Goal: Task Accomplishment & Management: Contribute content

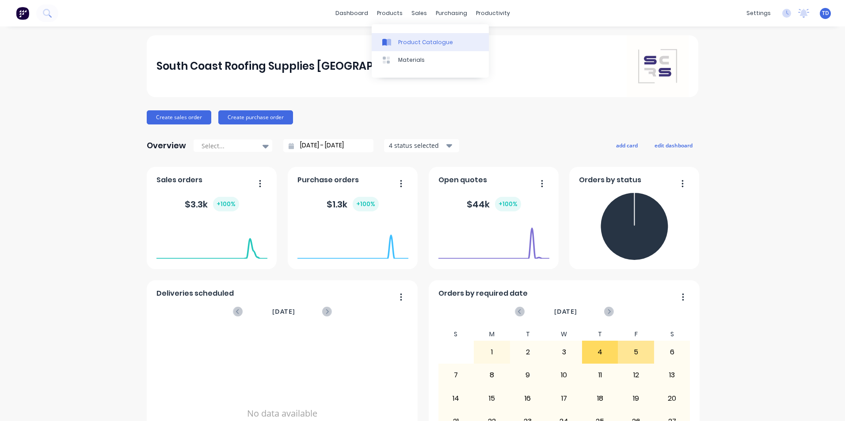
click at [405, 41] on div "Product Catalogue" at bounding box center [425, 42] width 55 height 8
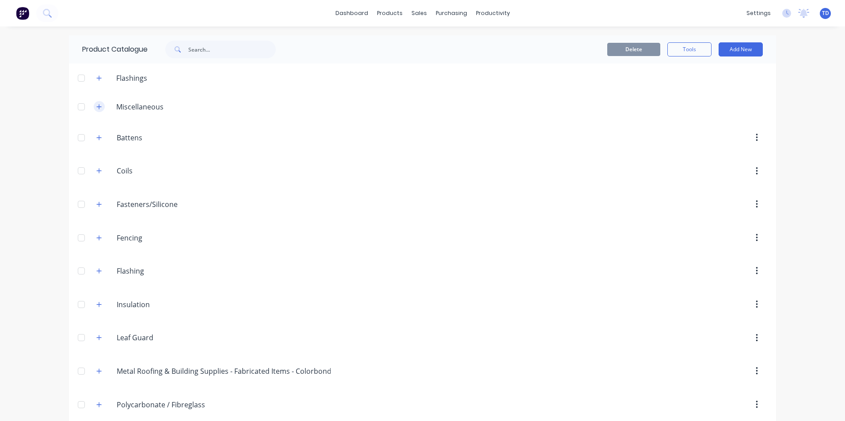
click at [94, 106] on button "button" at bounding box center [99, 106] width 11 height 11
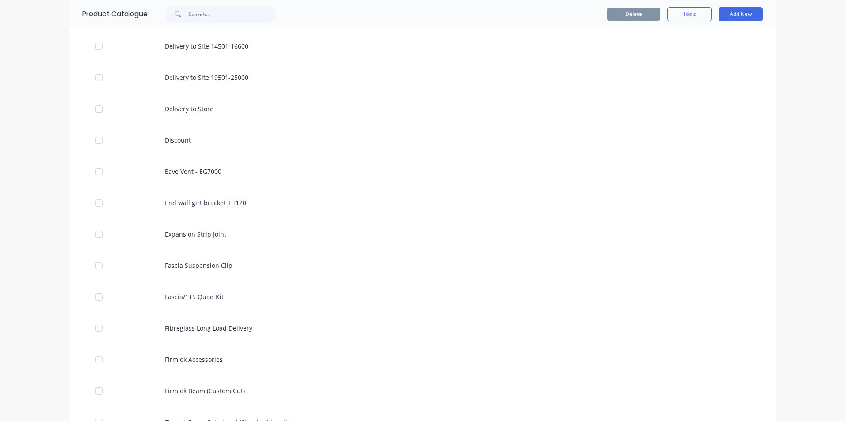
scroll to position [486, 0]
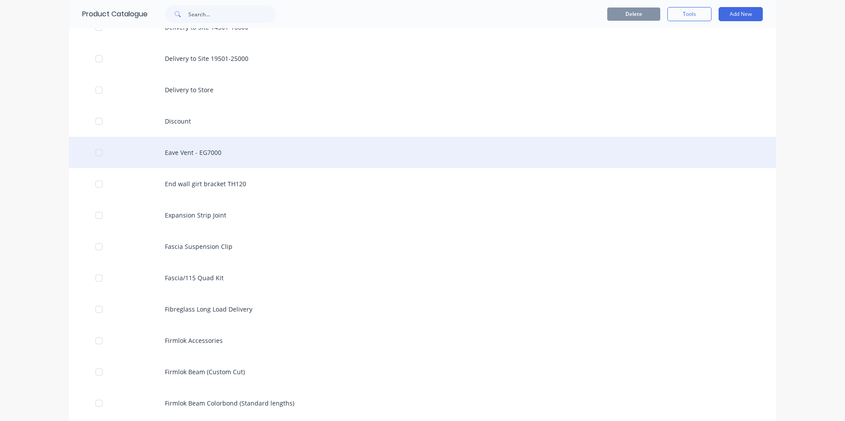
click at [194, 156] on div "Eave Vent - EG7000" at bounding box center [422, 152] width 707 height 31
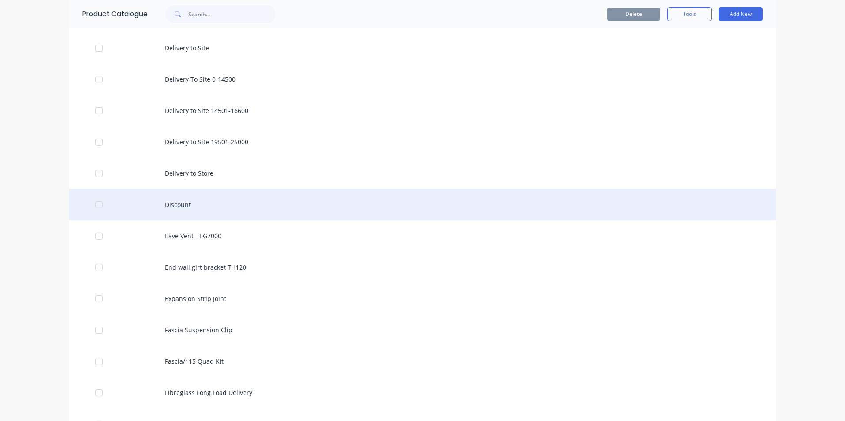
scroll to position [442, 0]
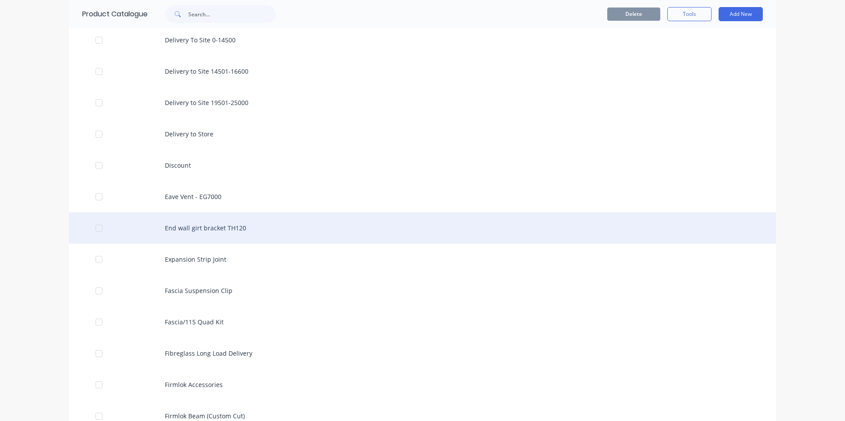
click at [182, 227] on div "End wall girt bracket TH120" at bounding box center [422, 228] width 707 height 31
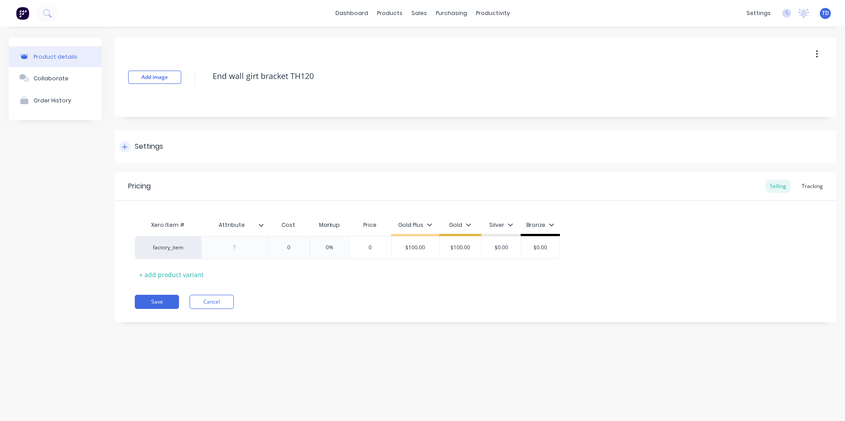
click at [126, 144] on icon at bounding box center [124, 147] width 5 height 6
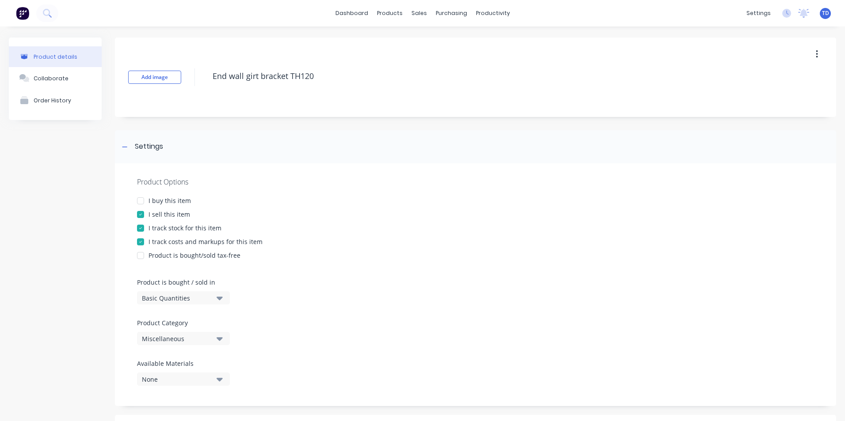
click at [143, 199] on div at bounding box center [141, 201] width 18 height 18
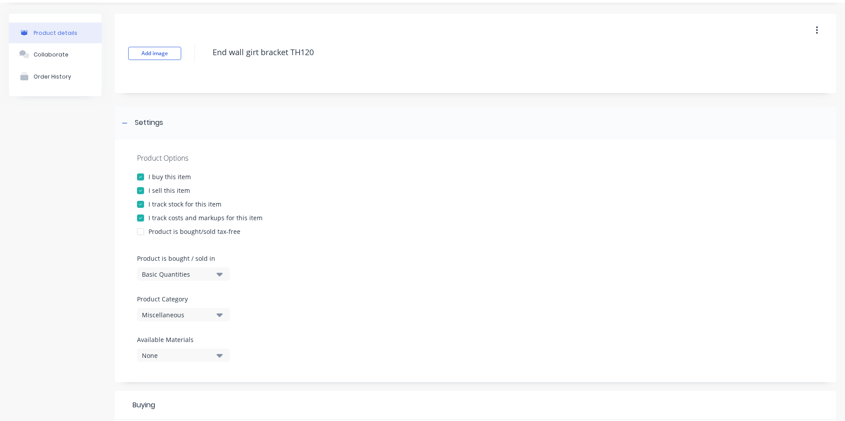
scroll to position [177, 0]
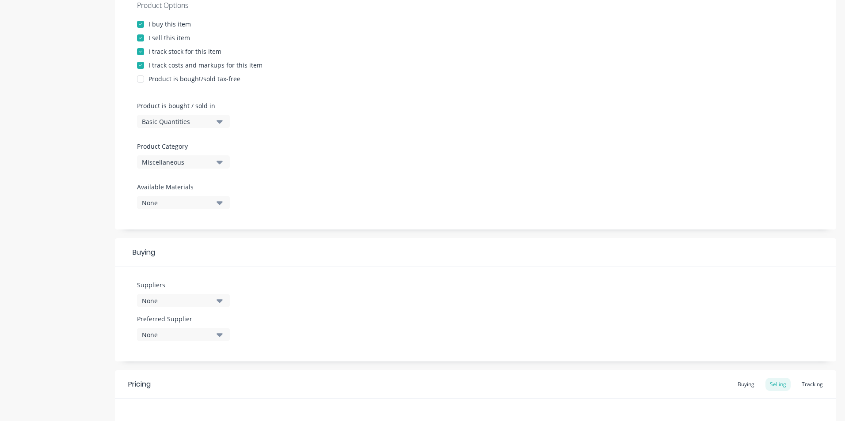
click at [200, 161] on div "Miscellaneous" at bounding box center [177, 162] width 71 height 9
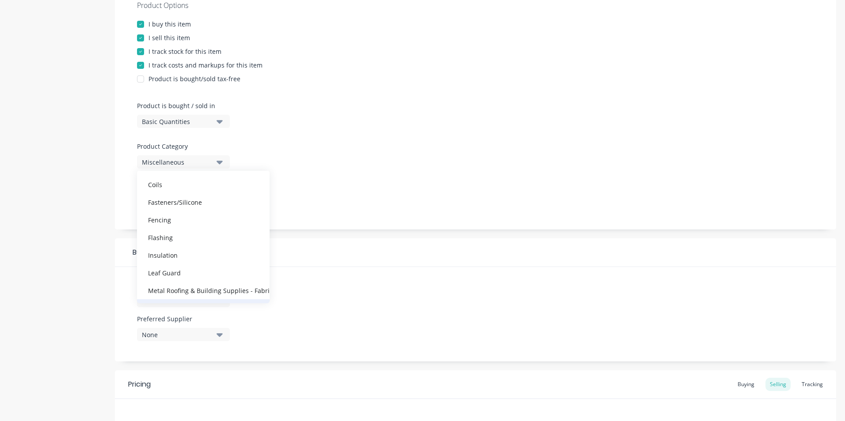
scroll to position [133, 0]
click at [198, 252] on div "Purlins & Accessories" at bounding box center [203, 255] width 133 height 18
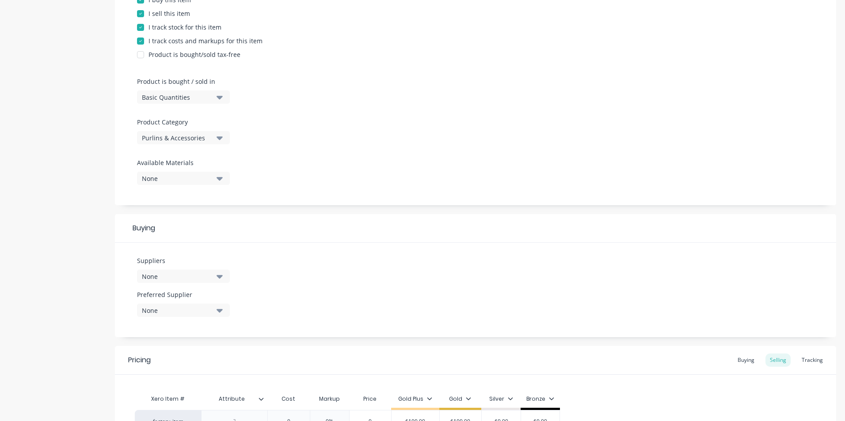
scroll to position [265, 0]
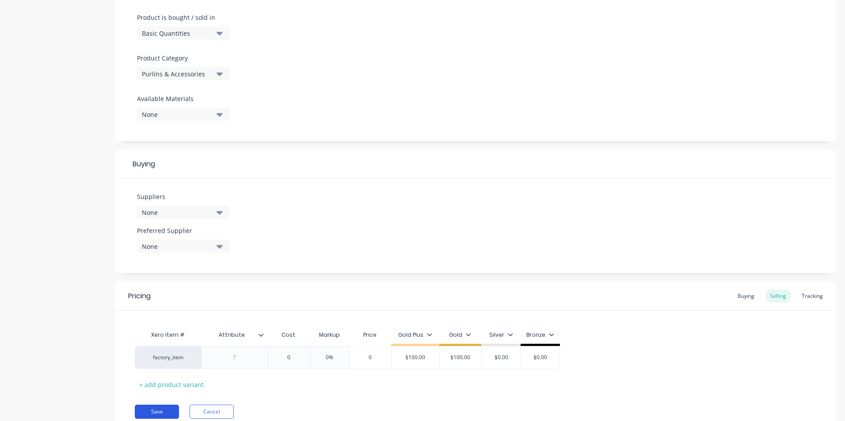
click at [157, 415] on button "Save" at bounding box center [157, 412] width 44 height 14
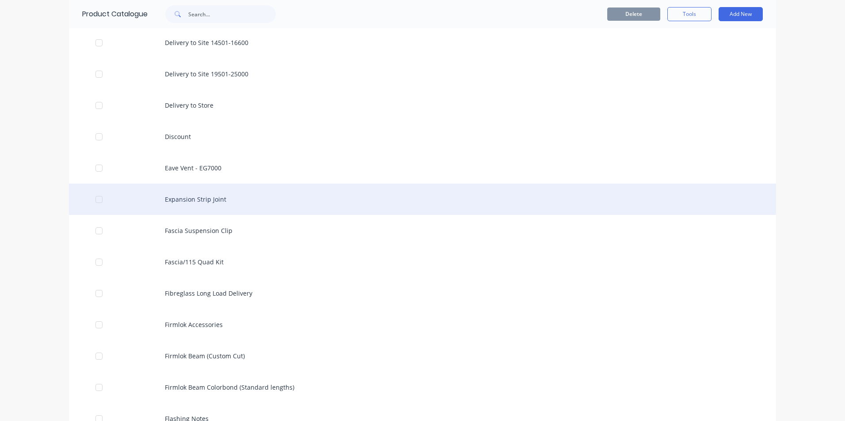
scroll to position [486, 0]
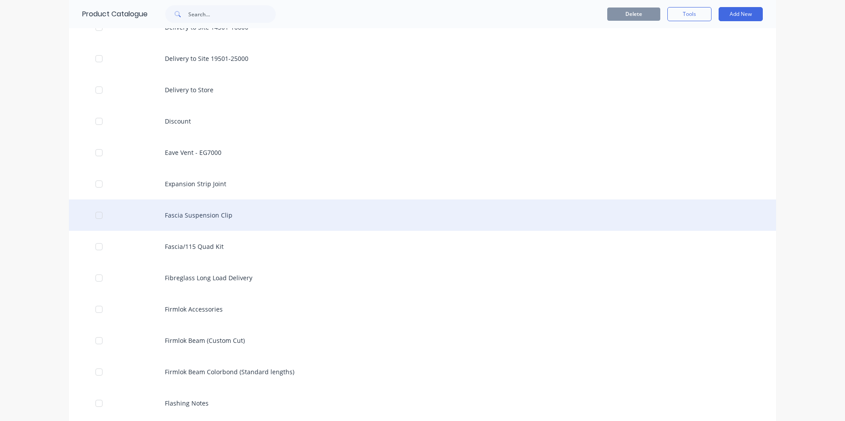
click at [194, 215] on div "Fascia Suspension Clip" at bounding box center [422, 215] width 707 height 31
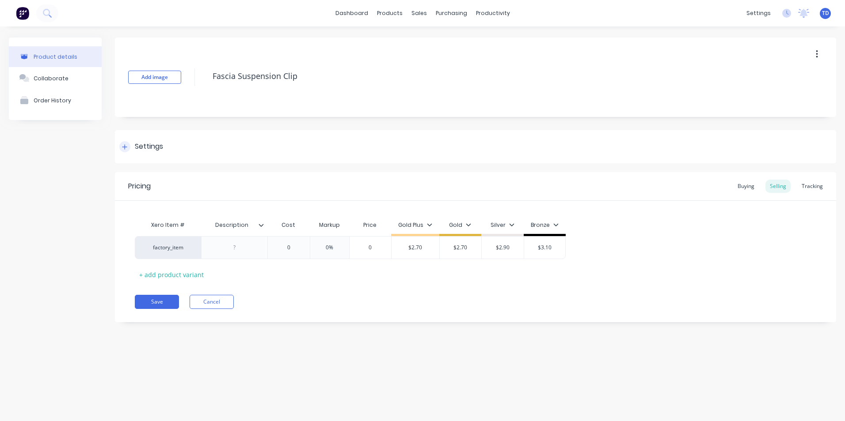
click at [123, 148] on icon at bounding box center [124, 147] width 5 height 6
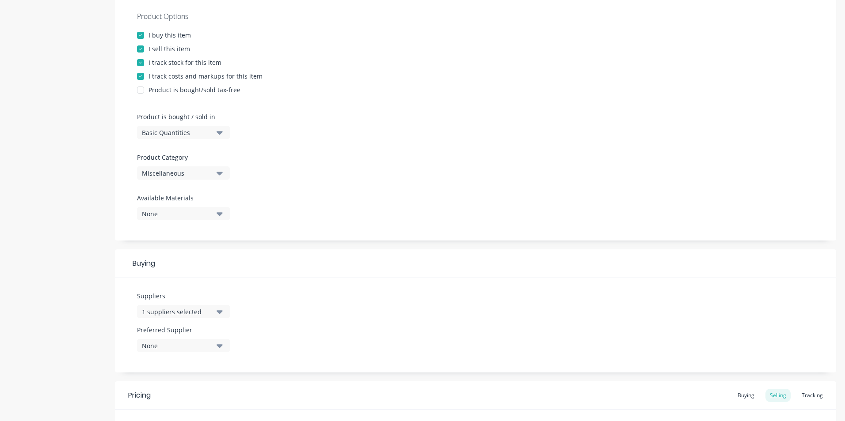
scroll to position [221, 0]
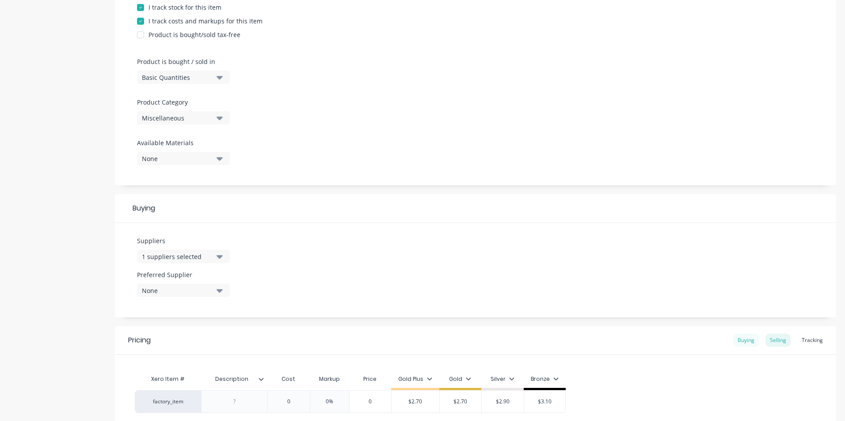
click at [743, 341] on div "Buying" at bounding box center [746, 340] width 26 height 13
click at [201, 119] on div "Miscellaneous" at bounding box center [177, 118] width 71 height 9
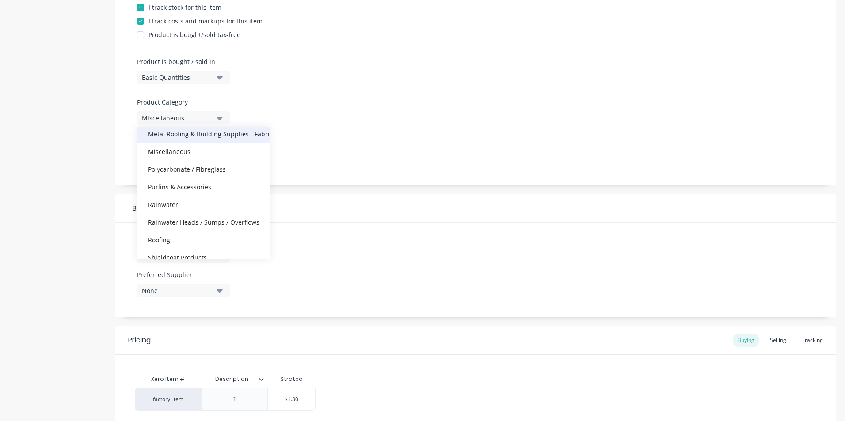
scroll to position [177, 0]
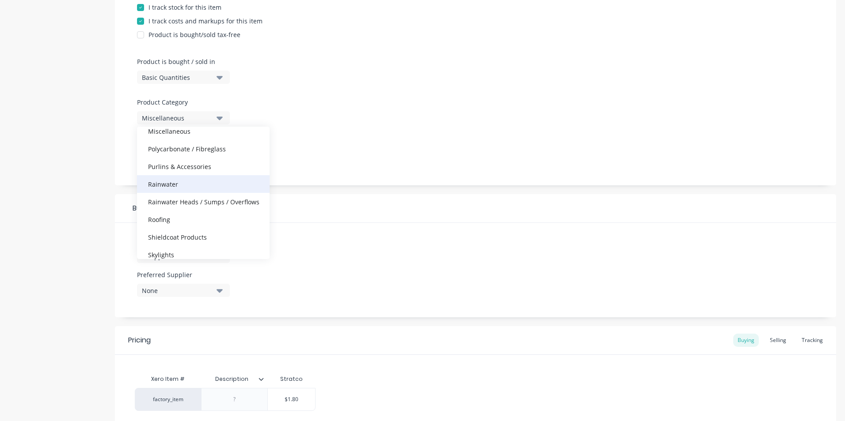
click at [160, 186] on div "Rainwater" at bounding box center [203, 184] width 133 height 18
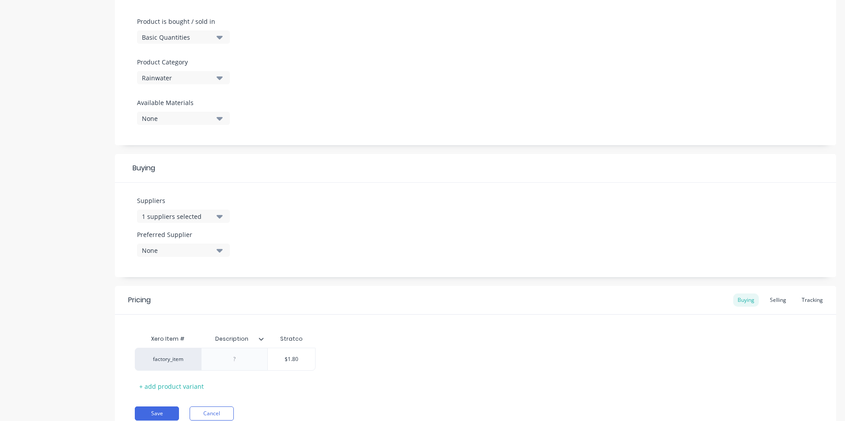
scroll to position [298, 0]
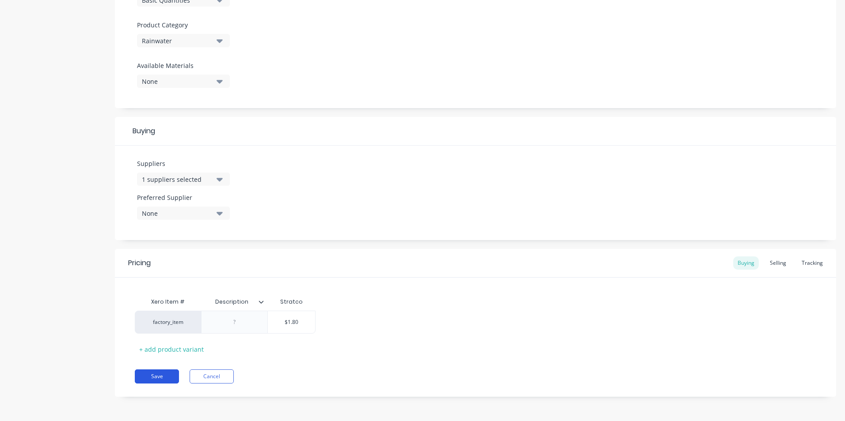
click at [161, 373] on button "Save" at bounding box center [157, 377] width 44 height 14
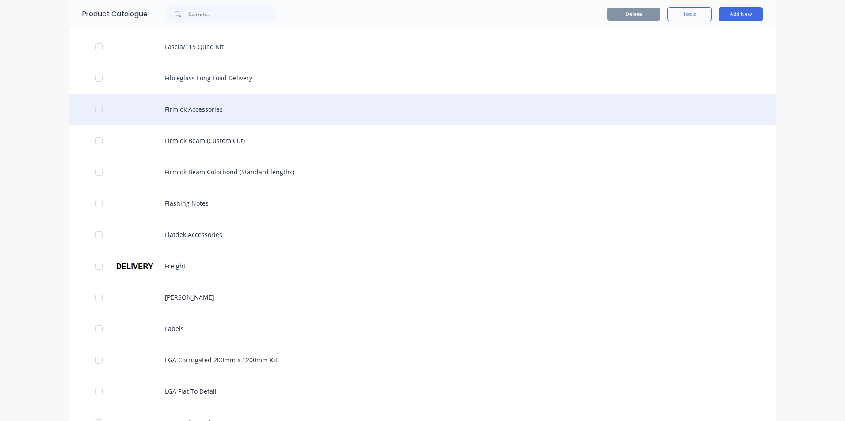
scroll to position [663, 0]
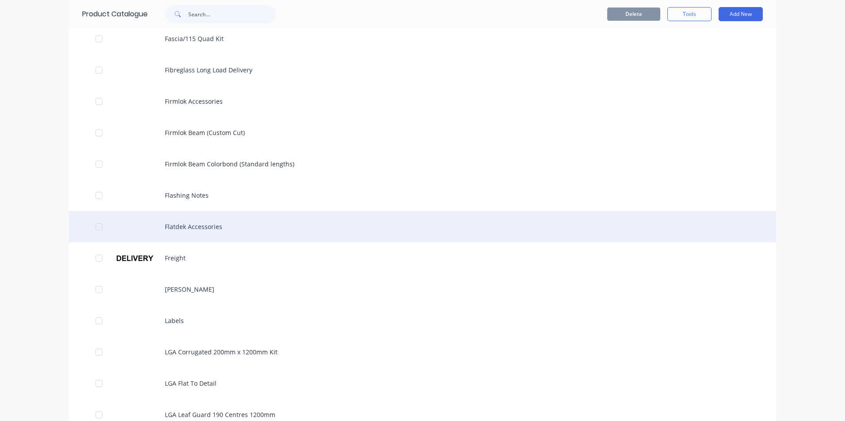
click at [167, 229] on div "Flatdek Accessories" at bounding box center [422, 226] width 707 height 31
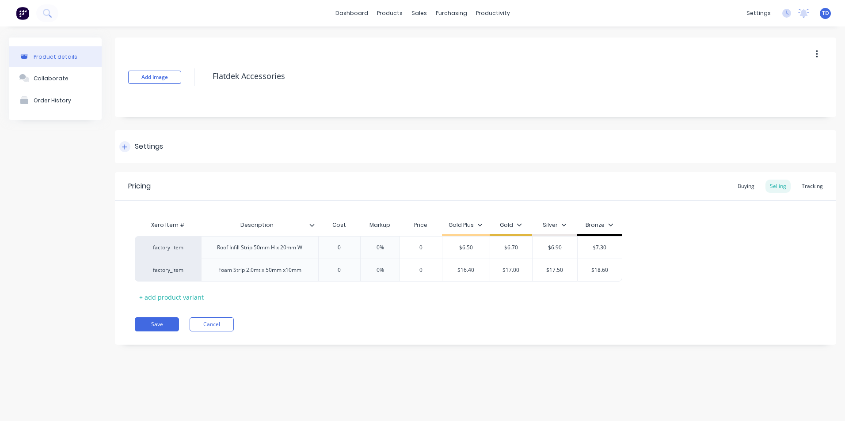
click at [128, 152] on div "Settings" at bounding box center [141, 146] width 44 height 11
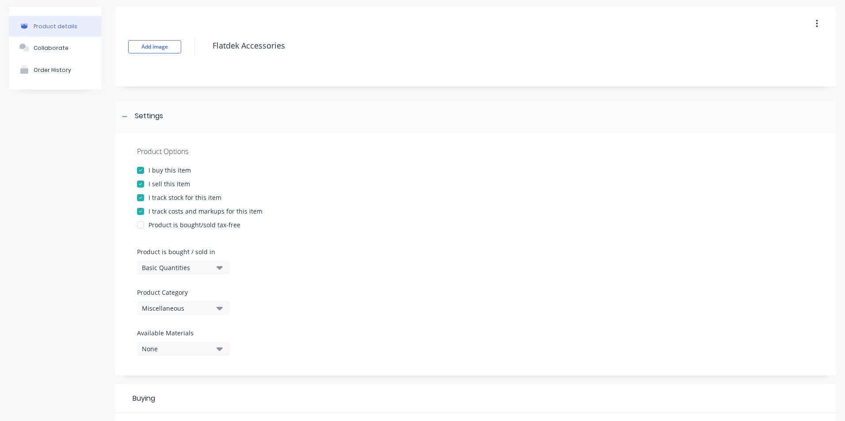
scroll to position [88, 0]
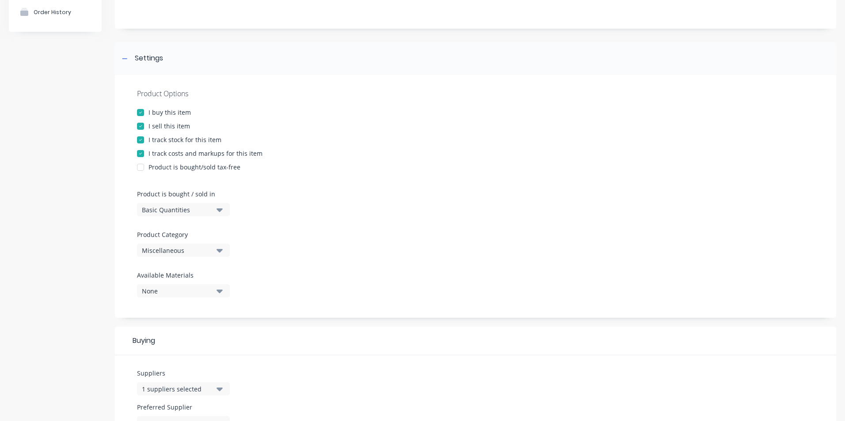
click at [198, 252] on div "Miscellaneous" at bounding box center [177, 250] width 71 height 9
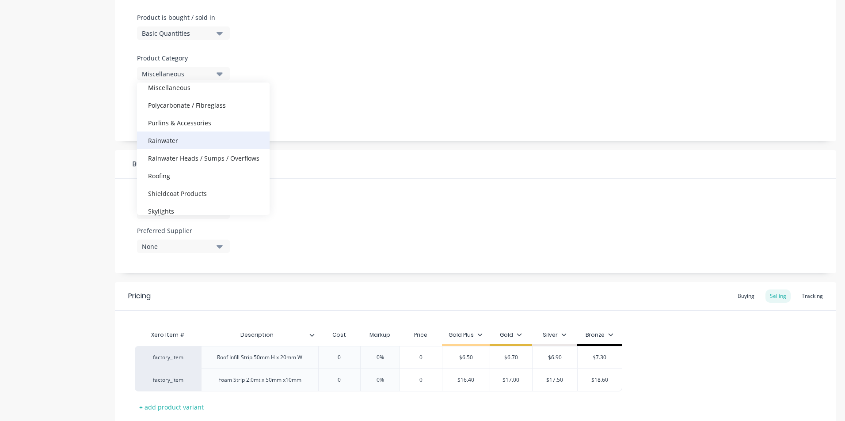
scroll to position [177, 0]
click at [163, 179] on div "Roofing" at bounding box center [203, 176] width 133 height 18
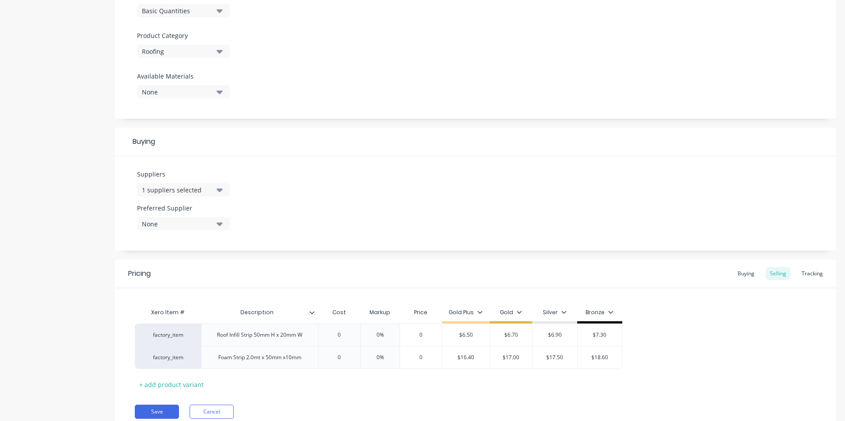
scroll to position [309, 0]
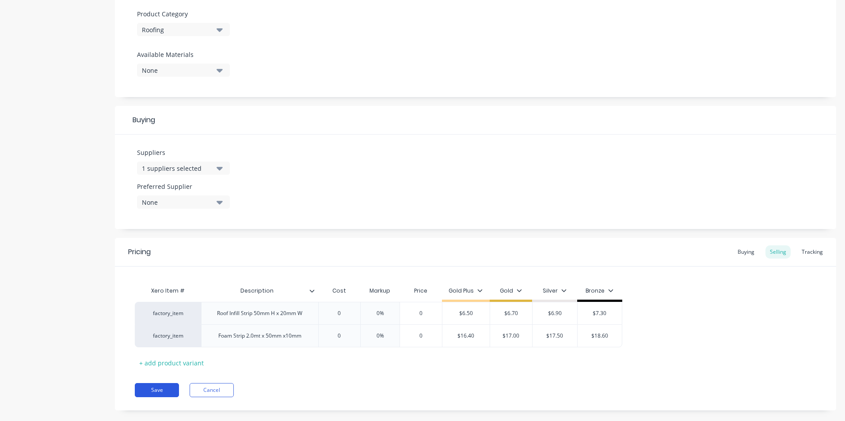
click at [156, 389] on button "Save" at bounding box center [157, 390] width 44 height 14
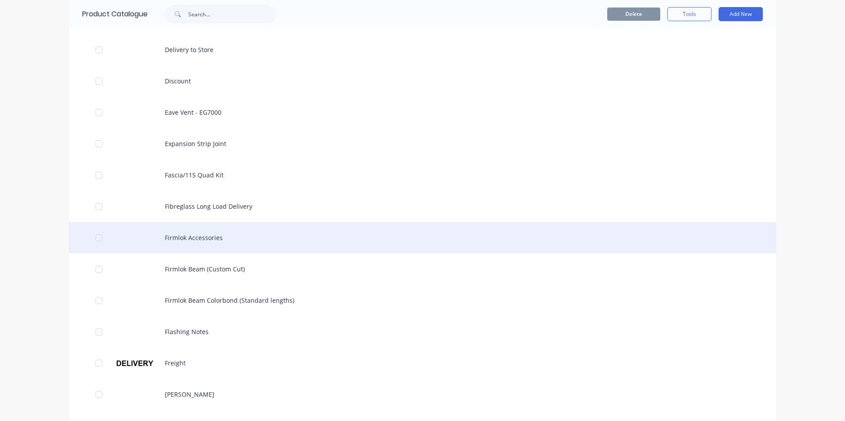
scroll to position [530, 0]
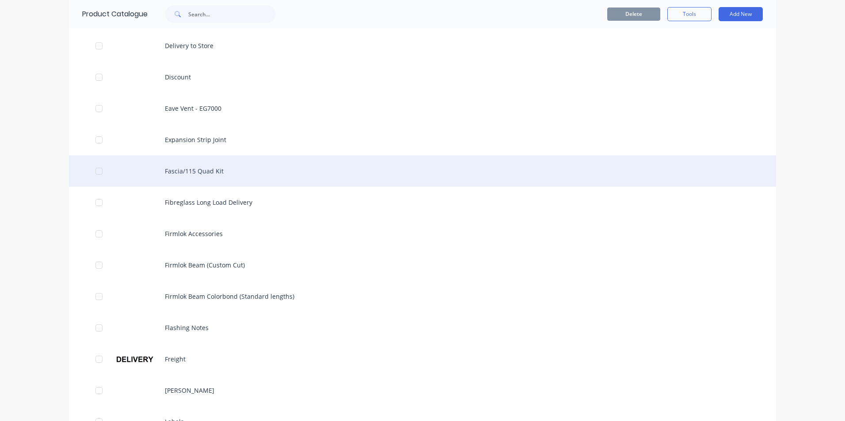
click at [171, 172] on div "Fascia/115 Quad Kit" at bounding box center [422, 171] width 707 height 31
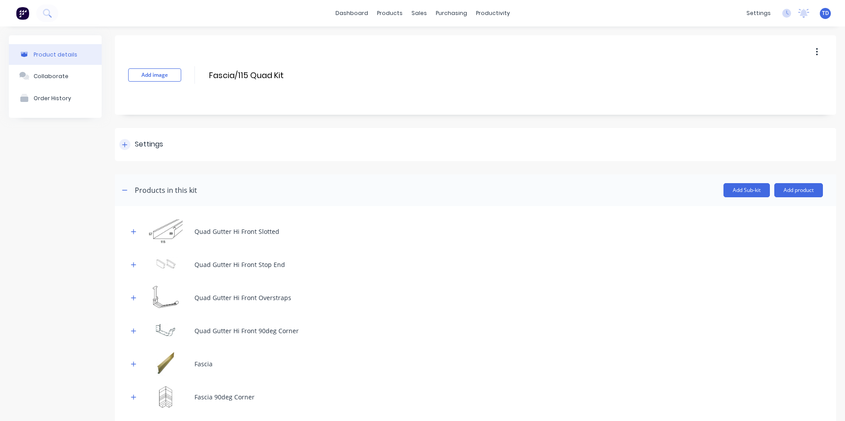
click at [124, 146] on icon at bounding box center [124, 145] width 5 height 6
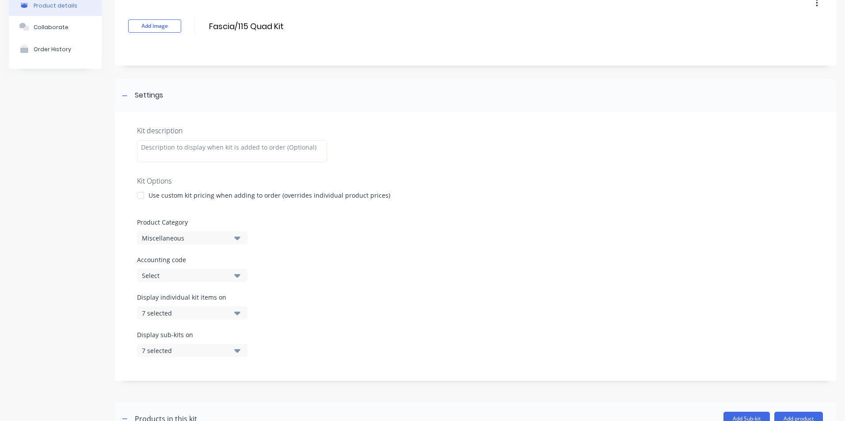
scroll to position [88, 0]
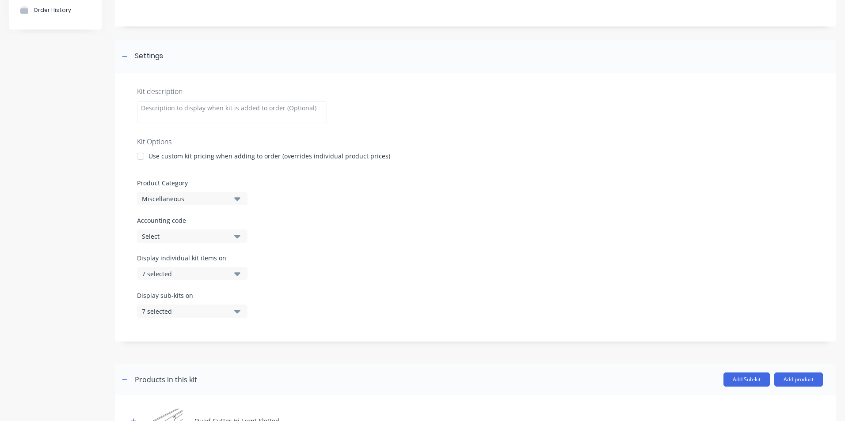
click at [175, 197] on div "Miscellaneous" at bounding box center [185, 198] width 86 height 9
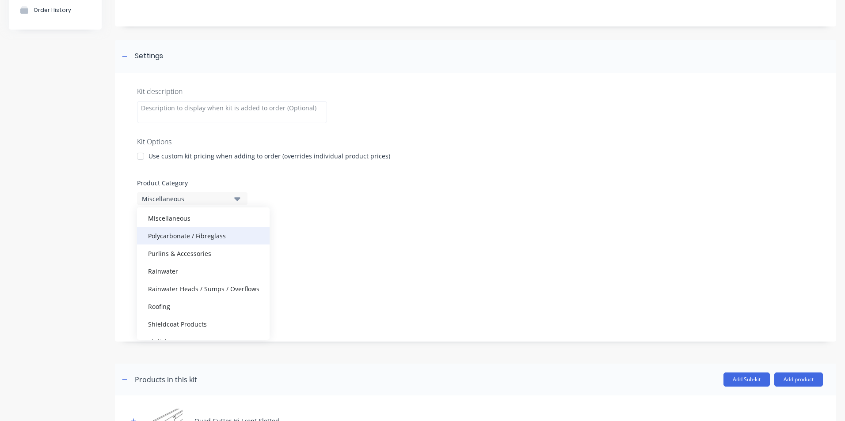
scroll to position [177, 0]
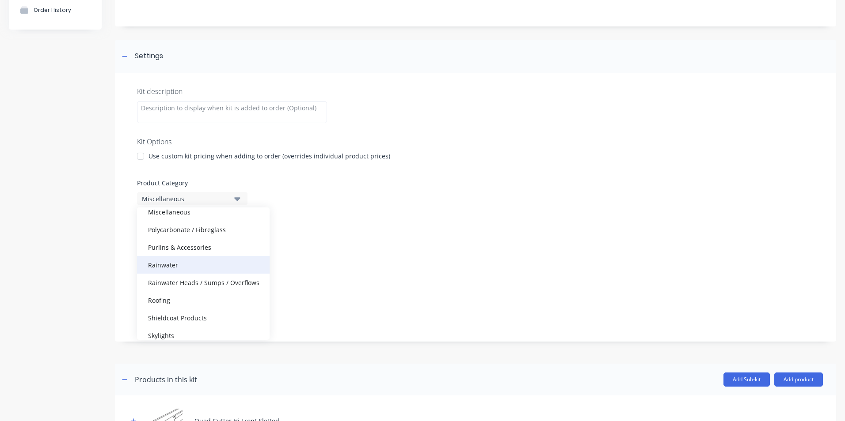
click at [167, 270] on div "Rainwater" at bounding box center [203, 265] width 133 height 18
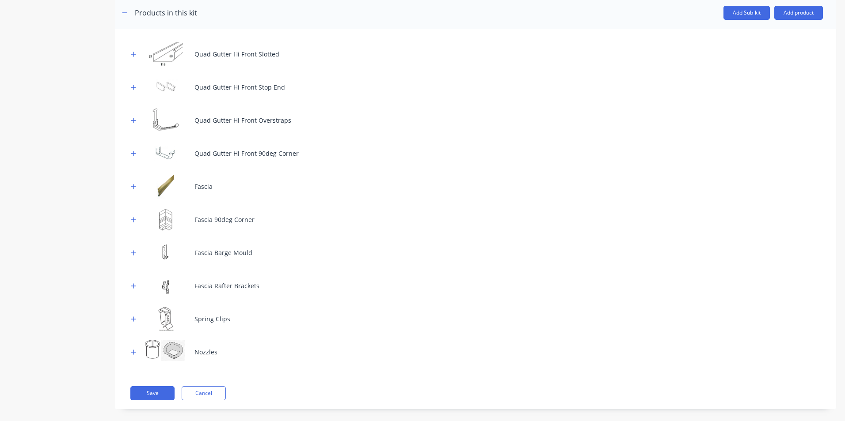
scroll to position [466, 0]
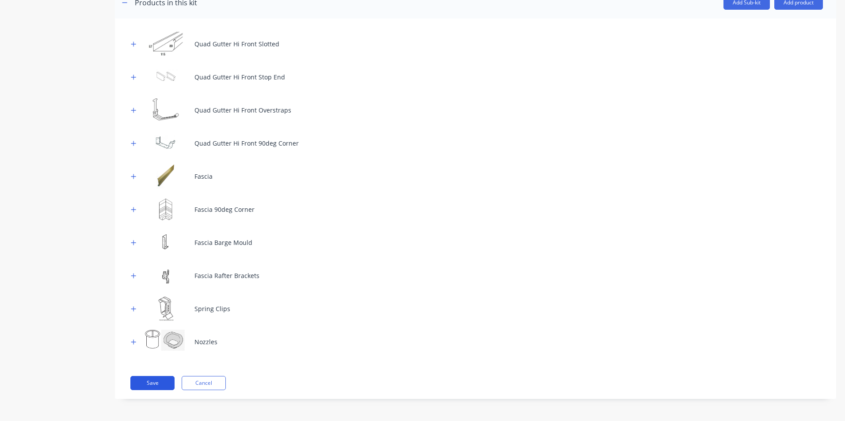
click at [147, 382] on button "Save" at bounding box center [152, 383] width 44 height 14
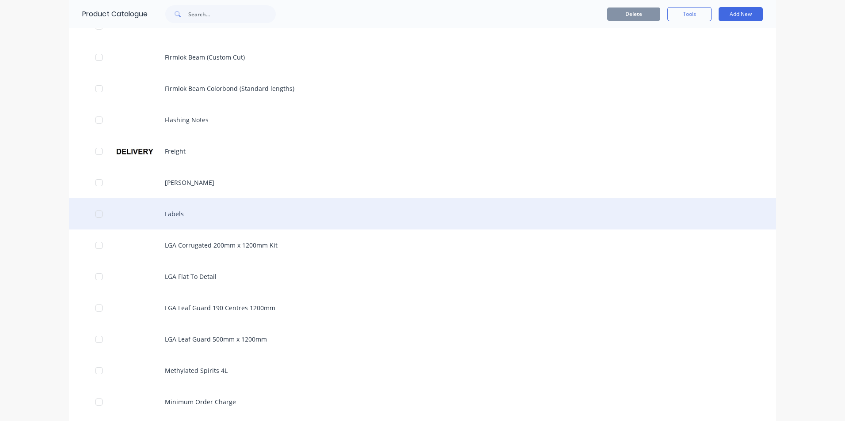
scroll to position [751, 0]
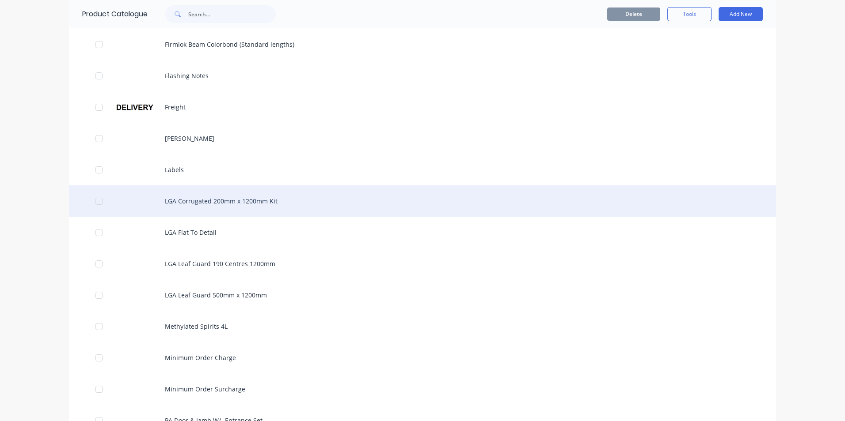
click at [176, 200] on div "LGA Corrugated 200mm x 1200mm Kit" at bounding box center [422, 201] width 707 height 31
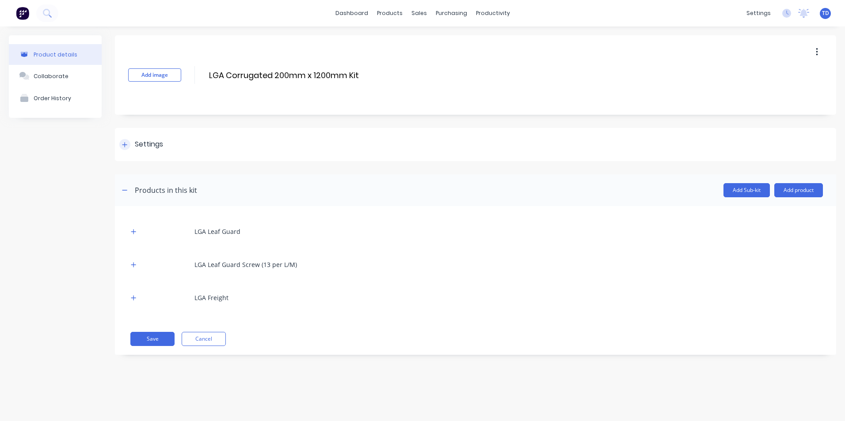
click at [122, 142] on icon at bounding box center [124, 145] width 5 height 6
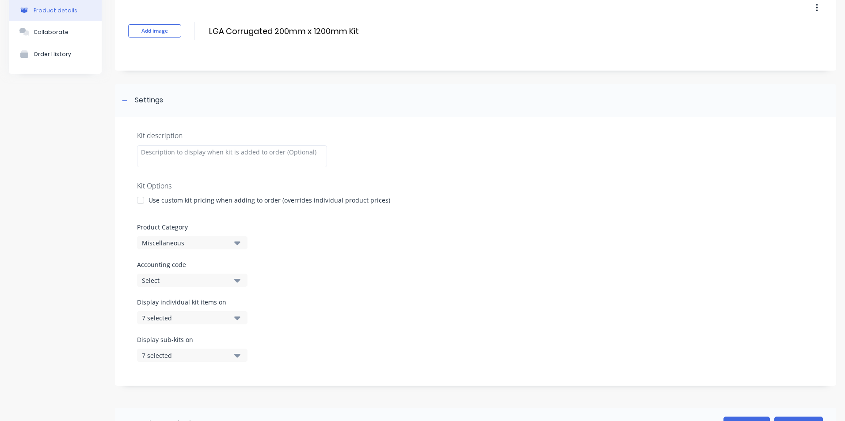
scroll to position [88, 0]
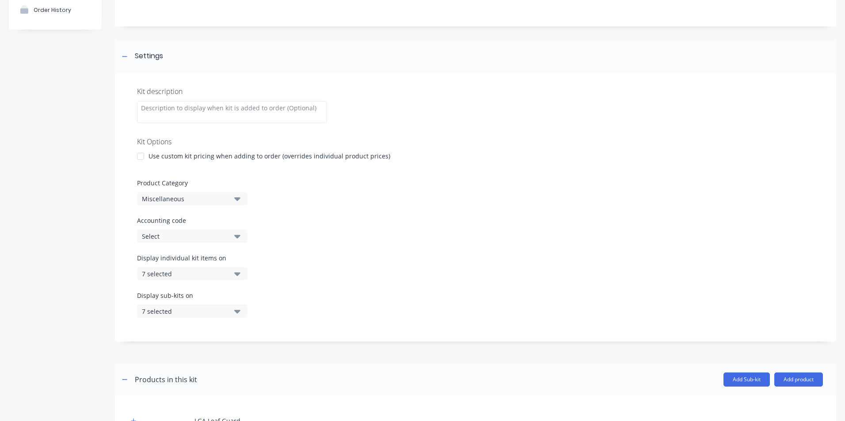
click at [189, 197] on div "Miscellaneous" at bounding box center [185, 198] width 86 height 9
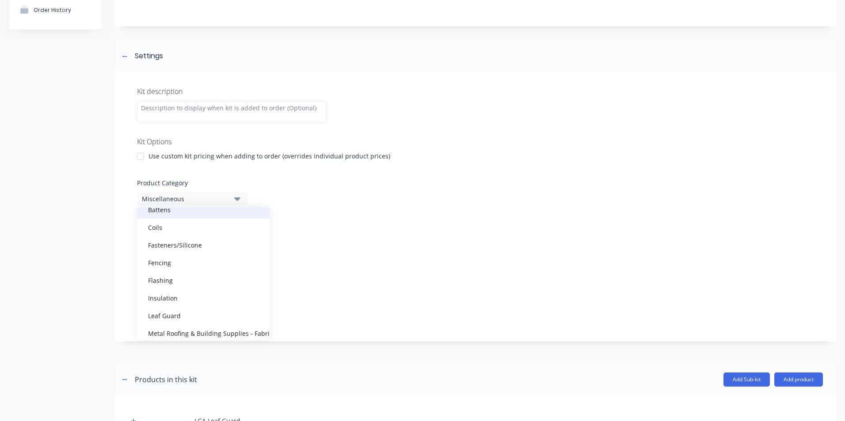
scroll to position [133, 0]
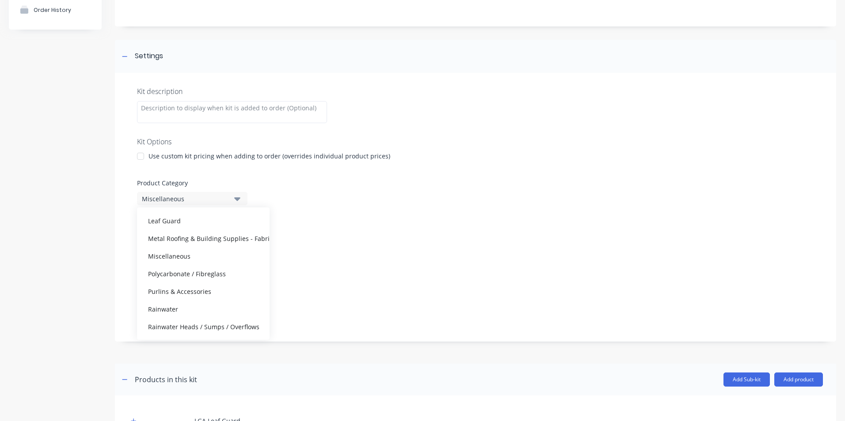
click at [179, 225] on div "Leaf Guard" at bounding box center [203, 221] width 133 height 18
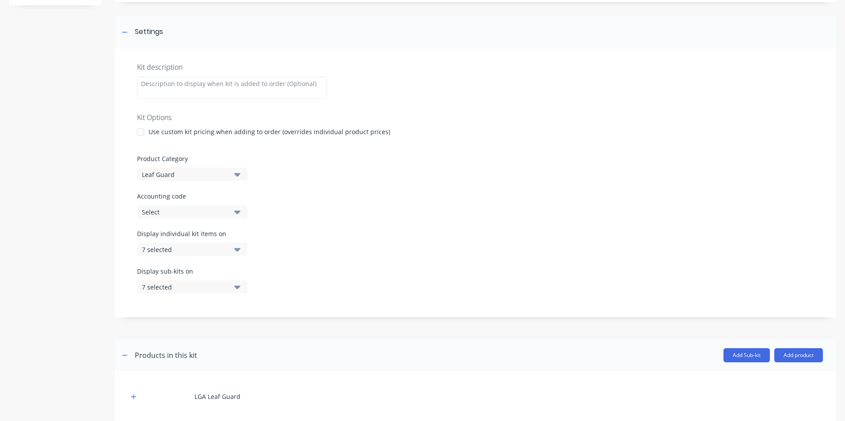
scroll to position [221, 0]
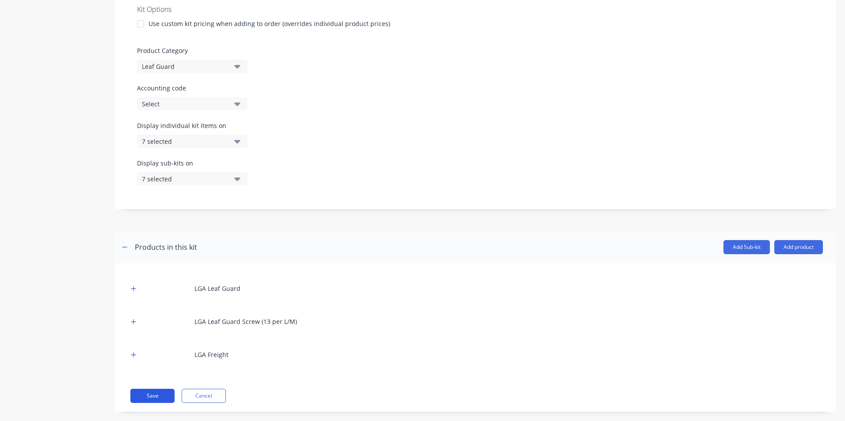
click at [155, 390] on button "Save" at bounding box center [152, 396] width 44 height 14
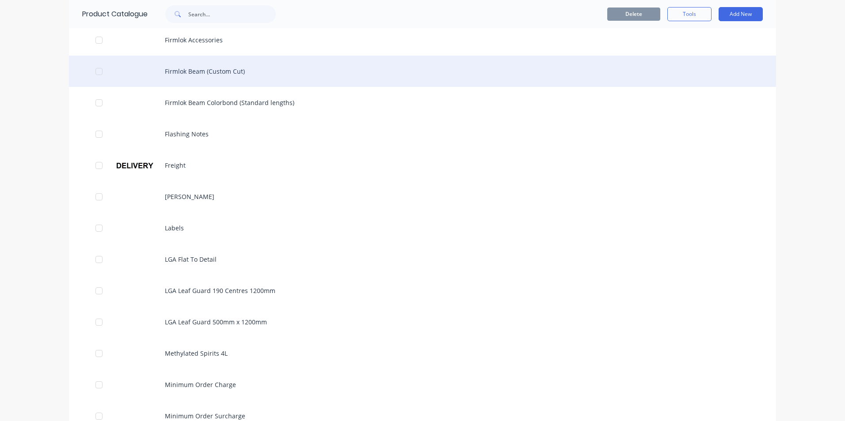
scroll to position [707, 0]
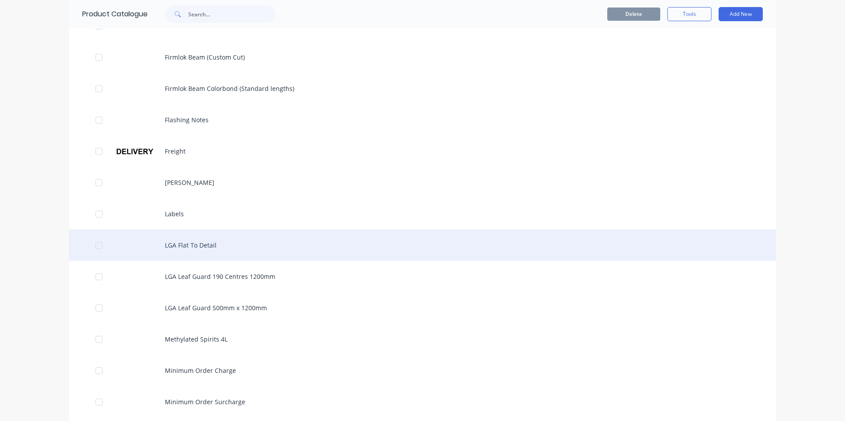
click at [166, 247] on div "LGA Flat To Detail" at bounding box center [422, 245] width 707 height 31
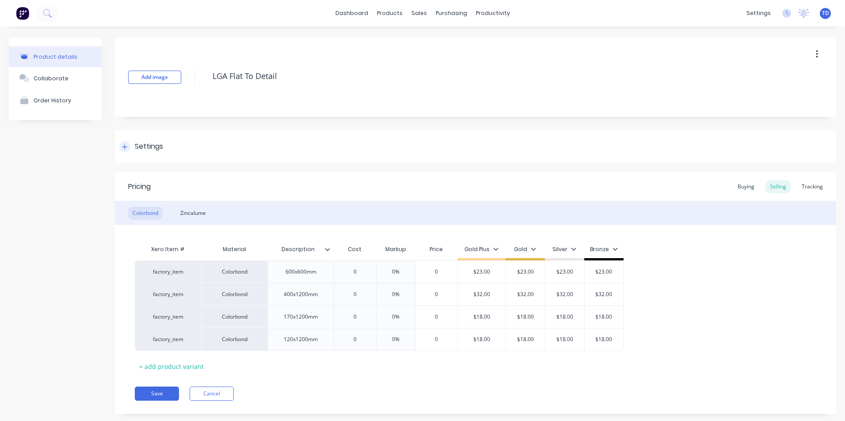
click at [124, 147] on icon at bounding box center [124, 146] width 5 height 5
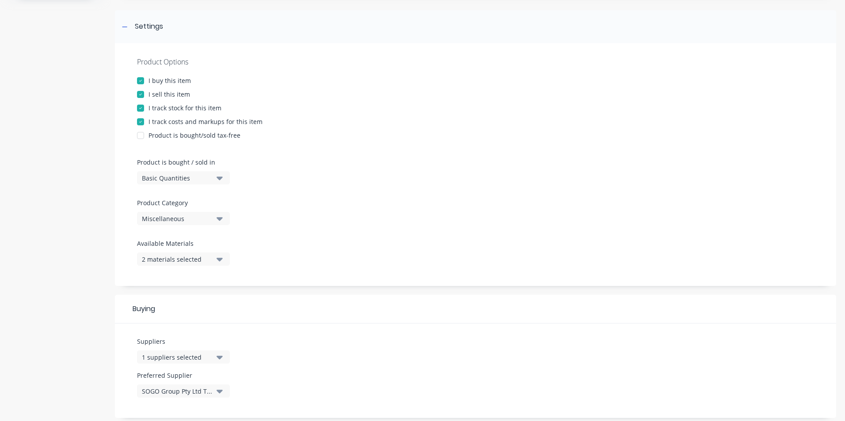
scroll to position [133, 0]
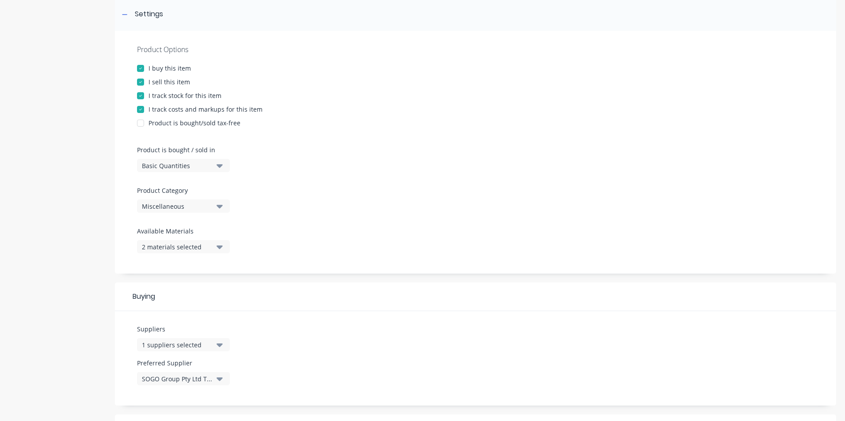
click at [160, 205] on div "Miscellaneous" at bounding box center [177, 206] width 71 height 9
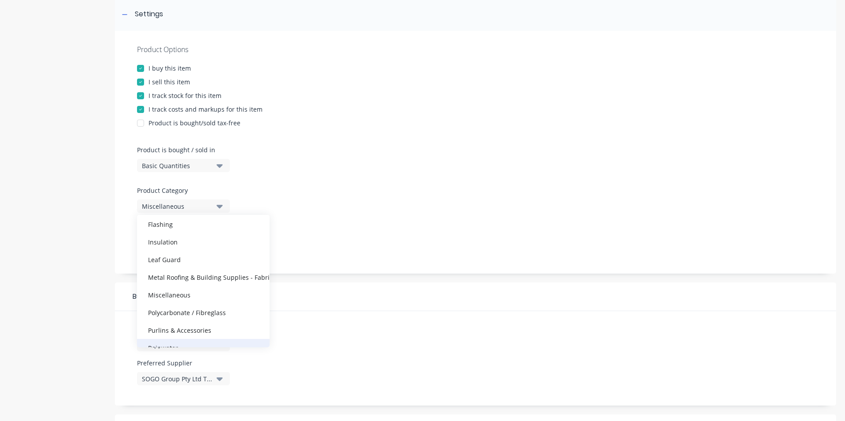
scroll to position [88, 0]
click at [161, 269] on div "Leaf Guard" at bounding box center [203, 273] width 133 height 18
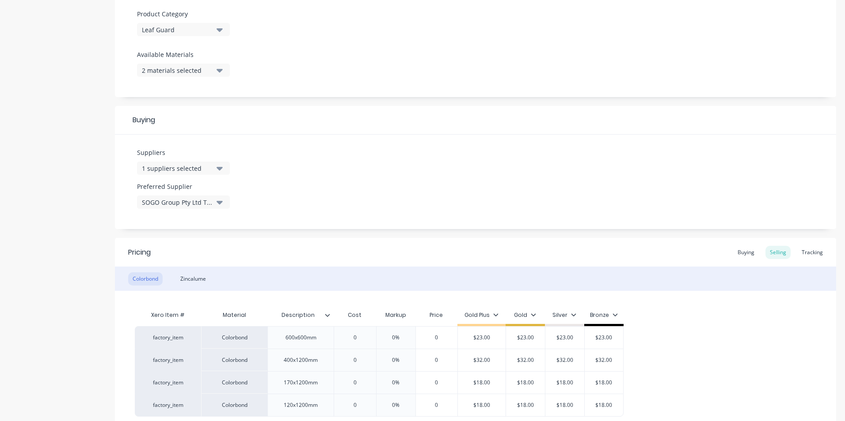
scroll to position [392, 0]
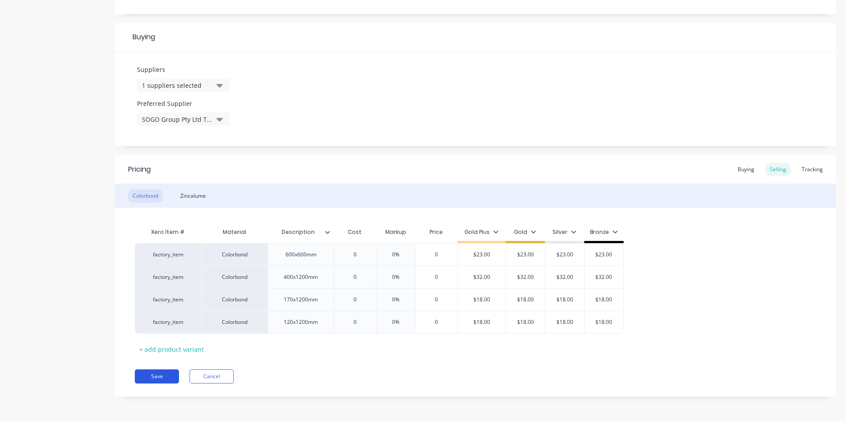
click at [155, 373] on button "Save" at bounding box center [157, 377] width 44 height 14
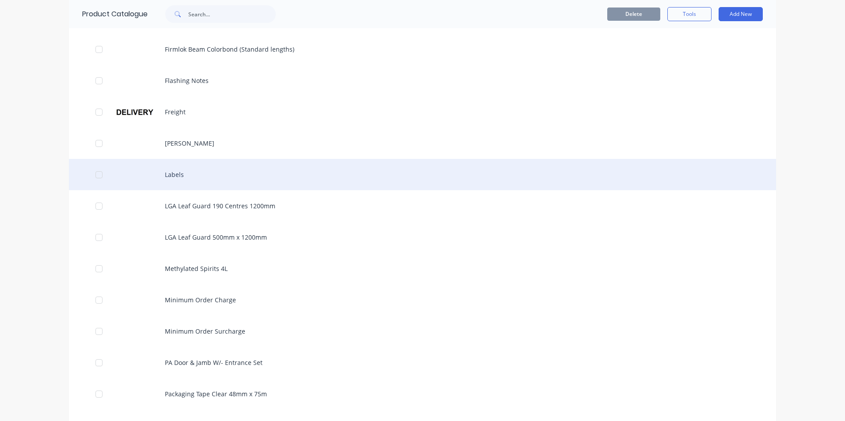
scroll to position [751, 0]
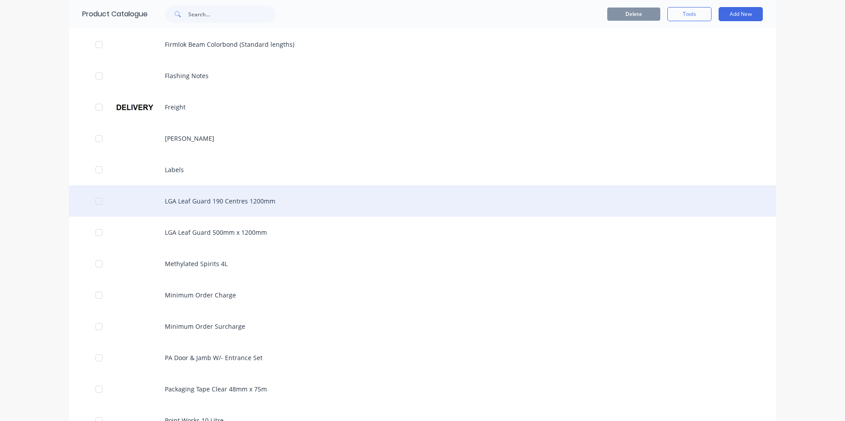
click at [212, 200] on div "LGA Leaf Guard 190 Centres 1200mm" at bounding box center [422, 201] width 707 height 31
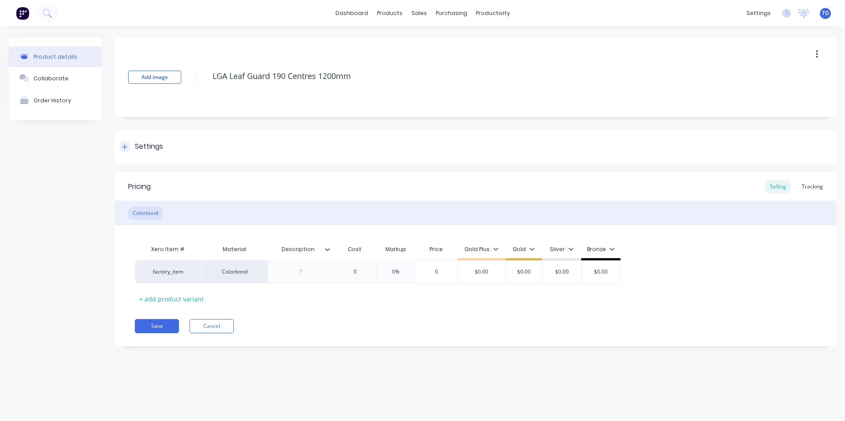
click at [129, 148] on div at bounding box center [124, 146] width 11 height 11
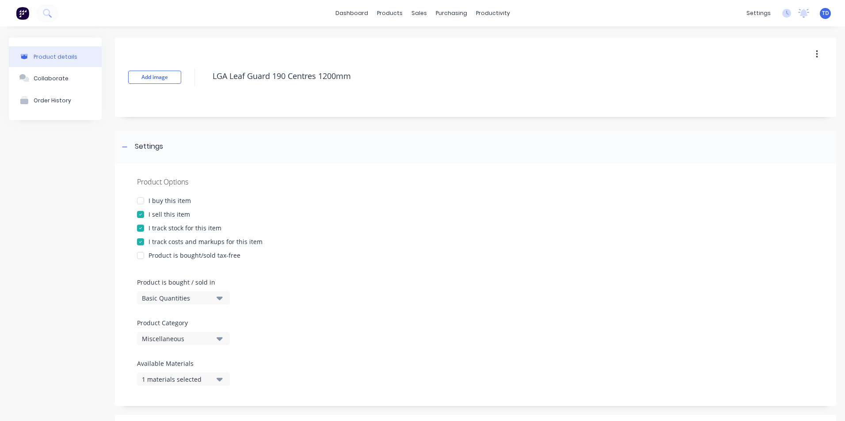
click at [142, 201] on div at bounding box center [141, 201] width 18 height 18
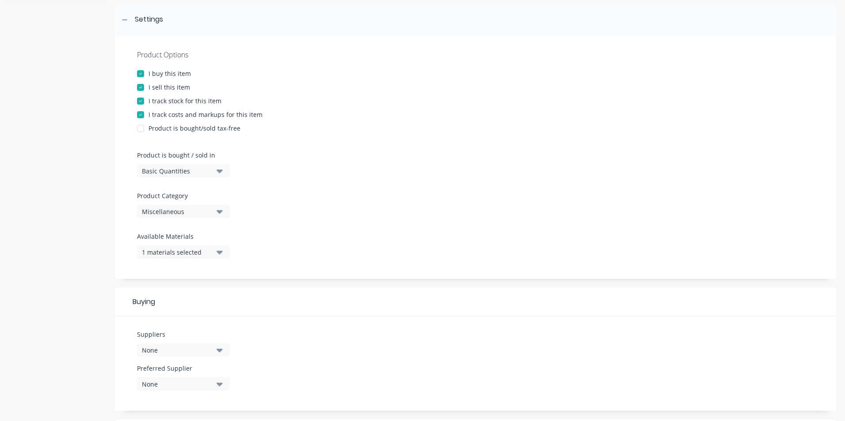
scroll to position [133, 0]
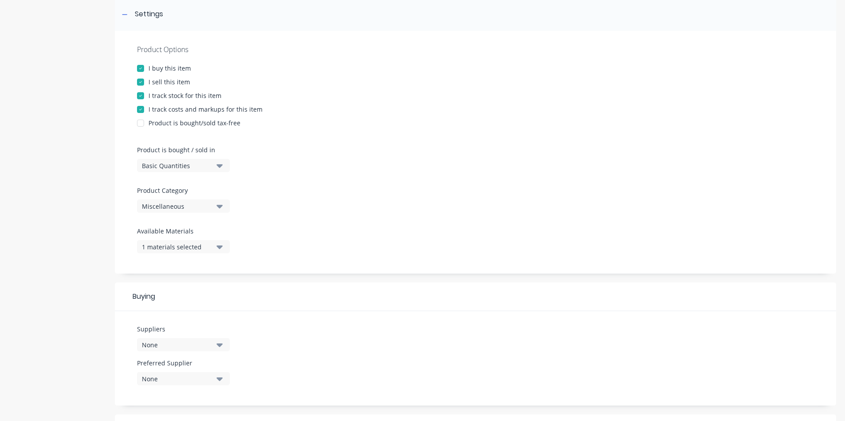
click at [160, 206] on div "Miscellaneous" at bounding box center [177, 206] width 71 height 9
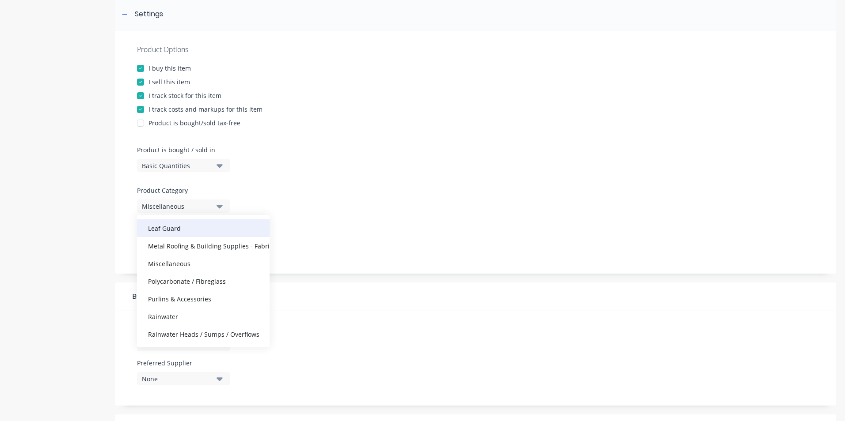
click at [167, 230] on div "Leaf Guard" at bounding box center [203, 229] width 133 height 18
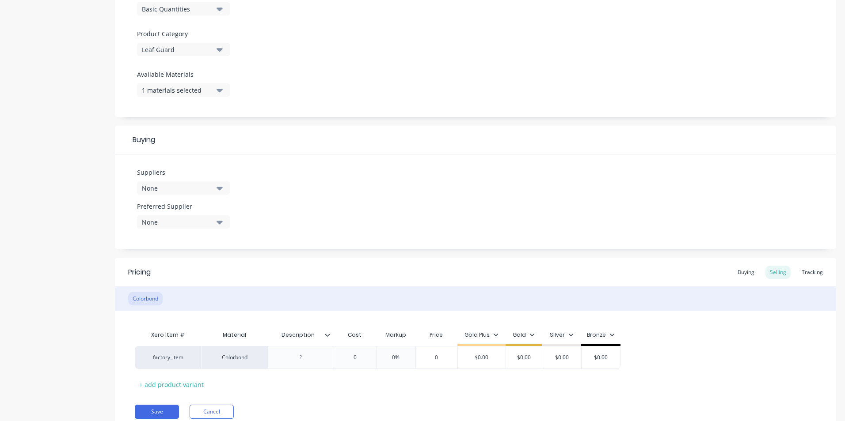
scroll to position [325, 0]
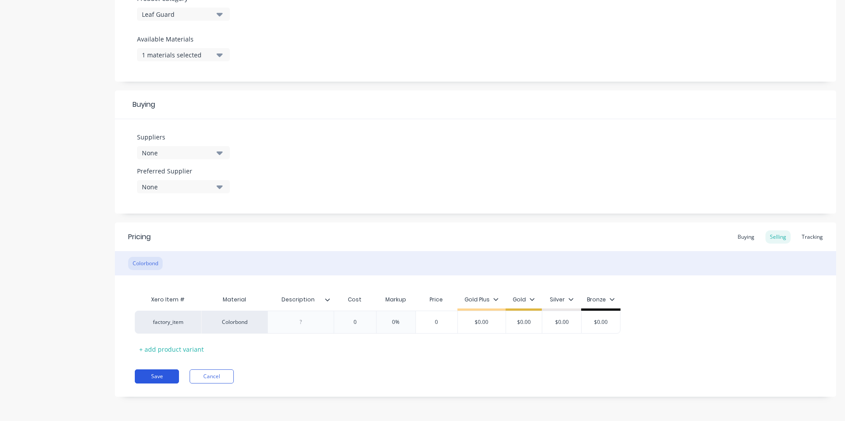
click at [150, 371] on button "Save" at bounding box center [157, 377] width 44 height 14
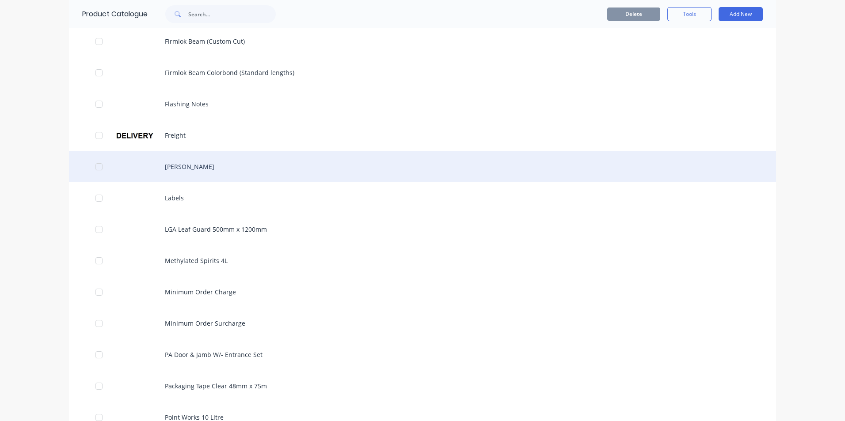
scroll to position [751, 0]
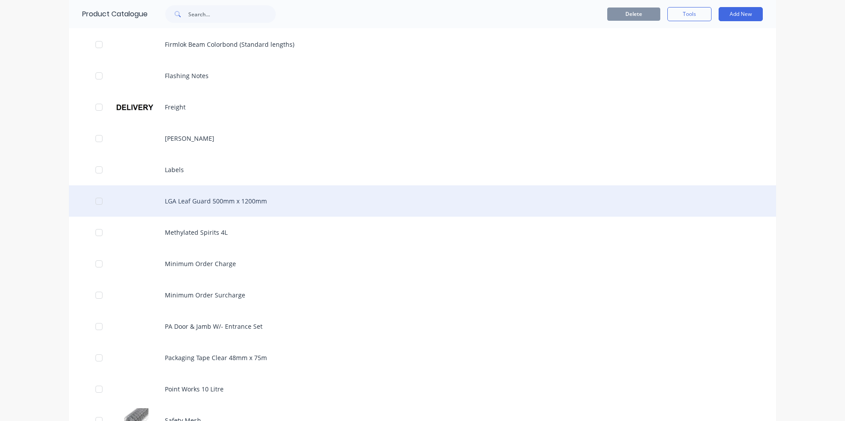
click at [220, 209] on div "LGA Leaf Guard 500mm x 1200mm" at bounding box center [422, 201] width 707 height 31
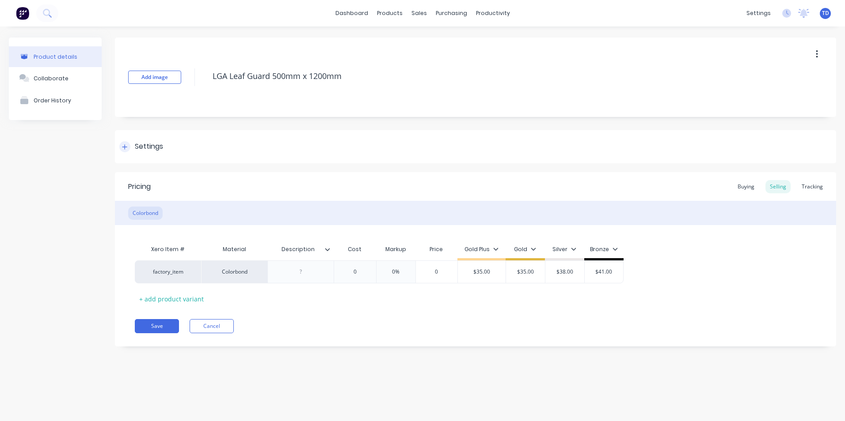
click at [120, 149] on div at bounding box center [124, 146] width 11 height 11
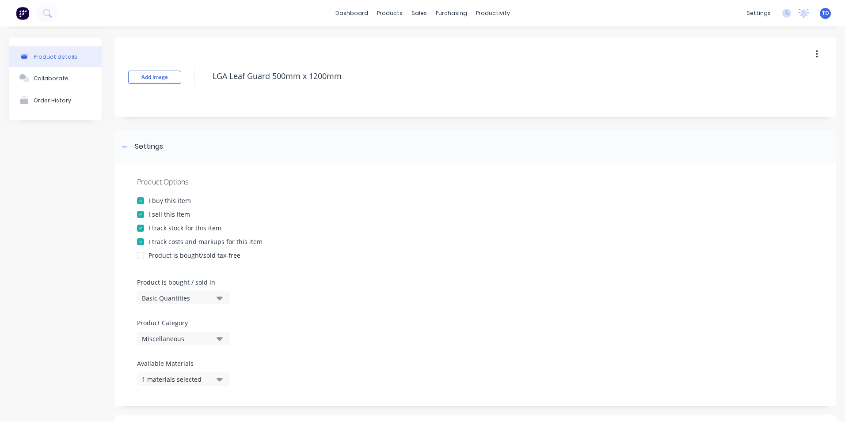
scroll to position [133, 0]
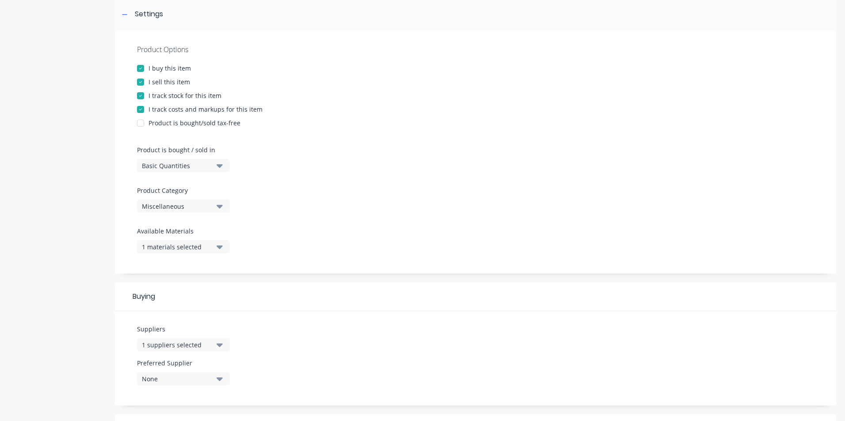
click at [169, 201] on button "Miscellaneous" at bounding box center [183, 206] width 93 height 13
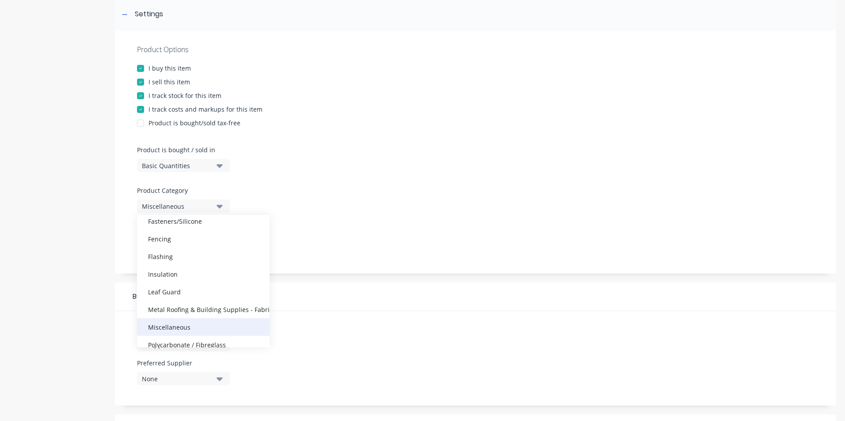
scroll to position [88, 0]
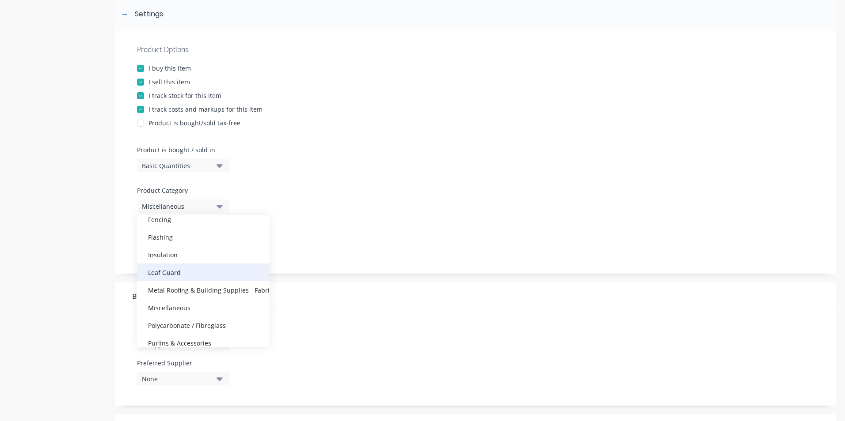
click at [157, 265] on div "Leaf Guard" at bounding box center [203, 273] width 133 height 18
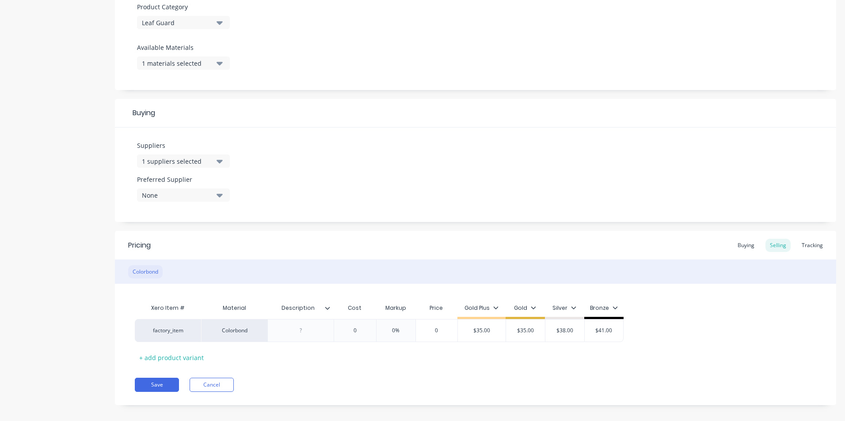
scroll to position [325, 0]
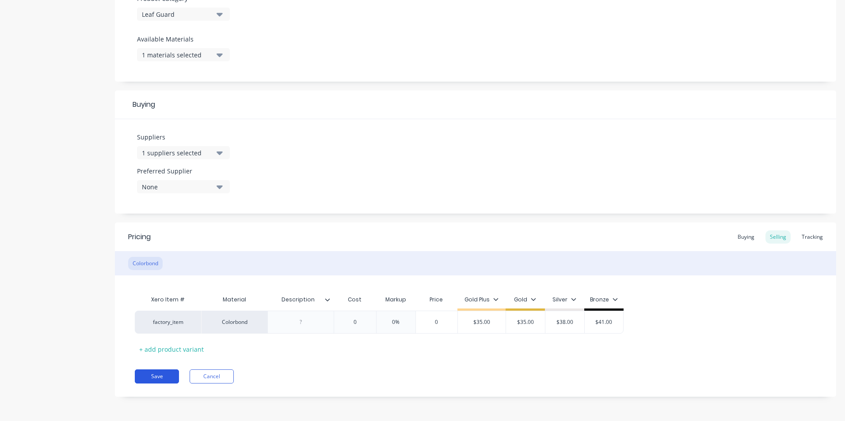
click at [157, 370] on button "Save" at bounding box center [157, 377] width 44 height 14
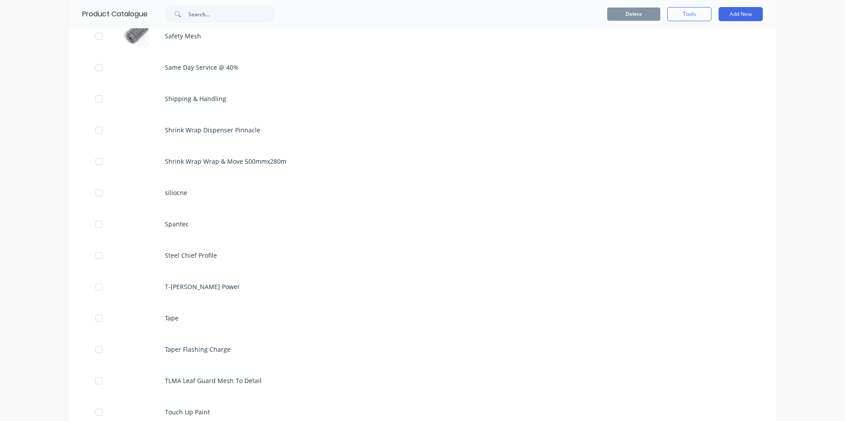
scroll to position [1149, 0]
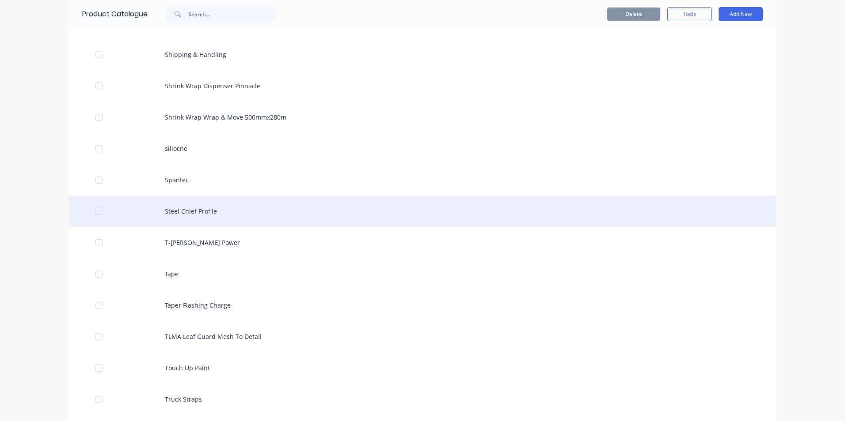
click at [175, 213] on div "Steel Chief Profile" at bounding box center [422, 211] width 707 height 31
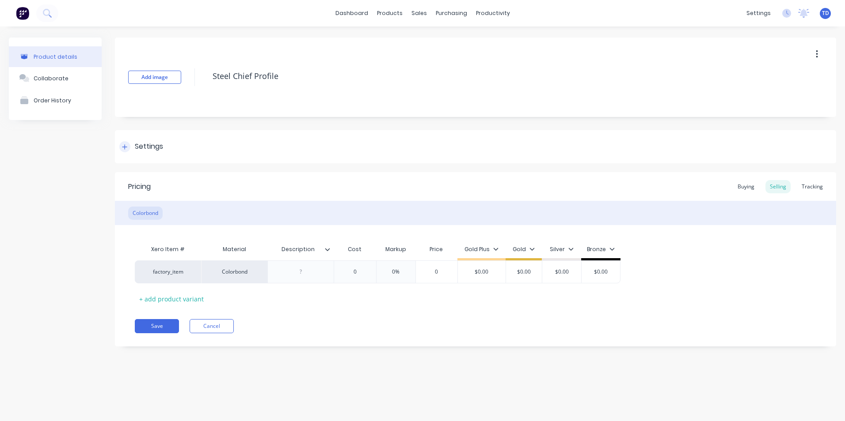
click at [126, 152] on div at bounding box center [124, 146] width 11 height 11
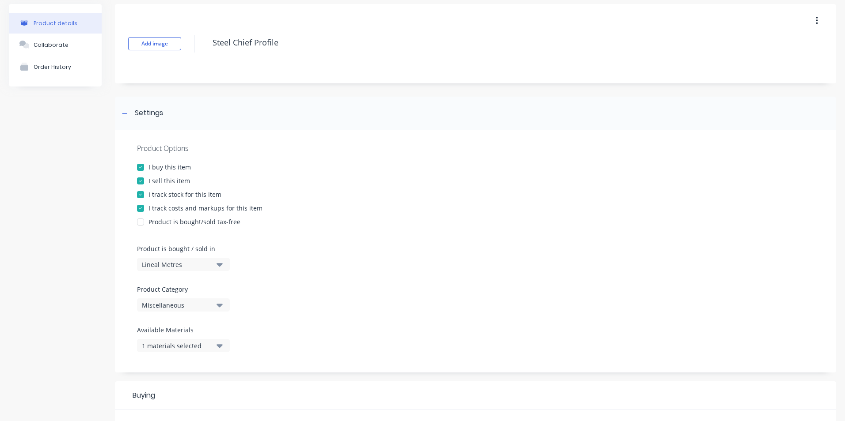
scroll to position [133, 0]
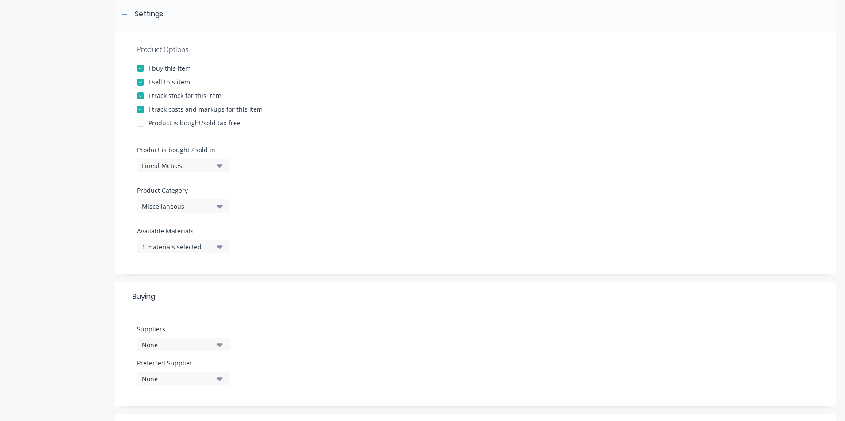
click at [165, 204] on div "Miscellaneous" at bounding box center [177, 206] width 71 height 9
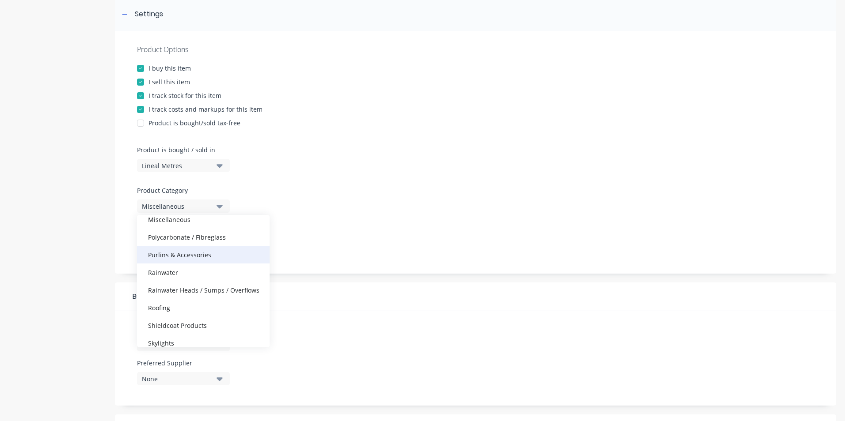
scroll to position [221, 0]
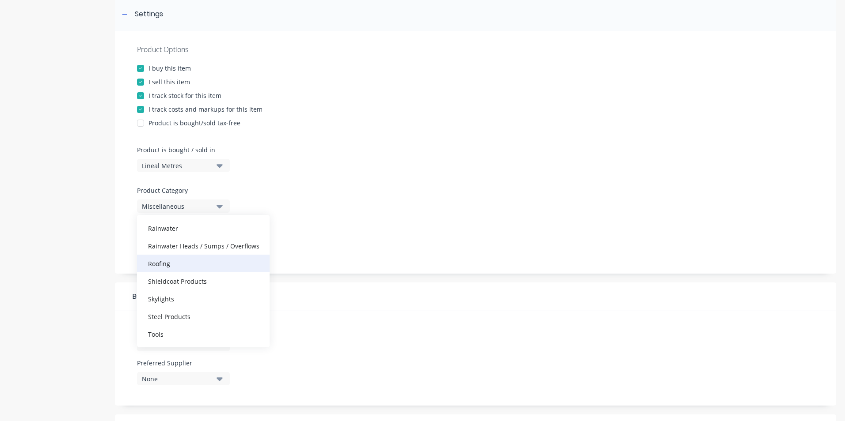
click at [166, 262] on div "Roofing" at bounding box center [203, 264] width 133 height 18
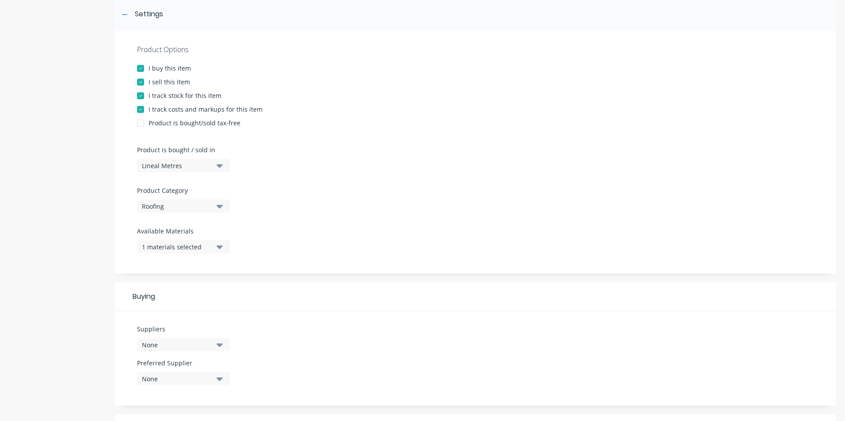
click at [327, 180] on div at bounding box center [475, 182] width 677 height 7
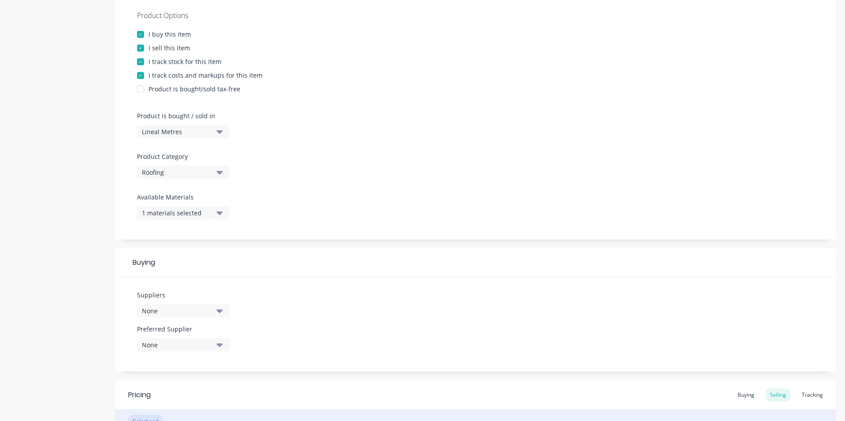
scroll to position [265, 0]
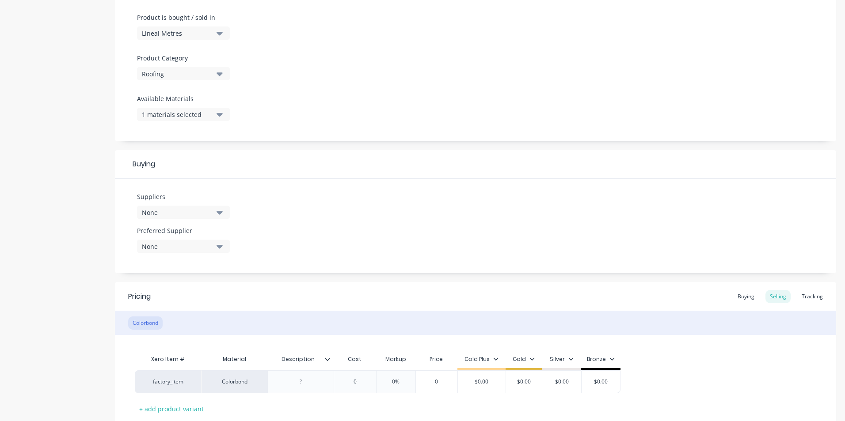
click at [188, 214] on div "None" at bounding box center [177, 212] width 71 height 9
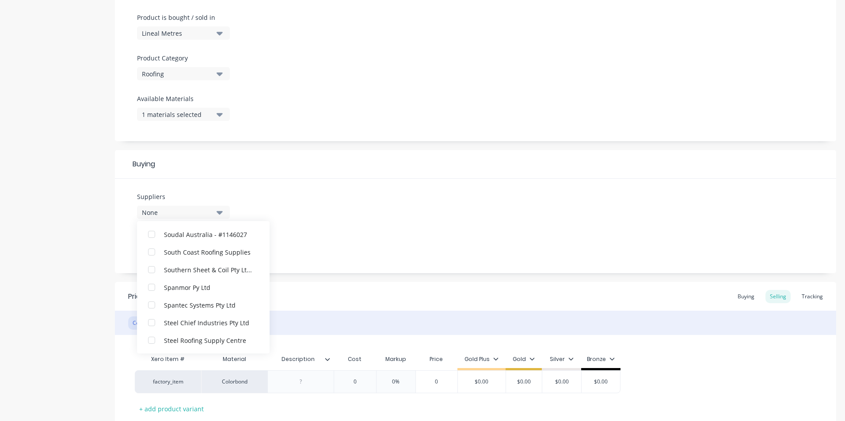
scroll to position [884, 0]
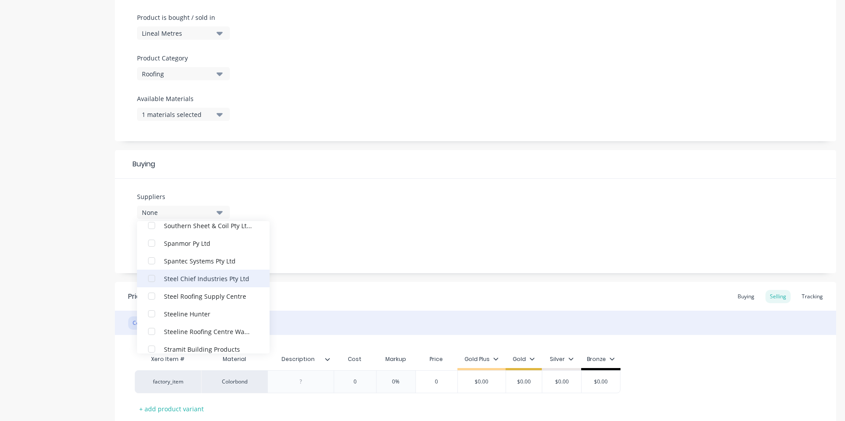
click at [153, 277] on div "button" at bounding box center [152, 279] width 18 height 18
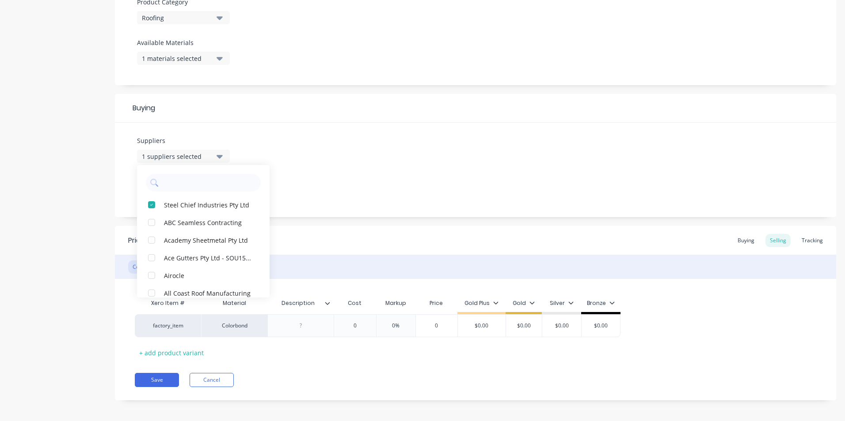
scroll to position [325, 0]
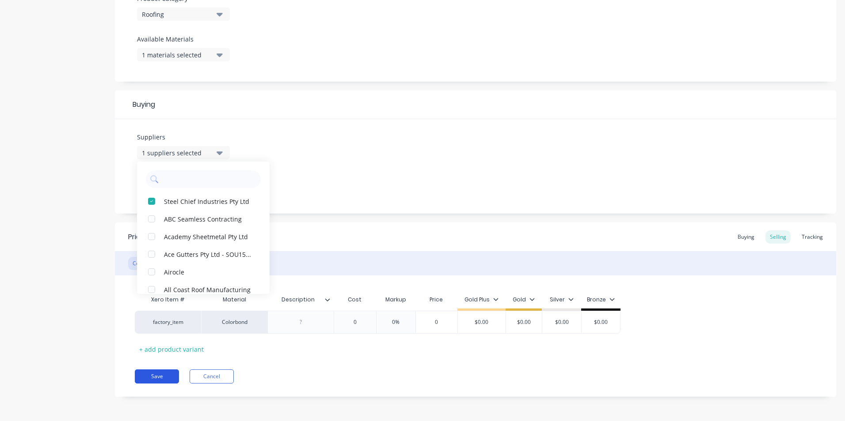
click at [159, 371] on button "Save" at bounding box center [157, 377] width 44 height 14
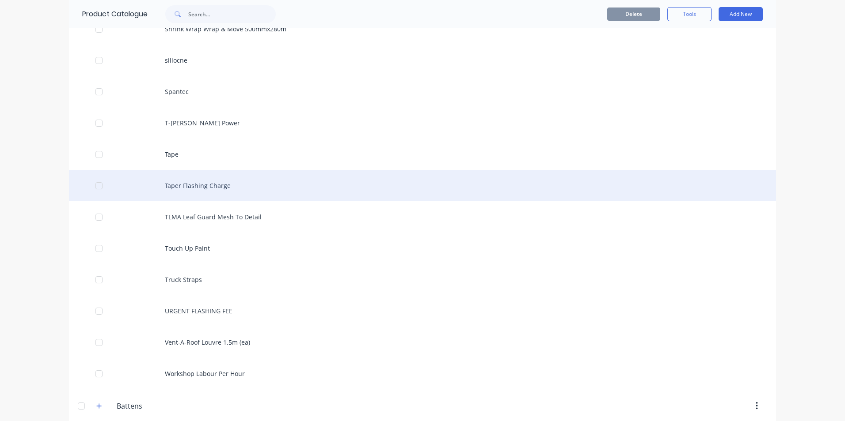
scroll to position [1281, 0]
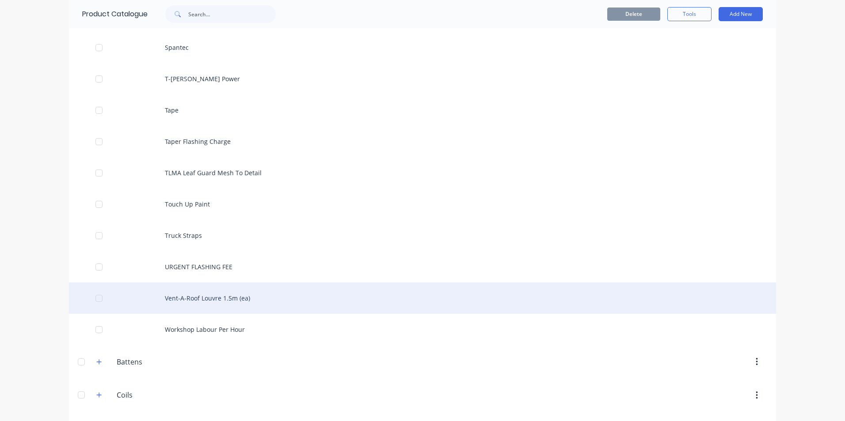
click at [193, 299] on div "Vent-A-Roof Louvre 1.5m (ea)" at bounding box center [422, 298] width 707 height 31
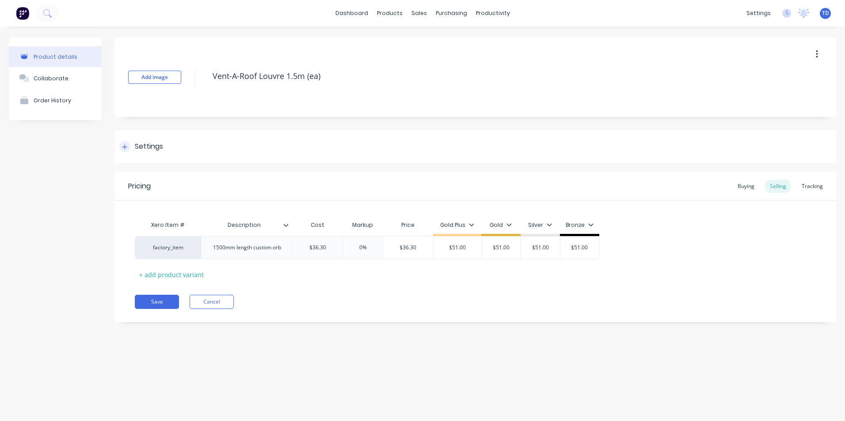
click at [129, 148] on div at bounding box center [124, 146] width 11 height 11
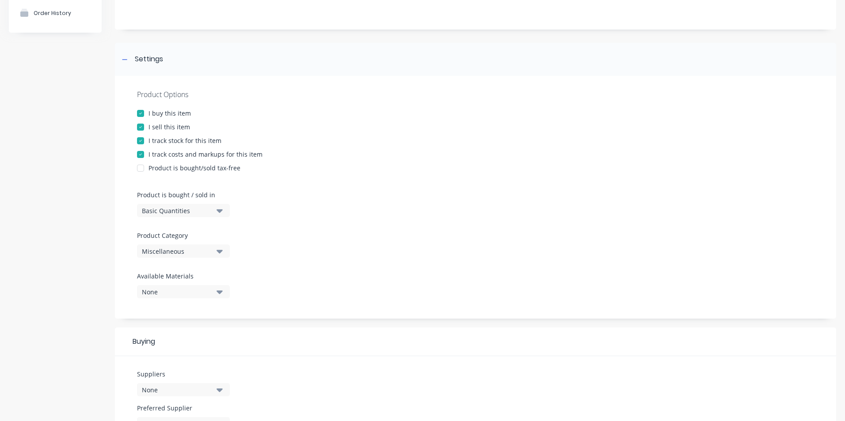
scroll to position [88, 0]
click at [191, 251] on div "Miscellaneous" at bounding box center [177, 250] width 71 height 9
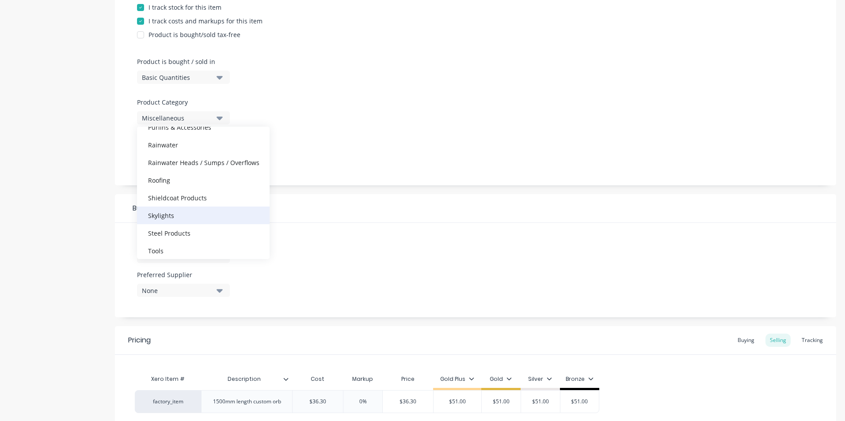
scroll to position [221, 0]
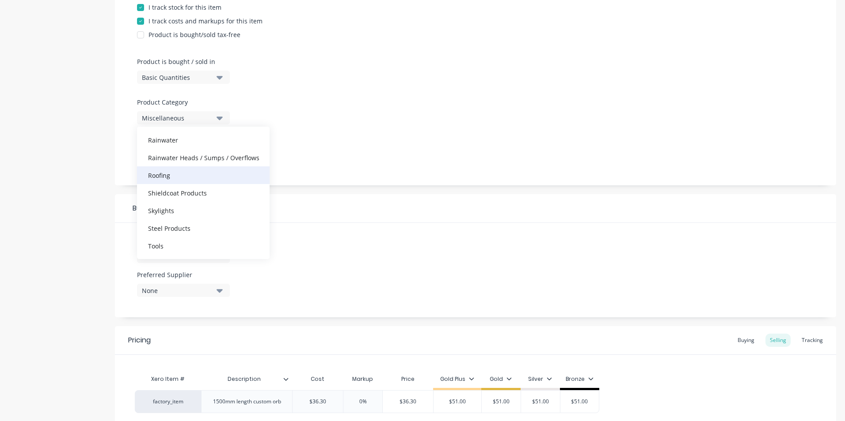
click at [157, 181] on div "Roofing" at bounding box center [203, 176] width 133 height 18
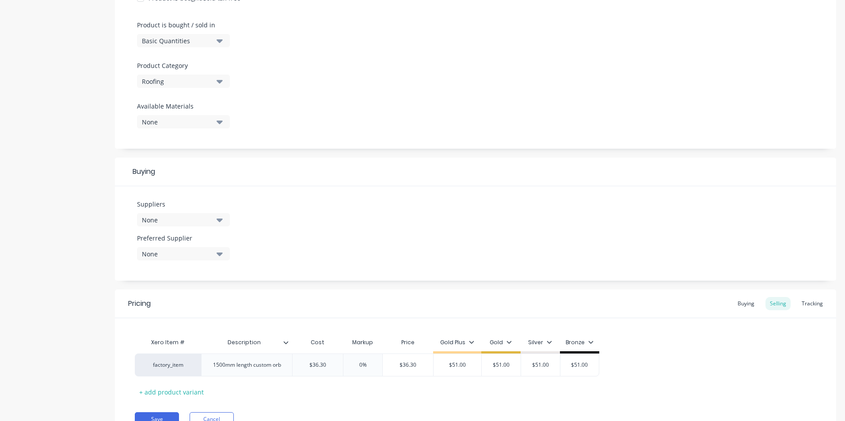
scroll to position [300, 0]
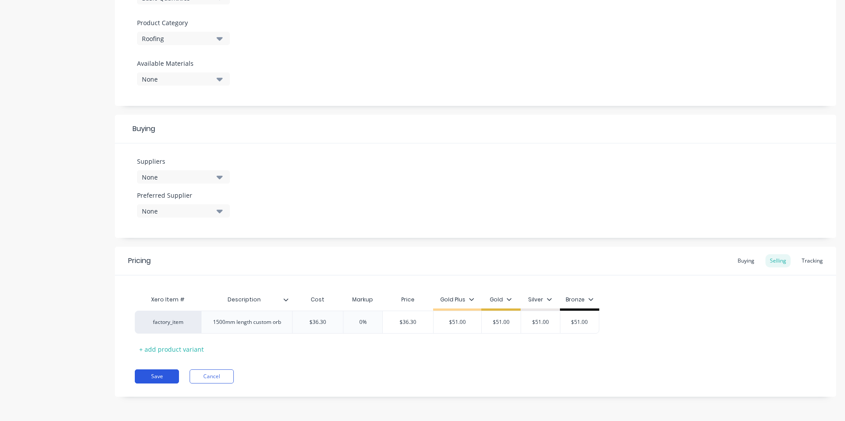
click at [152, 373] on button "Save" at bounding box center [157, 377] width 44 height 14
type textarea "x"
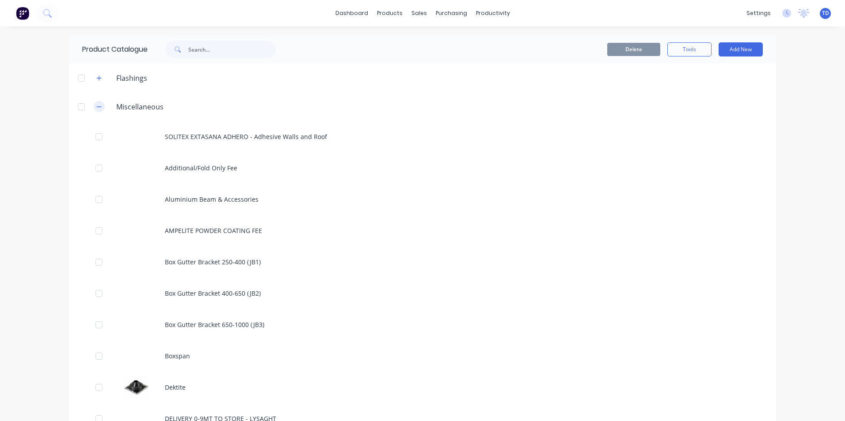
click at [96, 108] on icon "button" at bounding box center [98, 107] width 5 height 6
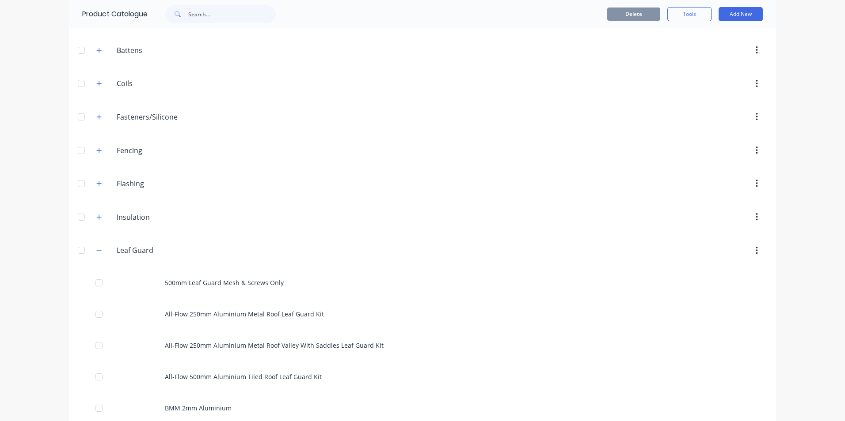
scroll to position [88, 0]
click at [96, 248] on icon "button" at bounding box center [98, 250] width 5 height 6
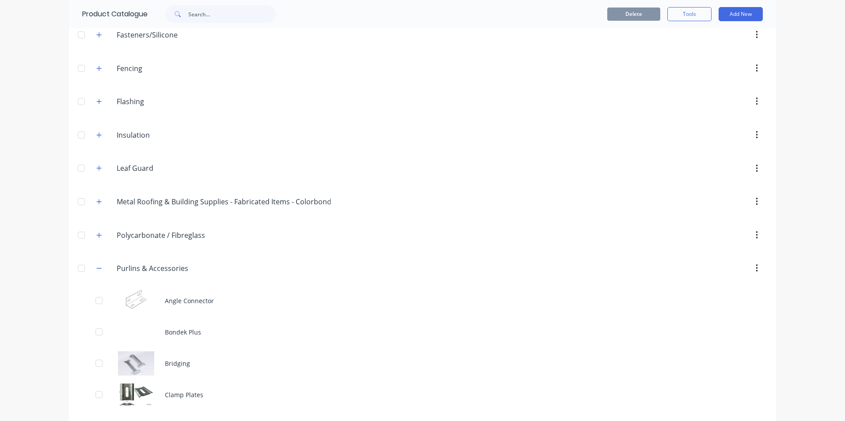
scroll to position [177, 0]
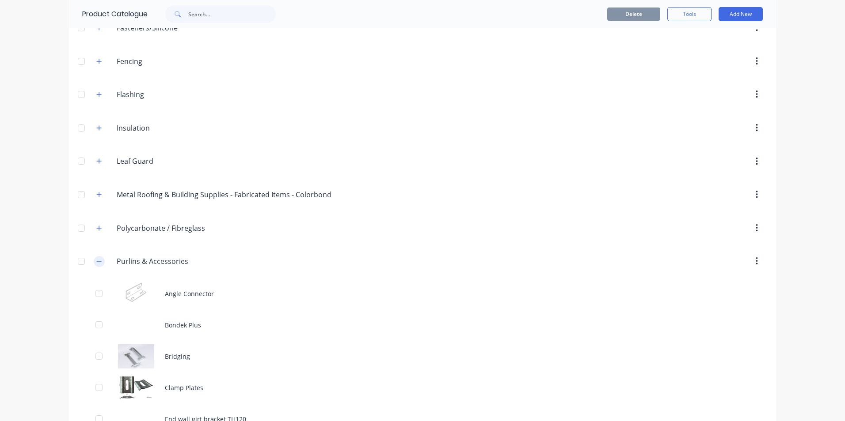
click at [96, 260] on icon "button" at bounding box center [98, 261] width 5 height 6
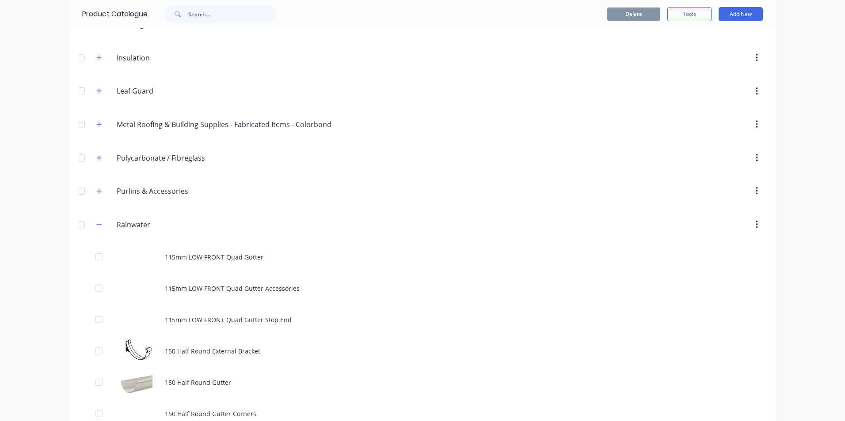
scroll to position [265, 0]
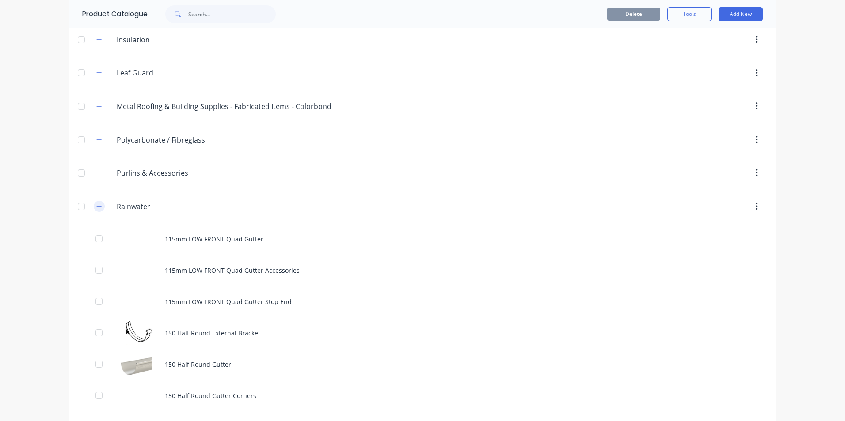
click at [96, 207] on icon "button" at bounding box center [98, 207] width 5 height 6
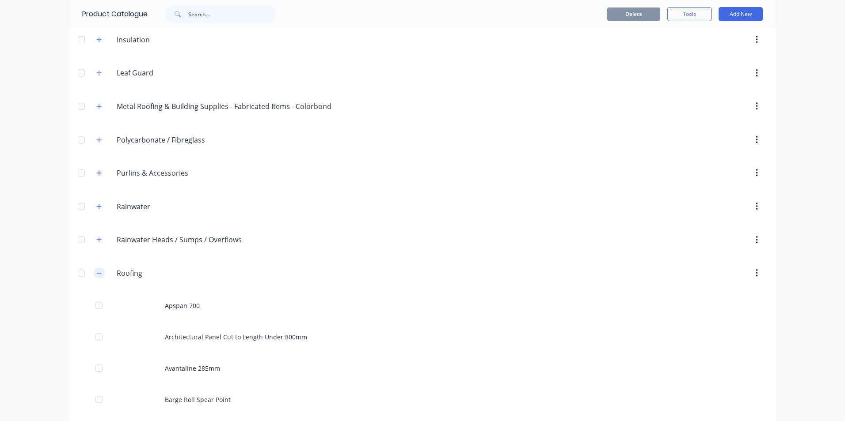
click at [99, 268] on button "button" at bounding box center [99, 273] width 11 height 11
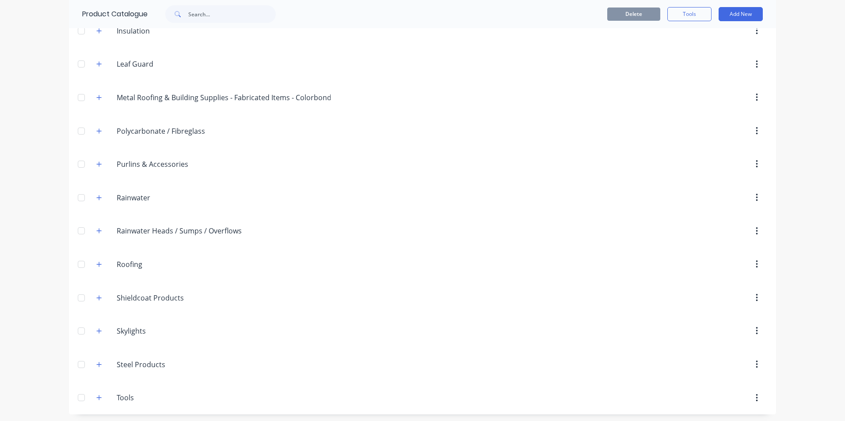
scroll to position [276, 0]
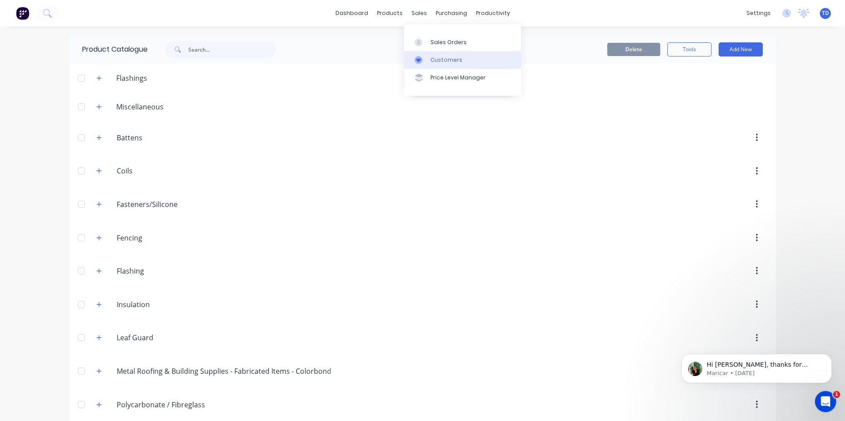
click at [435, 59] on div "Customers" at bounding box center [446, 60] width 32 height 8
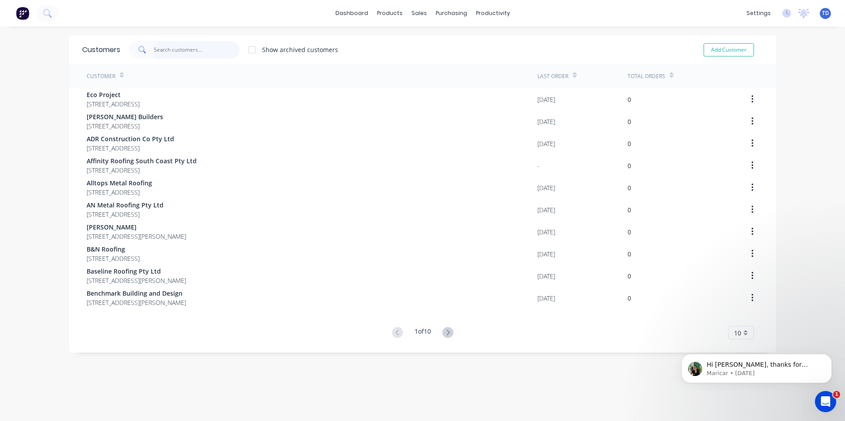
click at [205, 46] on input "text" at bounding box center [197, 50] width 86 height 18
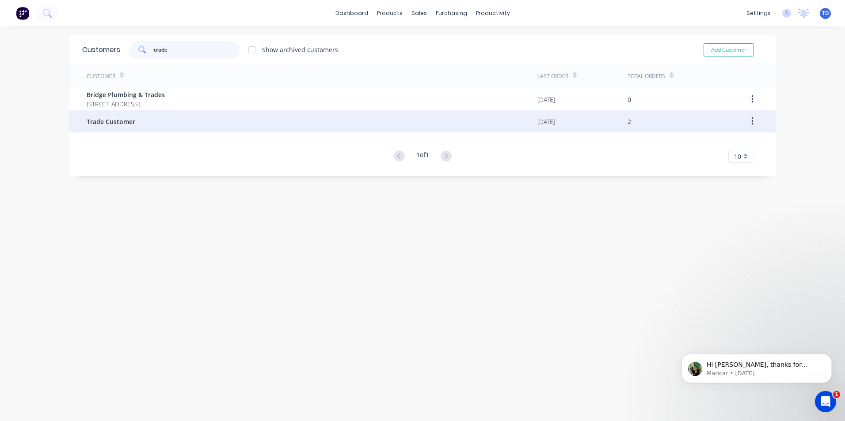
type input "trade"
click at [125, 127] on div "Trade Customer" at bounding box center [312, 121] width 451 height 22
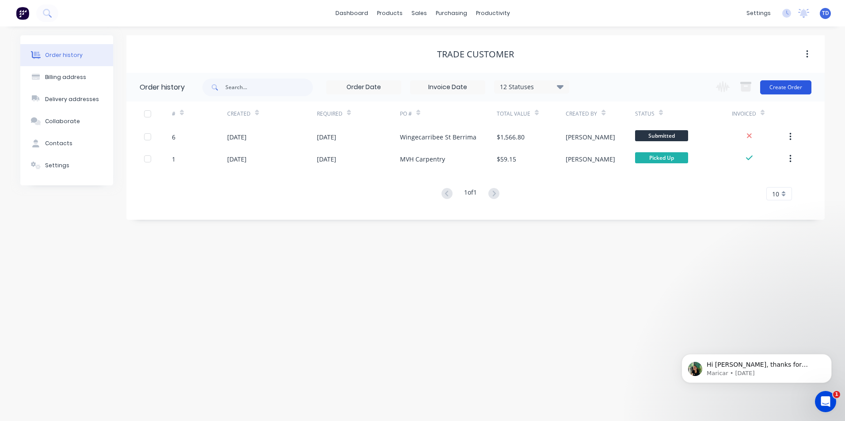
click at [781, 90] on button "Create Order" at bounding box center [785, 87] width 51 height 14
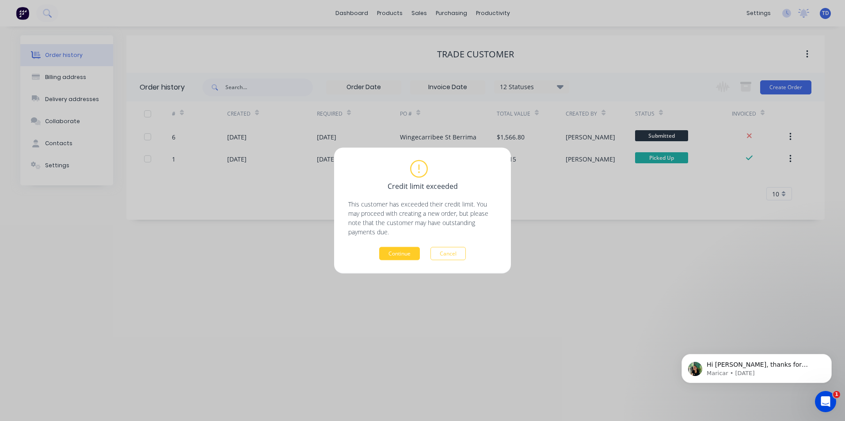
click at [397, 256] on button "Continue" at bounding box center [399, 253] width 41 height 13
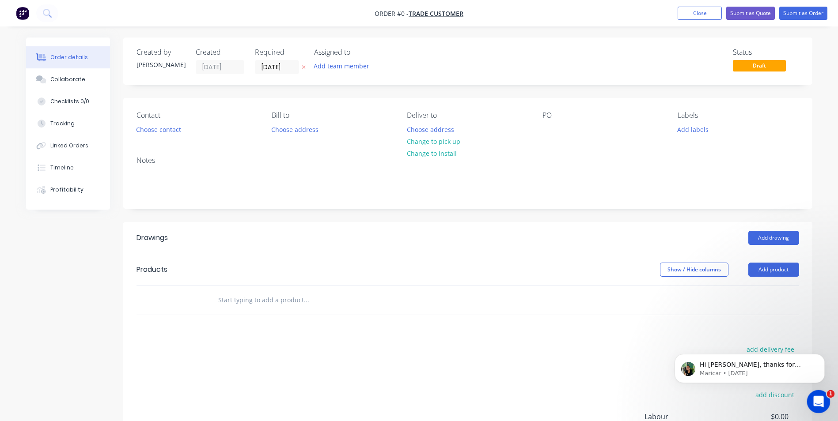
click at [817, 401] on icon "Open Intercom Messenger" at bounding box center [817, 401] width 15 height 15
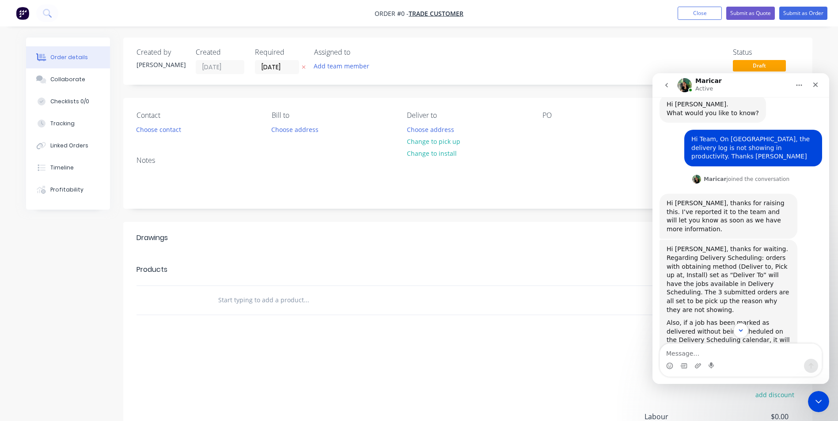
scroll to position [44, 0]
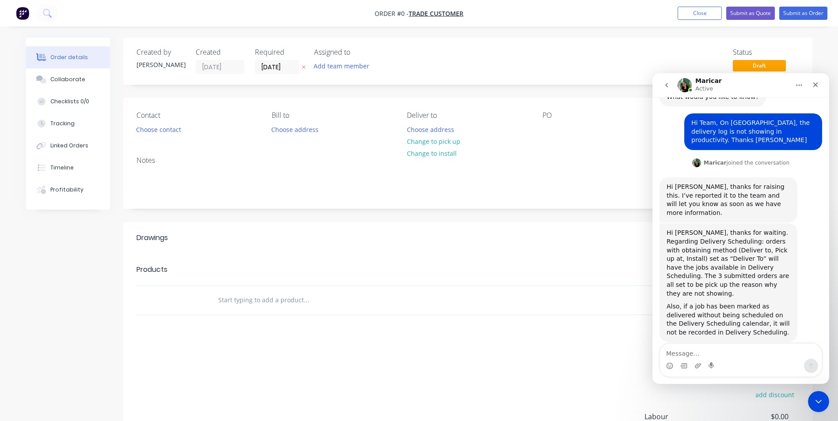
click at [683, 349] on textarea "Message…" at bounding box center [741, 351] width 162 height 15
type textarea "Thanks [PERSON_NAME]"
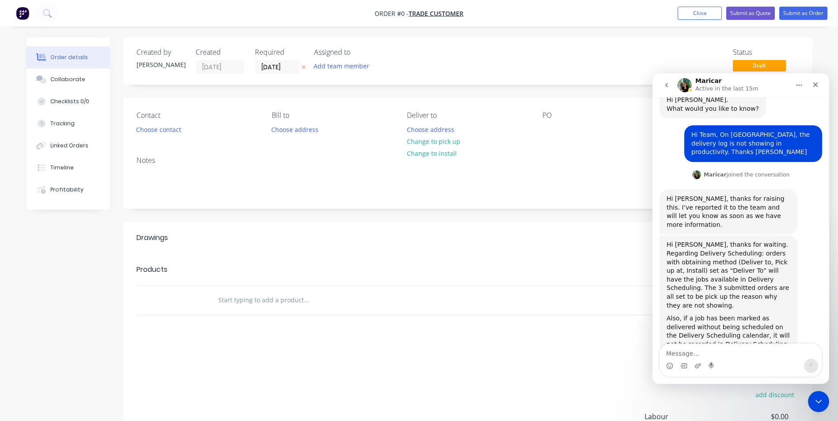
scroll to position [95, 0]
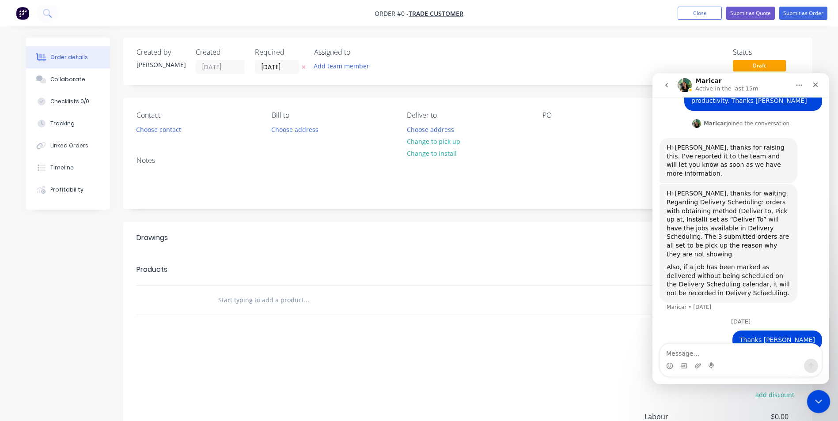
click at [809, 398] on div "Close Intercom Messenger" at bounding box center [817, 400] width 21 height 21
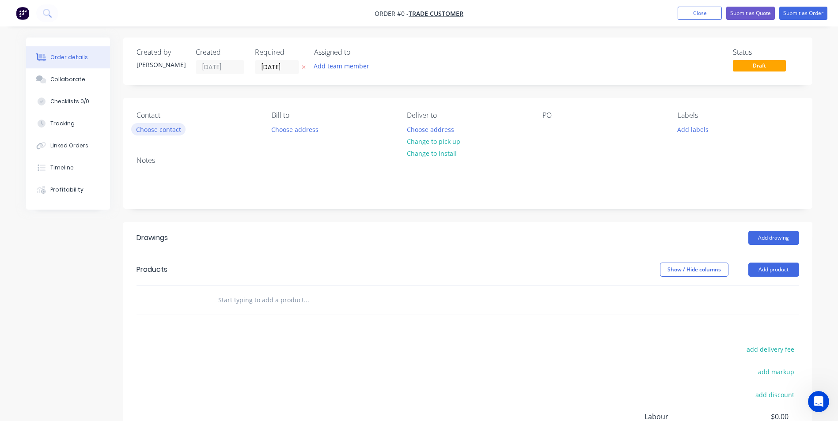
click at [154, 132] on button "Choose contact" at bounding box center [158, 129] width 54 height 12
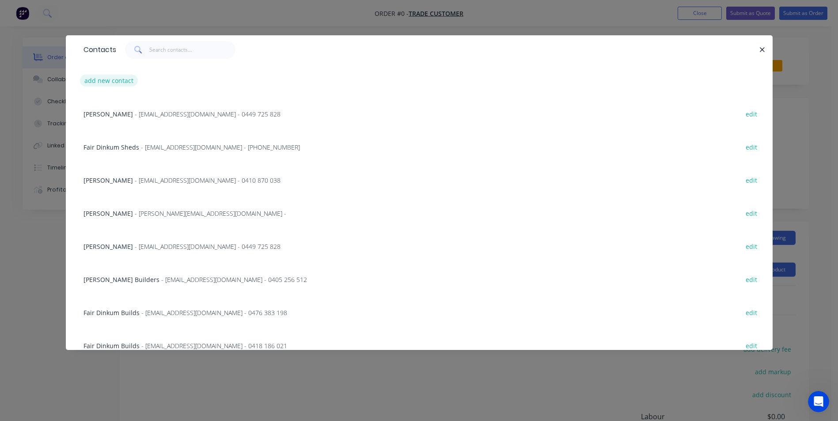
click at [124, 84] on button "add new contact" at bounding box center [109, 81] width 58 height 12
select select "AU"
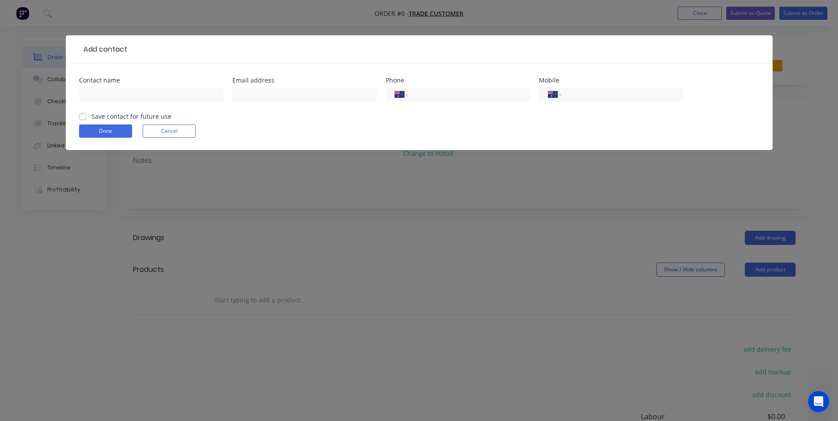
click at [233, 176] on div "Add contact Contact name Email address Phone International Afghanistan Åland Is…" at bounding box center [419, 210] width 838 height 421
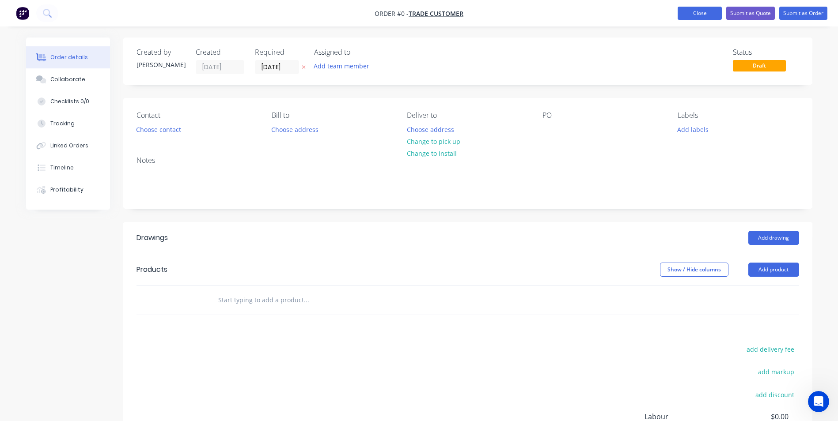
click at [707, 17] on button "Close" at bounding box center [700, 13] width 44 height 13
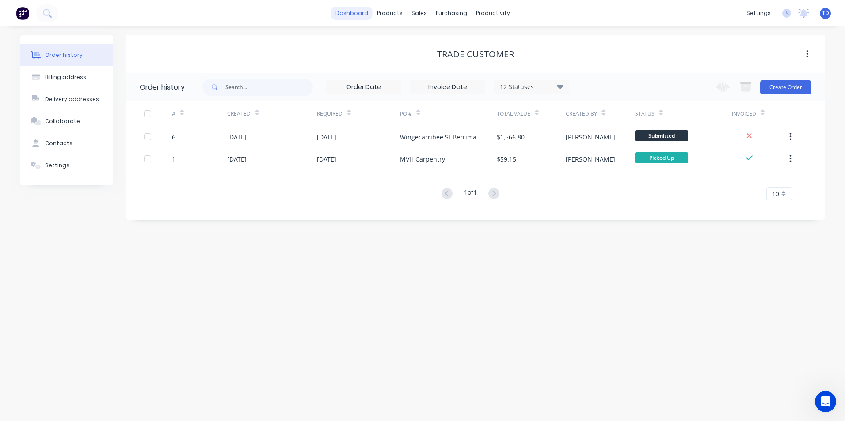
click at [362, 19] on link "dashboard" at bounding box center [352, 13] width 42 height 13
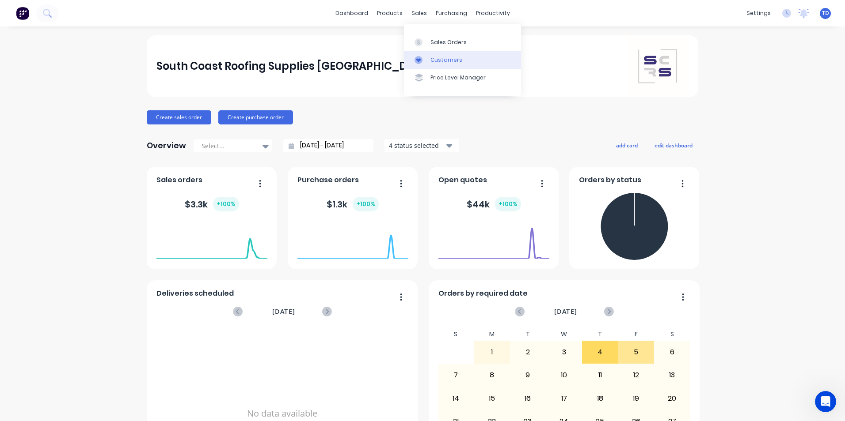
click at [432, 55] on link "Customers" at bounding box center [462, 60] width 117 height 18
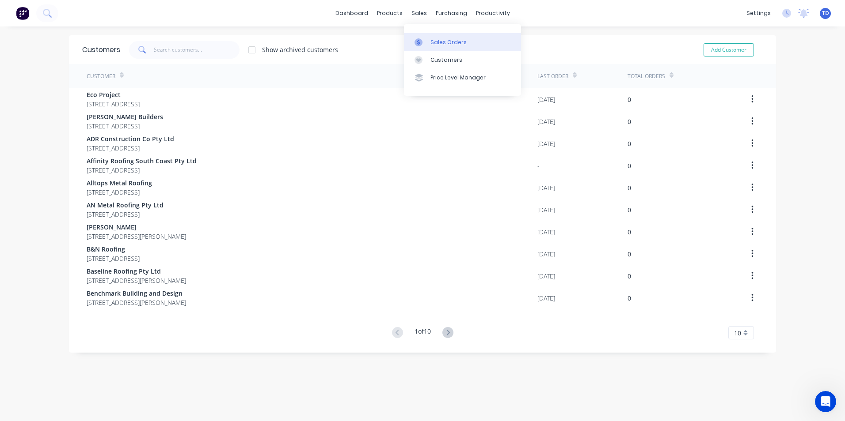
click at [440, 37] on link "Sales Orders" at bounding box center [462, 42] width 117 height 18
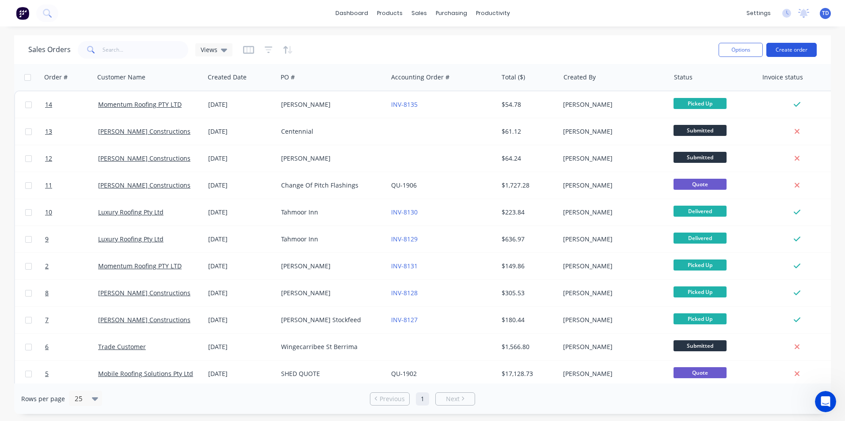
click at [790, 46] on button "Create order" at bounding box center [791, 50] width 50 height 14
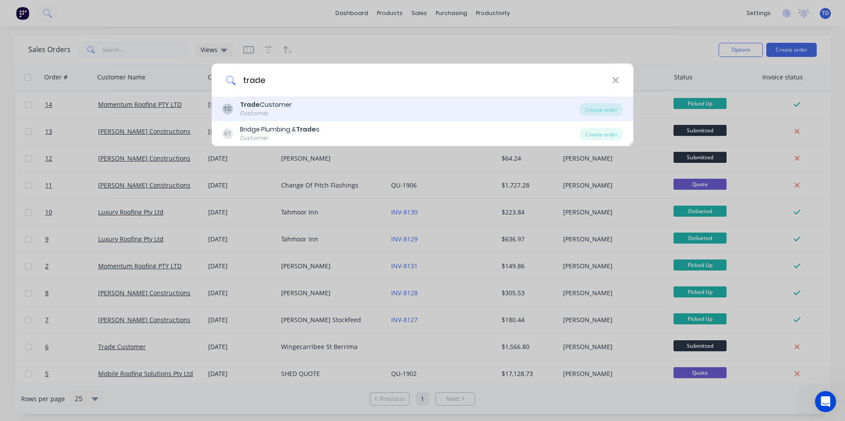
type input "trade"
click at [295, 115] on div "TC Trade Customer Customer" at bounding box center [400, 108] width 357 height 17
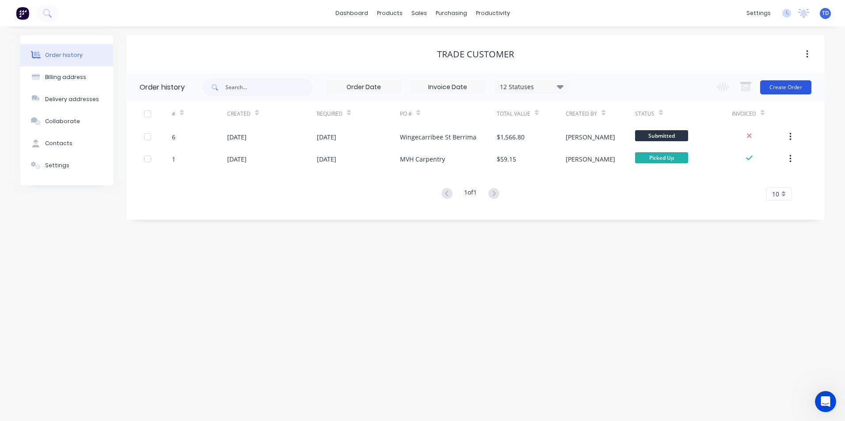
click at [773, 90] on button "Create Order" at bounding box center [785, 87] width 51 height 14
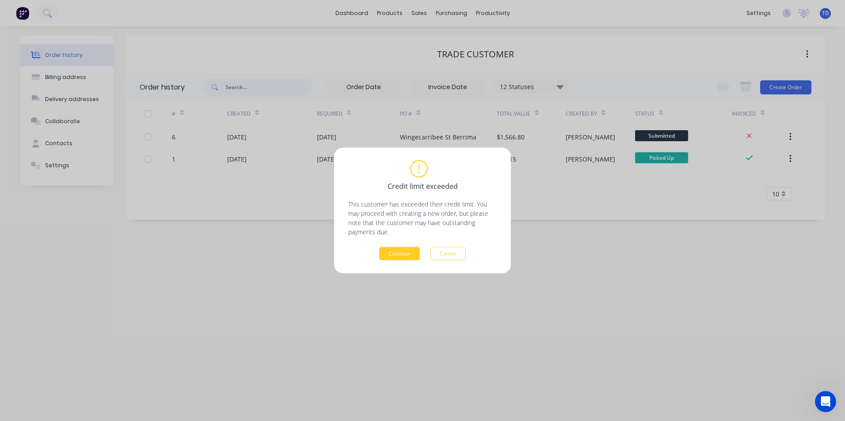
click at [403, 255] on button "Continue" at bounding box center [399, 253] width 41 height 13
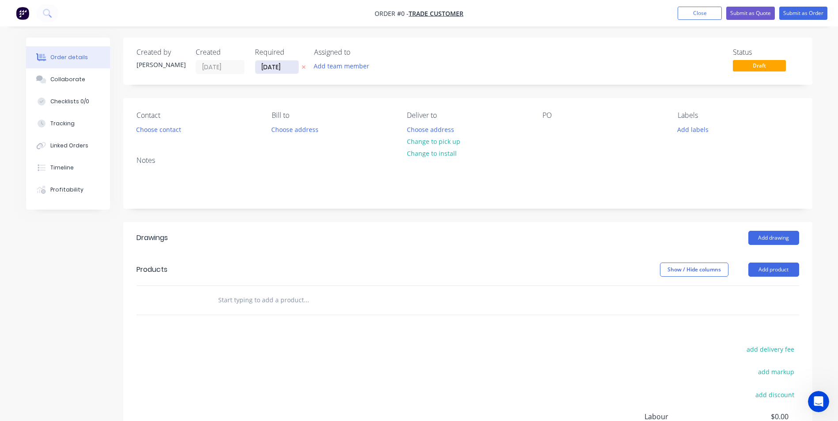
click at [279, 68] on input "[DATE]" at bounding box center [276, 67] width 43 height 13
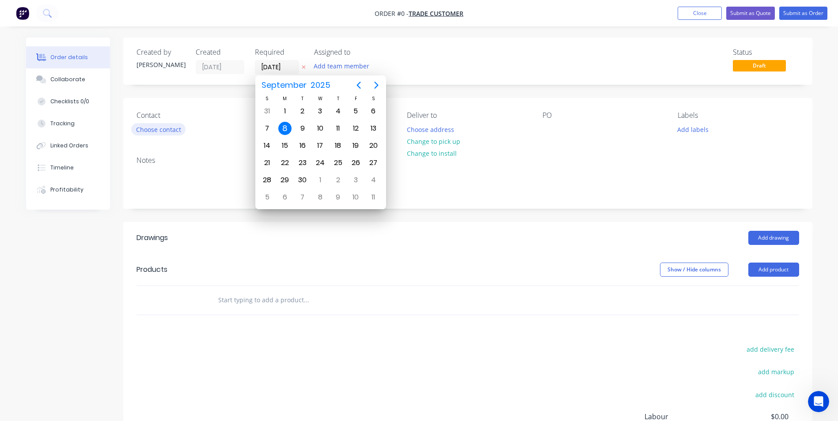
click at [174, 133] on button "Choose contact" at bounding box center [158, 129] width 54 height 12
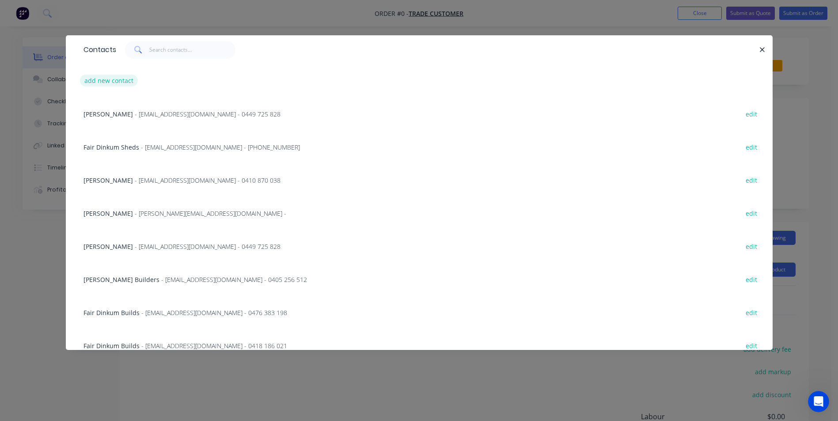
click at [112, 80] on button "add new contact" at bounding box center [109, 81] width 58 height 12
select select "AU"
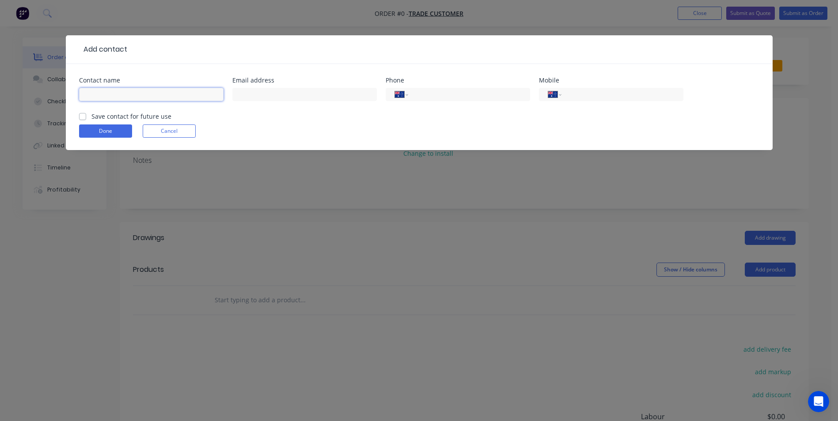
click at [127, 91] on input "text" at bounding box center [151, 94] width 144 height 13
type input "August Developments"
type input "joe@augustdevelopments.com.au"
type input "0488 931 112"
click at [91, 116] on label "Save contact for future use" at bounding box center [131, 116] width 80 height 9
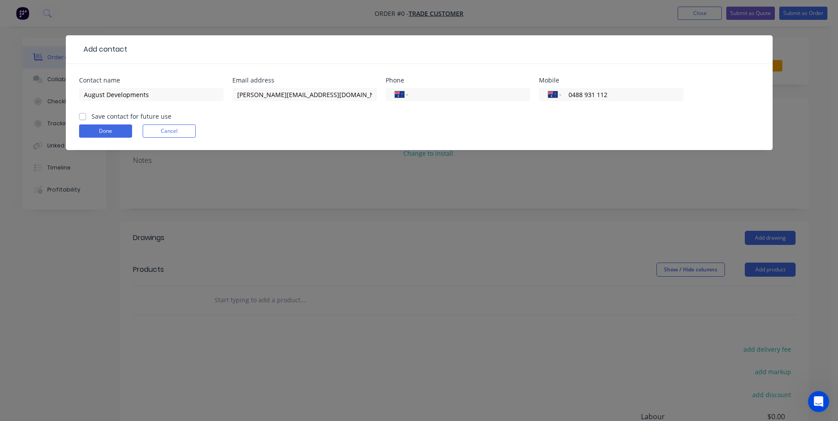
click at [83, 116] on input "Save contact for future use" at bounding box center [82, 116] width 7 height 8
checkbox input "true"
click at [86, 125] on button "Done" at bounding box center [105, 131] width 53 height 13
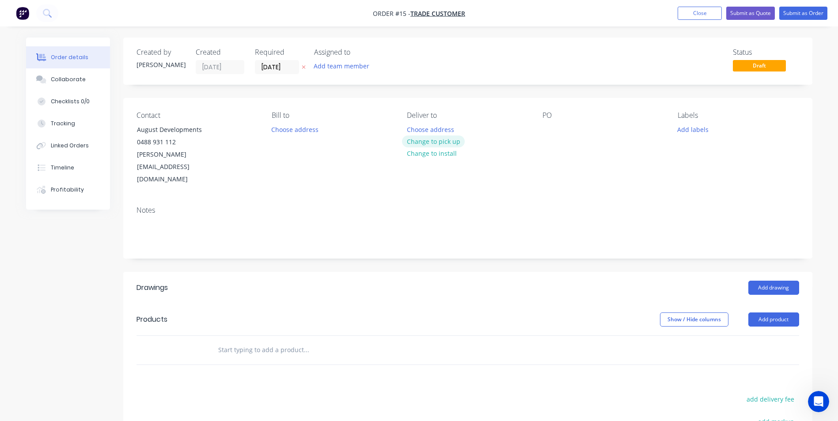
click at [444, 142] on button "Change to pick up" at bounding box center [433, 142] width 63 height 12
click at [420, 131] on div at bounding box center [414, 129] width 14 height 13
drag, startPoint x: 420, startPoint y: 131, endPoint x: 480, endPoint y: 132, distance: 60.1
click at [480, 132] on div "Ring Joe 0488 931112" at bounding box center [466, 129] width 118 height 13
click at [275, 342] on input "text" at bounding box center [306, 351] width 177 height 18
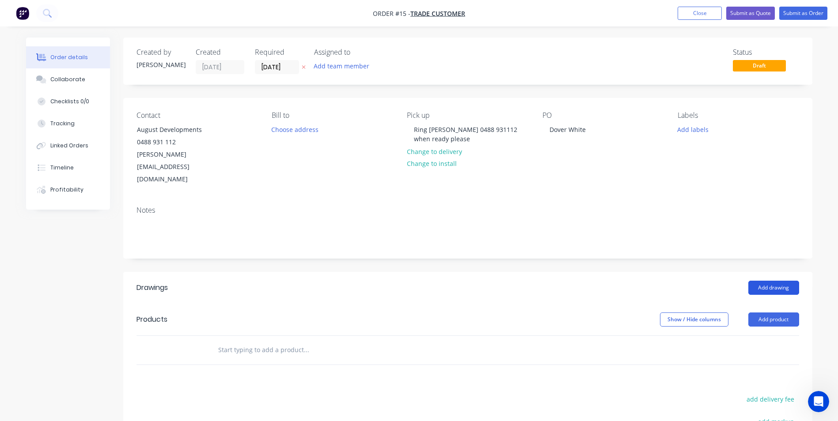
click at [766, 281] on button "Add drawing" at bounding box center [773, 288] width 51 height 14
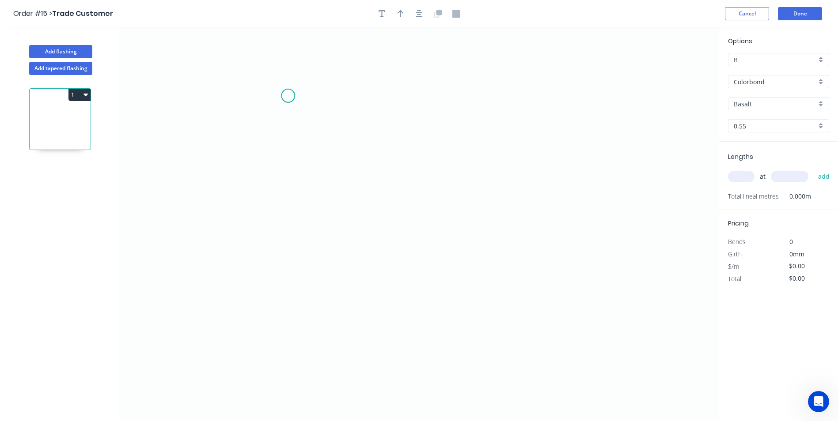
click at [289, 95] on icon "0" at bounding box center [419, 224] width 600 height 394
click at [287, 274] on icon "0" at bounding box center [419, 224] width 600 height 394
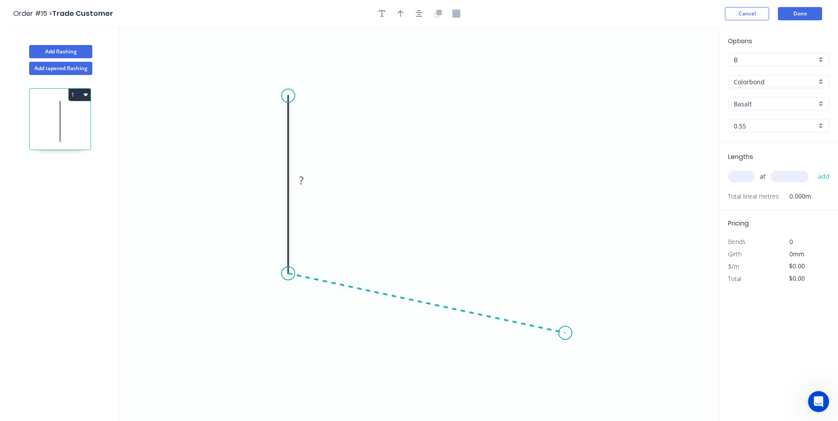
click at [566, 334] on icon "0 ?" at bounding box center [419, 224] width 600 height 394
click at [565, 380] on icon "0 ? ? ? º" at bounding box center [419, 224] width 600 height 394
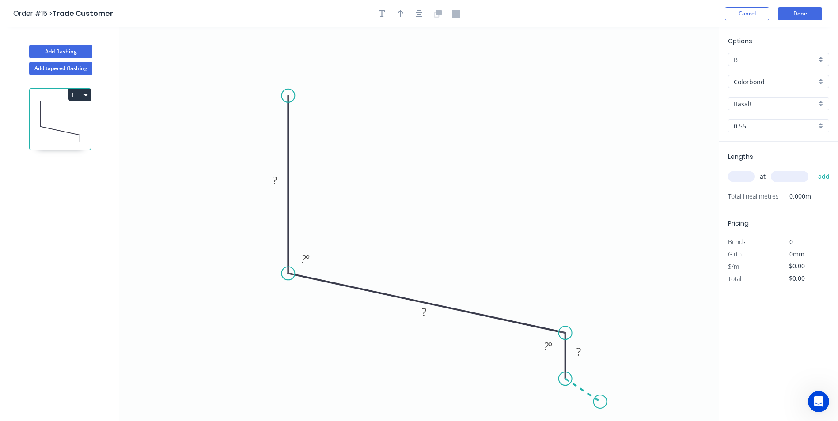
click at [600, 402] on icon "0 ? ? ? ? º ? º" at bounding box center [419, 224] width 600 height 394
click at [600, 402] on circle at bounding box center [600, 401] width 13 height 13
drag, startPoint x: 586, startPoint y: 400, endPoint x: 631, endPoint y: 377, distance: 50.4
click at [631, 377] on rect at bounding box center [620, 375] width 29 height 18
drag, startPoint x: 436, startPoint y: 315, endPoint x: 456, endPoint y: 256, distance: 62.7
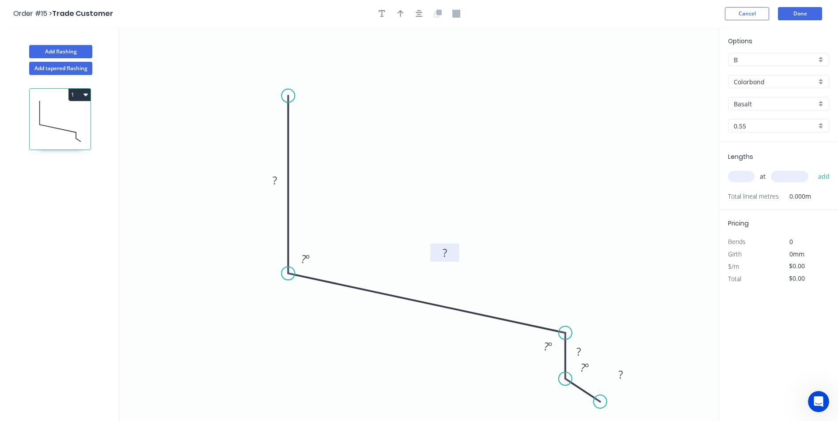
click at [456, 256] on rect at bounding box center [444, 253] width 29 height 18
drag, startPoint x: 283, startPoint y: 174, endPoint x: 329, endPoint y: 149, distance: 52.4
click at [329, 149] on rect at bounding box center [321, 155] width 29 height 18
click at [313, 118] on div "Crush & Fold" at bounding box center [333, 121] width 89 height 18
click at [308, 121] on div "Flip bend" at bounding box center [333, 126] width 89 height 18
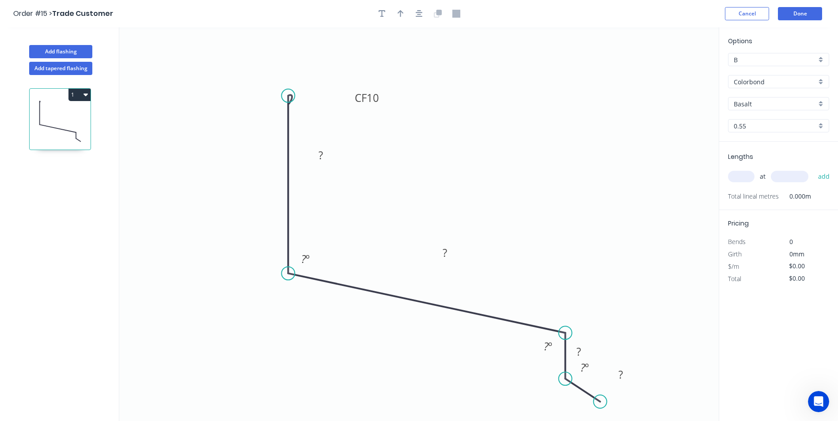
drag, startPoint x: 273, startPoint y: 95, endPoint x: 370, endPoint y: 88, distance: 97.9
click at [370, 88] on icon "0 CF 10 ? ? ? ? ? º ? º ? º" at bounding box center [419, 224] width 600 height 394
drag, startPoint x: 334, startPoint y: 149, endPoint x: 354, endPoint y: 147, distance: 19.6
click at [354, 147] on rect at bounding box center [340, 150] width 29 height 18
click at [350, 149] on rect at bounding box center [343, 151] width 18 height 12
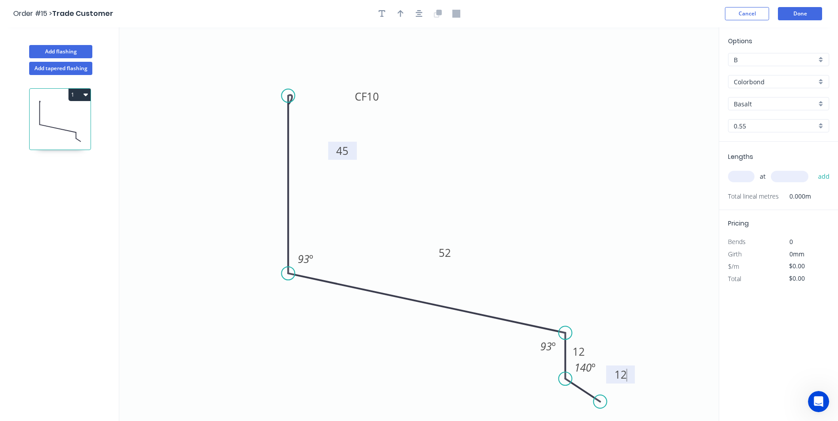
type input "$11.98"
click at [404, 18] on button "button" at bounding box center [400, 13] width 13 height 13
drag, startPoint x: 675, startPoint y: 71, endPoint x: 517, endPoint y: 136, distance: 170.2
click at [511, 129] on icon at bounding box center [511, 119] width 8 height 28
click at [760, 105] on input "Basalt" at bounding box center [775, 103] width 83 height 9
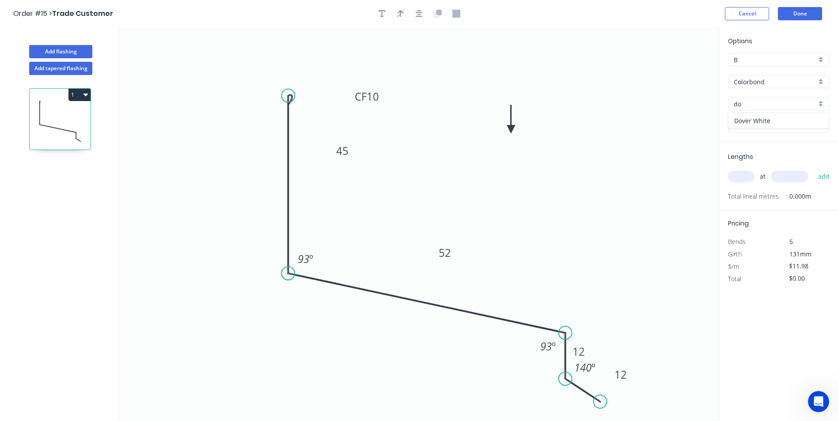
click at [757, 119] on div "Dover White" at bounding box center [779, 120] width 100 height 15
type input "Dover White"
click at [751, 181] on input "text" at bounding box center [741, 176] width 27 height 11
type input "1"
type input "500"
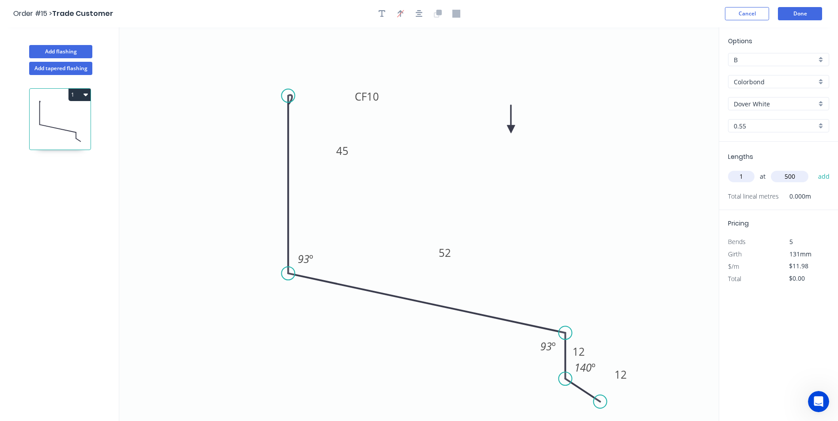
click at [814, 169] on button "add" at bounding box center [824, 176] width 21 height 15
type input "$11.98"
click at [813, 13] on button "Done" at bounding box center [800, 13] width 44 height 13
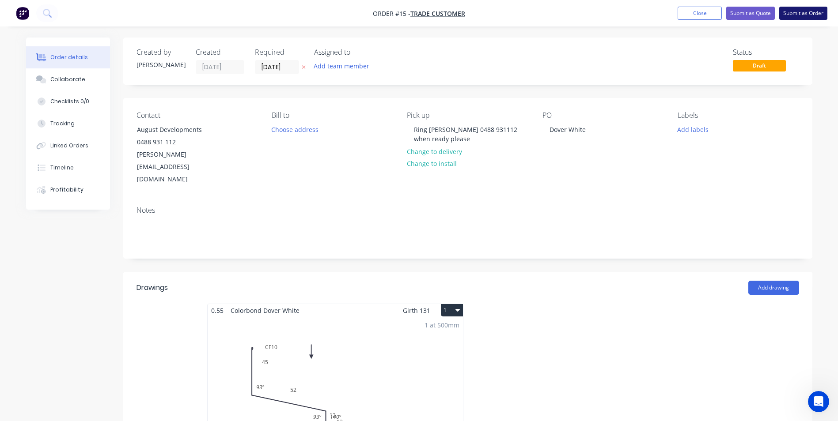
click at [793, 17] on button "Submit as Order" at bounding box center [803, 13] width 48 height 13
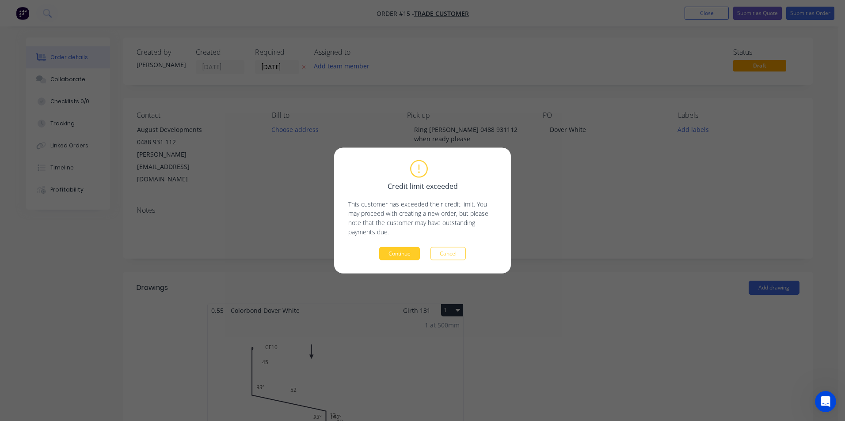
click at [391, 254] on button "Continue" at bounding box center [399, 253] width 41 height 13
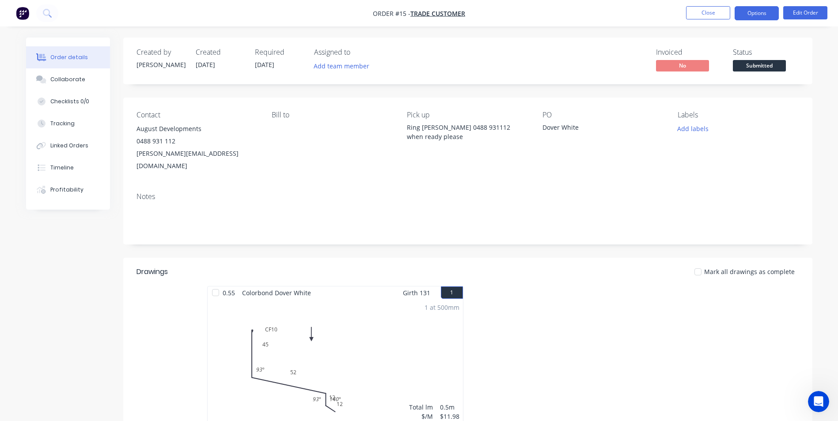
click at [745, 6] on button "Options" at bounding box center [757, 13] width 44 height 14
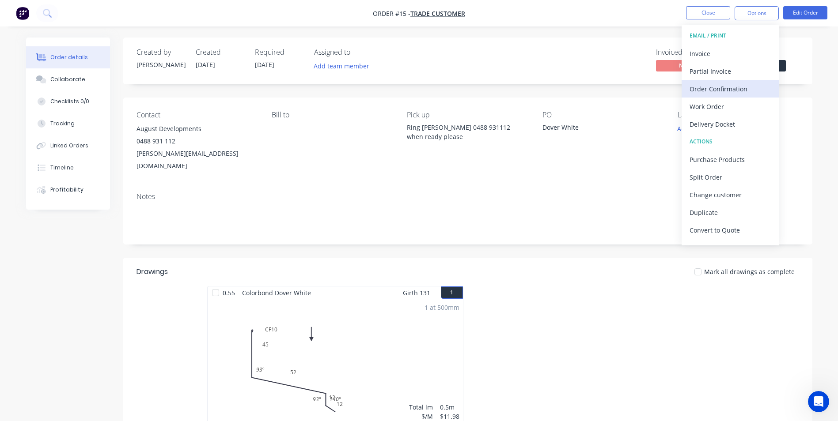
click at [735, 83] on div "Order Confirmation" at bounding box center [730, 89] width 81 height 13
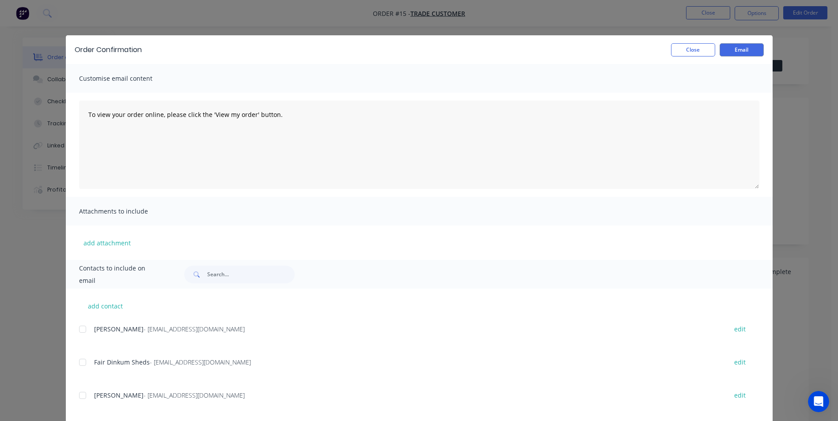
click at [201, 273] on span at bounding box center [195, 275] width 23 height 18
click at [209, 272] on input "text" at bounding box center [250, 275] width 87 height 18
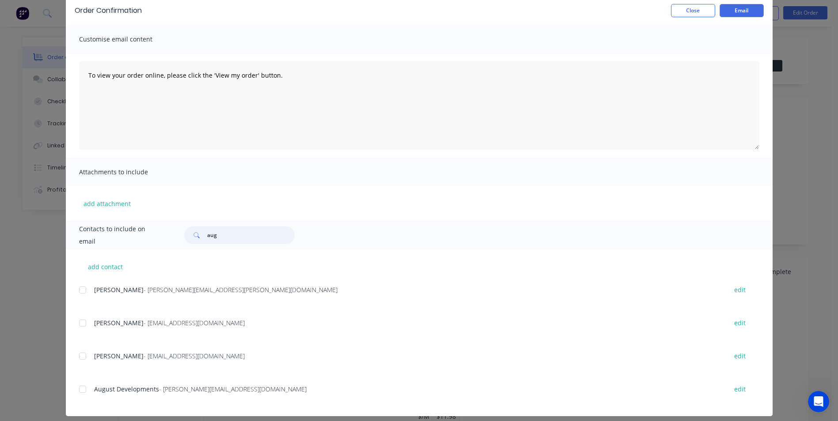
scroll to position [47, 0]
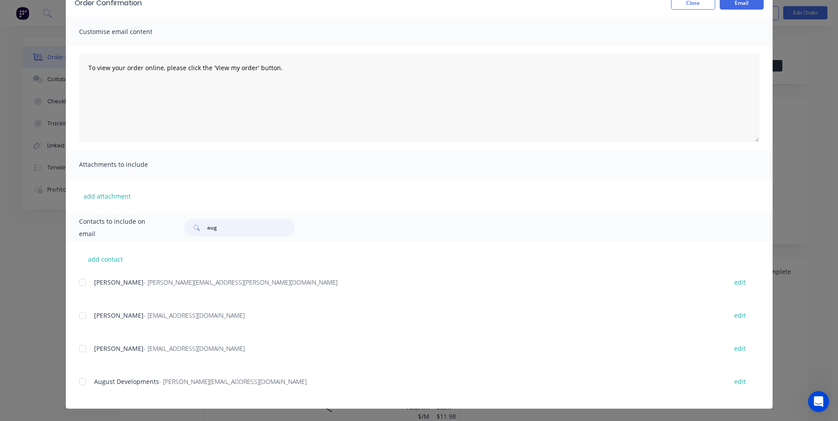
click at [76, 381] on div at bounding box center [83, 382] width 18 height 18
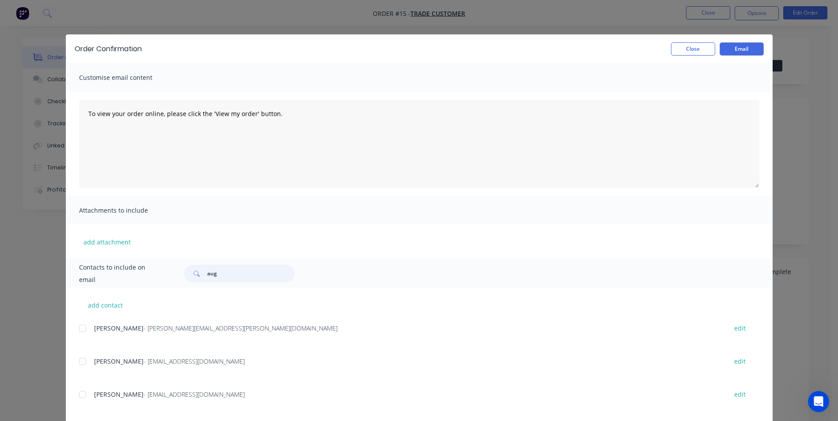
scroll to position [0, 0]
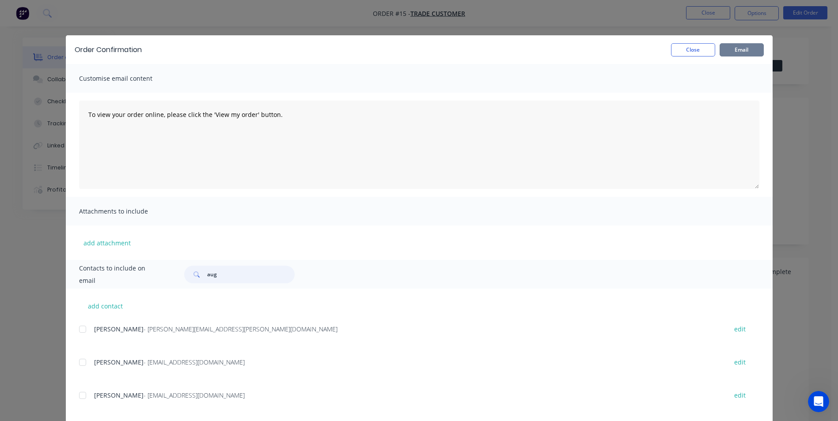
type input "aug"
click at [730, 52] on button "Email" at bounding box center [742, 49] width 44 height 13
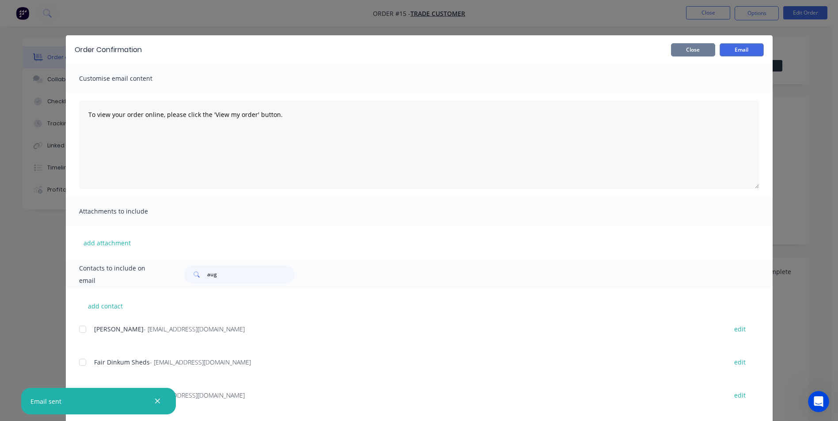
click at [687, 47] on button "Close" at bounding box center [693, 49] width 44 height 13
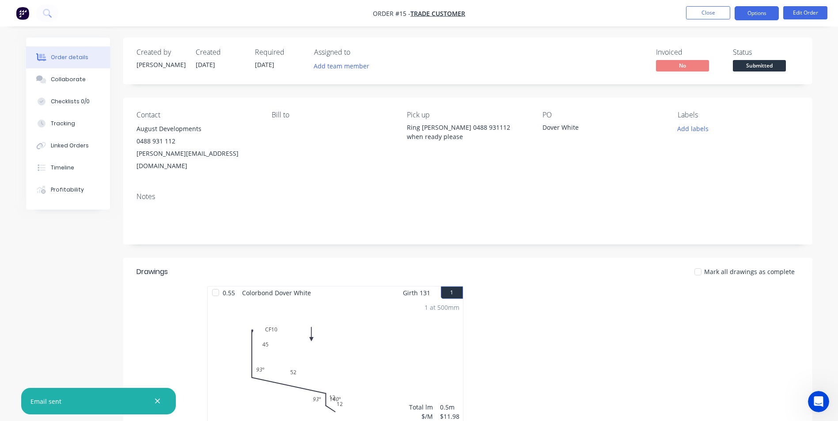
click at [753, 15] on button "Options" at bounding box center [757, 13] width 44 height 14
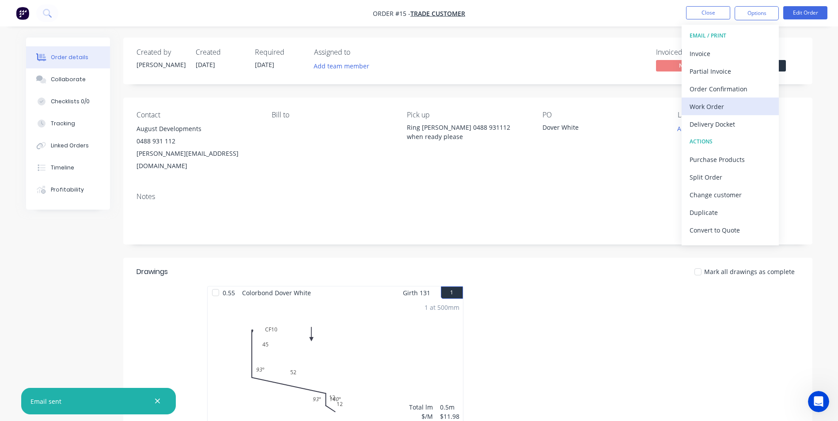
click at [728, 106] on div "Work Order" at bounding box center [730, 106] width 81 height 13
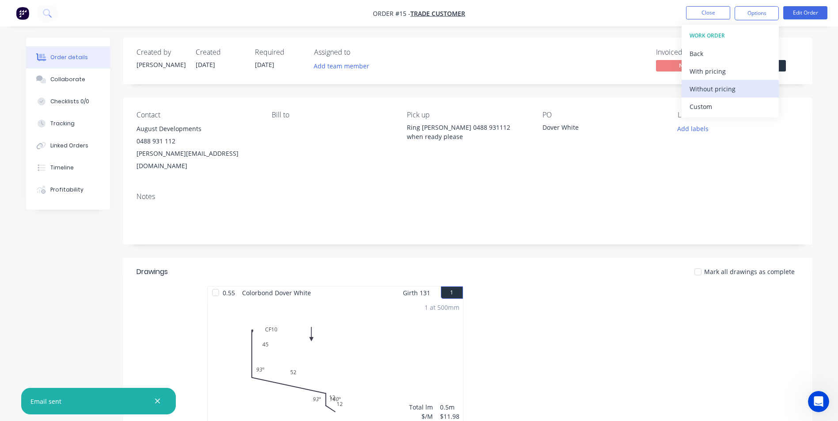
click at [732, 90] on div "Without pricing" at bounding box center [730, 89] width 81 height 13
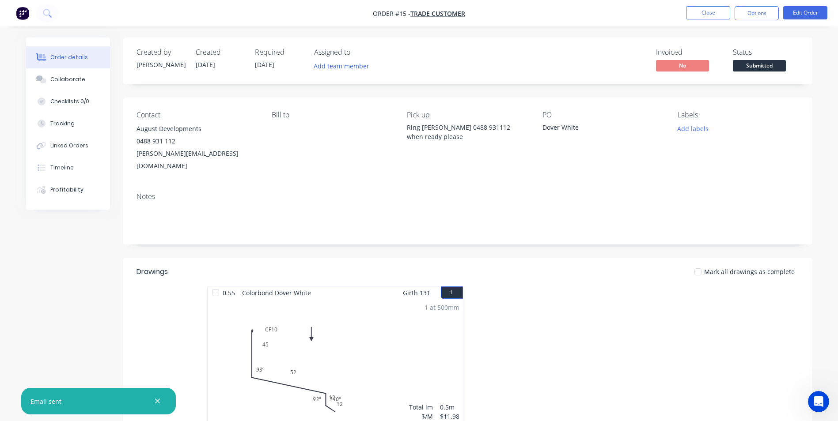
click at [397, 320] on div "1 at 500mm Total lm $/M Total 0.5m $11.98 $11.98" at bounding box center [335, 367] width 255 height 135
click at [797, 9] on button "Edit Order" at bounding box center [805, 12] width 44 height 13
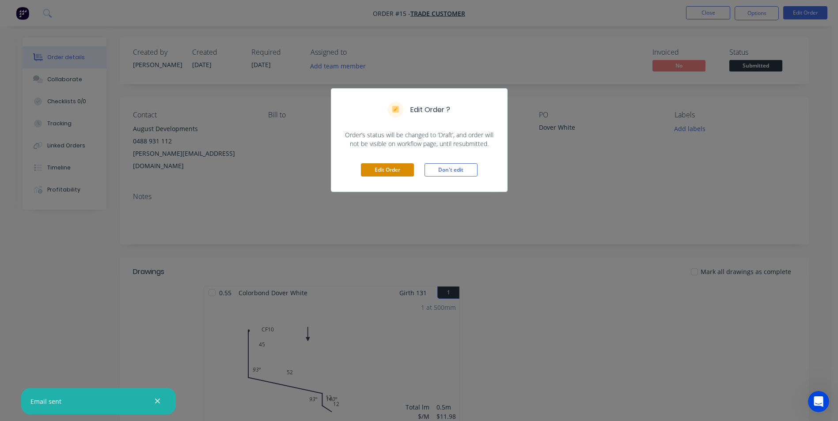
click at [364, 169] on button "Edit Order" at bounding box center [387, 169] width 53 height 13
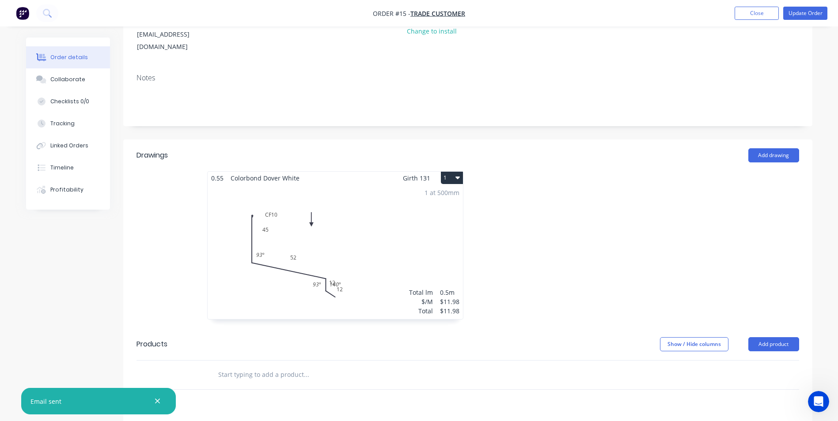
click at [364, 204] on div "1 at 500mm Total lm $/M Total 0.5m $11.98 $11.98" at bounding box center [335, 252] width 255 height 135
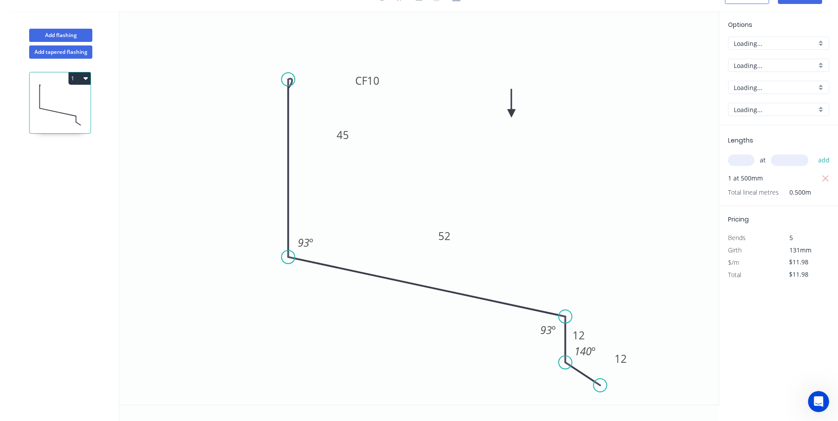
scroll to position [16, 0]
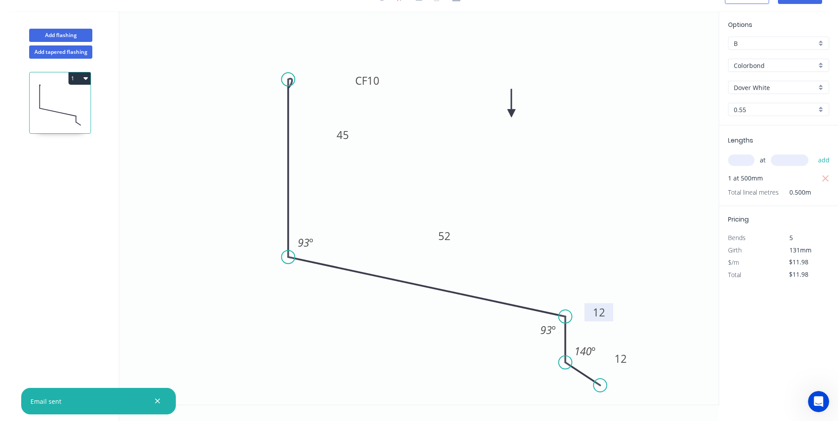
drag, startPoint x: 590, startPoint y: 331, endPoint x: 610, endPoint y: 308, distance: 30.7
click at [610, 308] on rect at bounding box center [599, 313] width 29 height 18
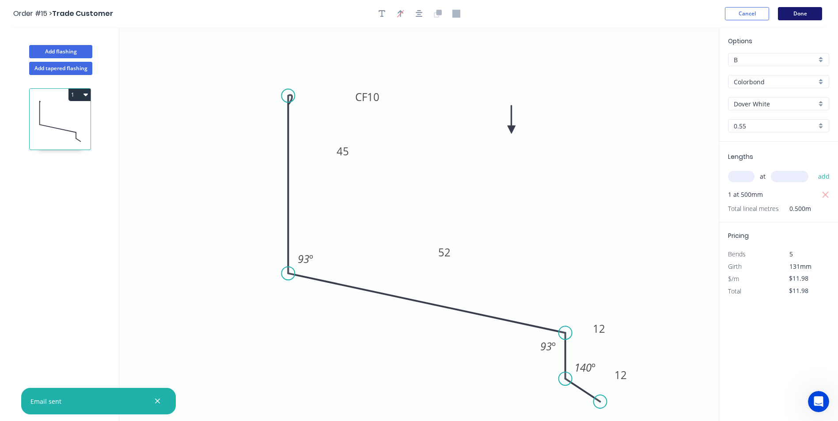
click at [794, 18] on button "Done" at bounding box center [800, 13] width 44 height 13
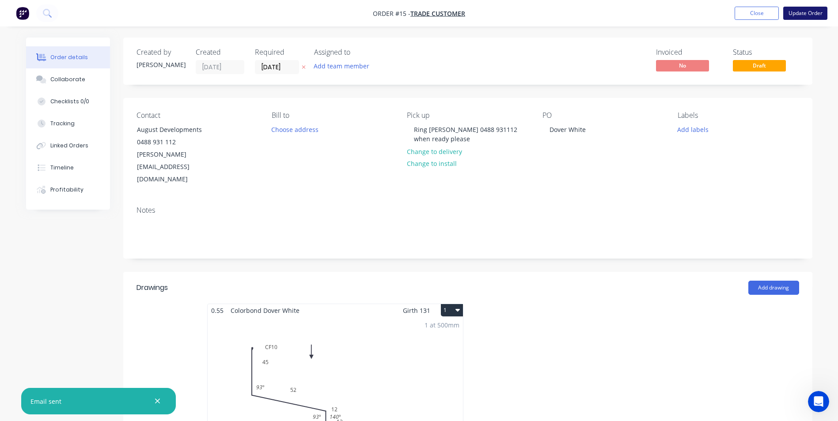
click at [804, 16] on button "Update Order" at bounding box center [805, 13] width 44 height 13
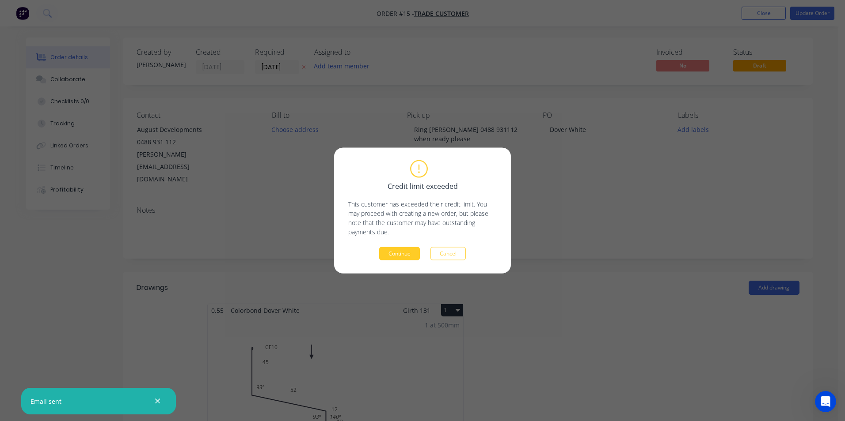
click at [400, 253] on button "Continue" at bounding box center [399, 253] width 41 height 13
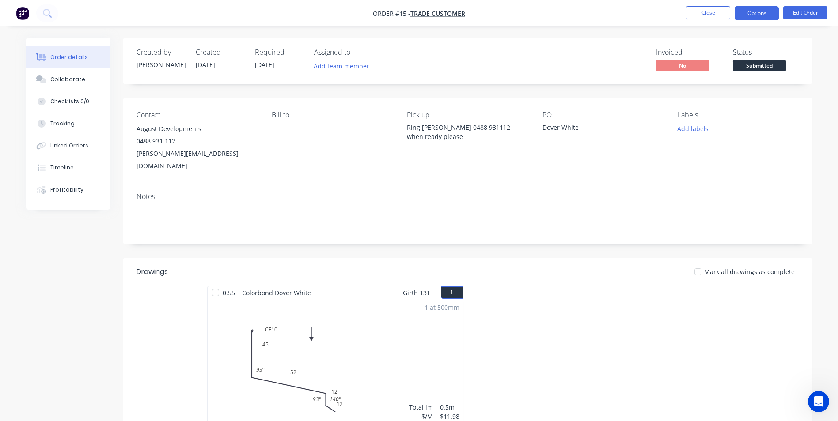
click at [763, 15] on button "Options" at bounding box center [757, 13] width 44 height 14
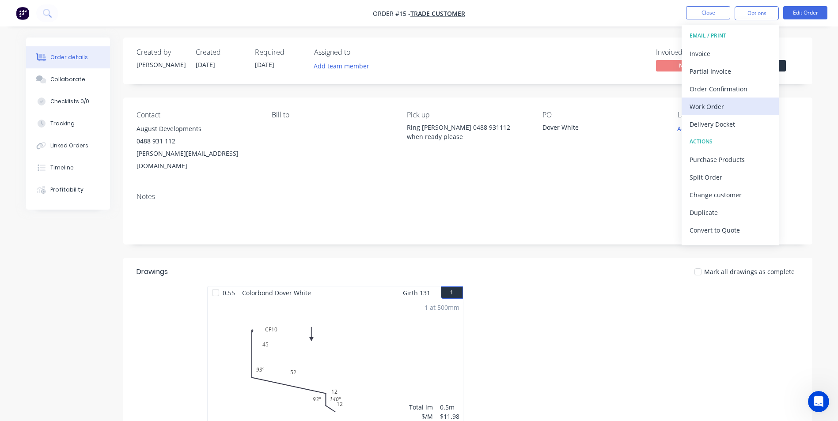
click at [717, 106] on div "Work Order" at bounding box center [730, 106] width 81 height 13
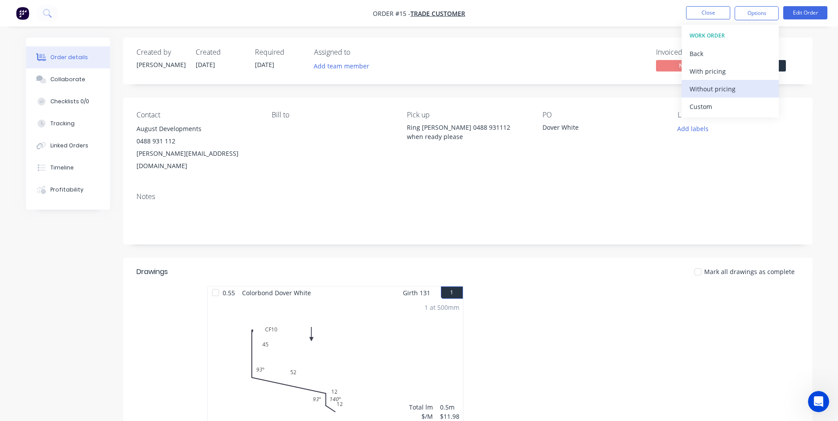
click at [716, 93] on div "Without pricing" at bounding box center [730, 89] width 81 height 13
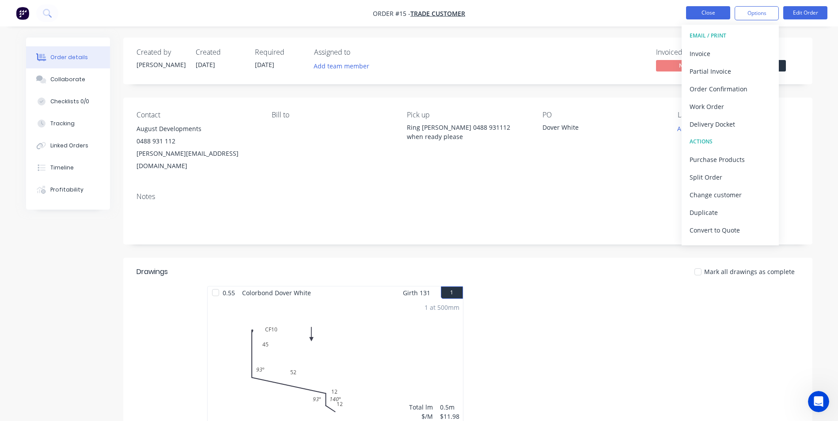
click at [708, 13] on button "Close" at bounding box center [708, 12] width 44 height 13
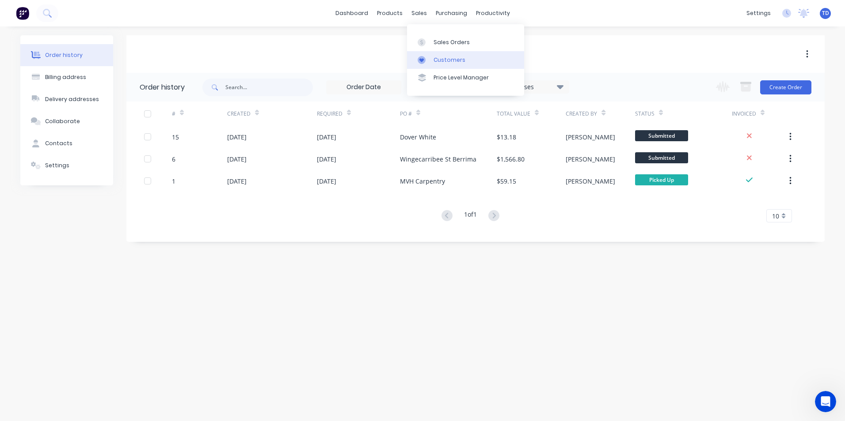
click at [436, 59] on div "Customers" at bounding box center [449, 60] width 32 height 8
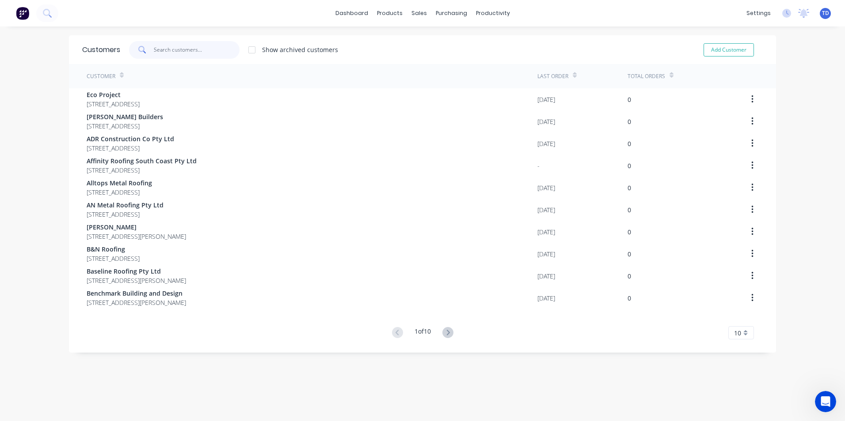
click at [185, 53] on input "text" at bounding box center [197, 50] width 86 height 18
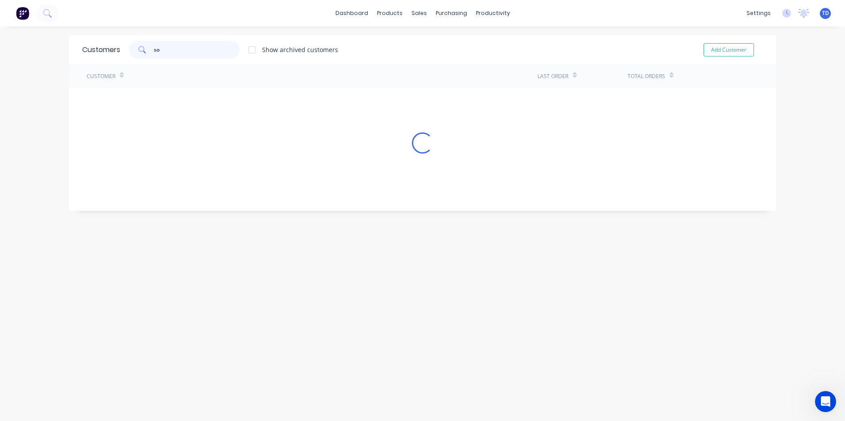
type input "s"
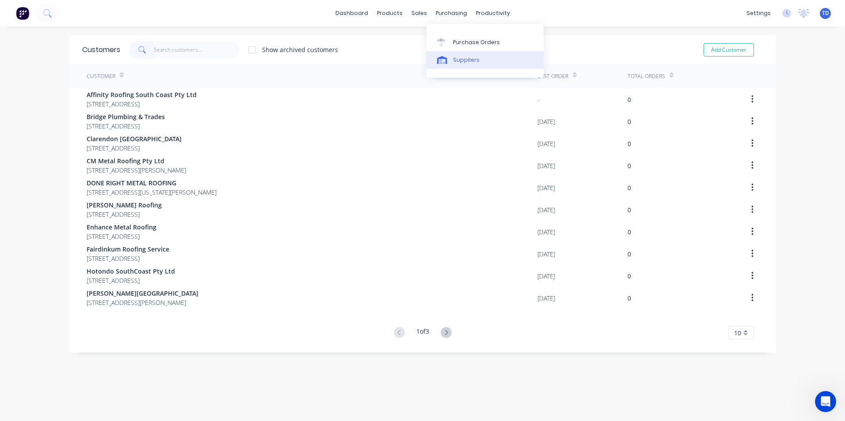
click at [456, 66] on link "Suppliers" at bounding box center [484, 60] width 117 height 18
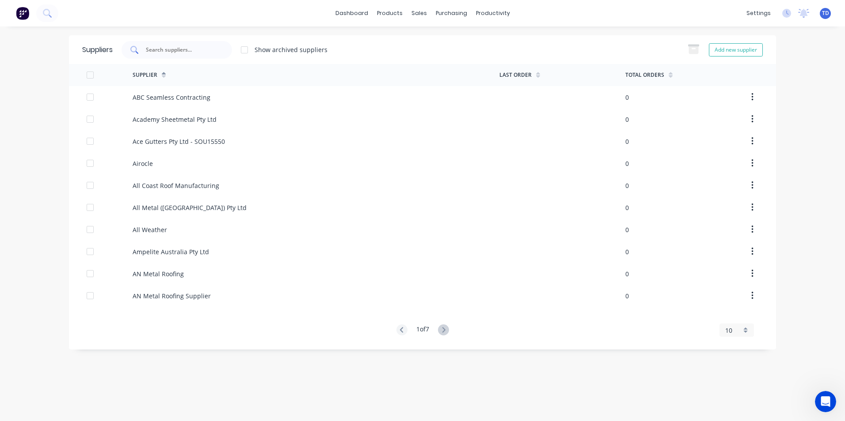
click at [195, 52] on input "text" at bounding box center [181, 50] width 73 height 9
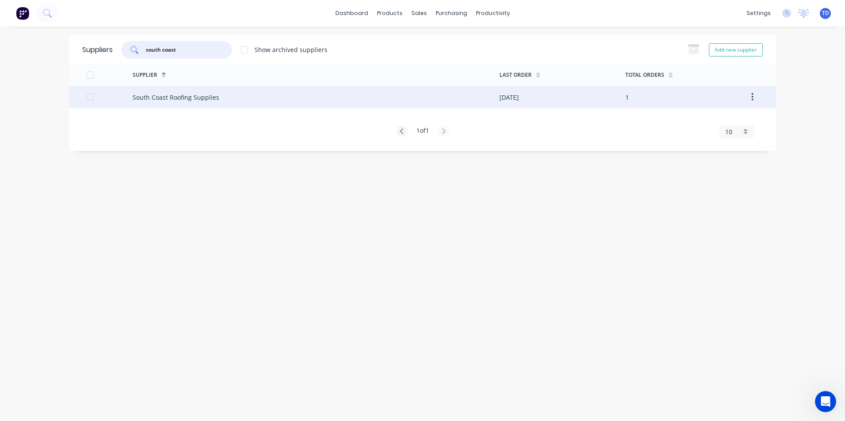
type input "south coast"
click at [200, 98] on div "South Coast Roofing Supplies" at bounding box center [176, 97] width 87 height 9
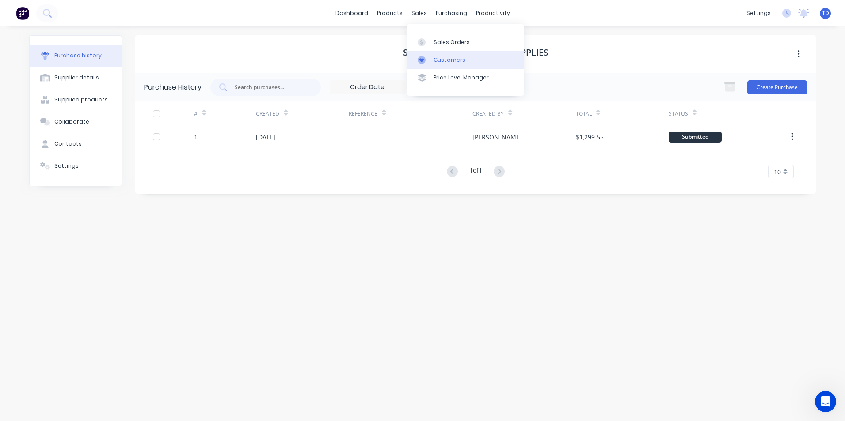
click at [442, 63] on div "Customers" at bounding box center [449, 60] width 32 height 8
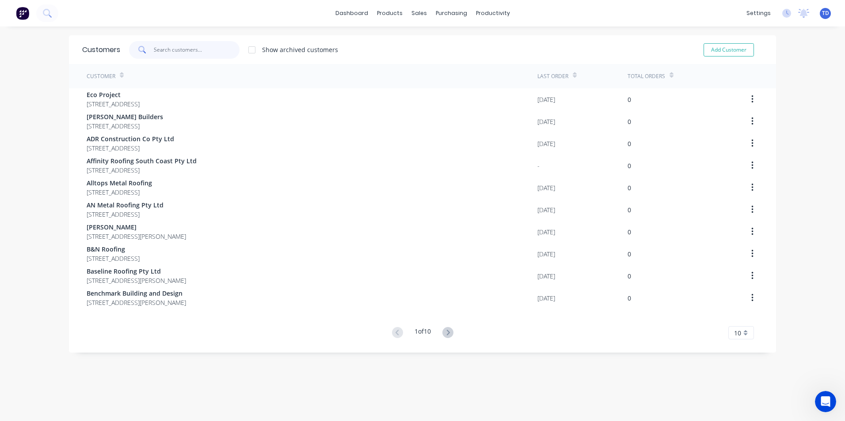
click at [209, 53] on input "text" at bounding box center [197, 50] width 86 height 18
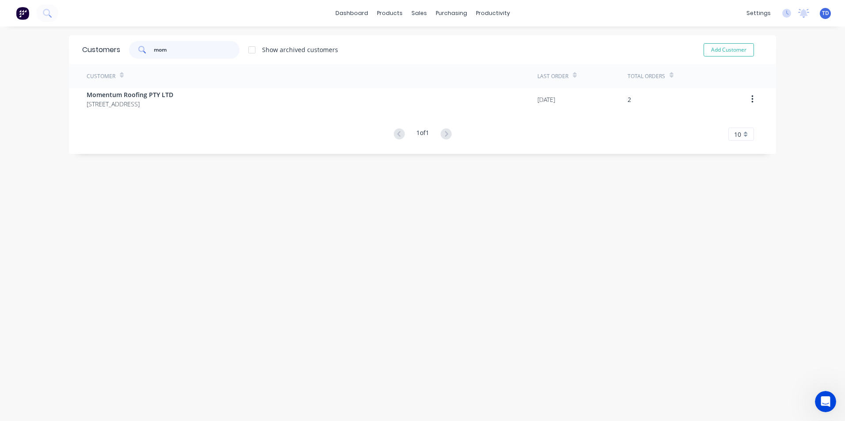
type input "mom"
click at [183, 112] on div "Customer Last Order Total Orders Momentum Roofing PTY LTD 18 Caroola Pde North …" at bounding box center [422, 102] width 707 height 77
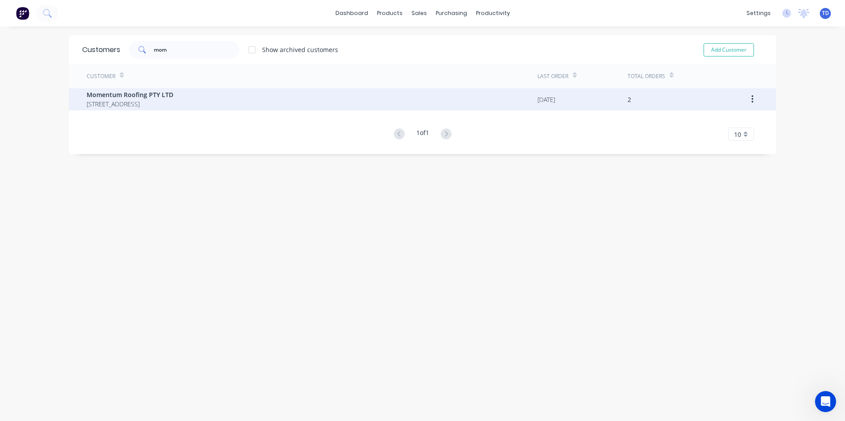
click at [188, 109] on div "Momentum Roofing PTY LTD 18 Caroola Pde North Nowra New South Wales 2541" at bounding box center [312, 99] width 451 height 22
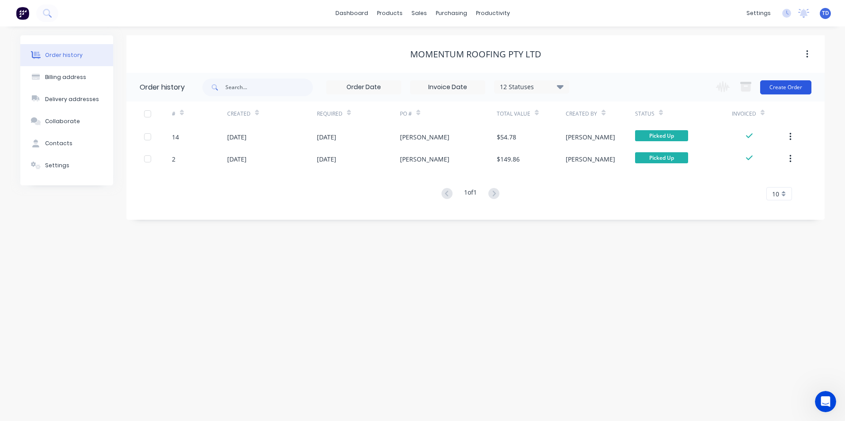
click at [778, 92] on button "Create Order" at bounding box center [785, 87] width 51 height 14
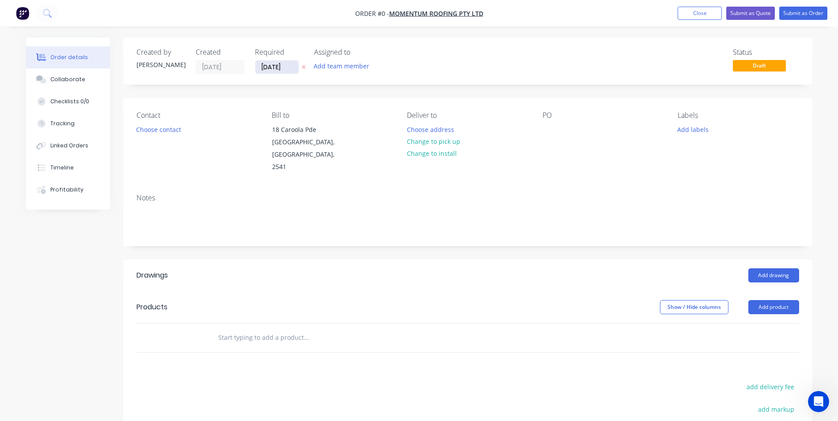
click at [290, 70] on input "08/09/25" at bounding box center [276, 67] width 43 height 13
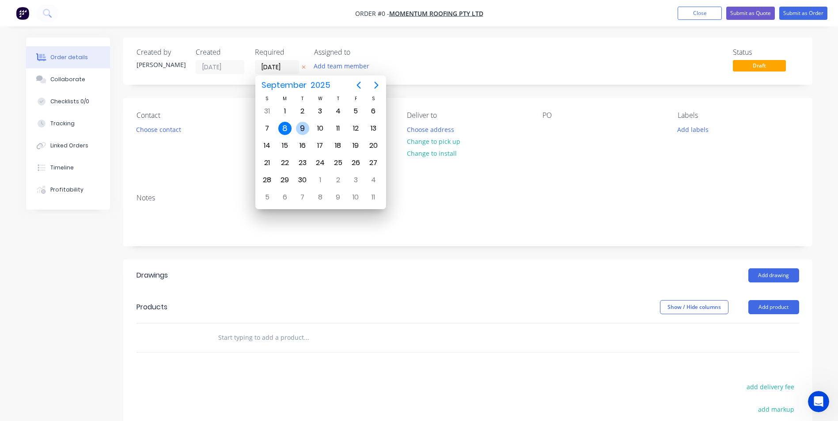
click at [302, 129] on div "9" at bounding box center [302, 128] width 13 height 13
type input "09/09/25"
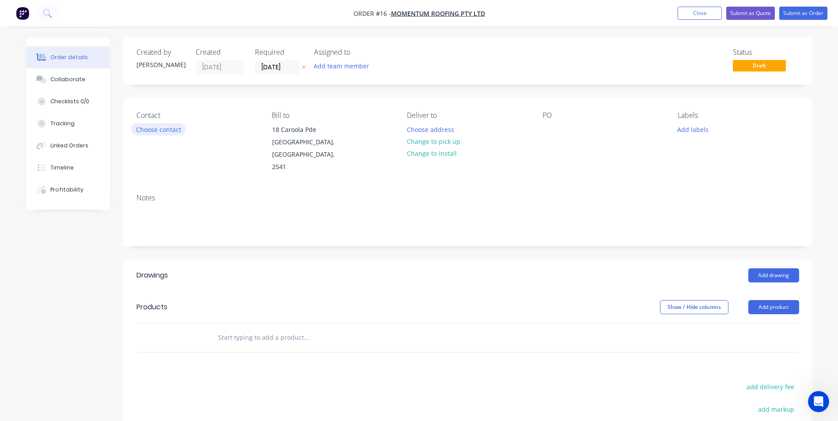
click at [168, 133] on button "Choose contact" at bounding box center [158, 129] width 54 height 12
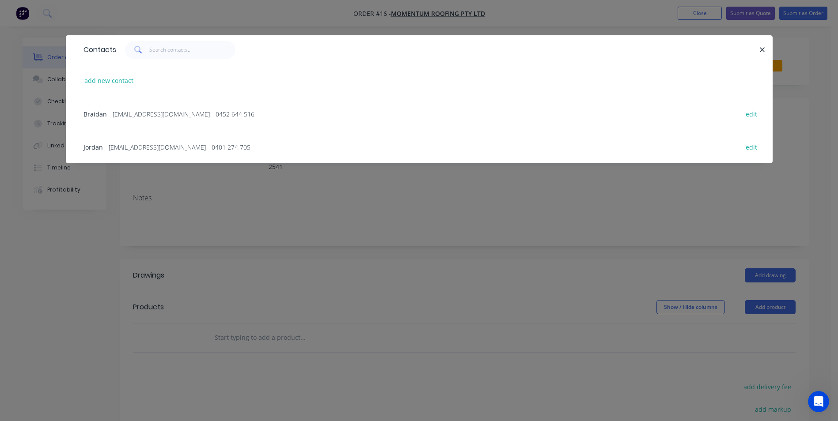
click at [161, 156] on div "Jordan - jordan@momentumroofing.com.au - 0401 274 705 edit" at bounding box center [419, 146] width 680 height 33
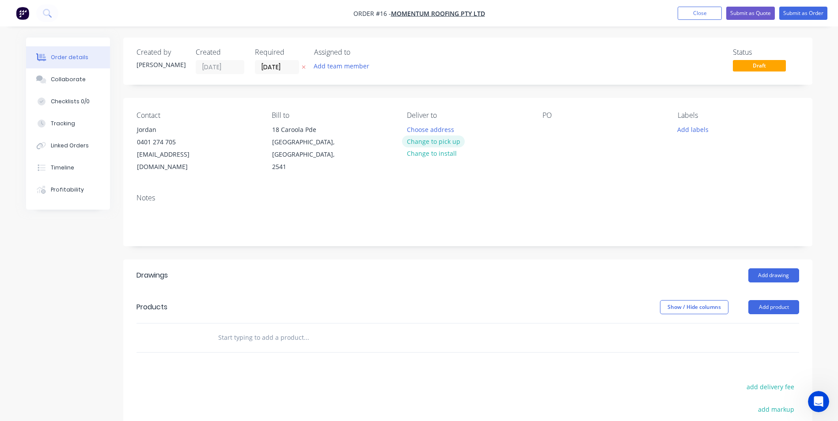
click at [453, 146] on button "Change to pick up" at bounding box center [433, 142] width 63 height 12
click at [420, 129] on div at bounding box center [414, 129] width 14 height 13
click button "Add drawing" at bounding box center [773, 276] width 51 height 14
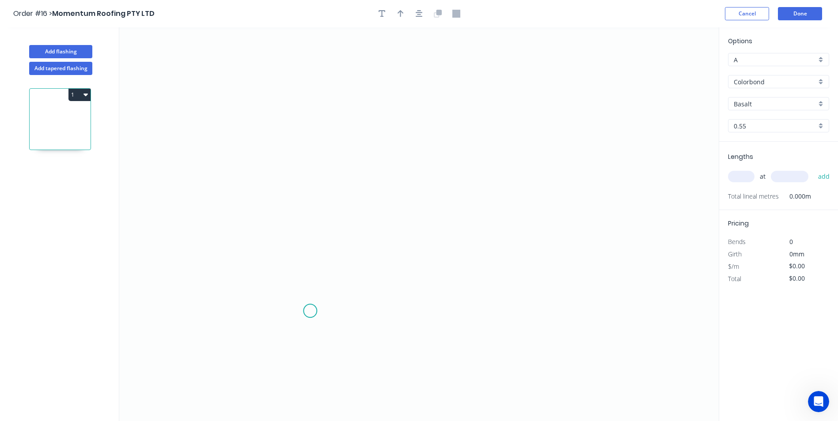
click at [310, 311] on icon "0" at bounding box center [419, 224] width 600 height 394
click at [309, 257] on icon "0" at bounding box center [419, 224] width 600 height 394
click at [251, 259] on icon "0 ?" at bounding box center [419, 224] width 600 height 394
click at [258, 117] on icon "0 ? ?" at bounding box center [419, 224] width 600 height 394
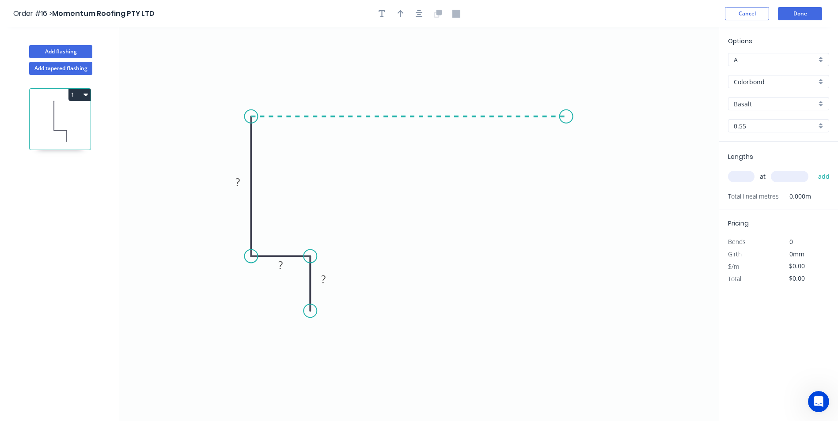
click at [566, 126] on icon "0 ? ? ?" at bounding box center [419, 224] width 600 height 394
click at [603, 138] on icon "0 ? ? ? ?" at bounding box center [419, 224] width 600 height 394
click at [603, 138] on circle at bounding box center [602, 138] width 13 height 13
drag, startPoint x: 335, startPoint y: 277, endPoint x: 284, endPoint y: 313, distance: 62.4
click at [284, 313] on rect at bounding box center [272, 316] width 29 height 18
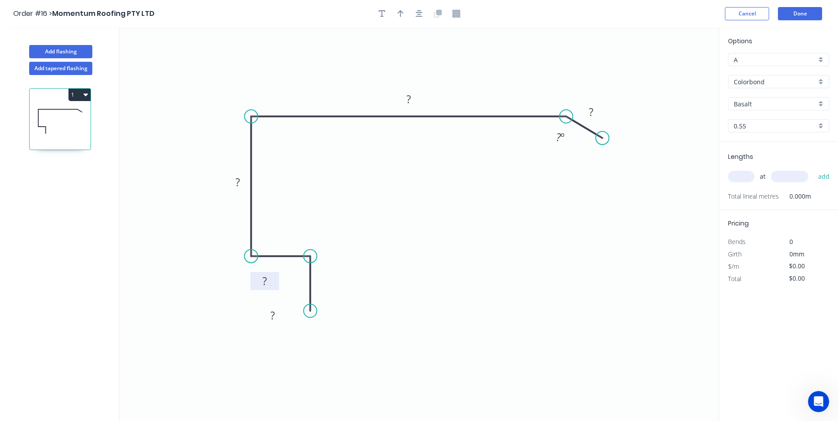
drag, startPoint x: 290, startPoint y: 233, endPoint x: 276, endPoint y: 276, distance: 44.8
click at [276, 276] on rect at bounding box center [265, 281] width 29 height 18
click at [273, 309] on tspan "?" at bounding box center [272, 315] width 4 height 15
click at [408, 96] on tspan "160" at bounding box center [408, 99] width 19 height 15
type input "$13.53"
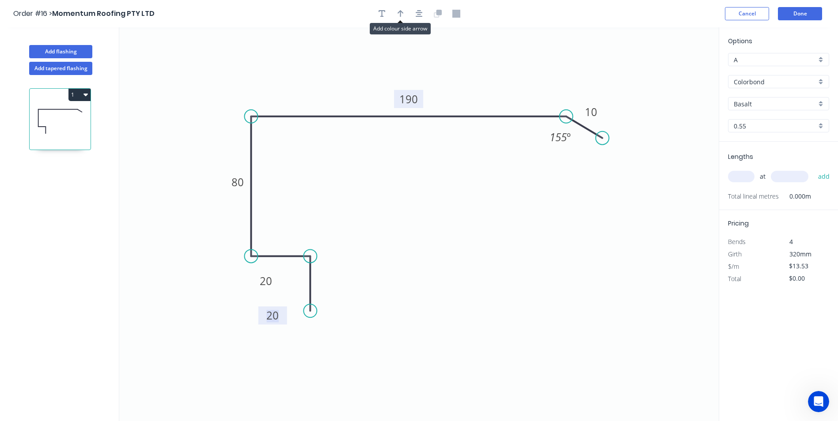
drag, startPoint x: 396, startPoint y: 15, endPoint x: 514, endPoint y: 39, distance: 120.1
click at [397, 15] on button "button" at bounding box center [400, 13] width 13 height 13
drag, startPoint x: 677, startPoint y: 70, endPoint x: 527, endPoint y: 72, distance: 150.2
click at [531, 72] on icon at bounding box center [535, 62] width 8 height 28
click at [756, 104] on input "Basalt" at bounding box center [775, 103] width 83 height 9
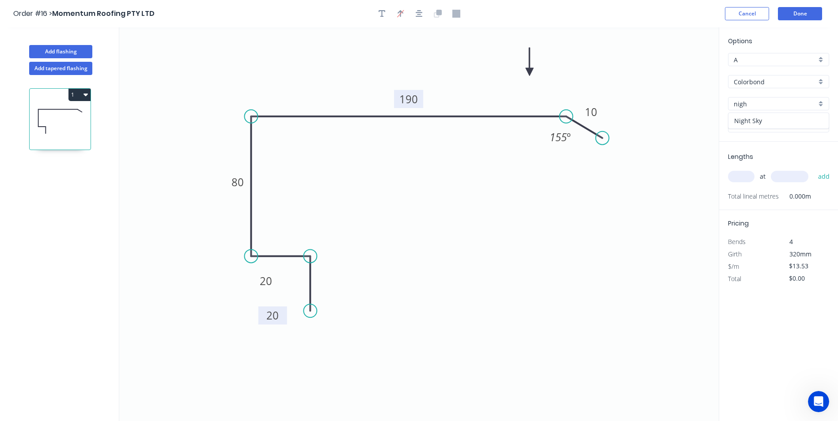
click at [757, 117] on div "Night Sky" at bounding box center [779, 120] width 100 height 15
type input "Night Sky"
click at [747, 177] on input "text" at bounding box center [741, 176] width 27 height 11
type input "1"
type input "4000"
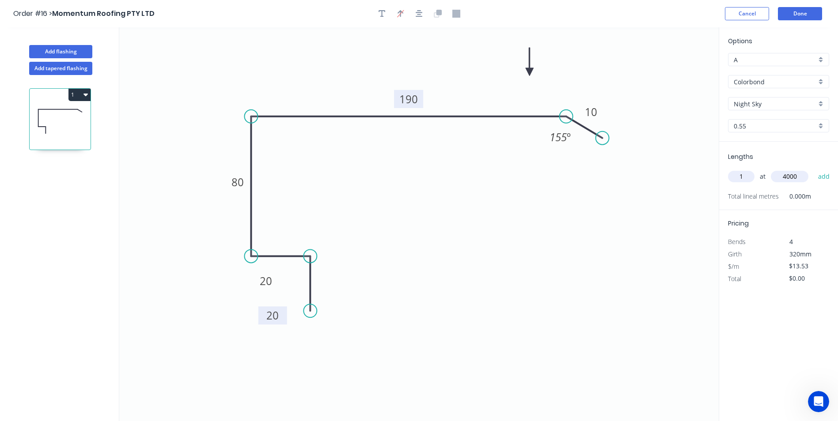
click at [814, 169] on button "add" at bounding box center [824, 176] width 21 height 15
type input "$54.12"
click at [802, 14] on button "Done" at bounding box center [800, 13] width 44 height 13
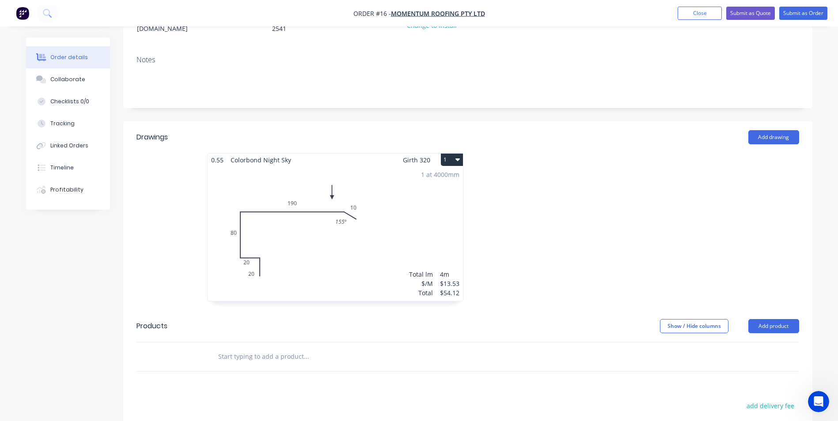
scroll to position [177, 0]
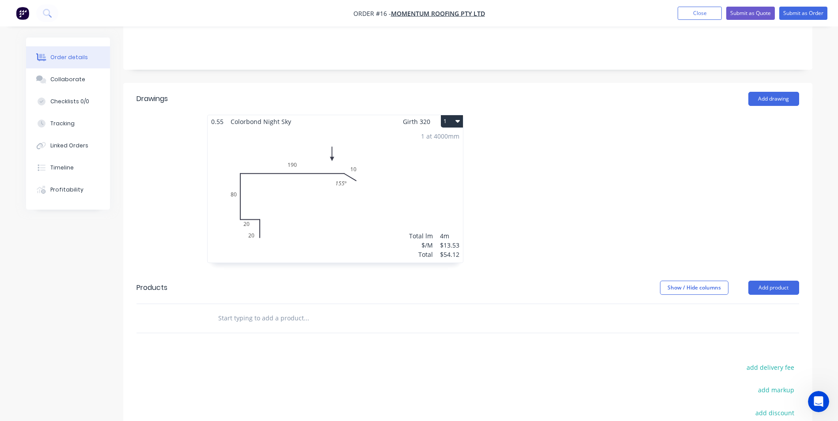
click at [256, 310] on input "text" at bounding box center [306, 319] width 177 height 18
type input "25mm vortex"
click at [768, 281] on button "Add product" at bounding box center [773, 288] width 51 height 14
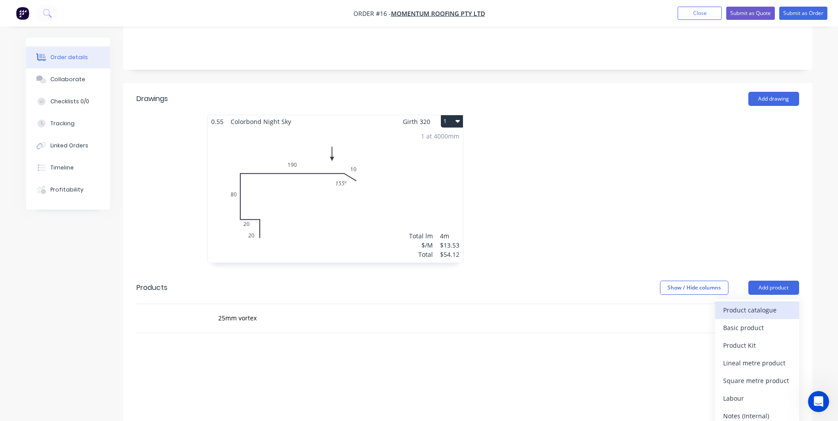
click at [750, 304] on div "Product catalogue" at bounding box center [757, 310] width 68 height 13
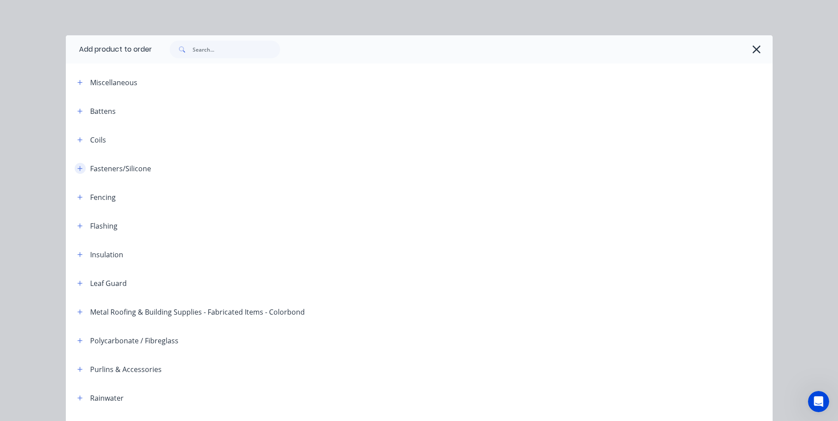
click at [79, 170] on icon "button" at bounding box center [79, 169] width 5 height 6
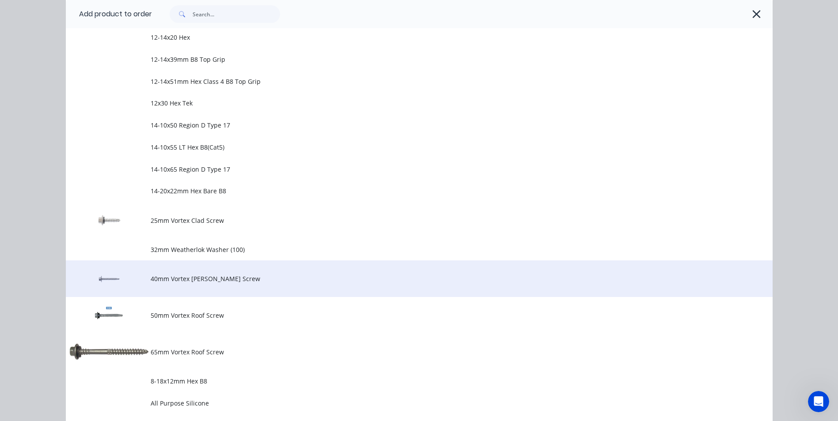
scroll to position [221, 0]
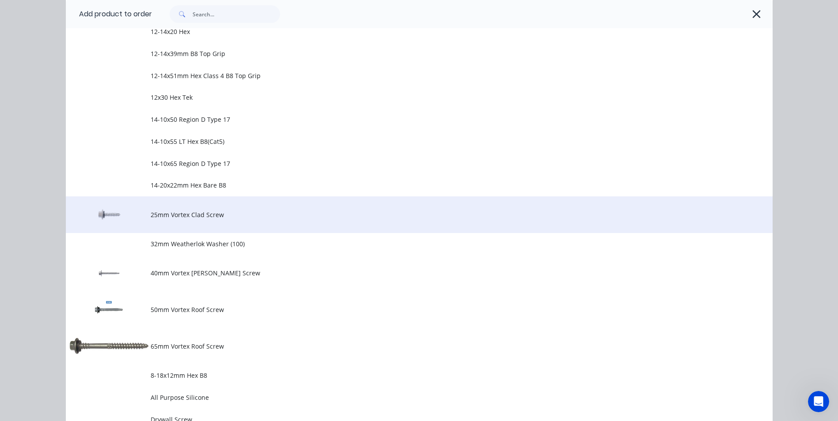
click at [202, 218] on span "25mm Vortex Clad Screw" at bounding box center [399, 214] width 497 height 9
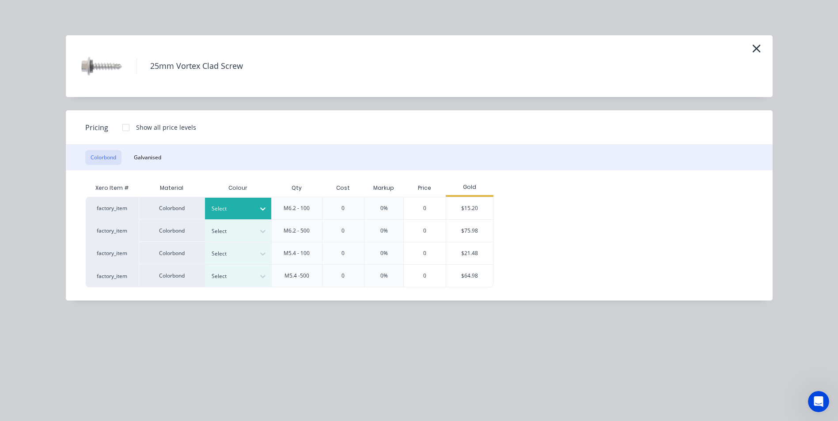
click at [247, 213] on div at bounding box center [232, 209] width 40 height 10
type input "nigh"
click at [235, 232] on div "Night Sky" at bounding box center [260, 233] width 110 height 16
click at [467, 207] on div "$15.20" at bounding box center [469, 208] width 47 height 22
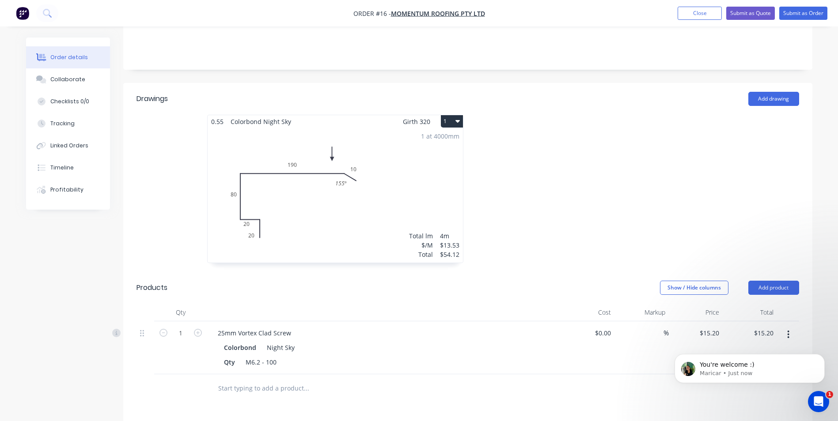
scroll to position [121, 0]
click at [801, 16] on button "Submit as Order" at bounding box center [803, 13] width 48 height 13
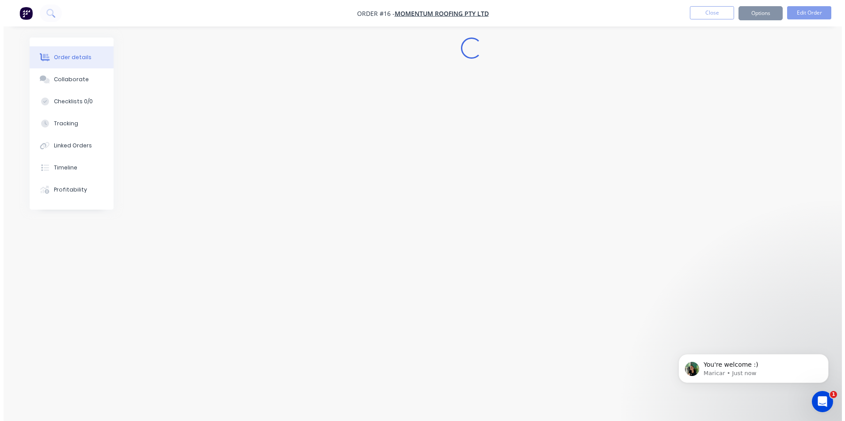
scroll to position [0, 0]
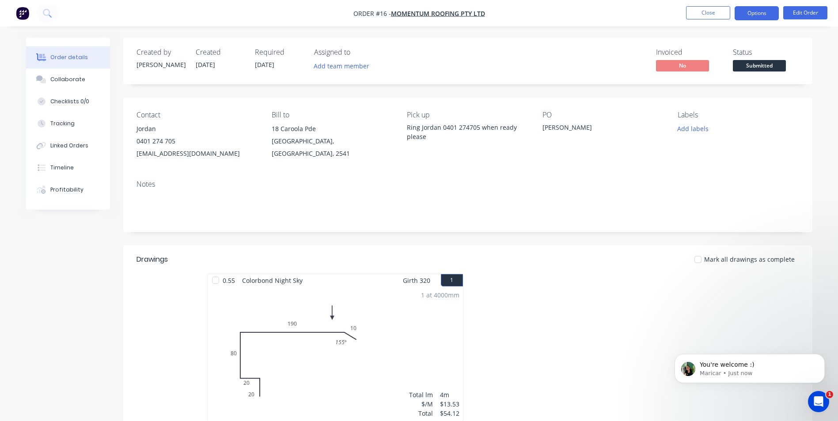
click at [752, 15] on button "Options" at bounding box center [757, 13] width 44 height 14
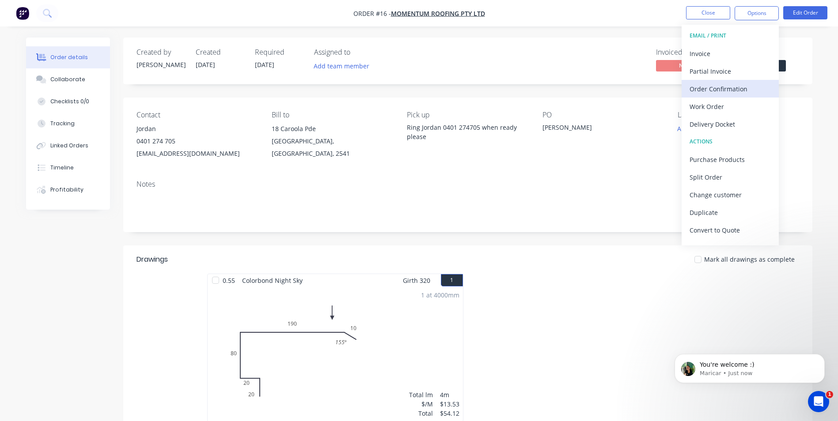
click at [718, 91] on div "Order Confirmation" at bounding box center [730, 89] width 81 height 13
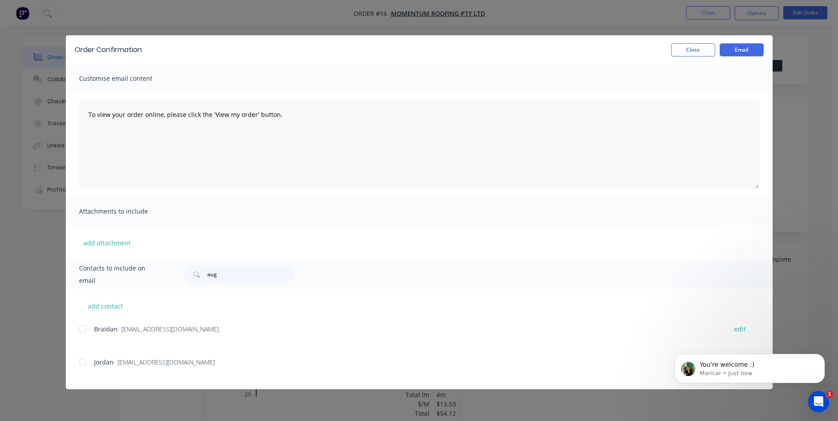
click at [222, 284] on div "Contacts to include on email aug" at bounding box center [419, 274] width 707 height 29
type input "a"
click at [84, 365] on div at bounding box center [83, 363] width 18 height 18
click at [729, 53] on button "Email" at bounding box center [742, 49] width 44 height 13
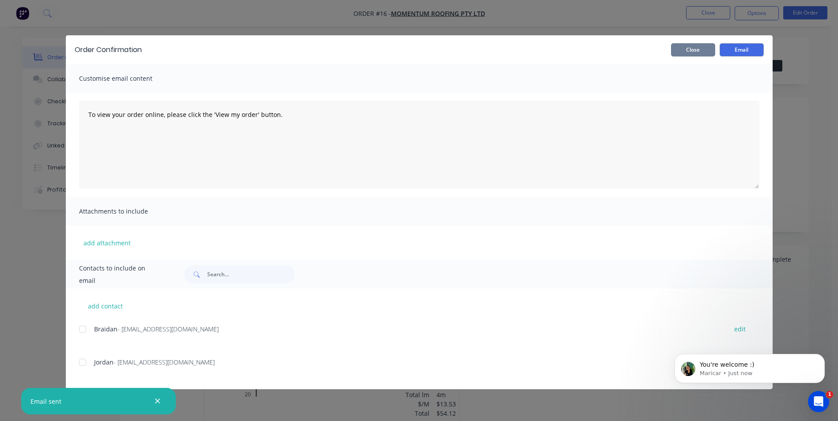
click at [692, 55] on button "Close" at bounding box center [693, 49] width 44 height 13
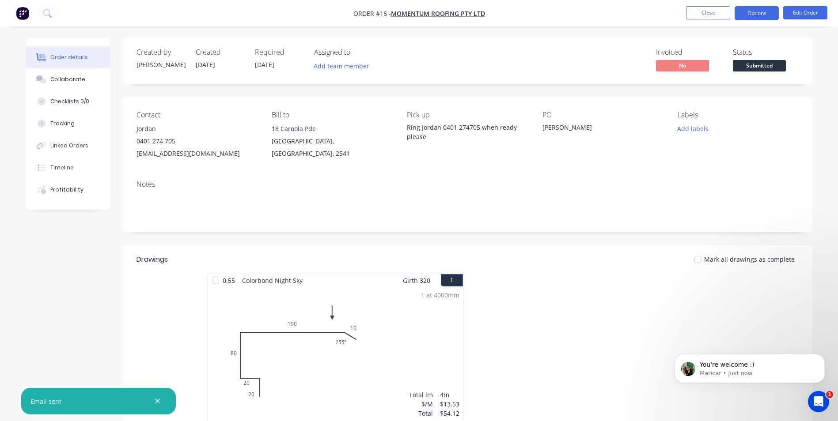
click at [751, 18] on button "Options" at bounding box center [757, 13] width 44 height 14
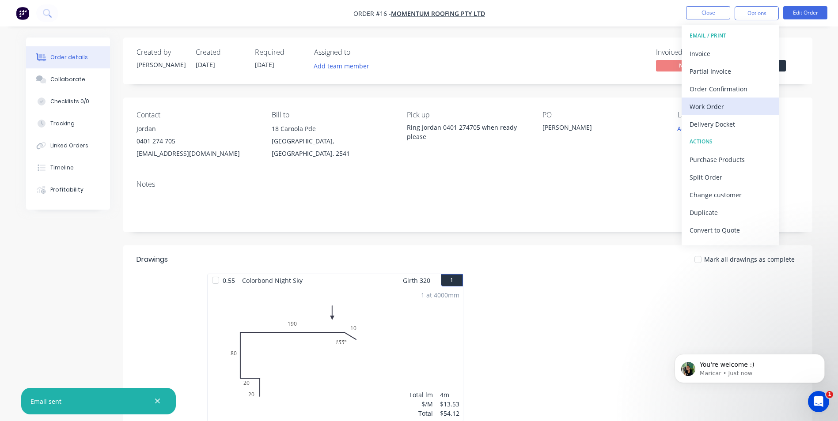
click at [718, 100] on div "Work Order" at bounding box center [730, 106] width 81 height 13
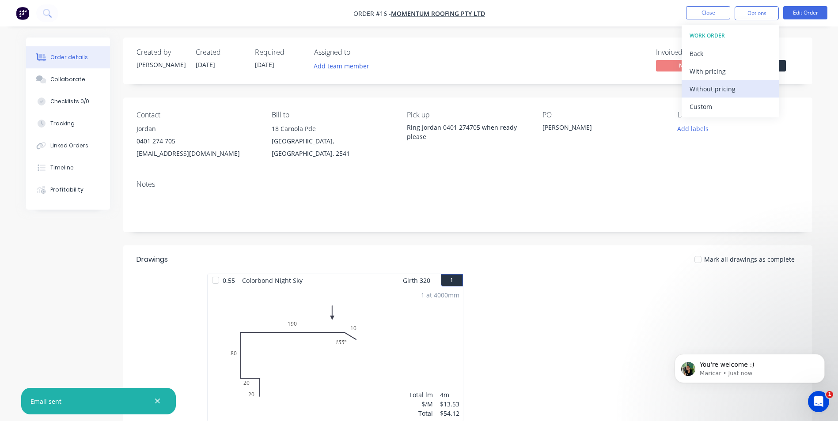
click at [725, 90] on div "Without pricing" at bounding box center [730, 89] width 81 height 13
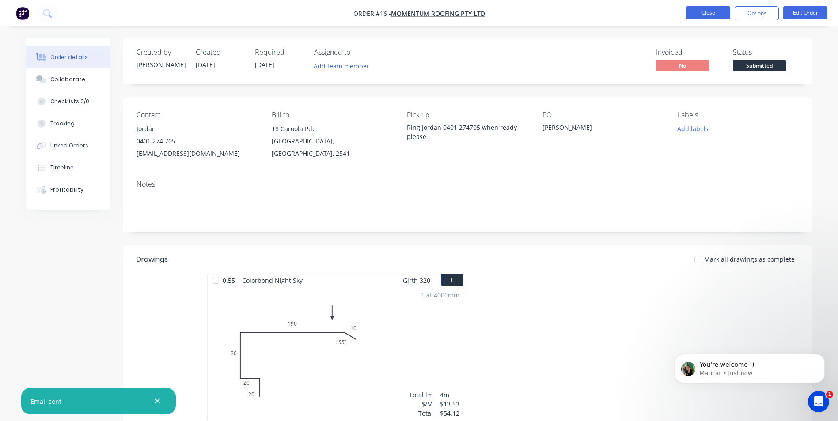
click at [710, 12] on button "Close" at bounding box center [708, 12] width 44 height 13
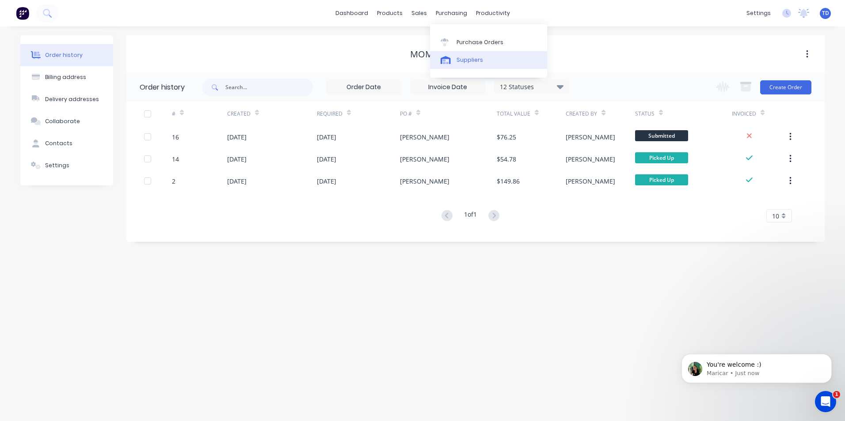
click at [470, 67] on link "Suppliers" at bounding box center [488, 60] width 117 height 18
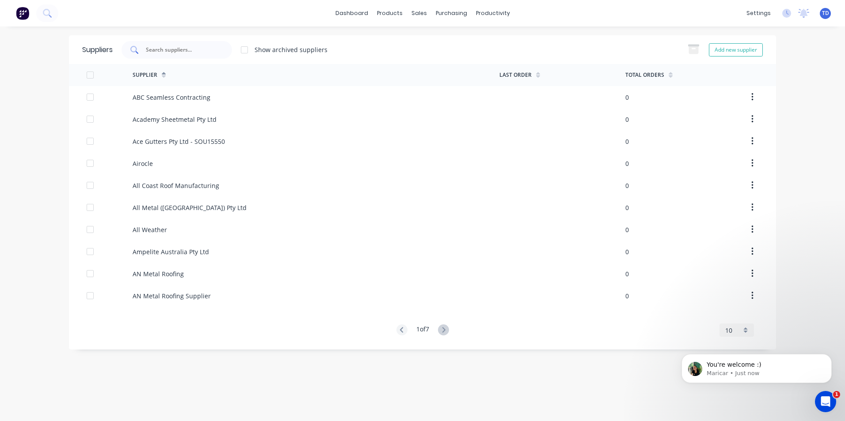
click at [198, 55] on div at bounding box center [176, 50] width 110 height 18
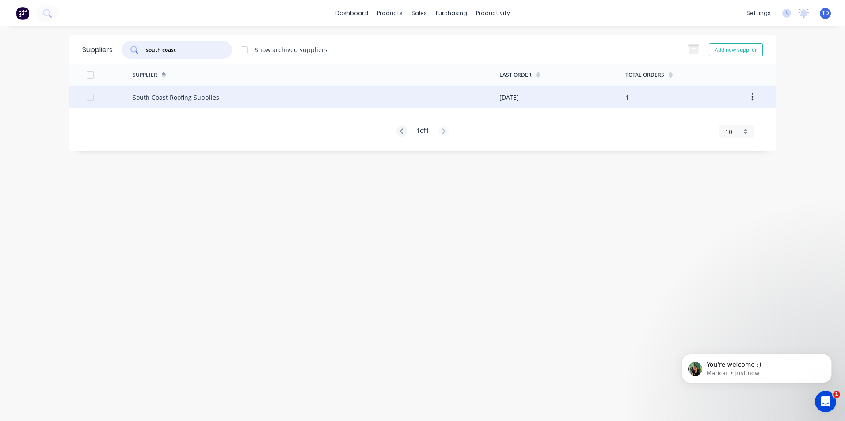
type input "south coast"
click at [183, 97] on div "South Coast Roofing Supplies" at bounding box center [176, 97] width 87 height 9
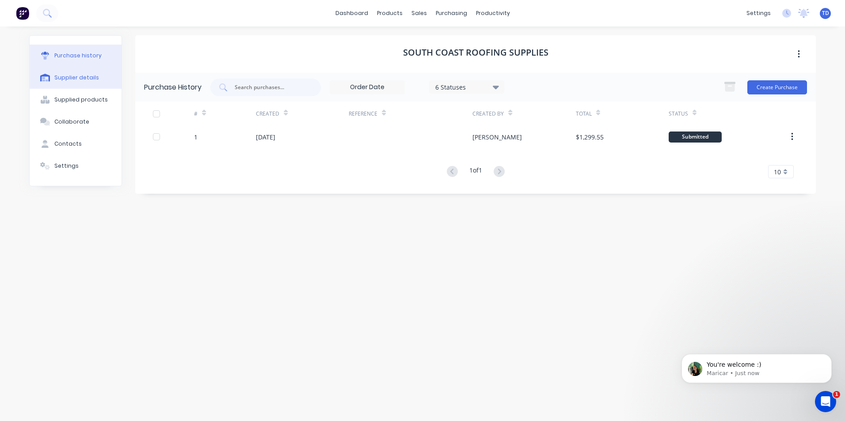
click at [93, 77] on div "Supplier details" at bounding box center [76, 78] width 45 height 8
select select "AU"
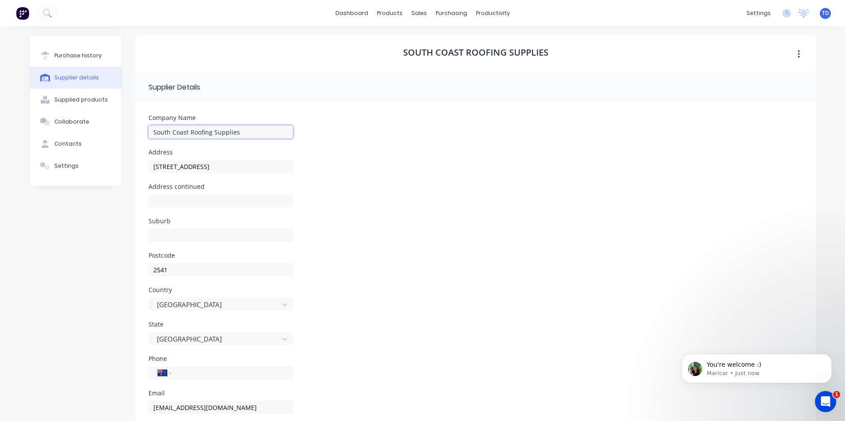
click at [250, 135] on input "South Coast Roofing Supplies" at bounding box center [220, 131] width 144 height 13
type input "South Coast Roofing Supplies Nowra"
click at [349, 179] on div "Address 6/53 Albatross Road" at bounding box center [475, 166] width 654 height 34
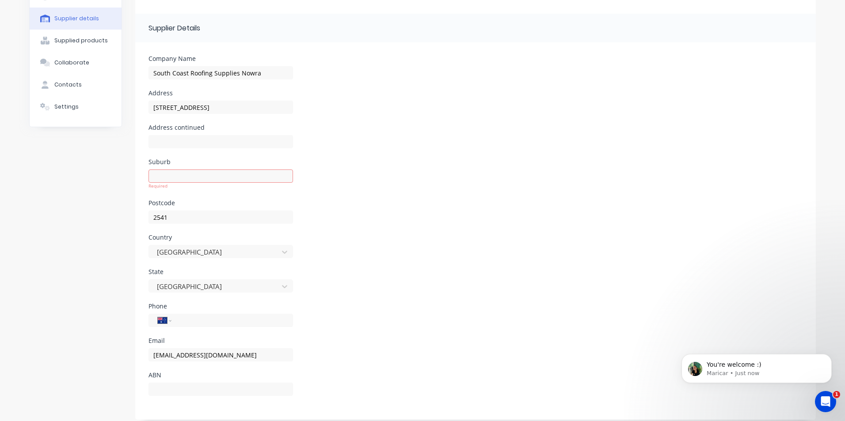
scroll to position [67, 0]
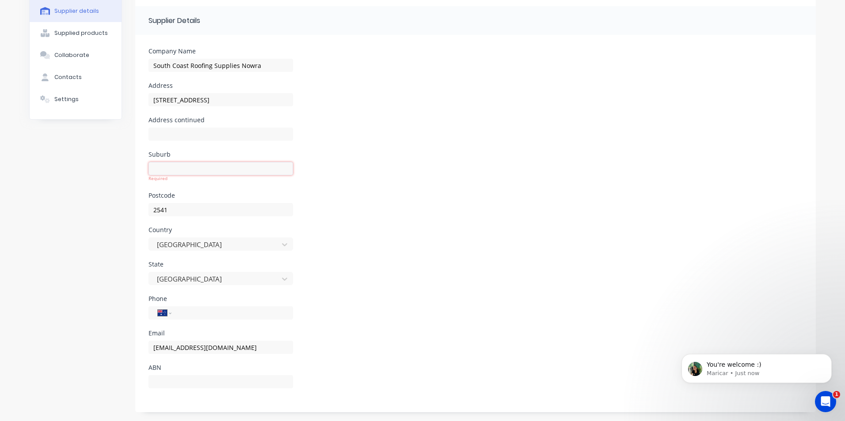
click at [187, 166] on input at bounding box center [220, 168] width 144 height 13
type input "Nowra"
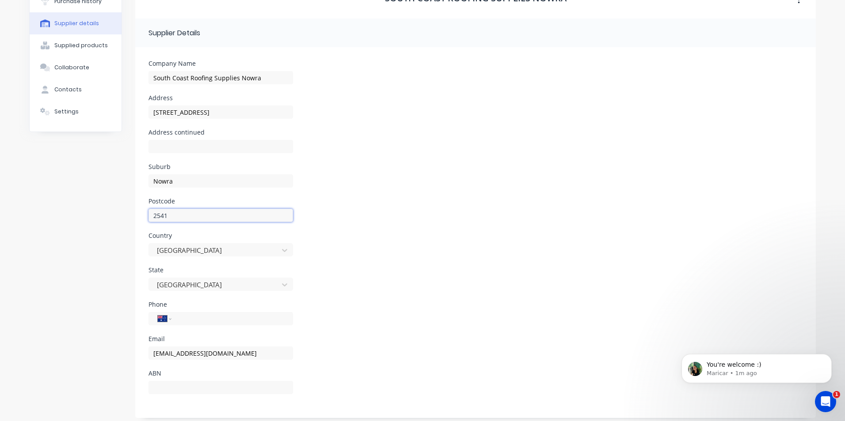
scroll to position [60, 0]
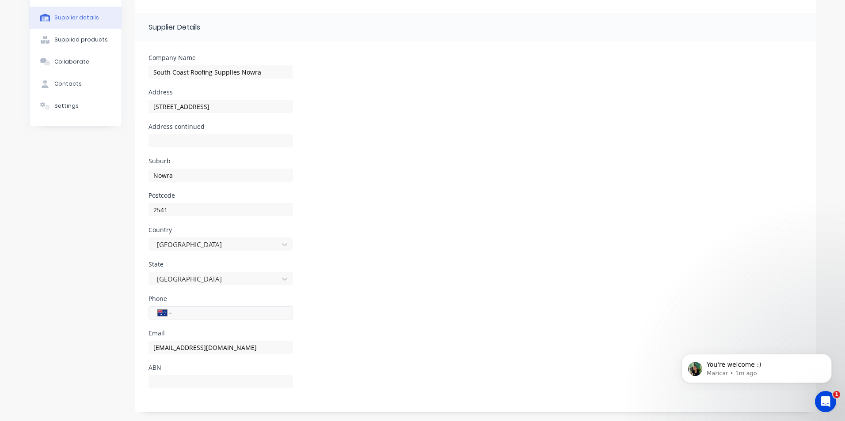
click at [207, 314] on input "tel" at bounding box center [231, 313] width 106 height 10
click at [399, 345] on div "Email info@scrs.net.au" at bounding box center [475, 347] width 654 height 34
click at [178, 315] on input "24411090" at bounding box center [231, 313] width 106 height 10
click at [178, 313] on input "24411090" at bounding box center [231, 313] width 106 height 10
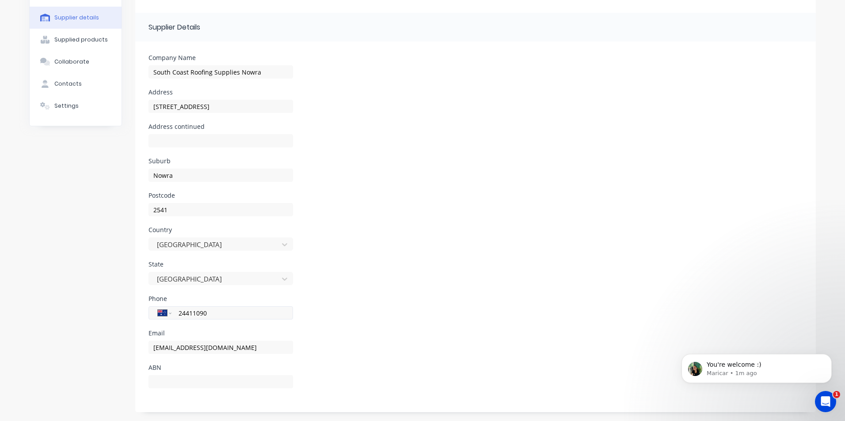
click at [187, 317] on input "24411090" at bounding box center [231, 313] width 106 height 10
click at [178, 313] on input "24411090" at bounding box center [231, 313] width 106 height 10
click at [201, 312] on input "(02) 4411 090" at bounding box center [231, 313] width 106 height 10
type input "(02) 4411 1090"
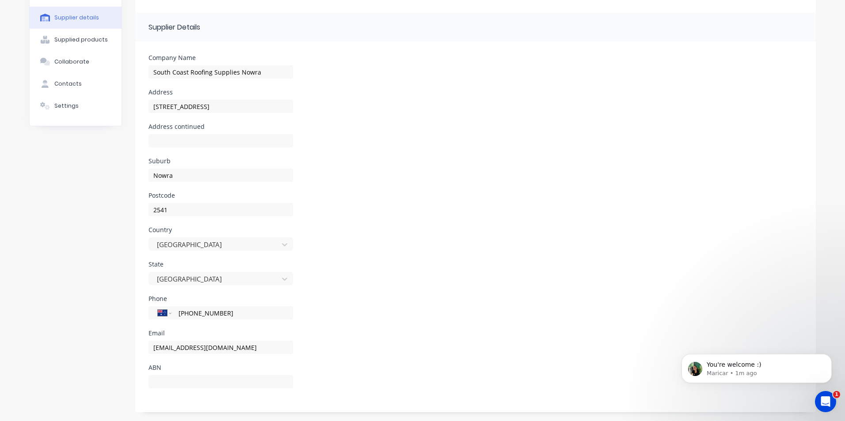
click at [213, 334] on div "Email" at bounding box center [220, 333] width 144 height 6
click at [187, 385] on input at bounding box center [220, 382] width 144 height 13
type input "17643983911"
click at [353, 308] on div "Phone International Afghanistan Åland Islands Albania Algeria American Samoa An…" at bounding box center [475, 313] width 654 height 34
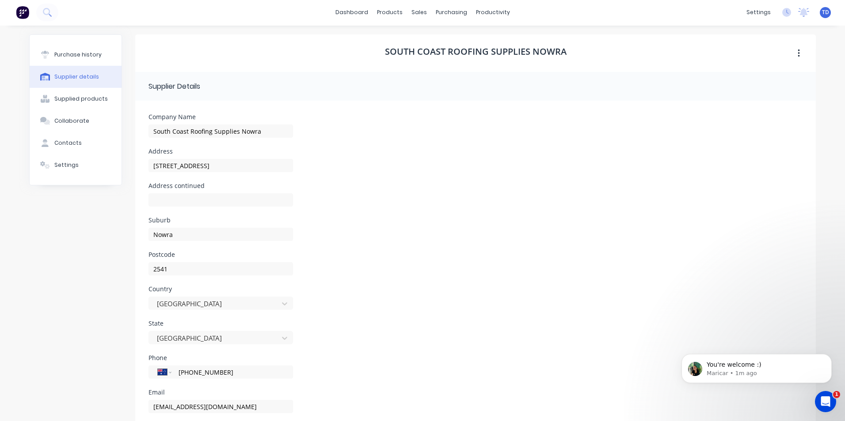
scroll to position [0, 0]
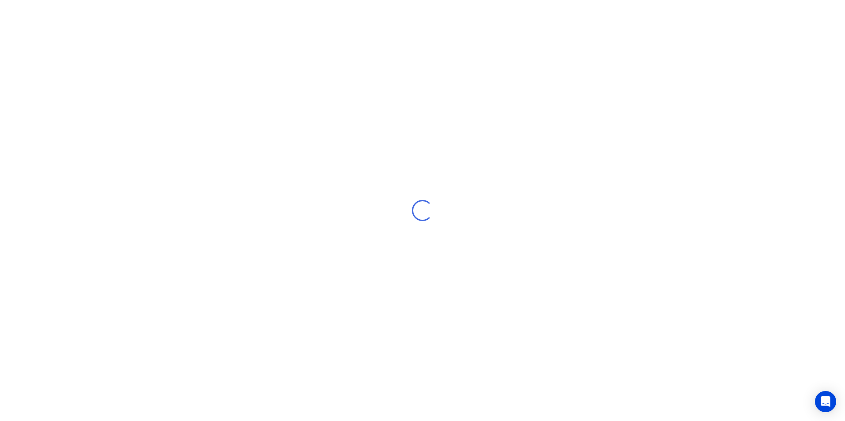
select select "AU"
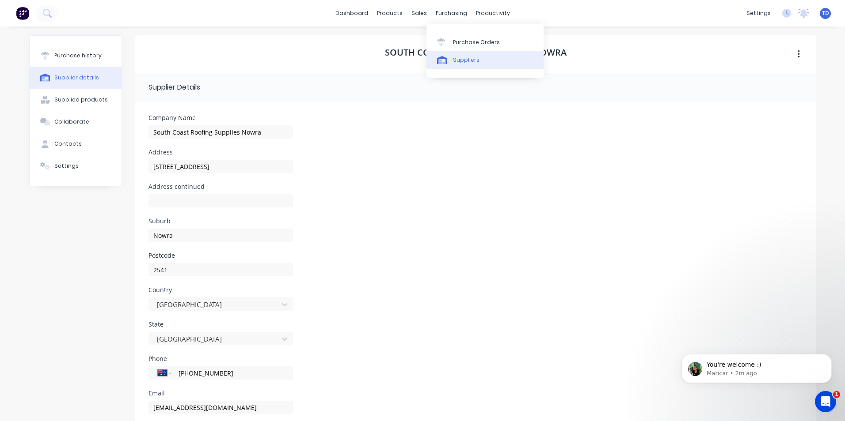
click at [463, 62] on div "Suppliers" at bounding box center [466, 60] width 27 height 8
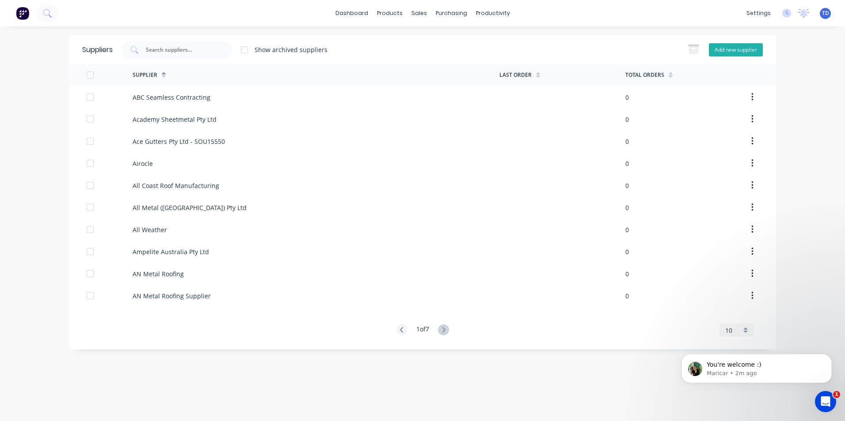
click at [734, 49] on button "Add new supplier" at bounding box center [736, 49] width 54 height 13
select select "AU"
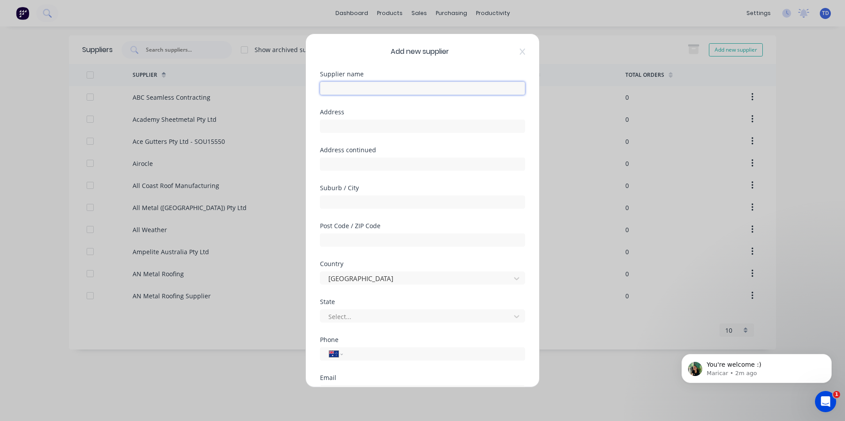
click at [394, 88] on input "text" at bounding box center [422, 88] width 205 height 13
type input "South Coast Roofing Supplies [GEOGRAPHIC_DATA]"
type input "[STREET_ADDRESS]"
type input "Braemar"
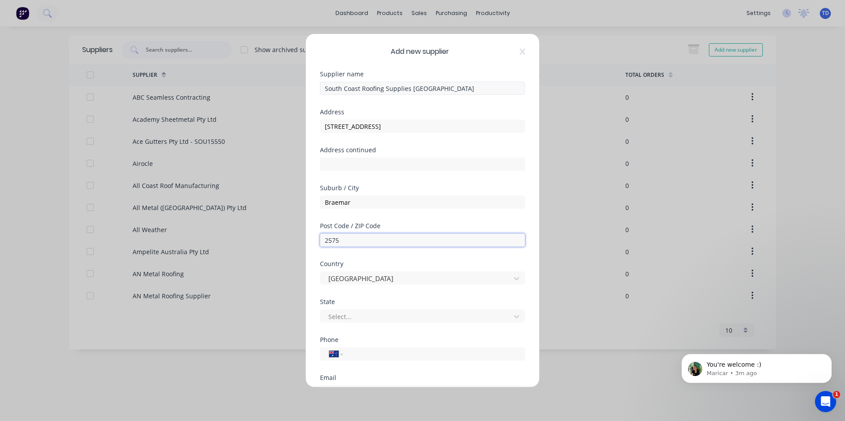
type input "2575"
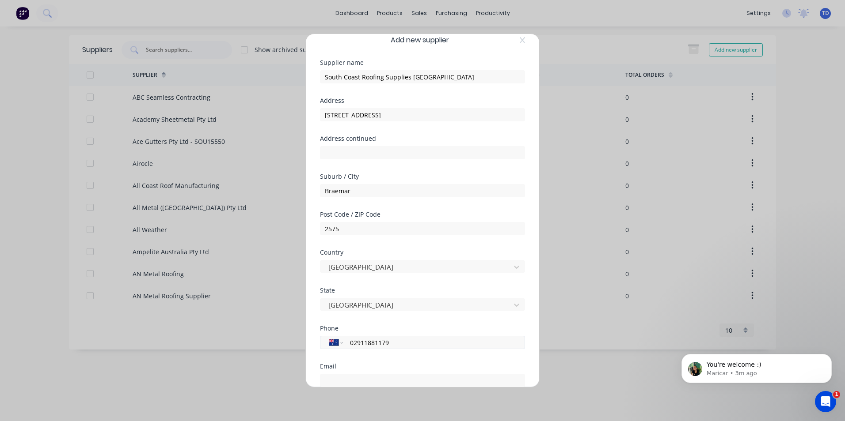
click at [368, 345] on input "02911881179" at bounding box center [432, 343] width 167 height 10
type input "[PHONE_NUMBER]"
click at [423, 358] on div "Phone International Afghanistan Åland Islands Albania Algeria American Samoa An…" at bounding box center [422, 348] width 205 height 45
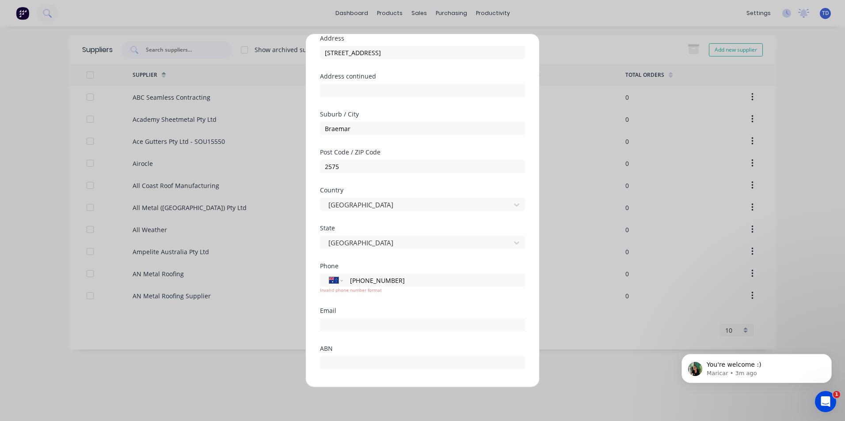
scroll to position [100, 0]
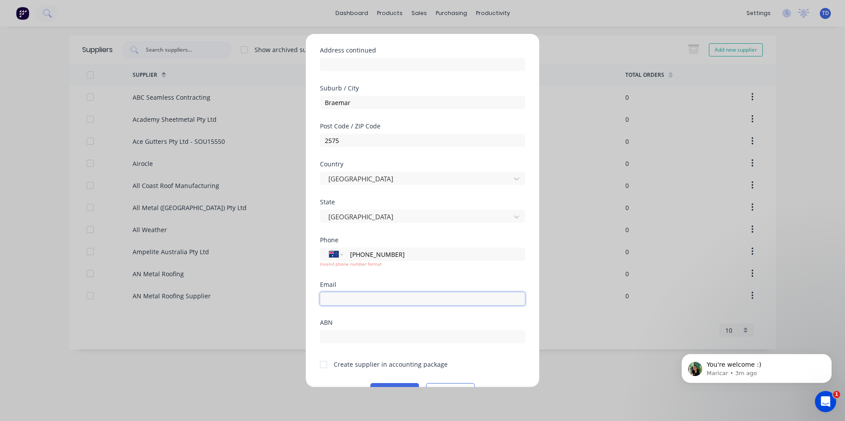
click at [348, 297] on input "email" at bounding box center [422, 298] width 205 height 13
type input "[EMAIL_ADDRESS][DOMAIN_NAME]"
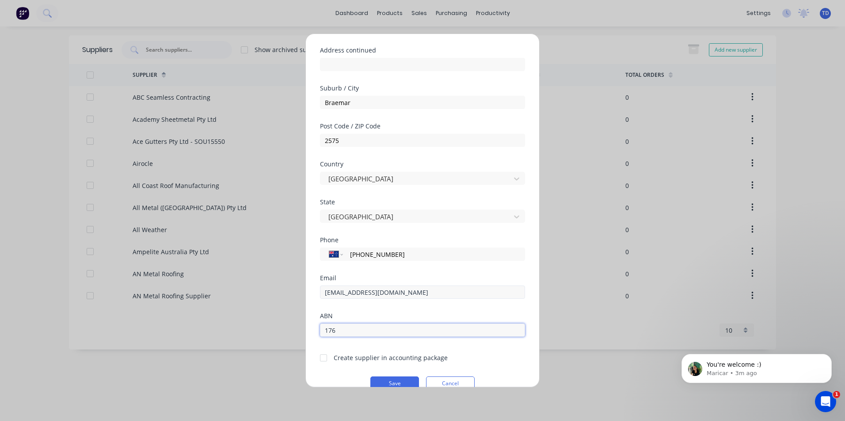
type input "17643983911"
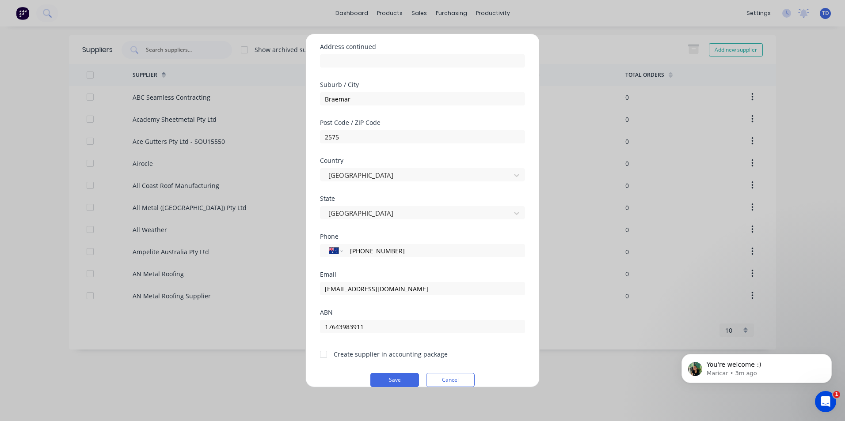
click at [323, 353] on div at bounding box center [324, 355] width 18 height 18
click at [389, 380] on button "Save" at bounding box center [394, 380] width 49 height 14
click at [440, 377] on button "Cancel" at bounding box center [450, 380] width 49 height 14
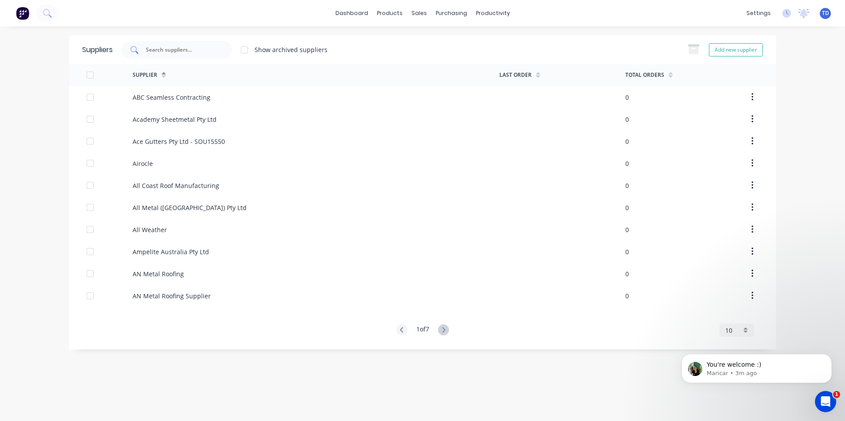
click at [207, 54] on input "text" at bounding box center [181, 50] width 73 height 9
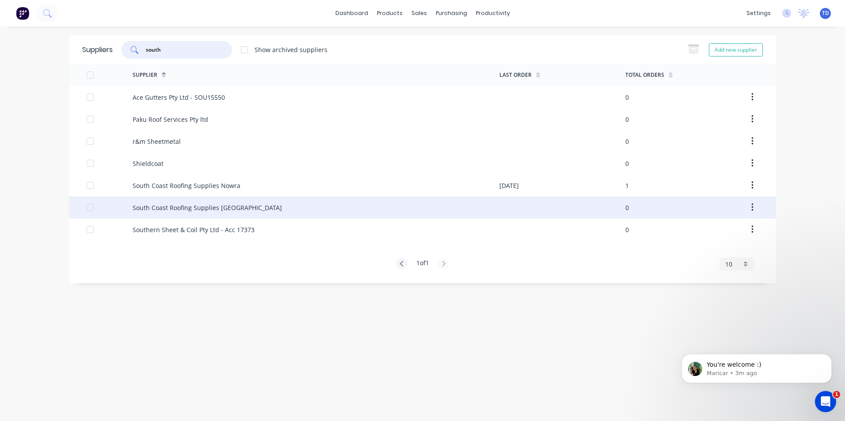
type input "south"
click at [239, 202] on div "South Coast Roofing Supplies [GEOGRAPHIC_DATA]" at bounding box center [316, 208] width 367 height 22
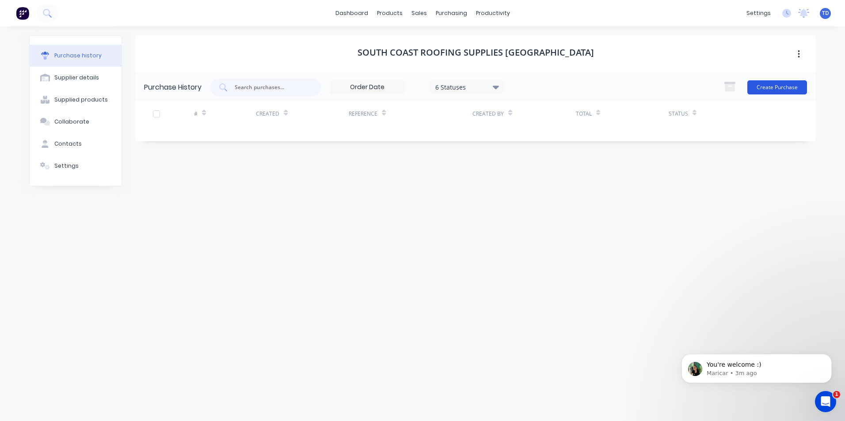
click at [786, 87] on button "Create Purchase" at bounding box center [777, 87] width 60 height 14
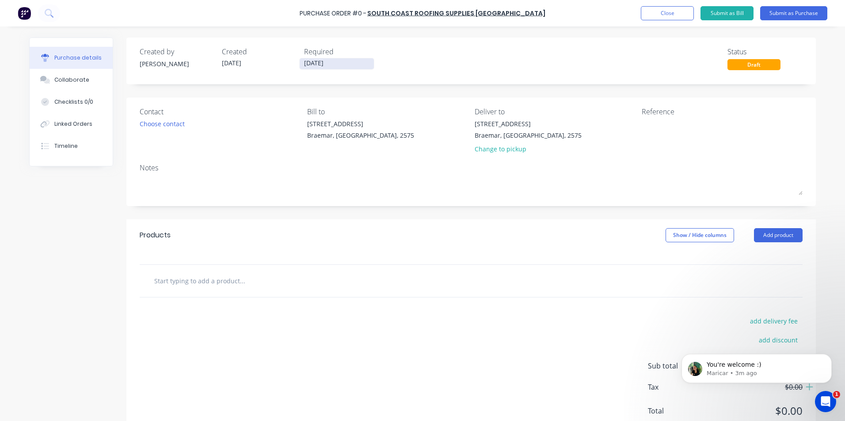
click at [339, 61] on input "[DATE]" at bounding box center [337, 63] width 74 height 11
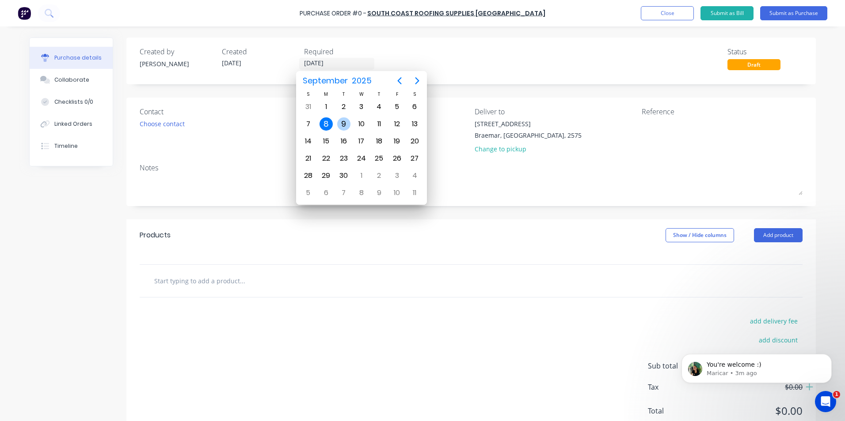
click at [346, 125] on div "9" at bounding box center [343, 124] width 13 height 13
type input "[DATE]"
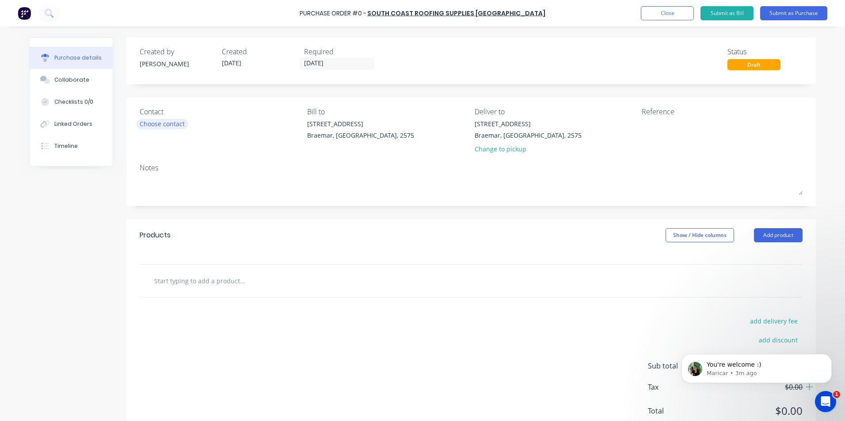
click at [157, 119] on div "Choose contact" at bounding box center [162, 123] width 45 height 9
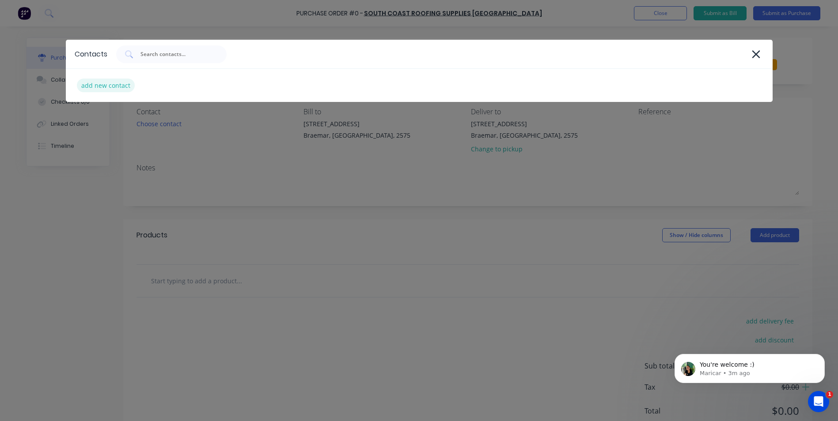
click at [116, 88] on div "add new contact" at bounding box center [106, 86] width 58 height 14
select select "AU"
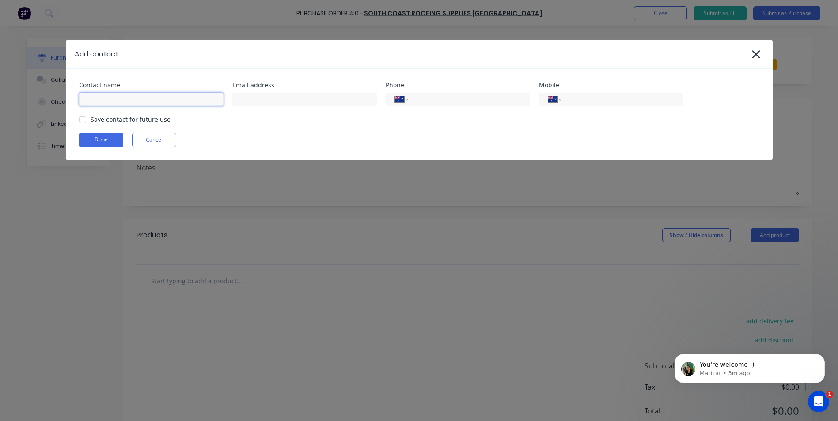
click at [115, 99] on input at bounding box center [151, 99] width 144 height 13
type input "Sales"
type input "[EMAIL_ADDRESS][DOMAIN_NAME]"
click at [456, 99] on input "(02)" at bounding box center [467, 100] width 106 height 10
type input "[PHONE_NUMBER]"
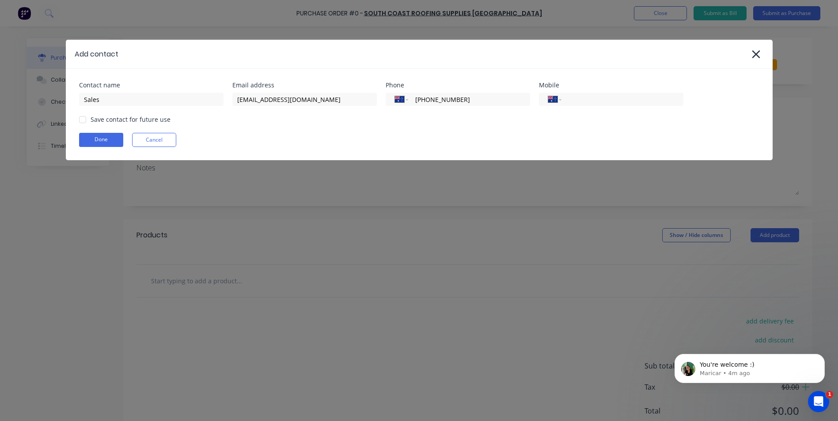
click at [80, 120] on div at bounding box center [83, 120] width 18 height 18
click at [92, 138] on button "Done" at bounding box center [101, 140] width 44 height 14
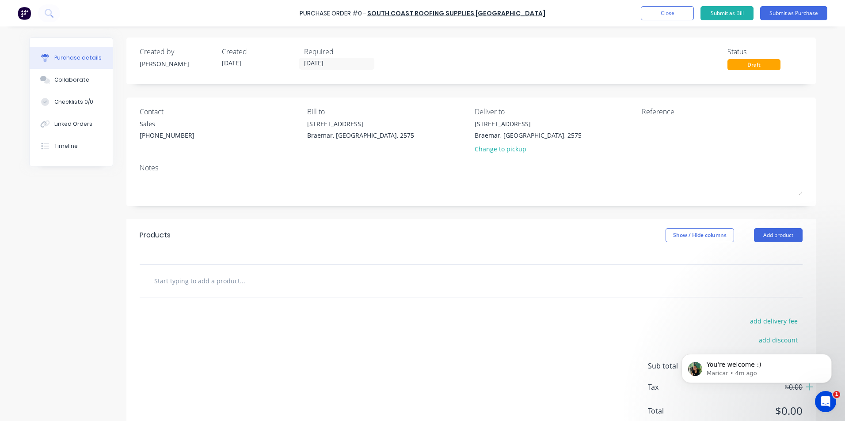
click at [203, 277] on input "text" at bounding box center [242, 281] width 177 height 18
type input "25mm vortex"
click at [770, 240] on button "Add product" at bounding box center [778, 235] width 49 height 14
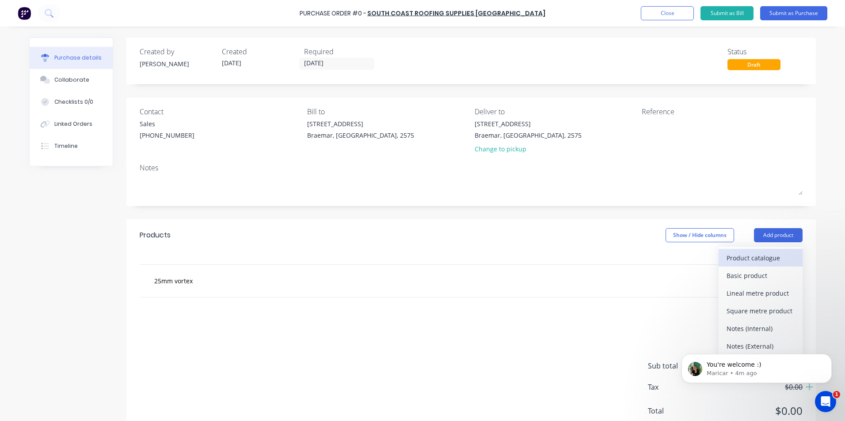
click at [755, 255] on div "Product catalogue" at bounding box center [760, 258] width 68 height 13
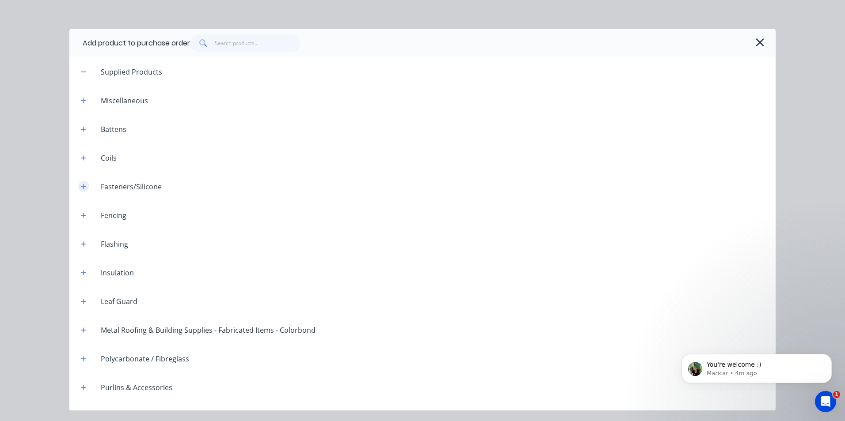
click at [86, 186] on icon "button" at bounding box center [83, 187] width 5 height 6
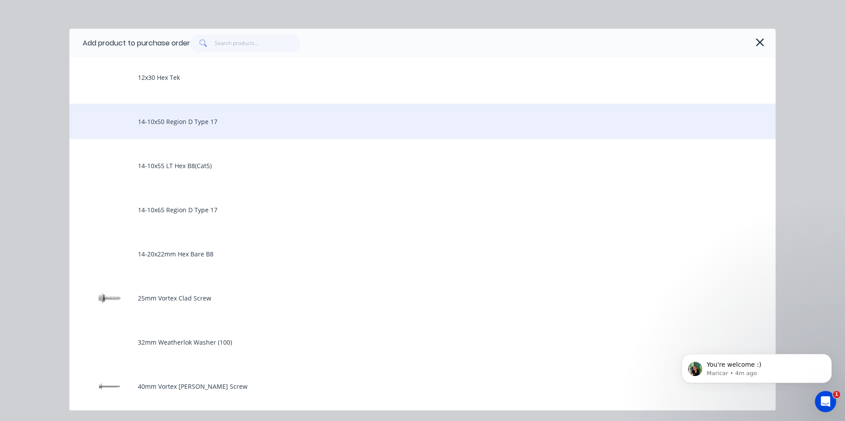
scroll to position [398, 0]
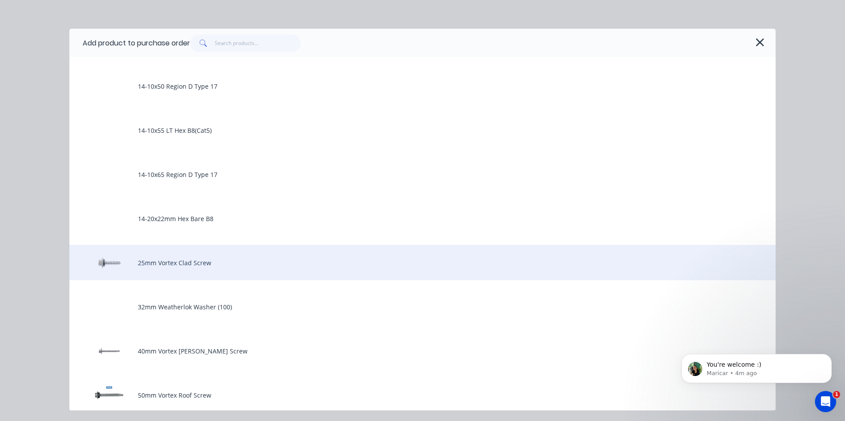
click at [189, 258] on div "25mm Vortex Clad Screw" at bounding box center [422, 262] width 706 height 35
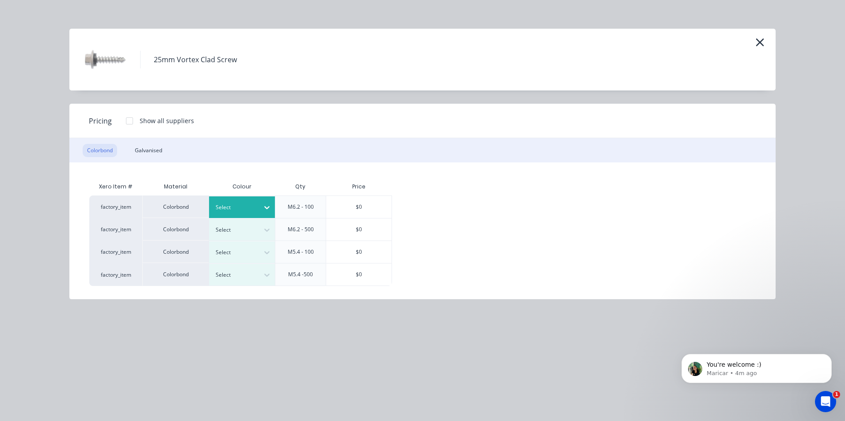
click at [235, 208] on div at bounding box center [236, 208] width 40 height 10
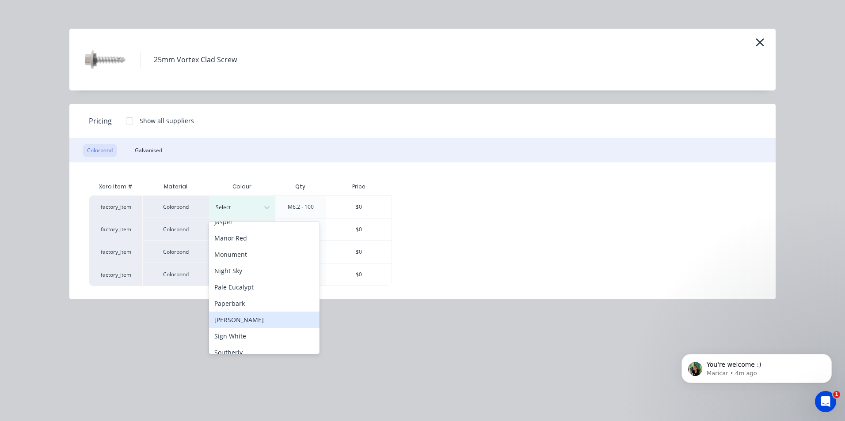
scroll to position [221, 0]
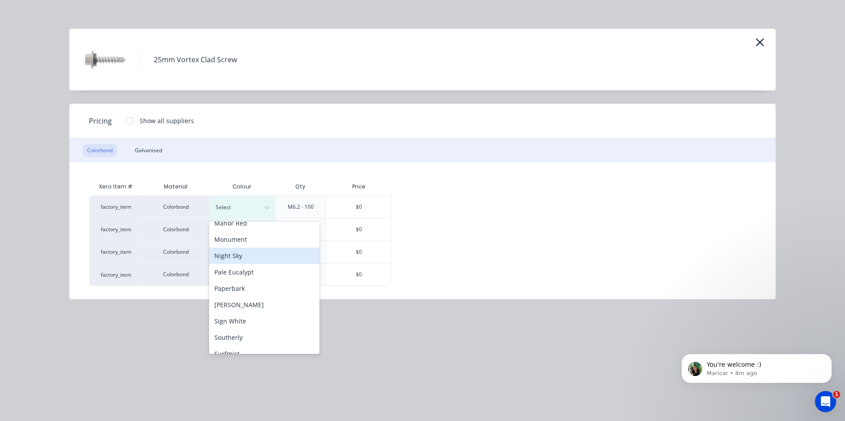
click at [242, 259] on div "Night Sky" at bounding box center [264, 256] width 110 height 16
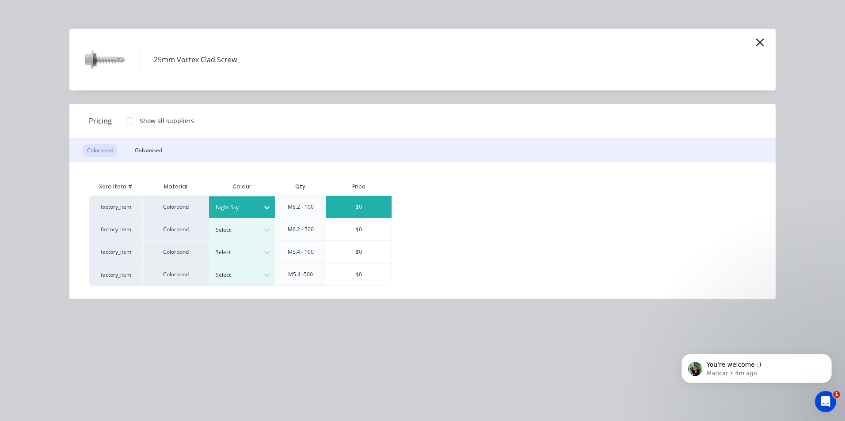
click at [351, 205] on div "$0" at bounding box center [358, 207] width 65 height 22
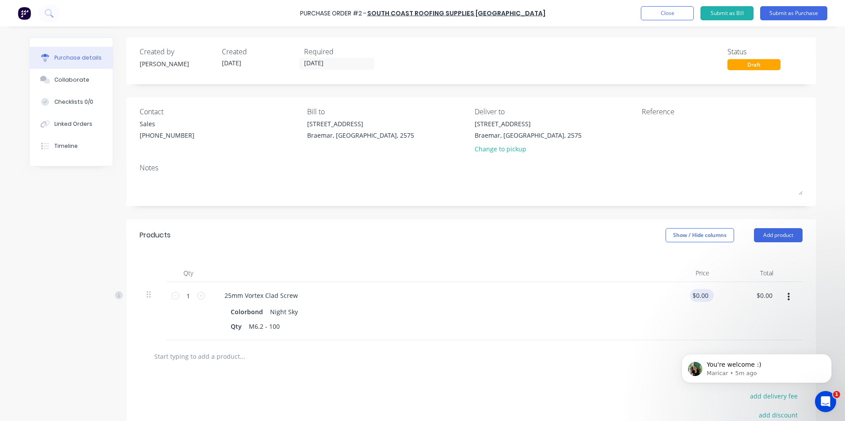
click at [708, 297] on div "$0.00 $0.00" at bounding box center [702, 295] width 24 height 13
click at [710, 297] on div "$0.00 $0.00" at bounding box center [702, 295] width 24 height 13
click at [706, 295] on input "$0.00" at bounding box center [700, 295] width 20 height 13
type input "$0.00"
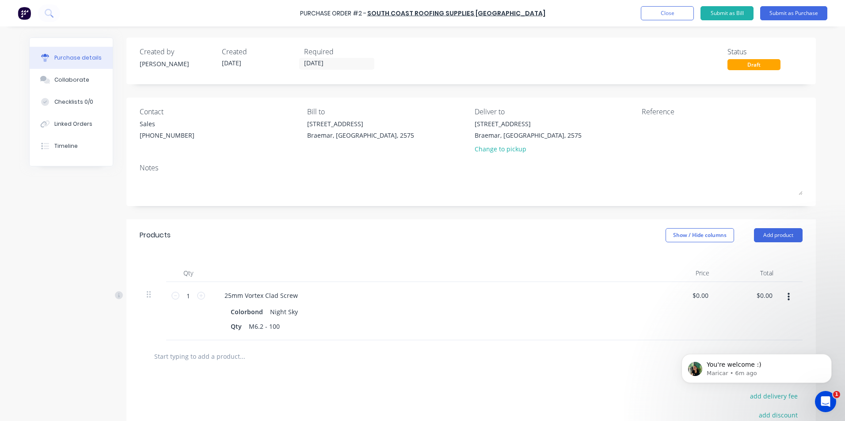
type input "0.00"
type input "0.0000"
type input "$0.00"
type input "$8.121"
type input "8.12"
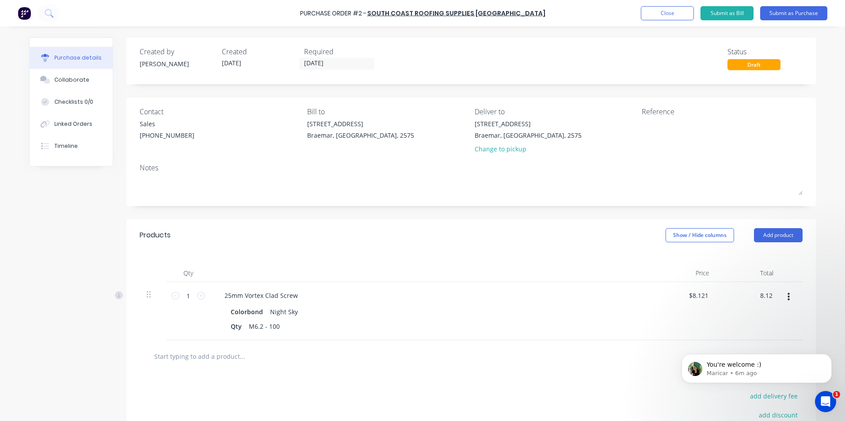
type input "$8.12"
click at [619, 308] on div "Colorbond Night Sky" at bounding box center [431, 312] width 401 height 13
click at [798, 14] on button "Submit as Purchase" at bounding box center [793, 13] width 67 height 14
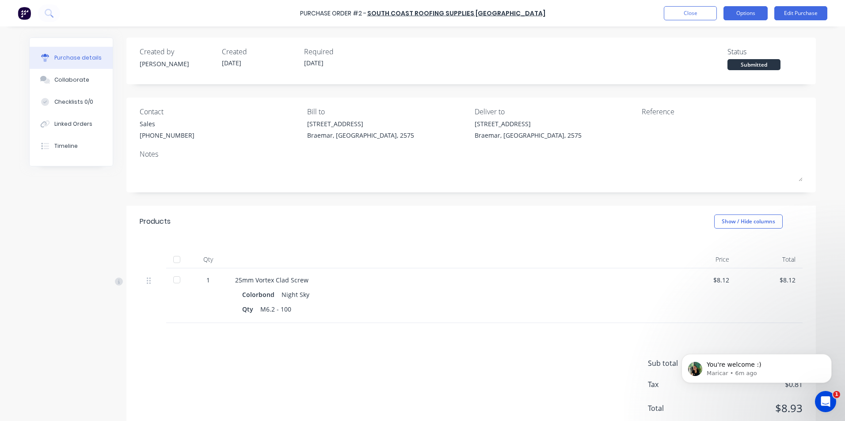
click at [750, 10] on button "Options" at bounding box center [745, 13] width 44 height 14
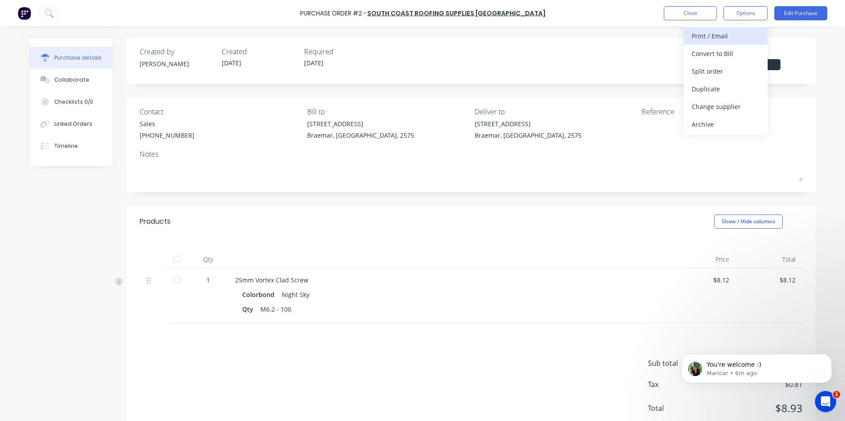
click at [728, 37] on div "Print / Email" at bounding box center [725, 36] width 68 height 13
click at [716, 71] on div "Without pricing" at bounding box center [725, 71] width 68 height 13
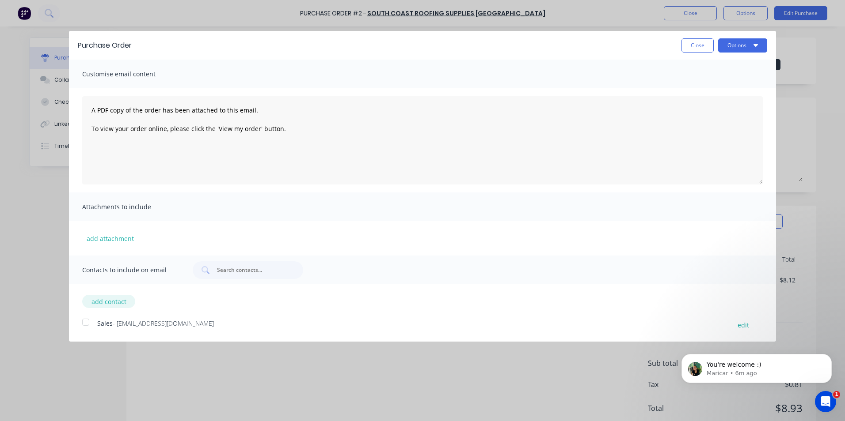
click at [121, 299] on button "add contact" at bounding box center [108, 301] width 53 height 13
select select "AU"
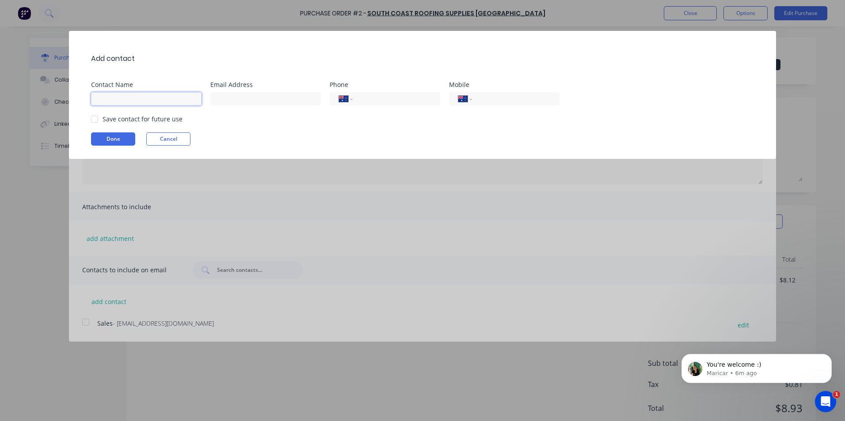
click at [144, 101] on input at bounding box center [146, 98] width 110 height 13
type input "Sales"
type input "info@scrs.net.au"
type input "(02) 4411 1090"
click at [95, 117] on div at bounding box center [95, 119] width 18 height 18
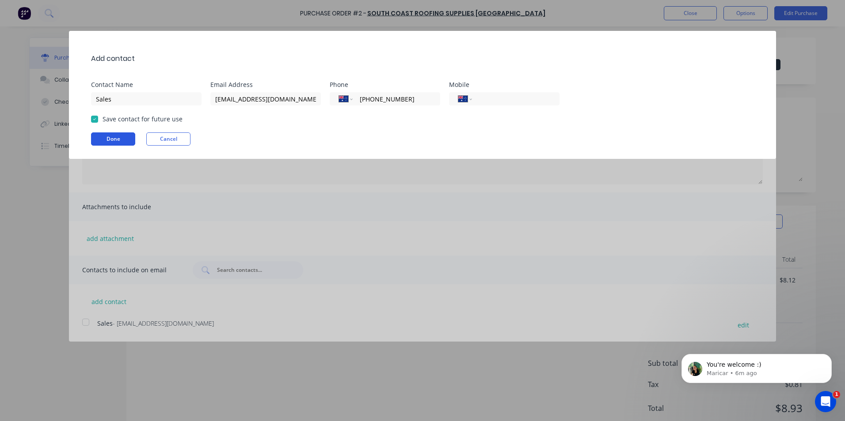
click at [98, 137] on button "Done" at bounding box center [113, 139] width 44 height 13
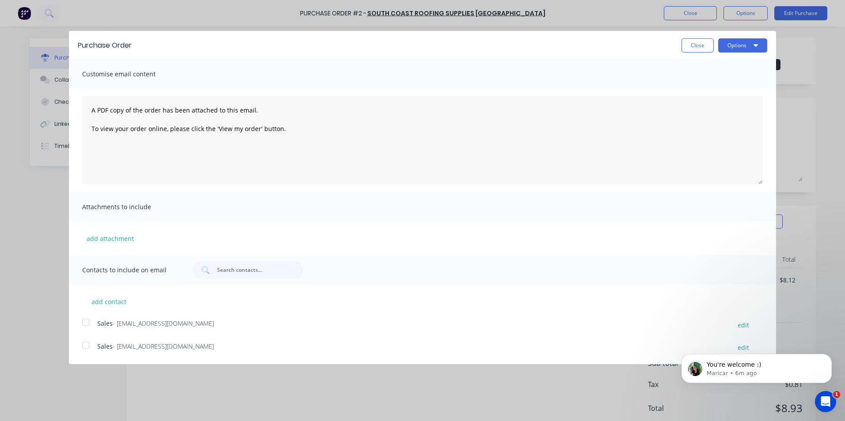
click at [86, 322] on div at bounding box center [86, 323] width 18 height 18
click at [742, 47] on button "Options" at bounding box center [742, 45] width 49 height 14
click at [717, 87] on div "Email" at bounding box center [725, 85] width 68 height 13
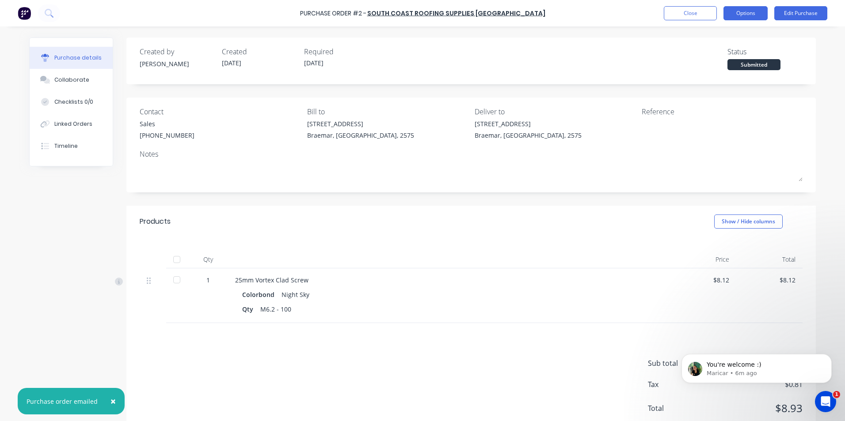
click at [749, 17] on button "Options" at bounding box center [745, 13] width 44 height 14
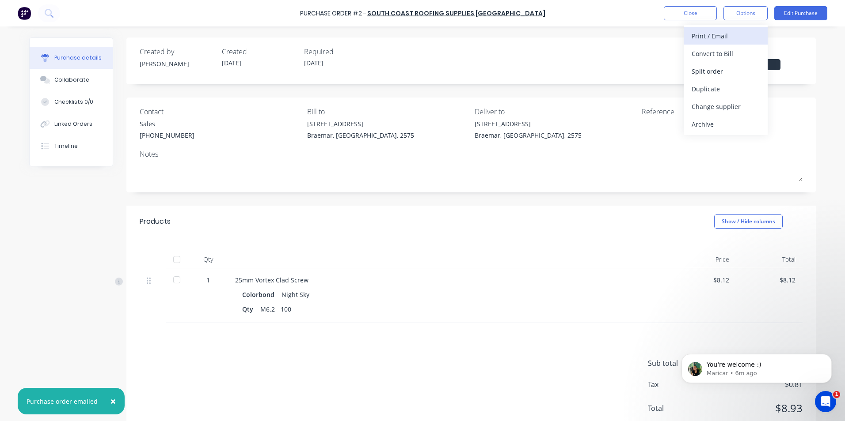
click at [735, 31] on div "Print / Email" at bounding box center [725, 36] width 68 height 13
click at [729, 71] on div "Without pricing" at bounding box center [725, 71] width 68 height 13
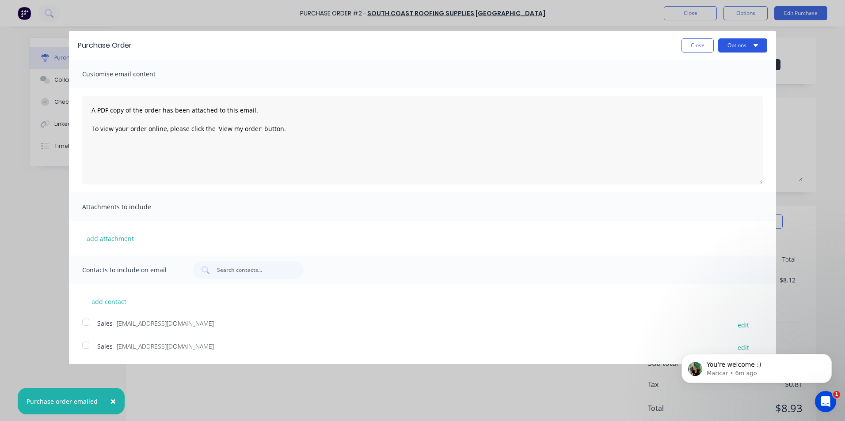
click at [734, 49] on button "Options" at bounding box center [742, 45] width 49 height 14
click at [725, 63] on div "Print" at bounding box center [725, 67] width 68 height 13
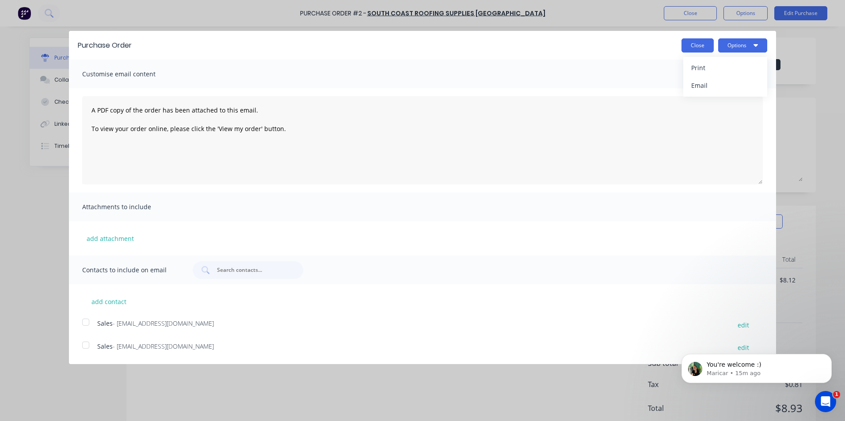
click at [691, 41] on button "Close" at bounding box center [697, 45] width 32 height 14
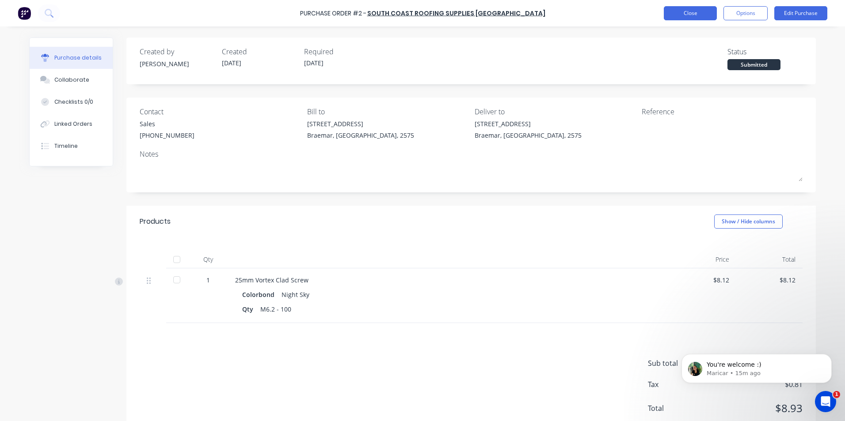
click at [682, 17] on button "Close" at bounding box center [690, 13] width 53 height 14
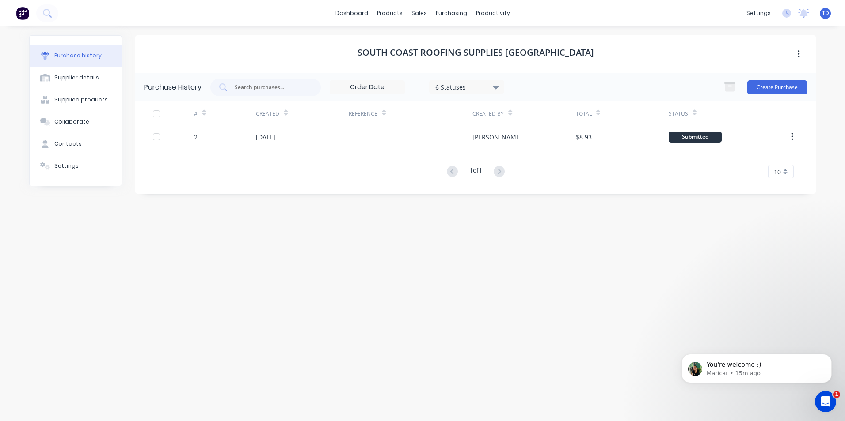
click at [771, 262] on div "South Coast Roofing Supplies Southern Highlands Purchase History 6 Statuses 6 S…" at bounding box center [475, 219] width 680 height 368
click at [823, 401] on icon "Open Intercom Messenger" at bounding box center [824, 401] width 15 height 15
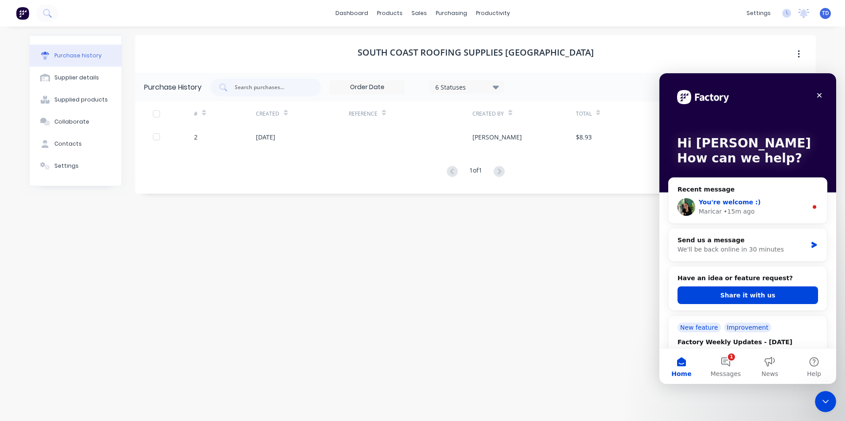
click at [757, 217] on div "You're welcome :) Maricar • 15m ago" at bounding box center [747, 207] width 158 height 33
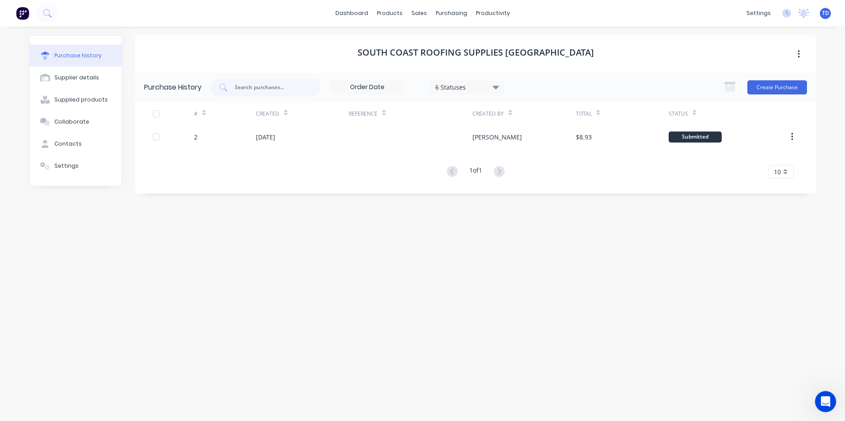
scroll to position [136, 0]
click at [408, 45] on div "Product Catalogue" at bounding box center [428, 42] width 55 height 8
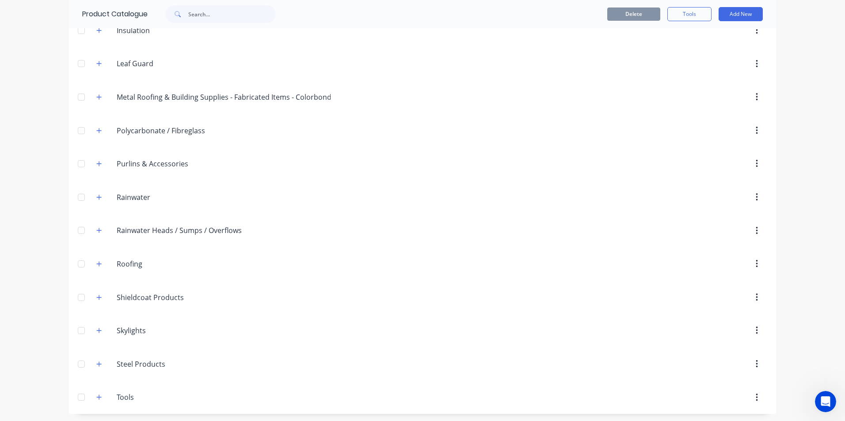
scroll to position [276, 0]
click at [97, 264] on icon "button" at bounding box center [98, 262] width 5 height 6
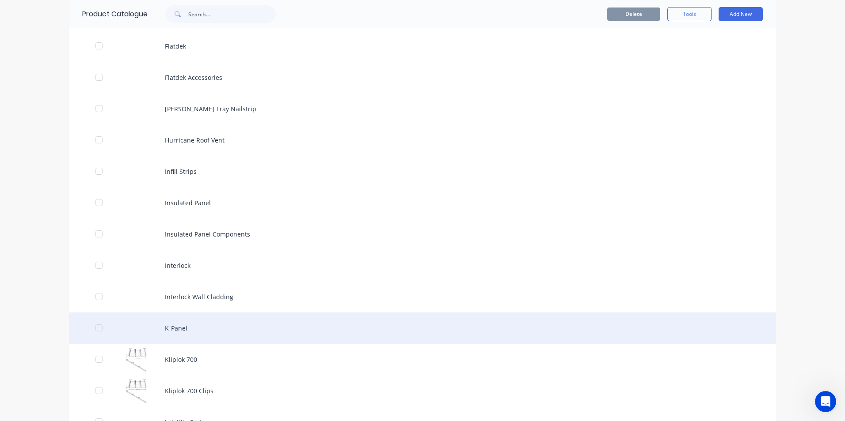
scroll to position [1160, 0]
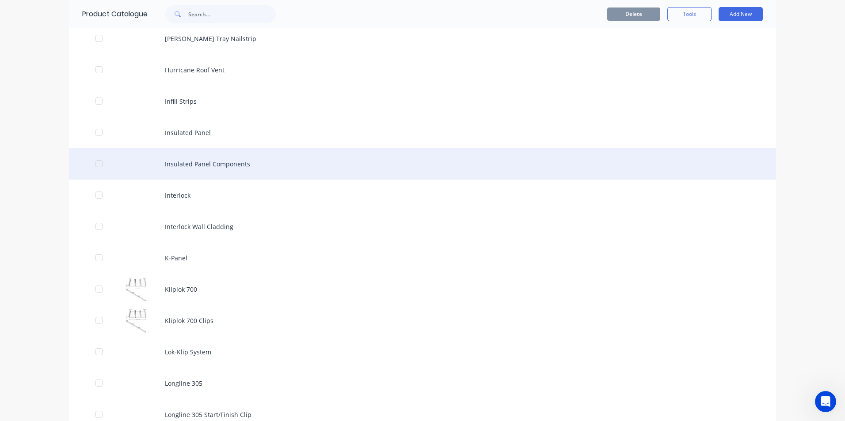
click at [188, 171] on div "Insulated Panel Components" at bounding box center [422, 163] width 707 height 31
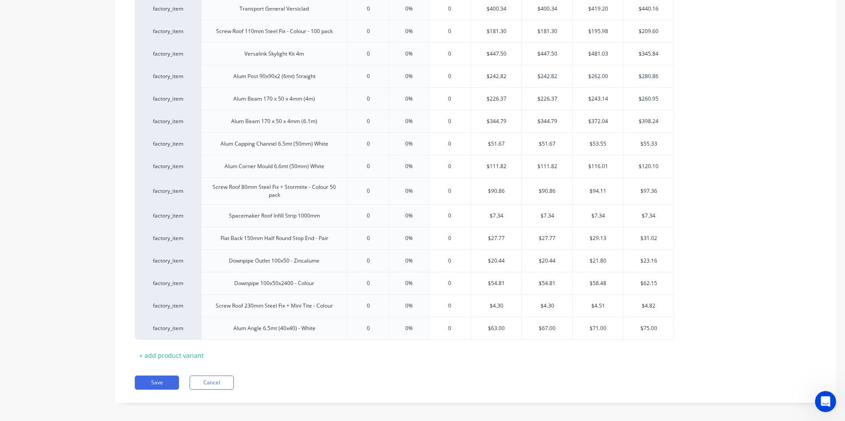
scroll to position [972, 0]
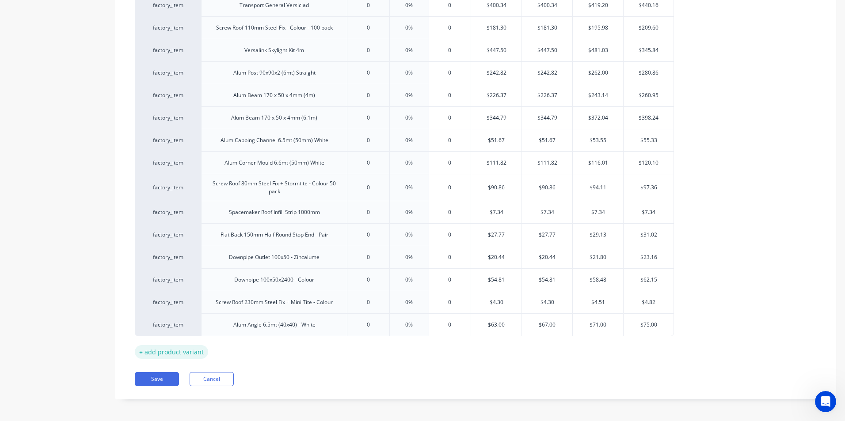
click at [183, 351] on div "+ add product variant" at bounding box center [171, 352] width 73 height 14
type textarea "x"
click at [262, 343] on div at bounding box center [274, 347] width 44 height 11
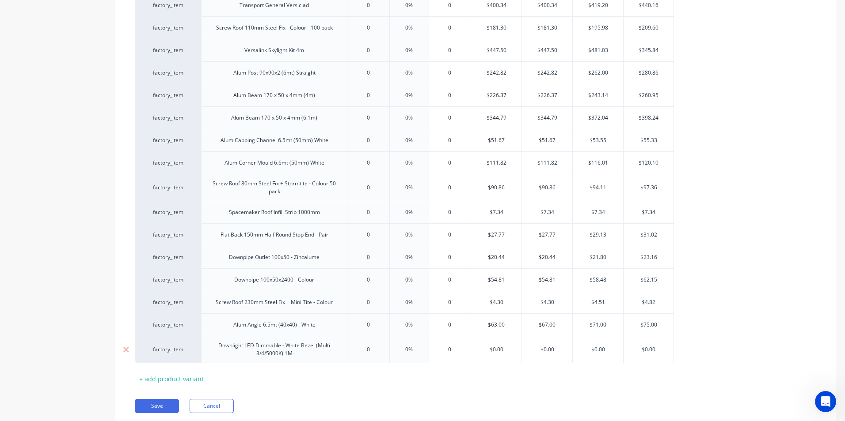
click at [505, 349] on input "text" at bounding box center [496, 350] width 50 height 8
type textarea "x"
type input "$0.00"
type input "0"
type textarea "x"
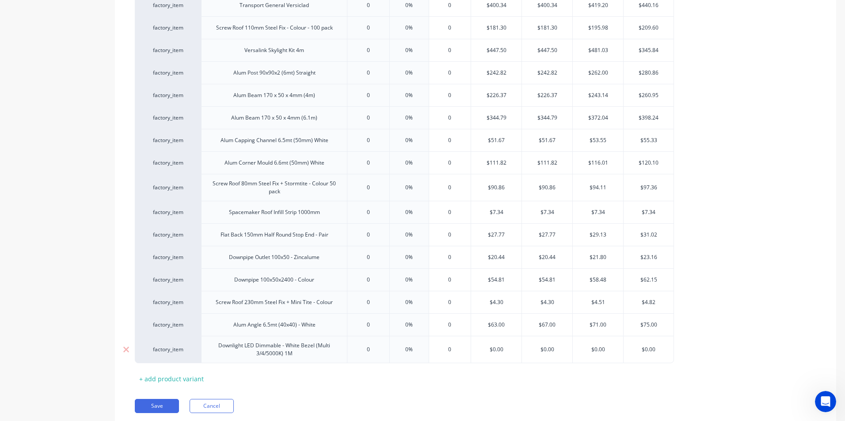
type input "4"
type textarea "x"
type input "41"
type textarea "x"
type input "41."
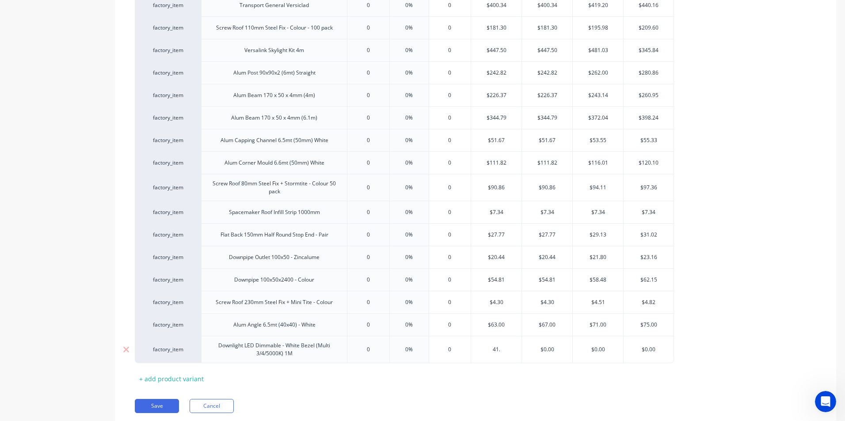
type textarea "x"
type input "41.6"
type textarea "x"
type input "41.60"
type input "$0.00"
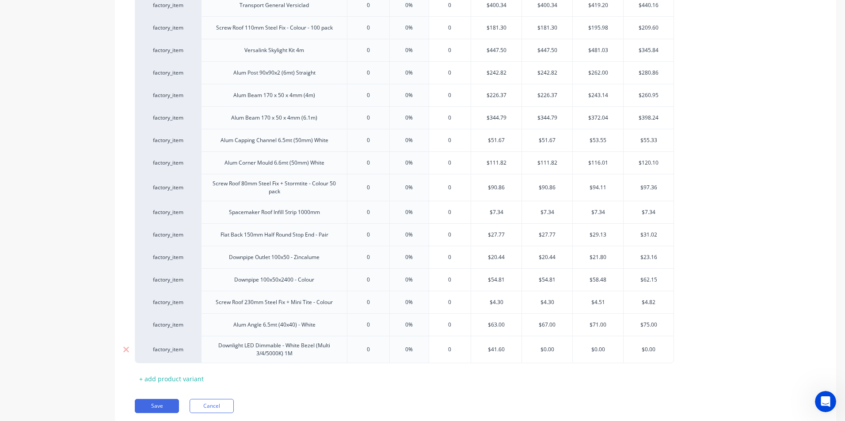
type input "$41.60"
type input "4"
type textarea "x"
type input "43"
type textarea "x"
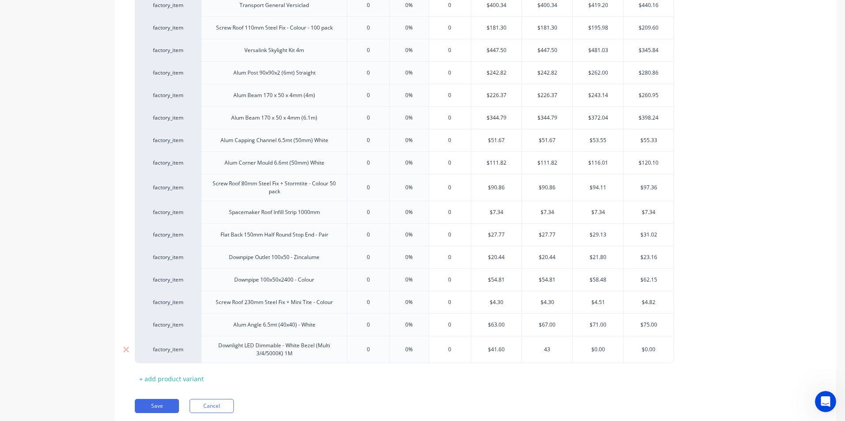
type input "43."
type textarea "x"
type input "43.0"
type textarea "x"
type input "43.00"
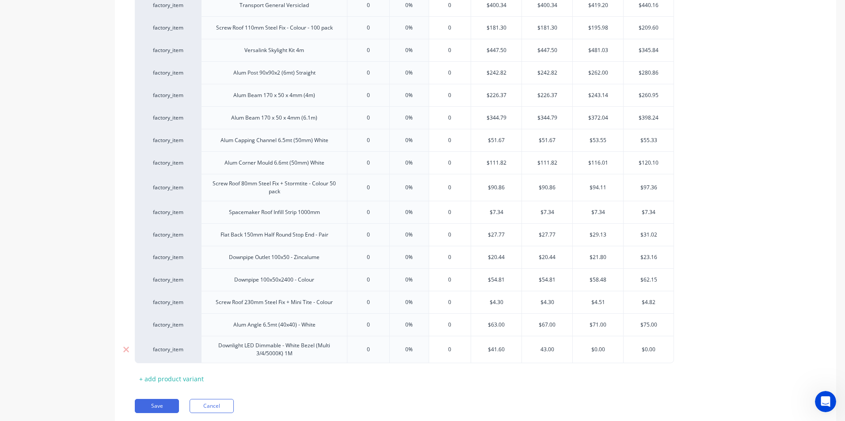
type input "$0.00"
type input "$43.00"
type input "4"
type textarea "x"
type input "44"
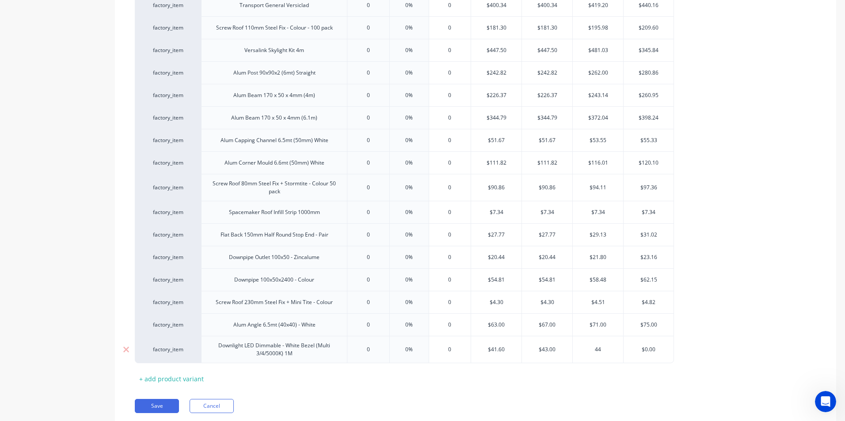
type textarea "x"
type input "44."
type textarea "x"
type input "44.4"
type textarea "x"
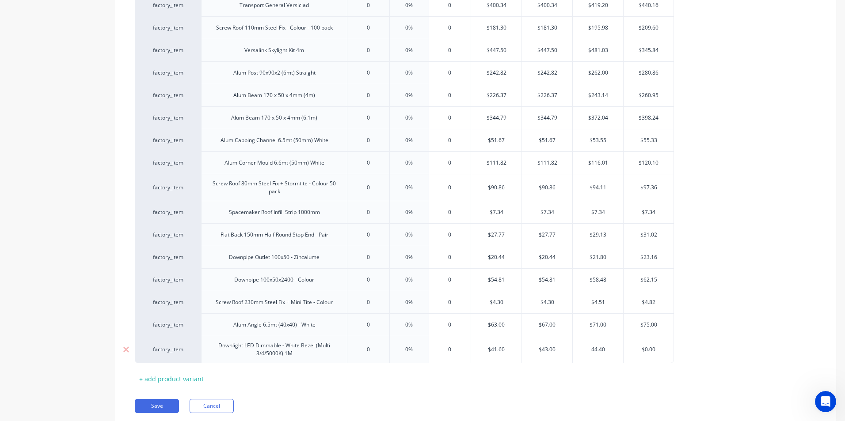
type input "44.40"
type input "$0.00"
type input "$44.40"
type textarea "x"
type input "4"
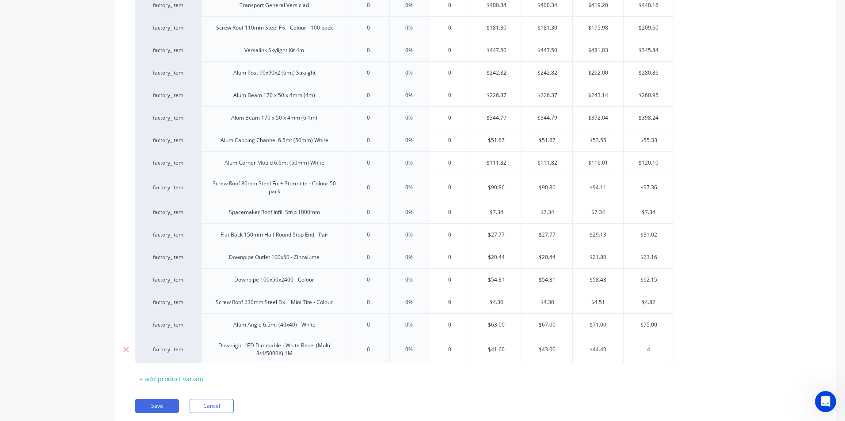
type textarea "x"
type input "47"
type textarea "x"
type input "47."
type textarea "x"
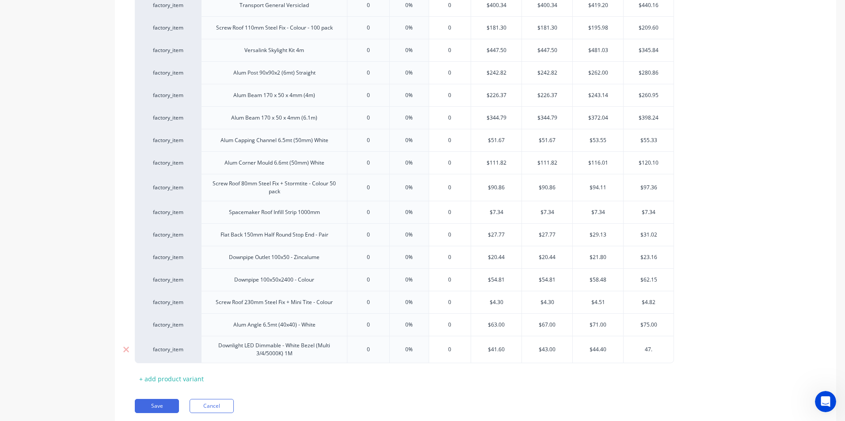
type input "47.1"
type textarea "x"
type input "47.10"
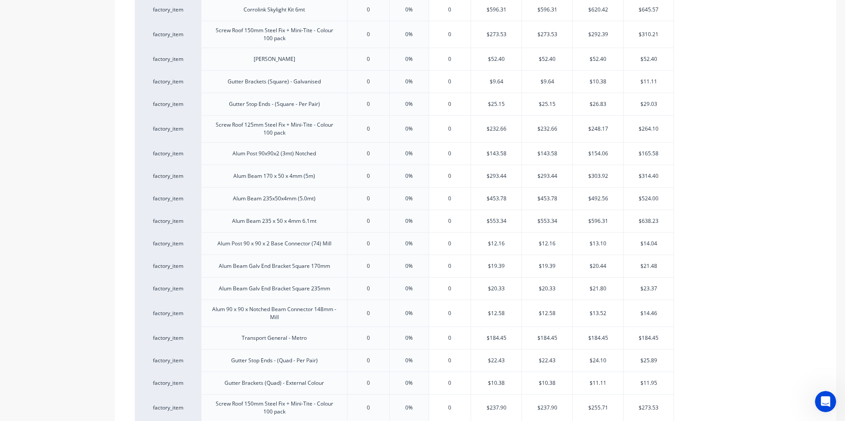
scroll to position [177, 0]
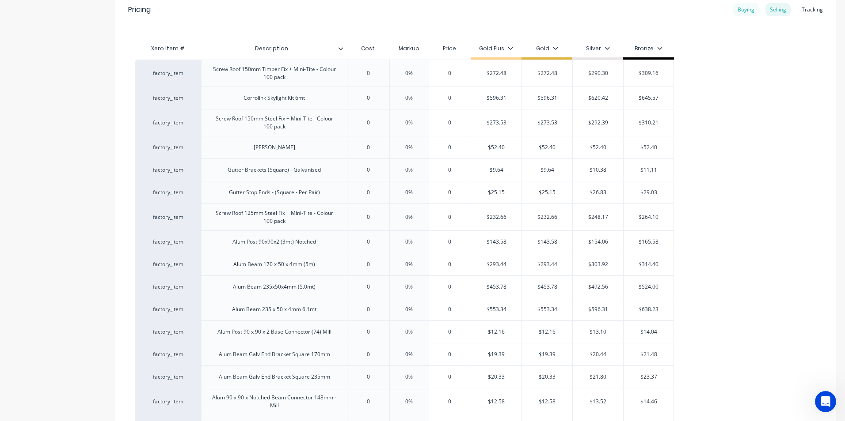
click at [742, 13] on div "Buying" at bounding box center [746, 9] width 26 height 13
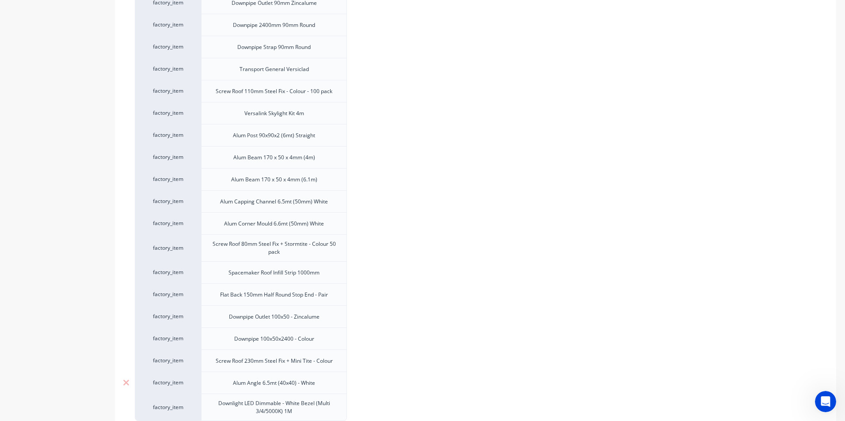
scroll to position [983, 0]
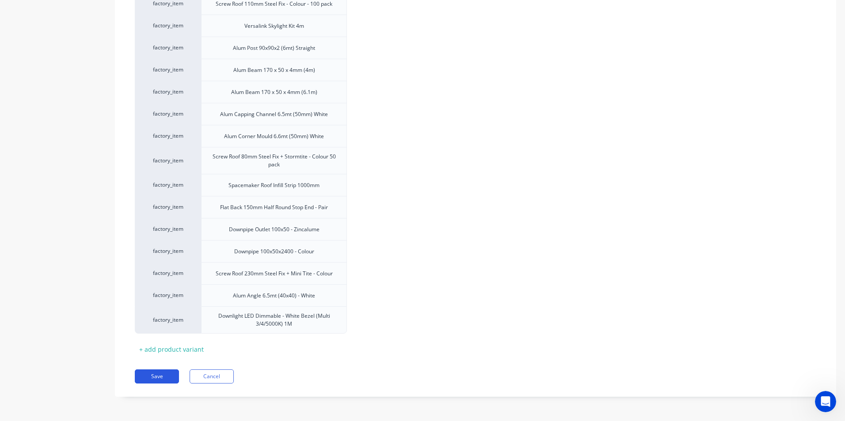
click at [148, 377] on button "Save" at bounding box center [157, 377] width 44 height 14
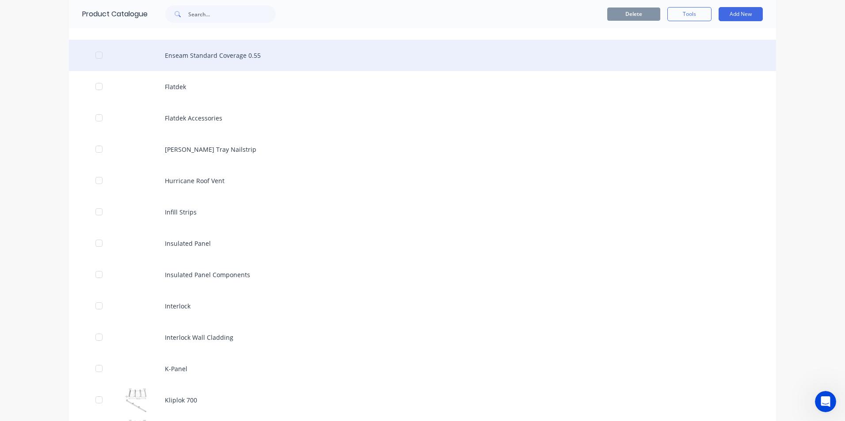
scroll to position [1060, 0]
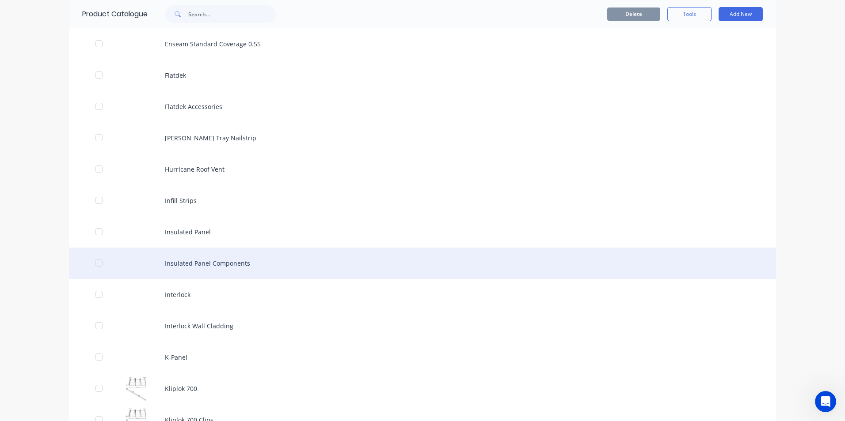
click at [217, 269] on div "Insulated Panel Components" at bounding box center [422, 263] width 707 height 31
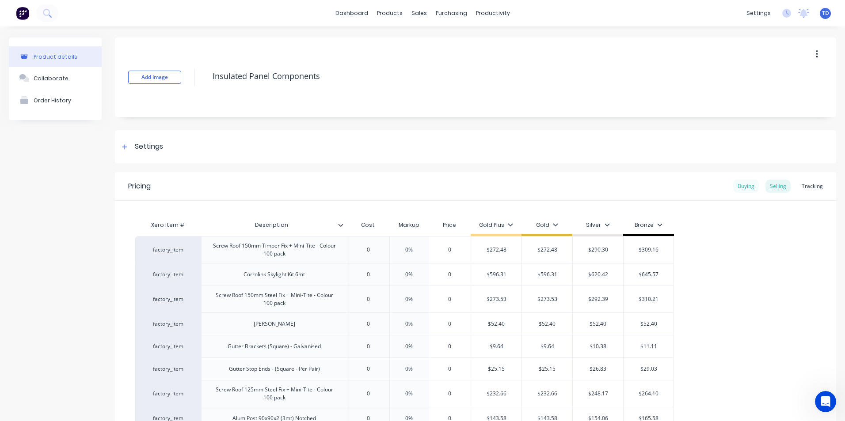
click at [733, 190] on div "Buying" at bounding box center [746, 186] width 26 height 13
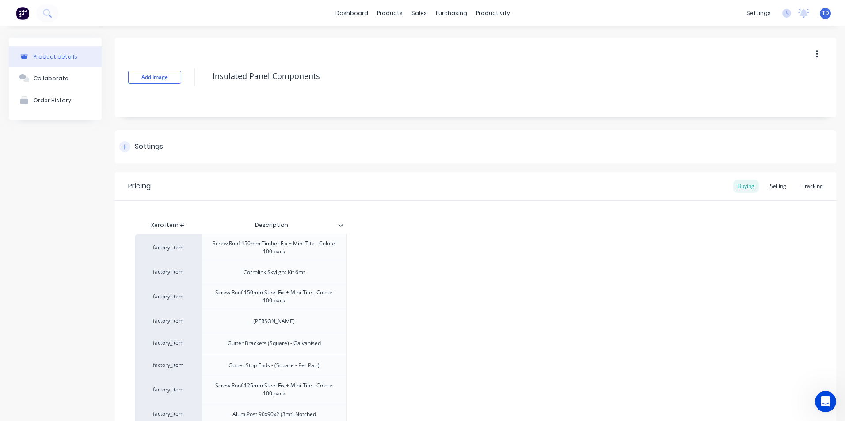
click at [125, 148] on icon at bounding box center [124, 146] width 5 height 5
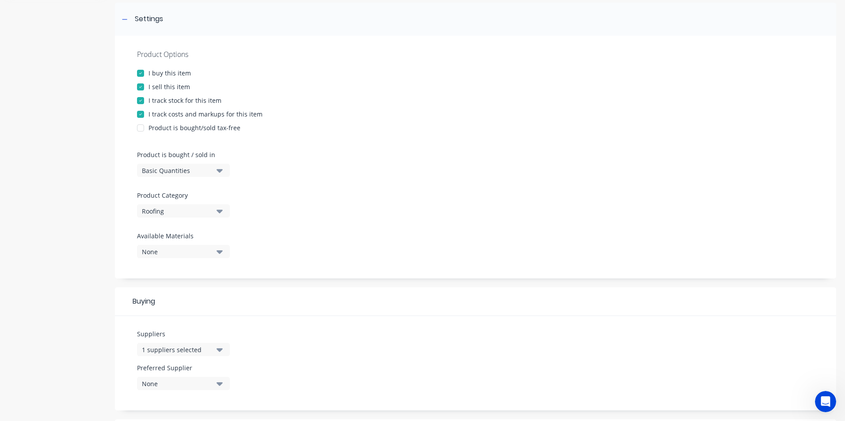
scroll to position [133, 0]
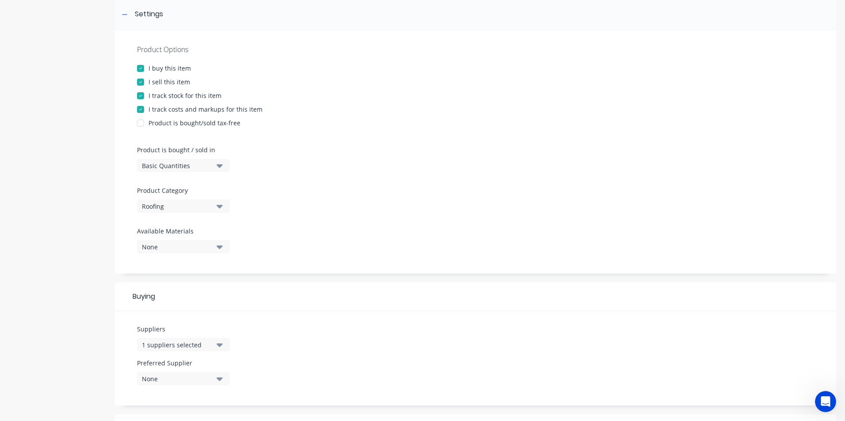
click at [217, 246] on icon "button" at bounding box center [219, 248] width 6 height 4
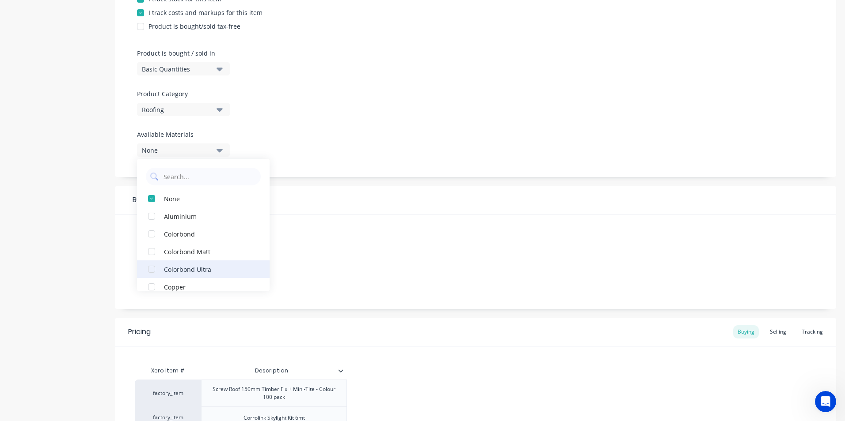
scroll to position [265, 0]
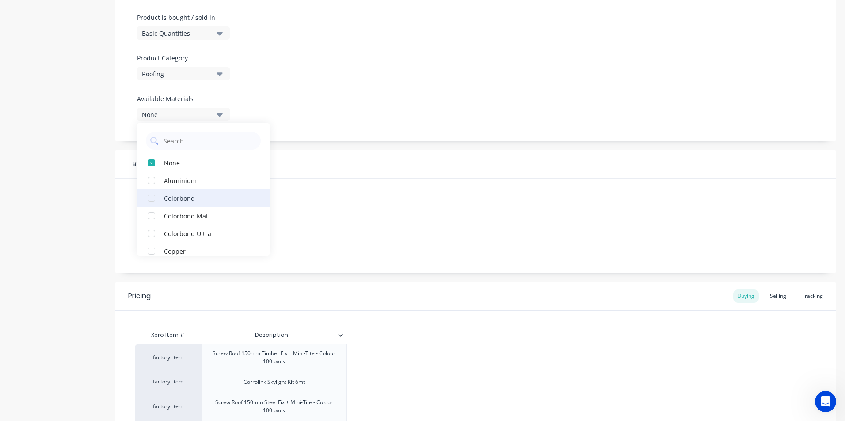
click at [148, 197] on div "button" at bounding box center [152, 199] width 18 height 18
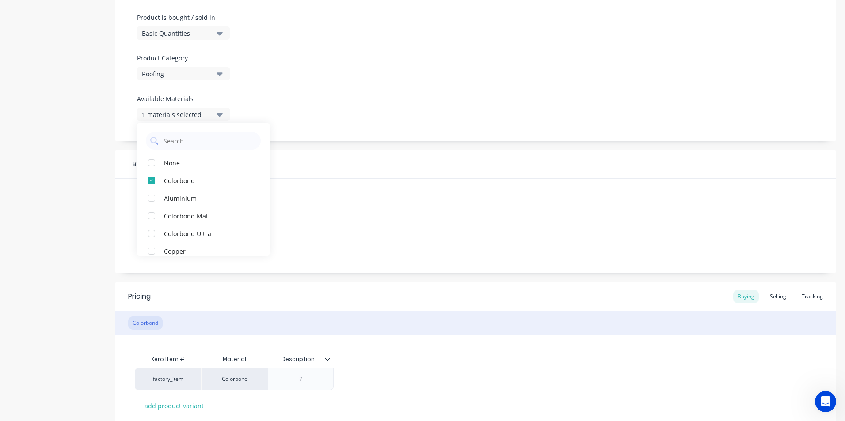
click at [350, 200] on div "Suppliers 1 suppliers selected Preferred Supplier None No options..." at bounding box center [475, 226] width 721 height 95
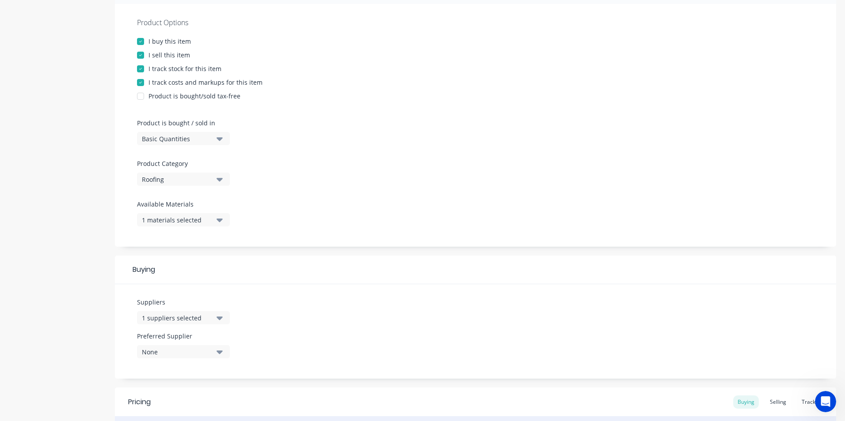
scroll to position [177, 0]
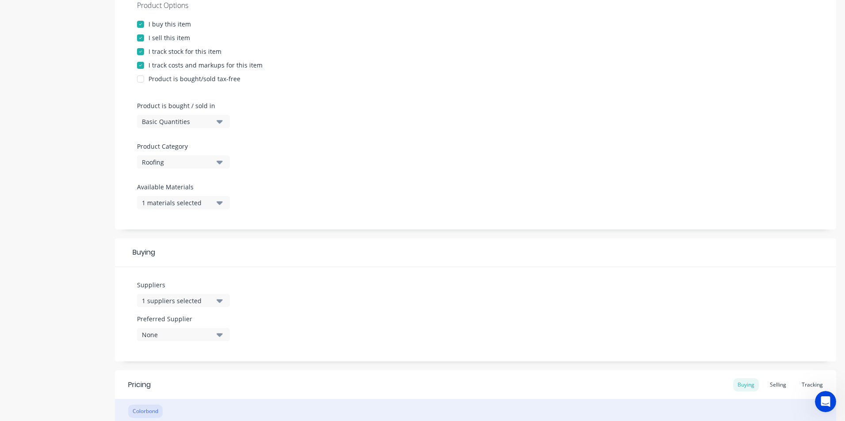
click at [215, 206] on button "1 materials selected" at bounding box center [183, 202] width 93 height 13
click at [153, 253] on div "button" at bounding box center [152, 252] width 18 height 18
type textarea "x"
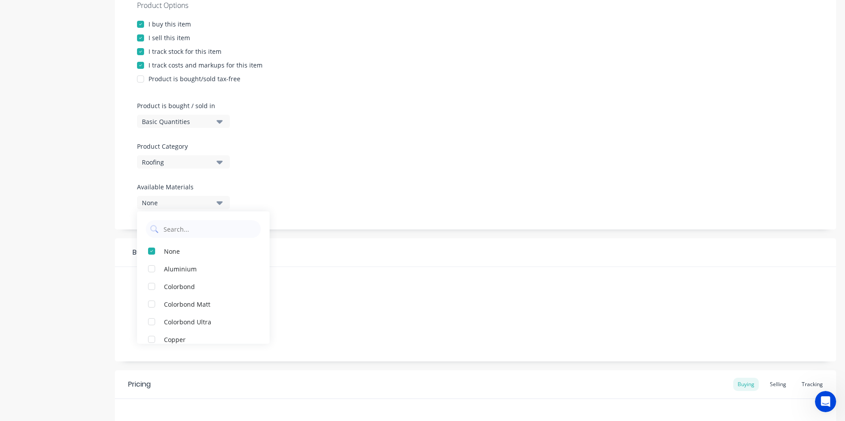
click at [311, 186] on div "Product Options I buy this item I sell this item I track stock for this item I …" at bounding box center [475, 108] width 721 height 243
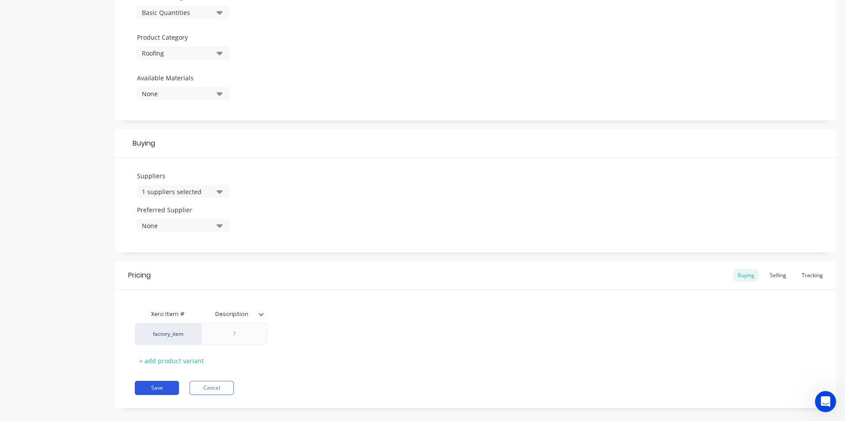
scroll to position [297, 0]
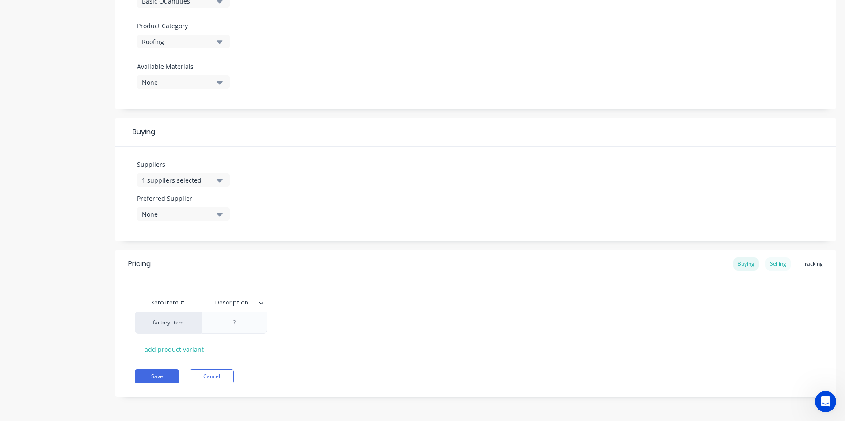
click at [780, 264] on div "Selling" at bounding box center [777, 264] width 25 height 13
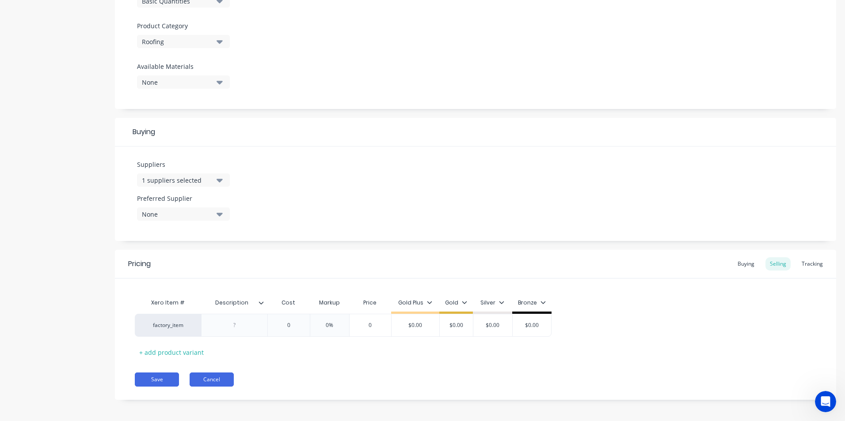
click at [206, 377] on button "Cancel" at bounding box center [212, 380] width 44 height 14
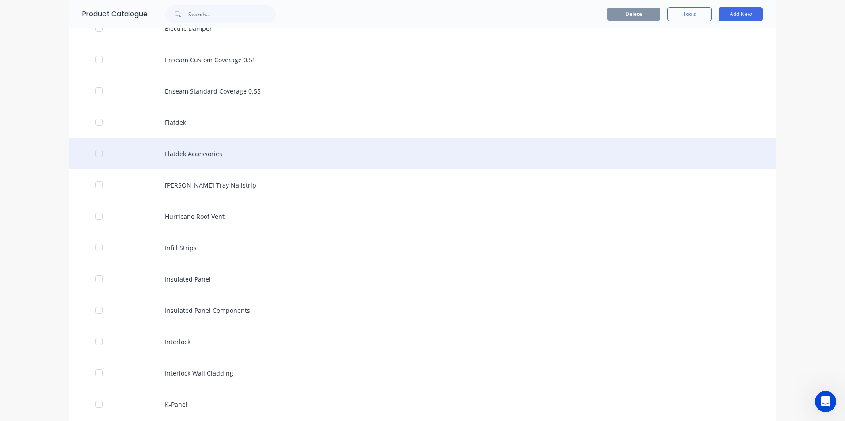
scroll to position [1060, 0]
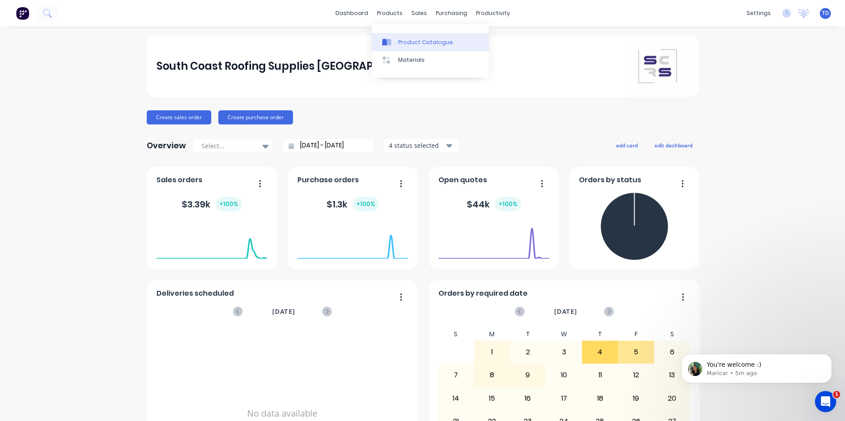
click at [414, 46] on div "Product Catalogue" at bounding box center [425, 42] width 55 height 8
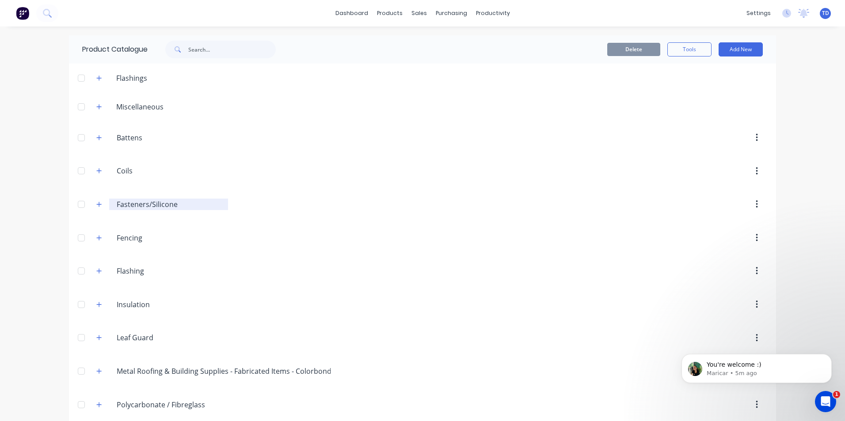
drag, startPoint x: 95, startPoint y: 209, endPoint x: 114, endPoint y: 202, distance: 20.1
click at [96, 209] on button "button" at bounding box center [99, 204] width 11 height 11
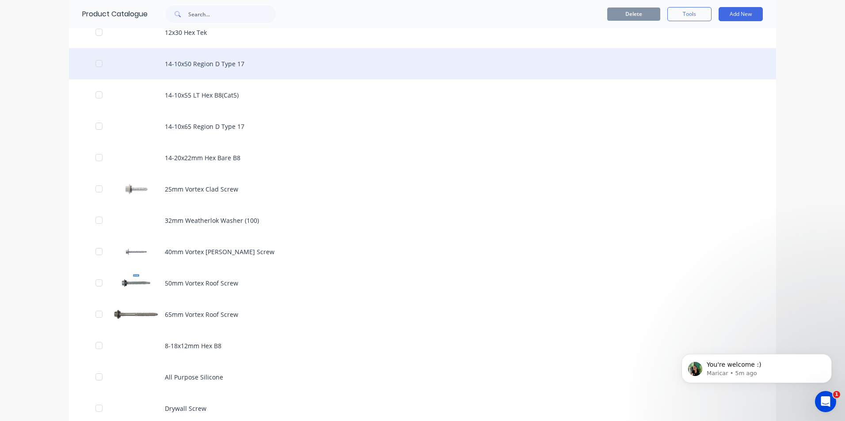
scroll to position [398, 0]
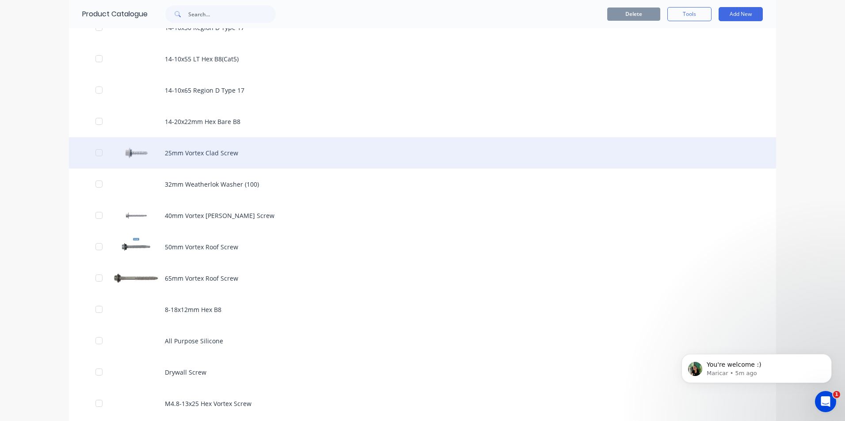
click at [209, 157] on div "25mm Vortex Clad Screw" at bounding box center [422, 152] width 707 height 31
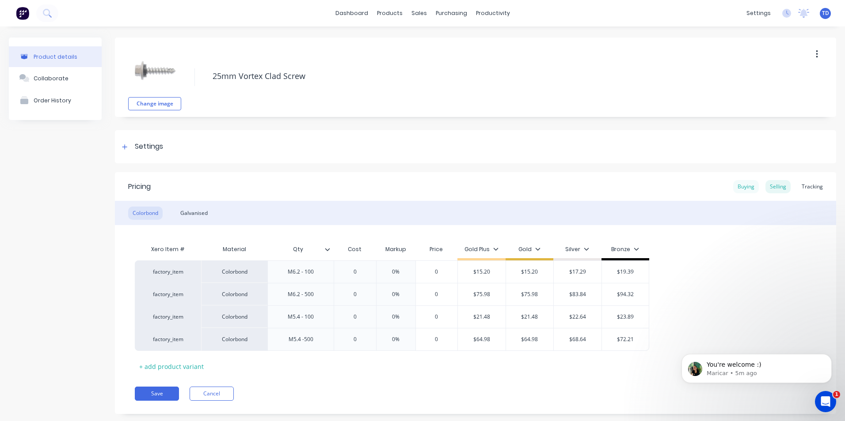
click at [740, 189] on div "Buying" at bounding box center [746, 186] width 26 height 13
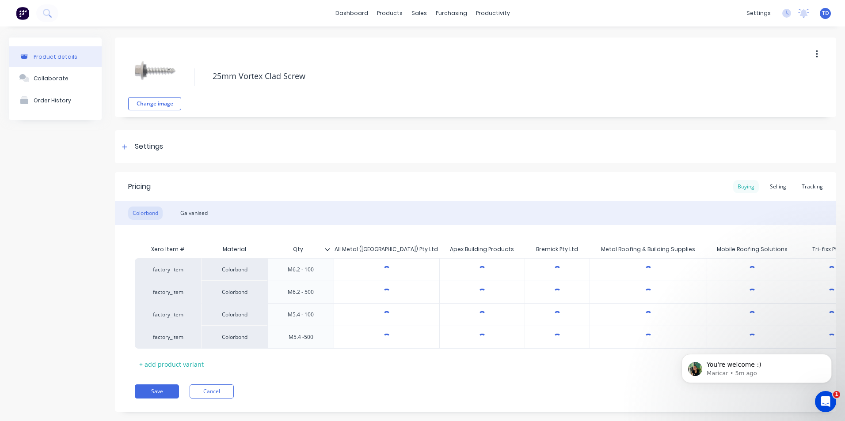
type textarea "x"
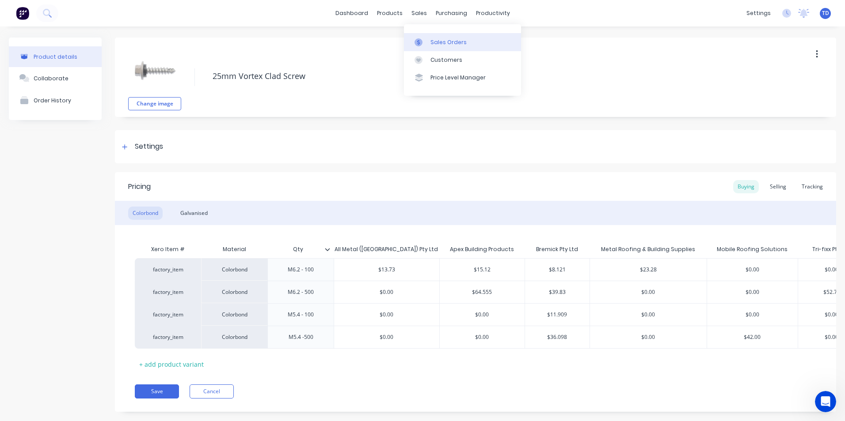
click at [440, 45] on div "Sales Orders" at bounding box center [448, 42] width 36 height 8
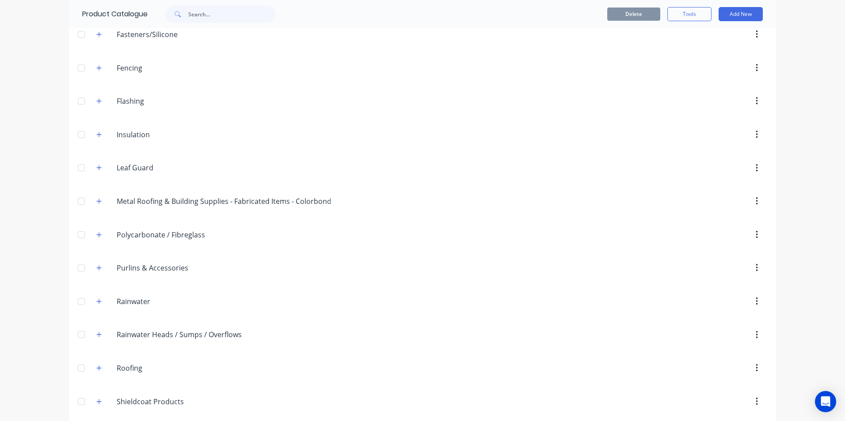
scroll to position [221, 0]
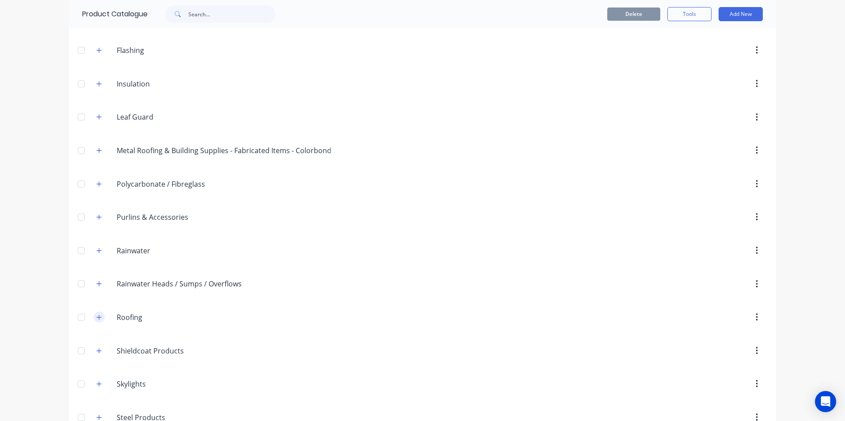
click at [94, 316] on button "button" at bounding box center [99, 317] width 11 height 11
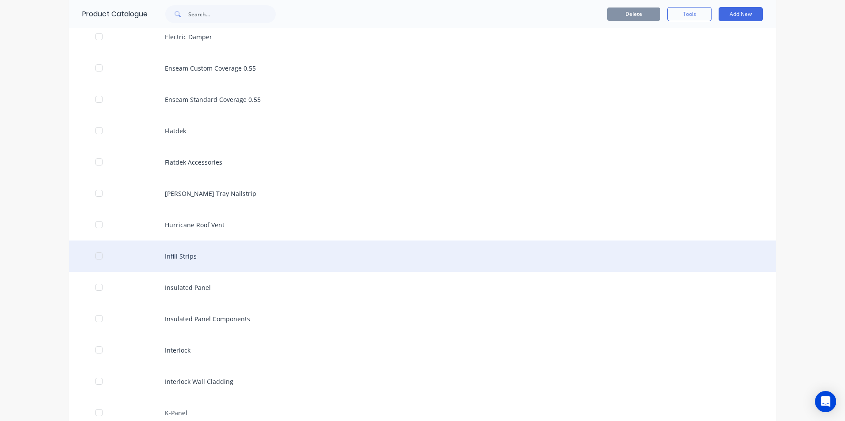
scroll to position [1016, 0]
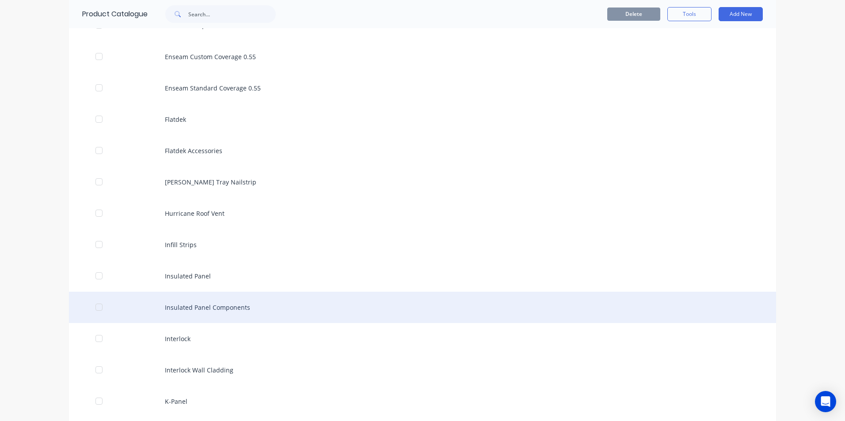
click at [206, 309] on div "Insulated Panel Components" at bounding box center [422, 307] width 707 height 31
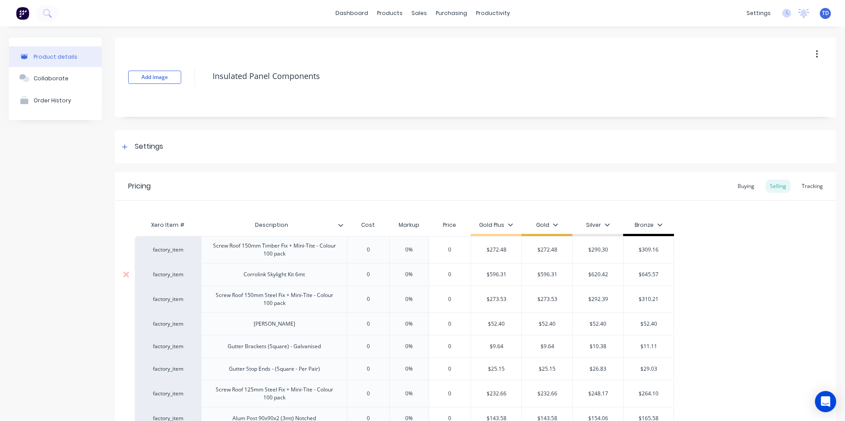
type textarea "x"
click at [740, 185] on div "Buying" at bounding box center [746, 186] width 26 height 13
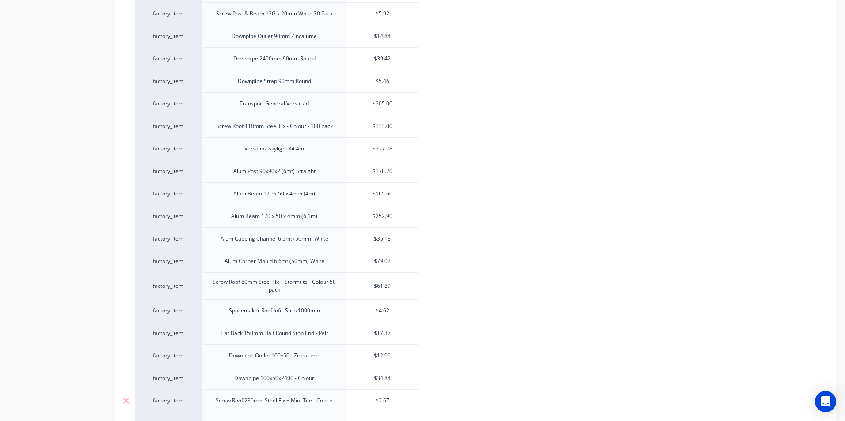
scroll to position [999, 0]
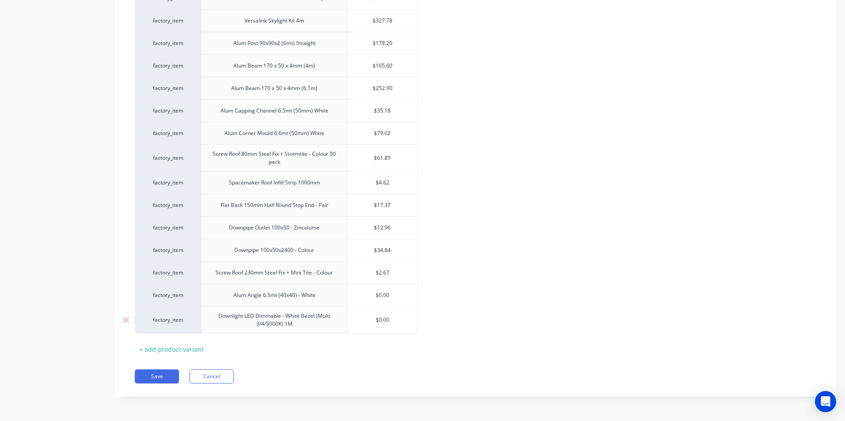
type input "$0.00"
click at [395, 317] on input "$0.00" at bounding box center [382, 320] width 70 height 8
type textarea "x"
type input "$0.0"
type textarea "x"
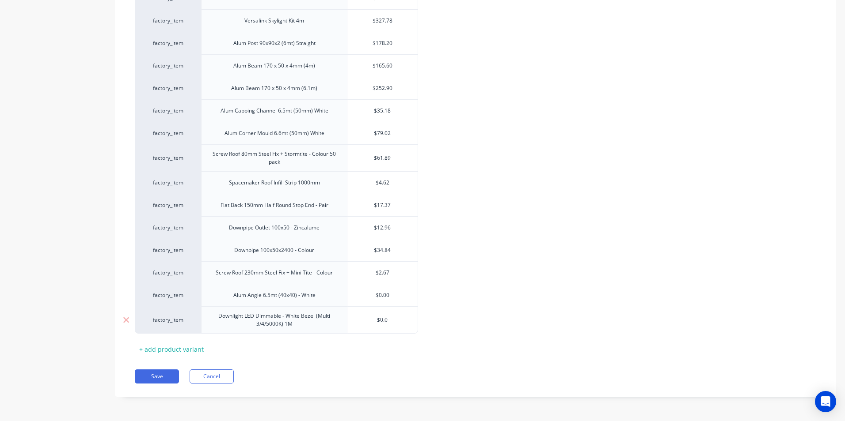
type input "$0."
type textarea "x"
type input "$0"
type textarea "x"
type input "$"
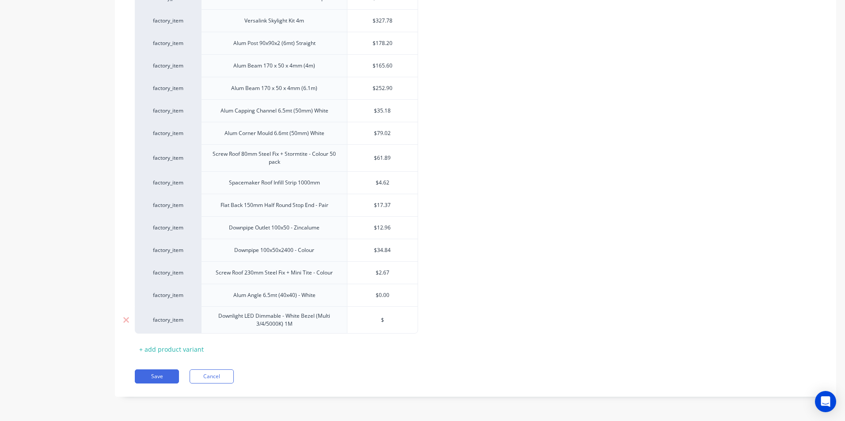
type textarea "x"
type input "$2"
type textarea "x"
type input "$27"
type textarea "x"
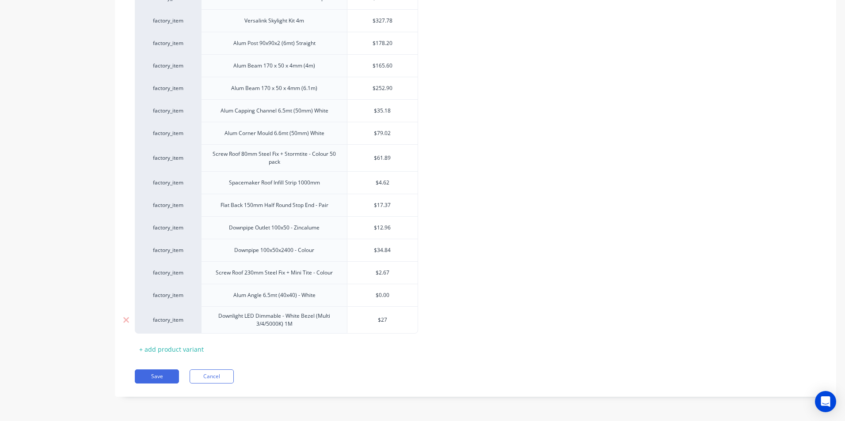
type input "$27."
type textarea "x"
type input "$27.6"
type textarea "x"
type input "$27.69"
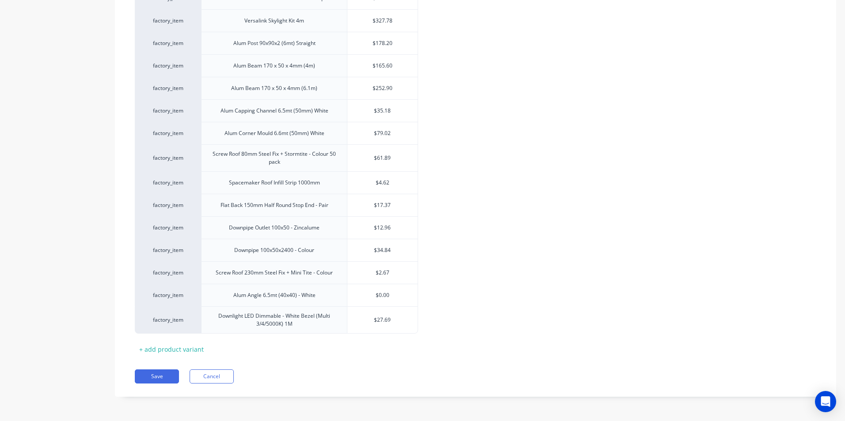
click at [186, 349] on div "+ add product variant" at bounding box center [171, 350] width 73 height 14
type textarea "x"
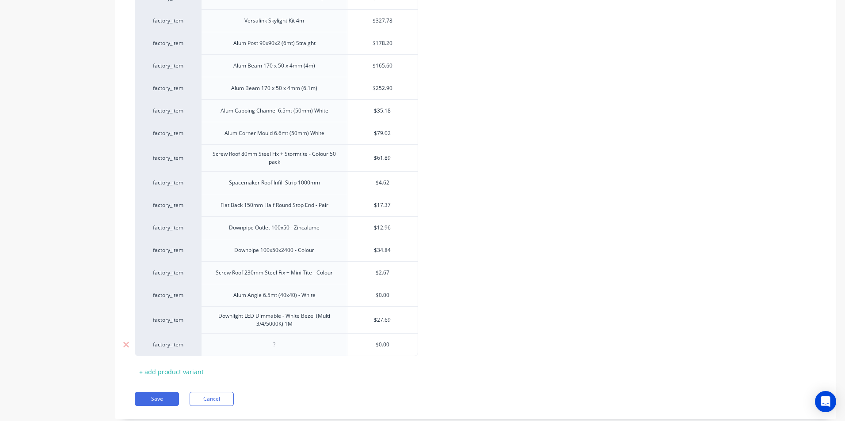
click at [294, 351] on div at bounding box center [274, 345] width 146 height 23
click at [286, 342] on div at bounding box center [274, 344] width 44 height 11
click at [394, 347] on input "text" at bounding box center [382, 345] width 70 height 8
type textarea "x"
type input "$0.00"
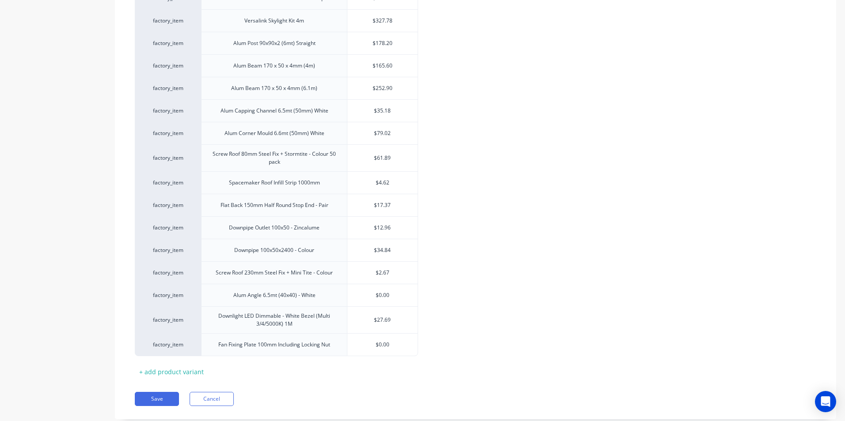
type textarea "x"
type input "3"
type textarea "x"
type input "30"
type textarea "x"
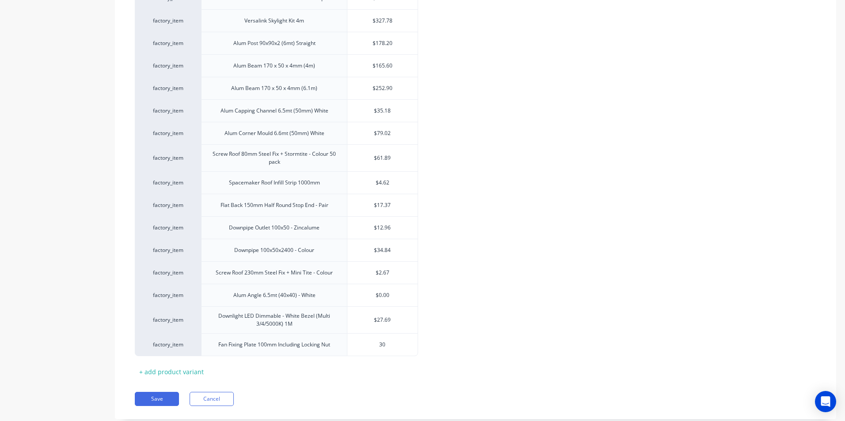
type input "30."
type textarea "x"
type input "30.3"
type textarea "x"
type input "30.35"
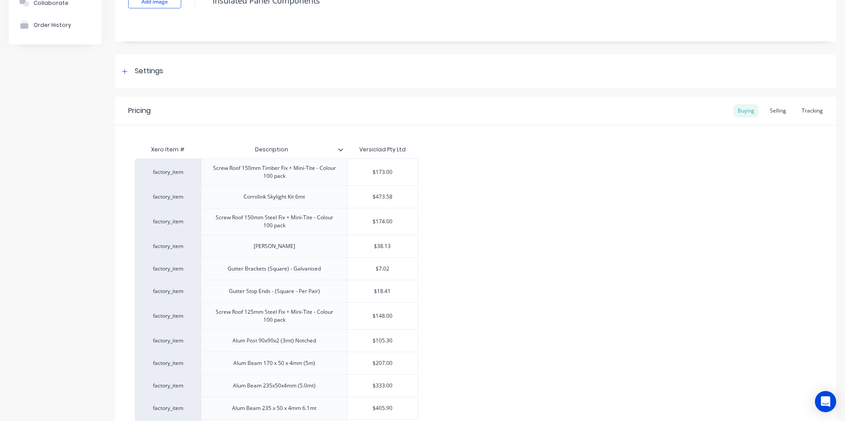
scroll to position [72, 0]
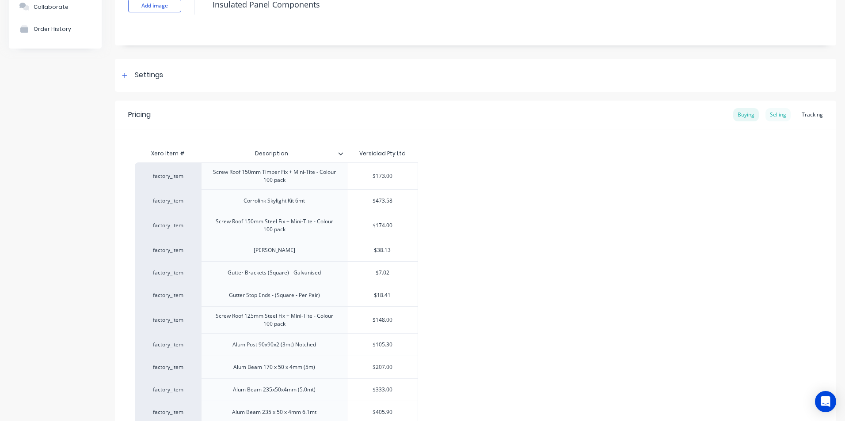
click at [770, 115] on div "Selling" at bounding box center [777, 114] width 25 height 13
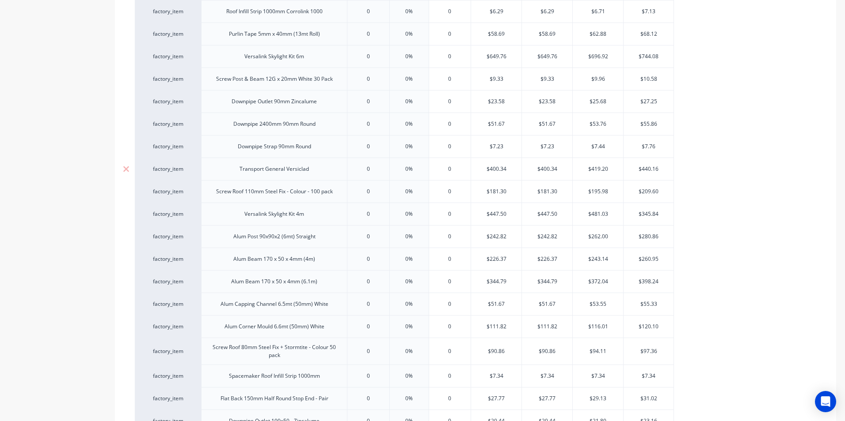
scroll to position [999, 0]
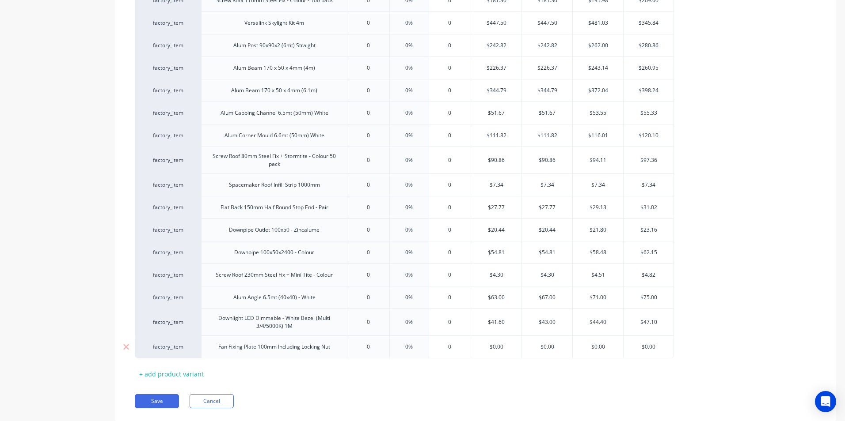
type input "$0.00"
click at [502, 347] on input "$0.00" at bounding box center [496, 347] width 50 height 8
type input "0"
type input "4"
type textarea "x"
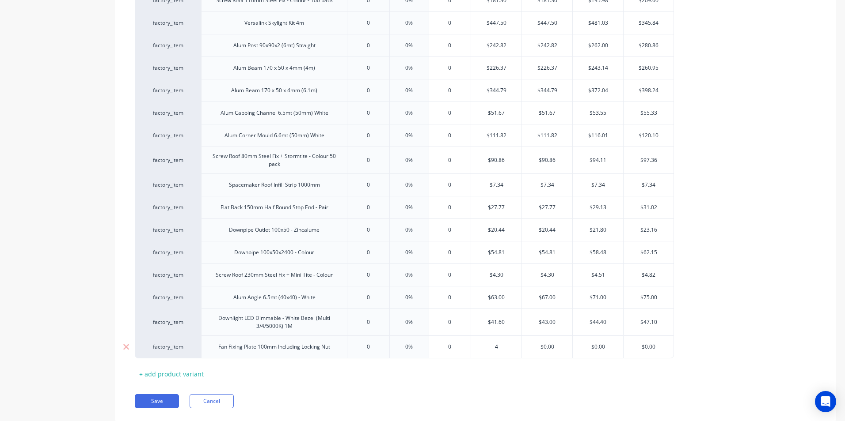
type input "45"
type textarea "x"
type input "45."
type textarea "x"
type input "45.6"
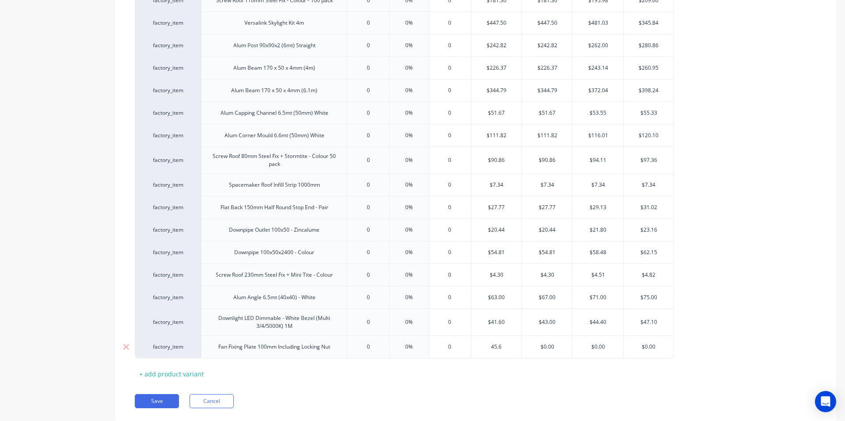
type textarea "x"
type input "45.60"
type input "$0.00"
type input "$45.60"
type textarea "x"
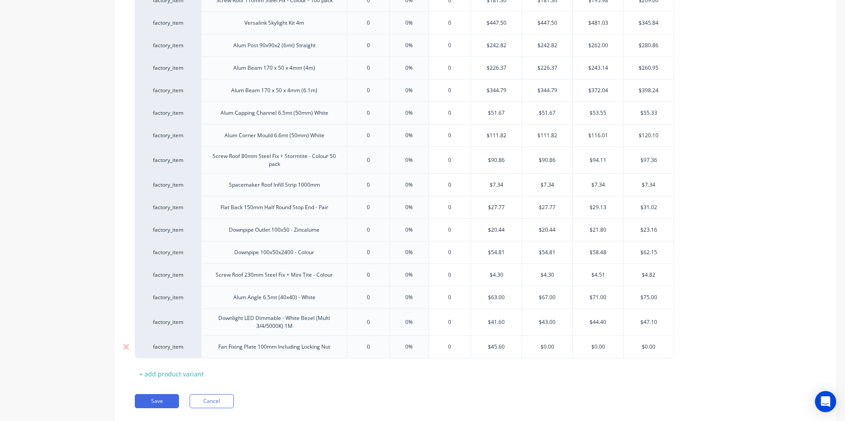
type input "4"
type textarea "x"
type input "47"
type textarea "x"
type input "47.1"
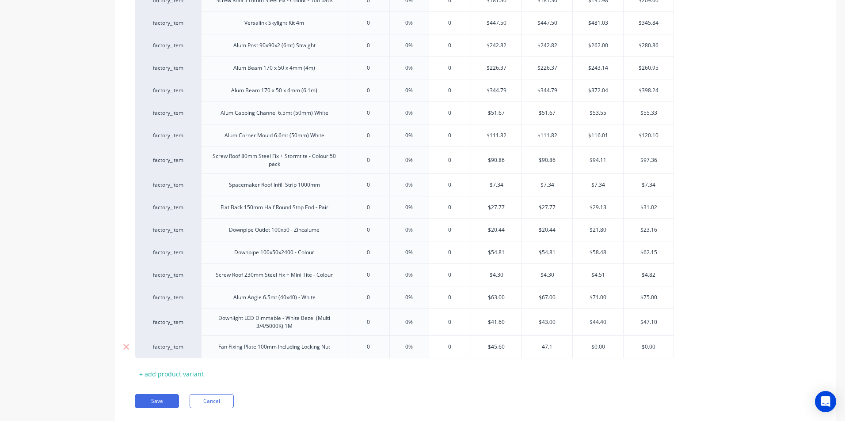
type textarea "x"
type input "47.10"
type input "$0.00"
type input "$47.10"
type input "4"
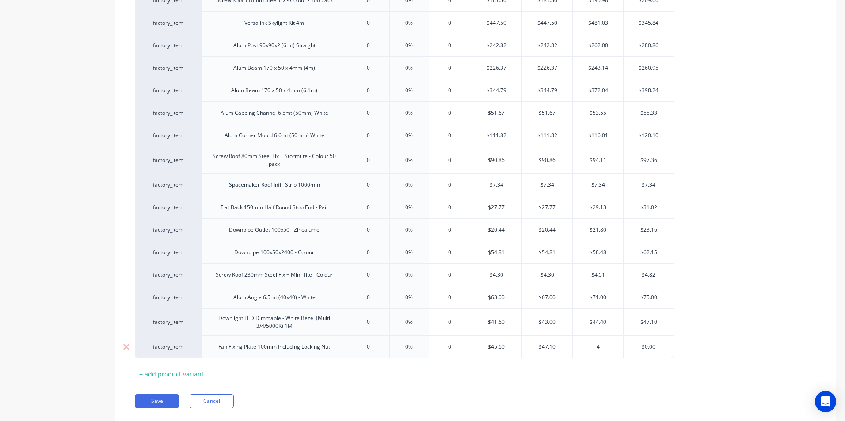
type textarea "x"
type input "48"
type textarea "x"
type input "48."
type textarea "x"
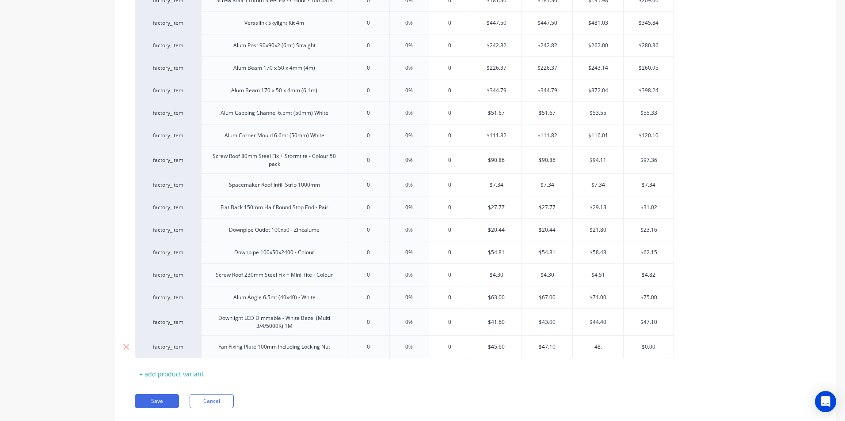
type input "48.6"
type textarea "x"
type input "48.60"
type input "$0.00"
type input "$48.60"
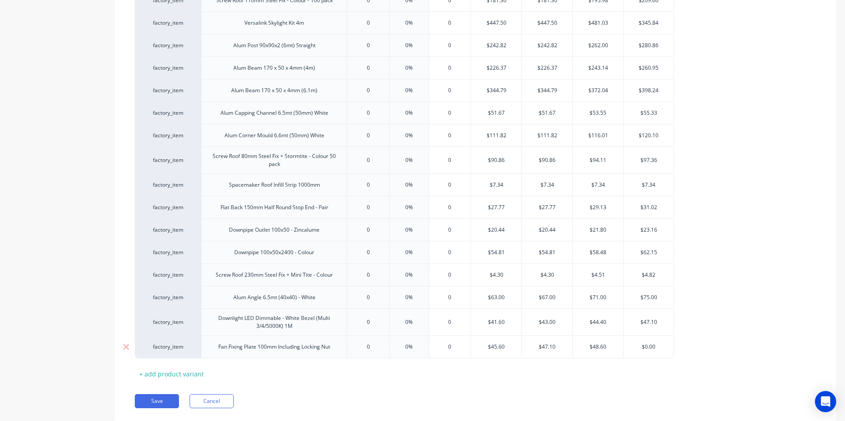
type input "5"
type textarea "x"
type input "51"
type textarea "x"
type input "51."
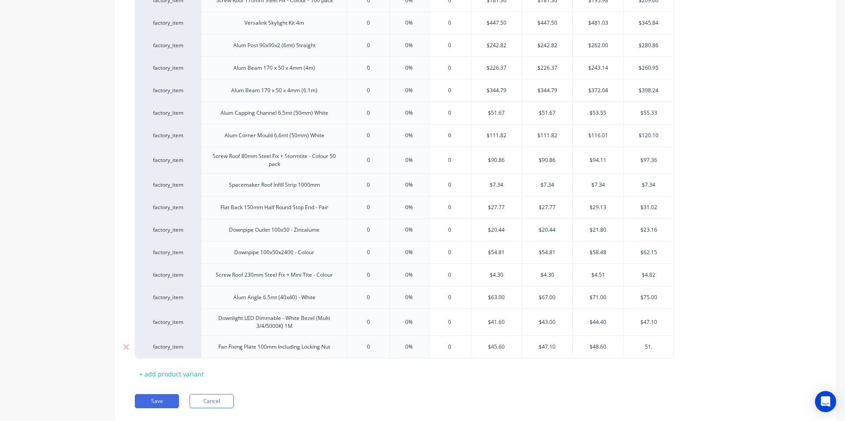
type textarea "x"
type input "51.60"
type textarea "x"
type input "51.60"
click at [173, 372] on div "+ add product variant" at bounding box center [171, 375] width 73 height 14
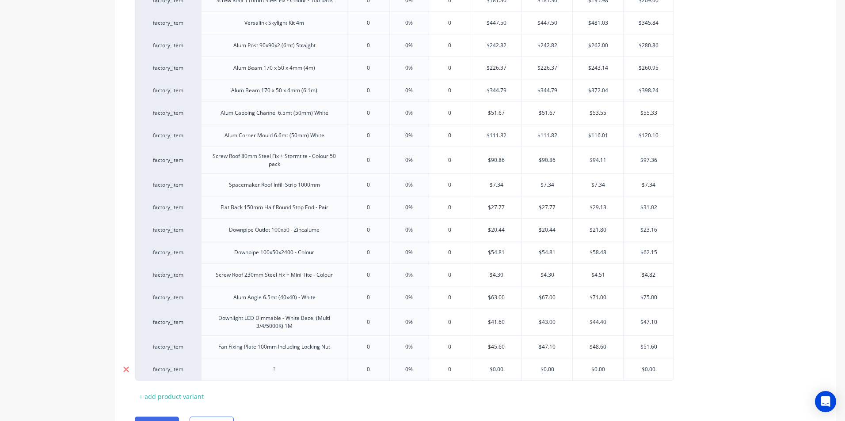
click at [125, 367] on icon at bounding box center [126, 369] width 7 height 9
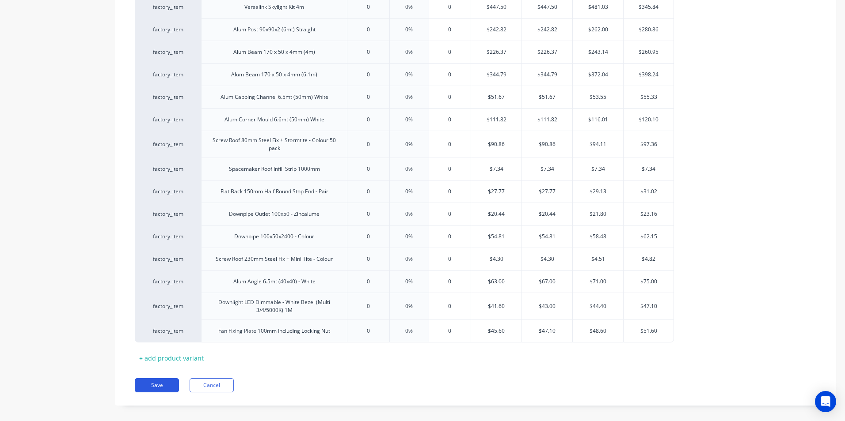
scroll to position [1024, 0]
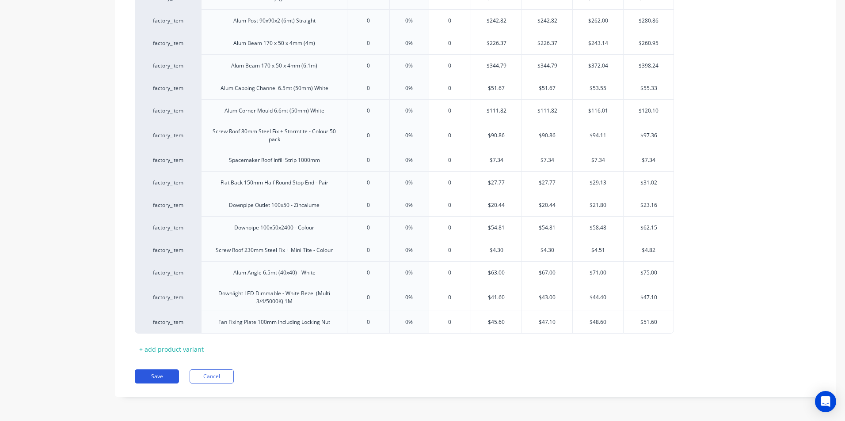
click at [147, 371] on button "Save" at bounding box center [157, 377] width 44 height 14
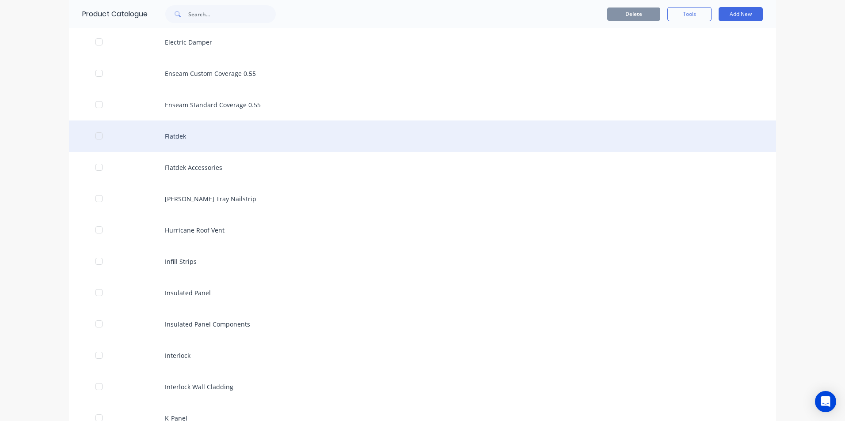
scroll to position [1105, 0]
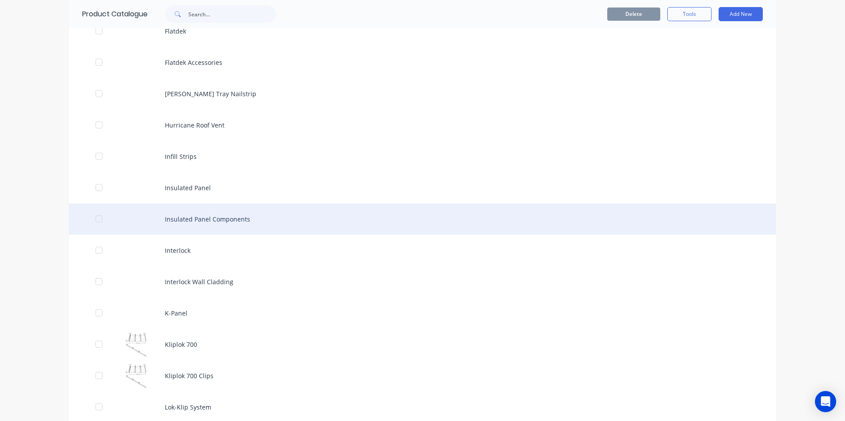
click at [232, 218] on div "Insulated Panel Components" at bounding box center [422, 219] width 707 height 31
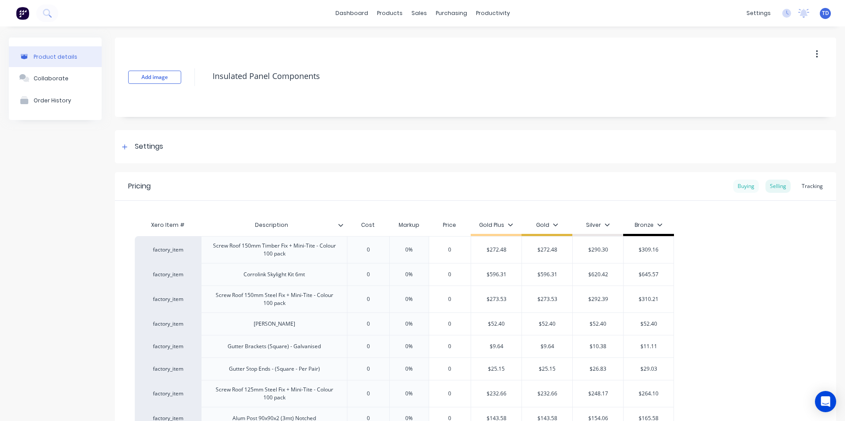
click at [745, 188] on div "Buying" at bounding box center [746, 186] width 26 height 13
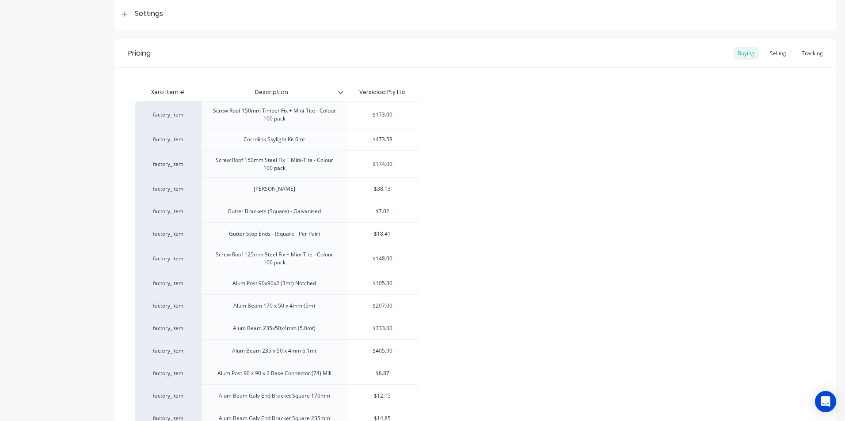
scroll to position [88, 0]
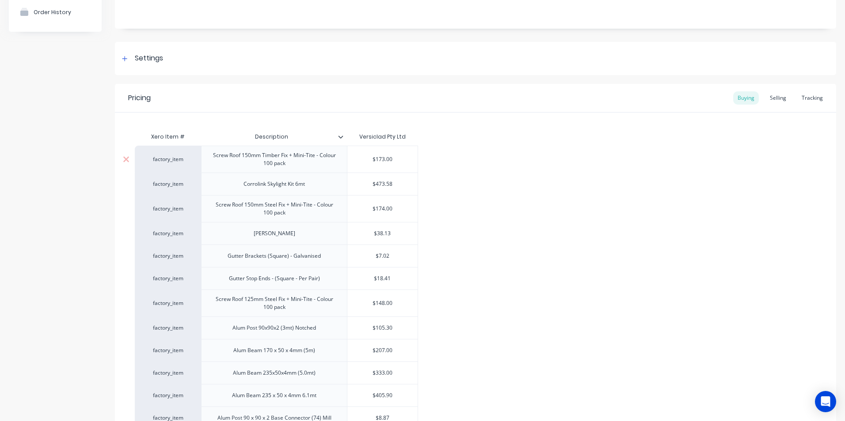
click at [342, 164] on div "Screw Roof 150mm Timber Fix + Mini-Tite - Colour 100 pack" at bounding box center [274, 159] width 138 height 19
drag, startPoint x: 285, startPoint y: 167, endPoint x: 212, endPoint y: 159, distance: 73.8
click at [212, 159] on div "Screw Roof 150mm Timber Fix + Mini-Tite - Colour 100 pack" at bounding box center [274, 159] width 138 height 19
copy div "Screw Roof 150mm Timber Fix + Mini-Tite - Colour 100 pack"
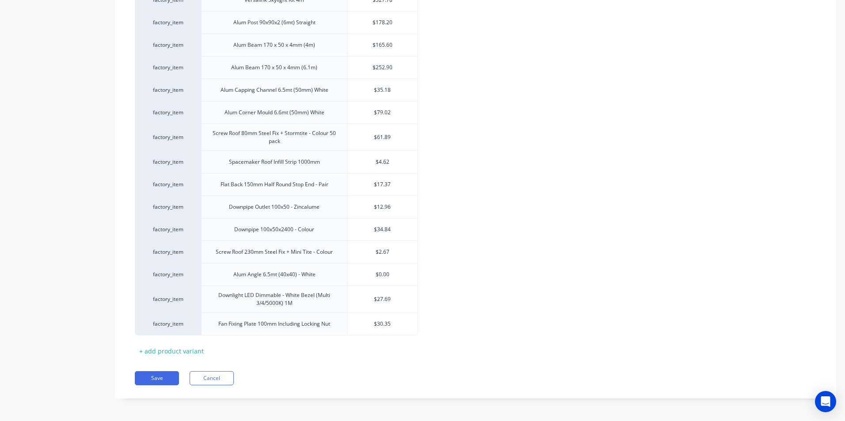
scroll to position [1022, 0]
click at [153, 349] on div "+ add product variant" at bounding box center [171, 350] width 73 height 14
type textarea "x"
drag, startPoint x: 297, startPoint y: 347, endPoint x: 274, endPoint y: 346, distance: 23.0
click at [274, 346] on div at bounding box center [274, 344] width 44 height 11
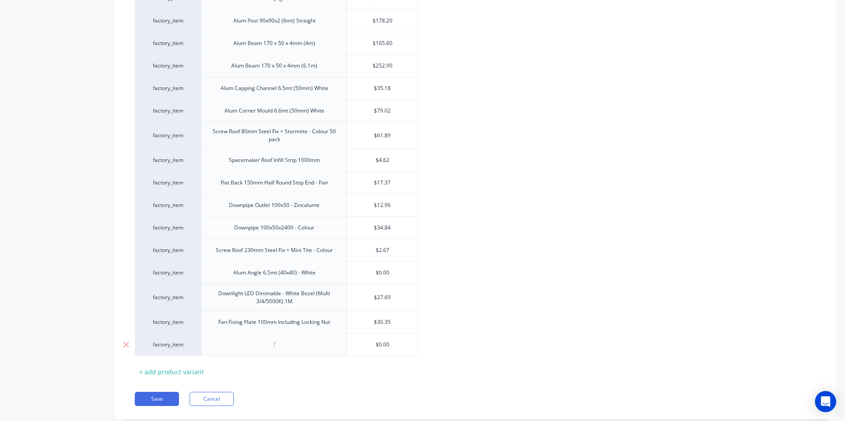
click at [280, 345] on div at bounding box center [274, 344] width 44 height 11
paste div
click at [341, 345] on div "Screw Roof 150mm Timber Fix + Mini-Tite - Colour 100 pack" at bounding box center [274, 347] width 138 height 19
type textarea "x"
type input "$0.00"
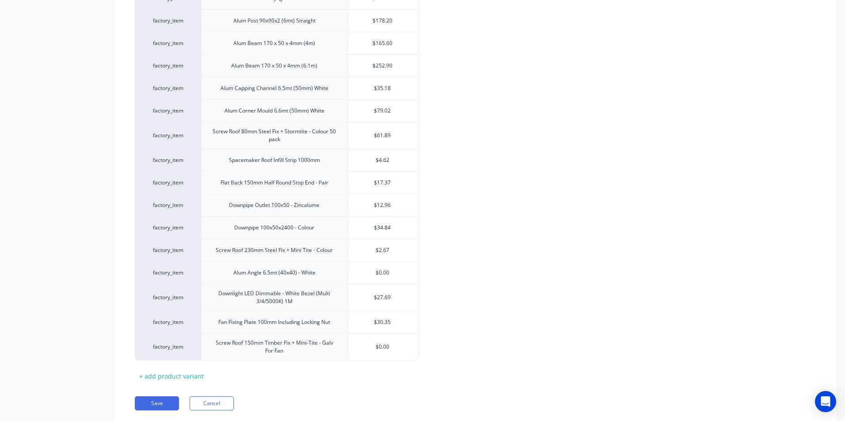
type textarea "x"
type input "1"
type textarea "x"
type input "1."
type textarea "x"
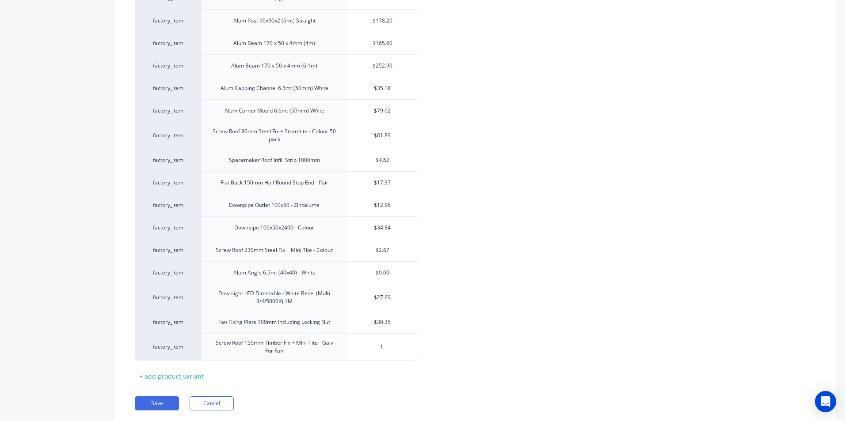
type input "1.0"
type textarea "x"
type input "1.06"
click at [180, 375] on div "+ add product variant" at bounding box center [171, 377] width 73 height 14
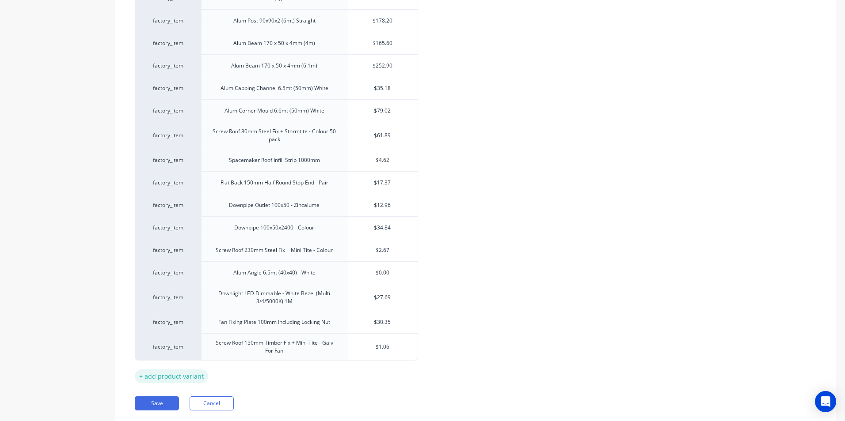
type textarea "x"
click at [282, 374] on div at bounding box center [274, 371] width 44 height 11
paste div
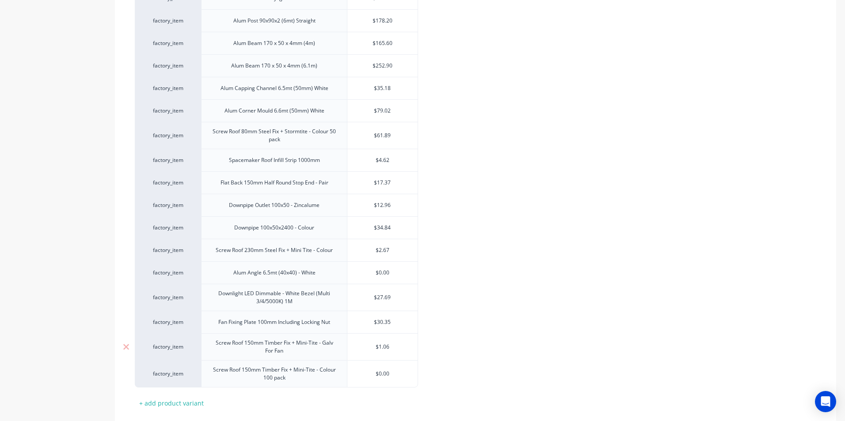
click at [251, 347] on div "Screw Roof 150mm Timber Fix + Mini-Tite - Galv For Fan" at bounding box center [275, 347] width 132 height 19
click at [298, 379] on div "Screw Roof 150mm Timber Fix + Mini-Tite - Colour 100 pack" at bounding box center [274, 373] width 138 height 19
click at [402, 376] on input "text" at bounding box center [382, 374] width 70 height 8
type textarea "x"
type input "$0.00"
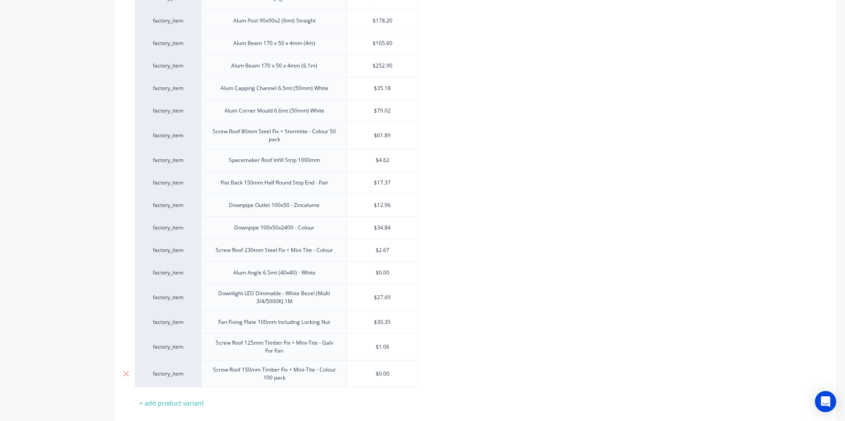
type textarea "x"
type input "$0.0"
type textarea "x"
type input "$0."
type textarea "x"
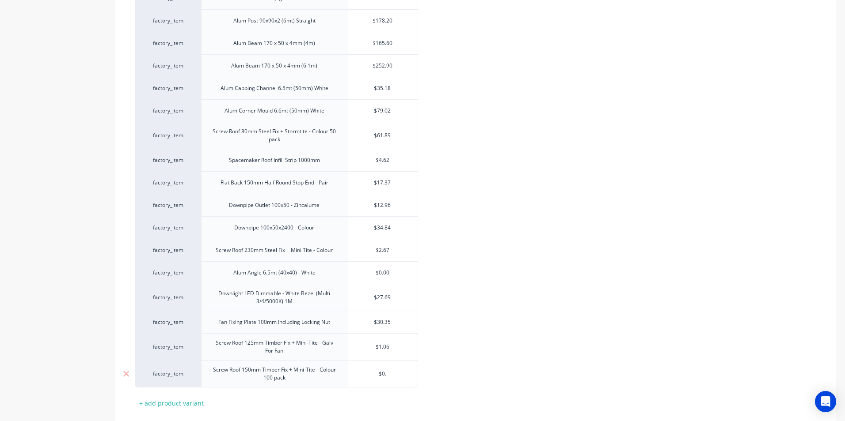
type input "$0"
type textarea "x"
type input "$"
type textarea "x"
type input "$1"
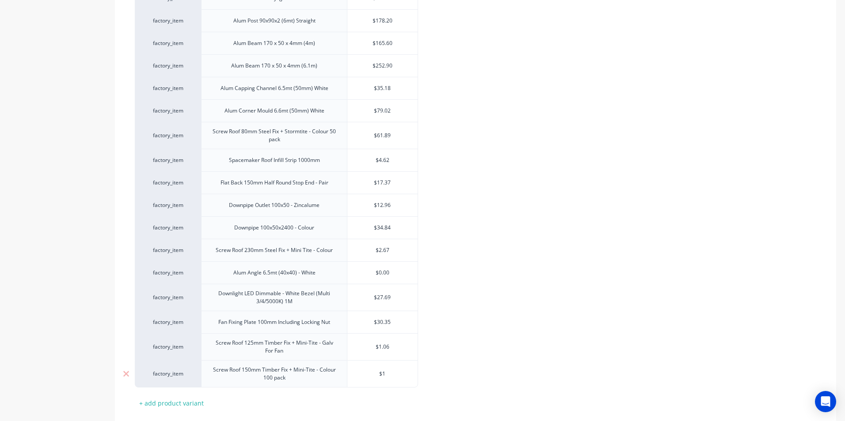
type textarea "x"
type input "$1."
type textarea "x"
type input "$1.4"
type textarea "x"
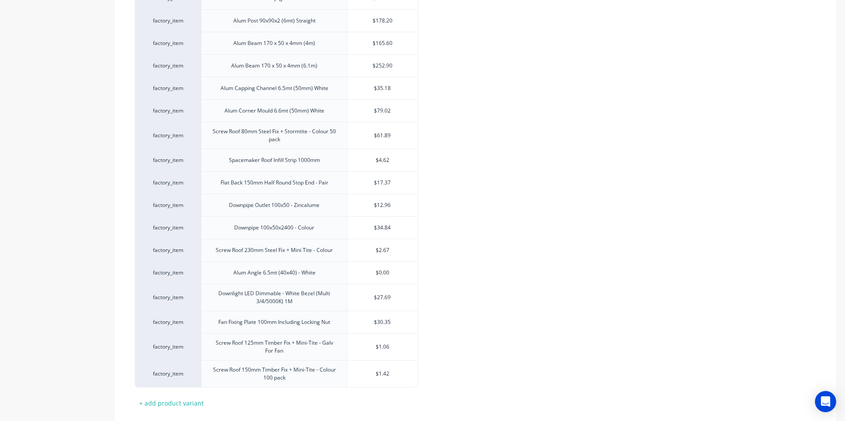
type input "$1.42"
click at [340, 376] on div "Screw Roof 150mm Timber Fix + Mini-Tite - Colour 100 pack" at bounding box center [274, 373] width 138 height 19
click at [340, 375] on div "Screw Roof 150mm Timber Fix + Mini-Tite - Colour 100 pack" at bounding box center [274, 373] width 138 height 19
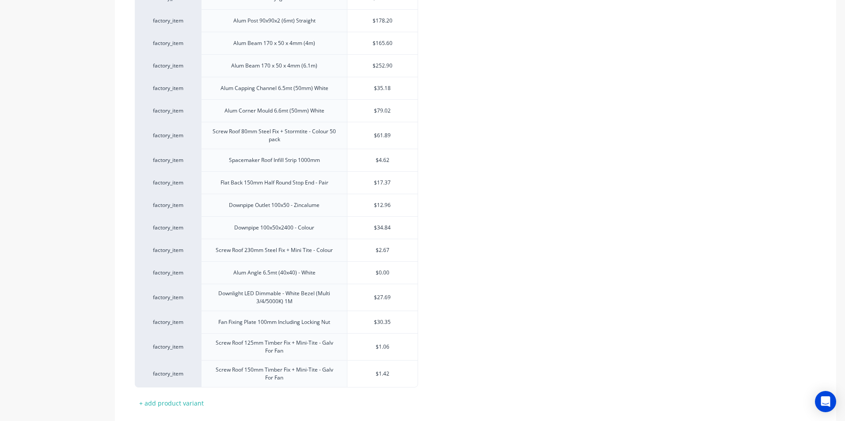
type textarea "x"
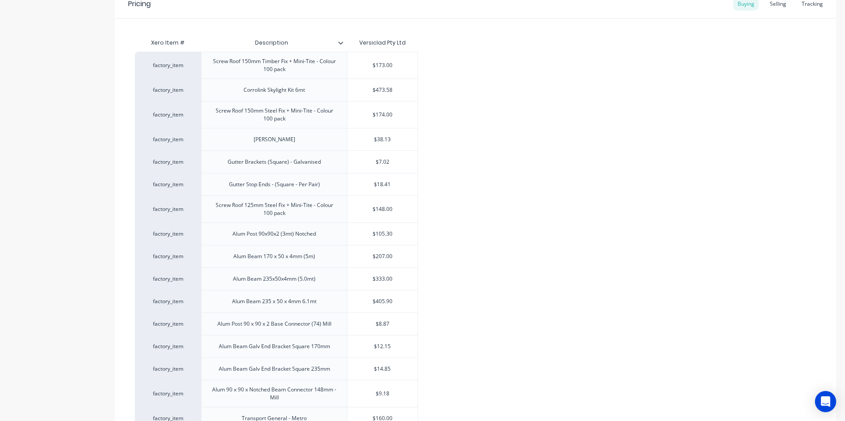
scroll to position [0, 0]
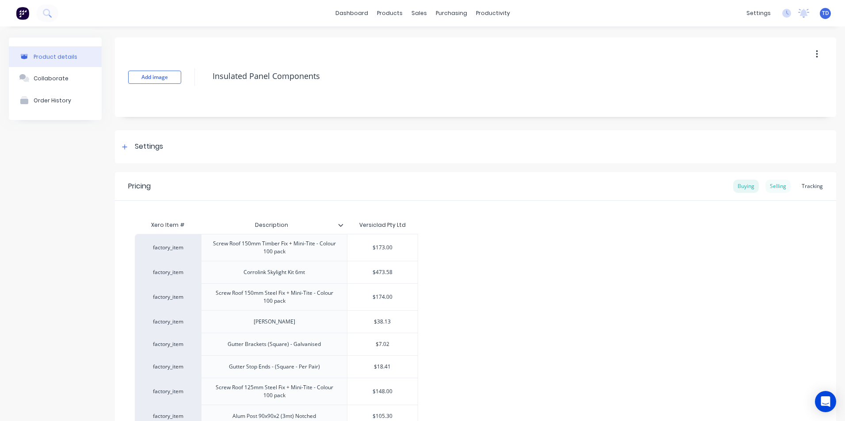
click at [770, 189] on div "Selling" at bounding box center [777, 186] width 25 height 13
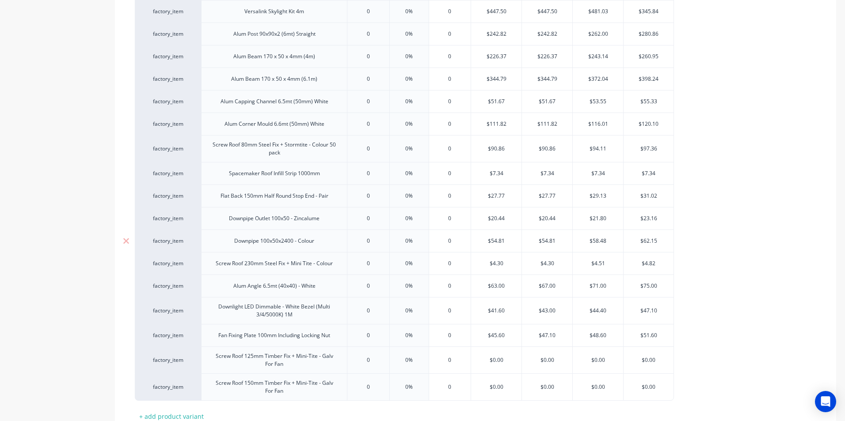
scroll to position [1078, 0]
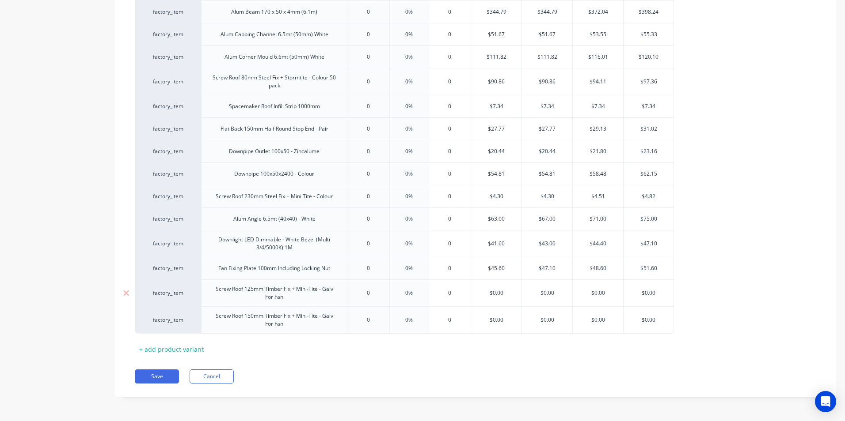
type input "$0.00"
click at [503, 292] on input "$0.00" at bounding box center [496, 293] width 50 height 8
type input "0"
type input "1"
type textarea "x"
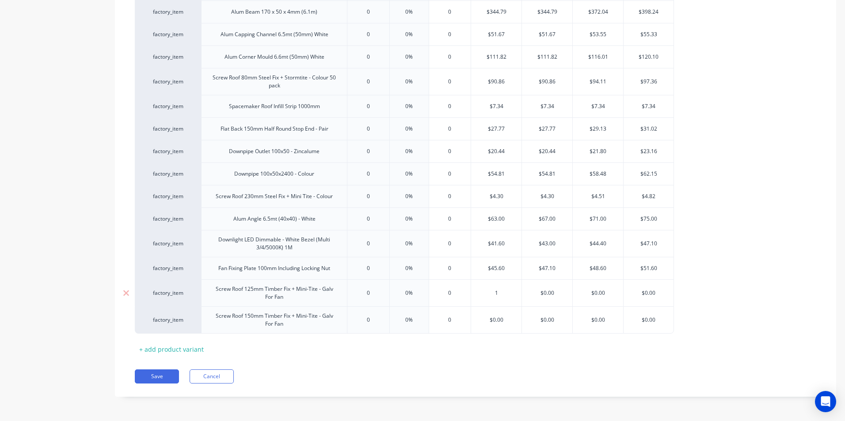
type input "1."
type textarea "x"
type input "1.60"
type textarea "x"
type input "$1.60"
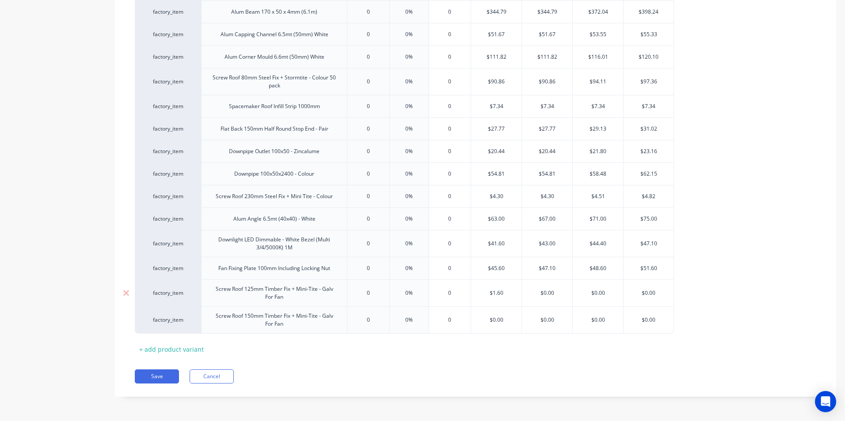
type input "1"
type textarea "x"
type input "1."
type textarea "x"
type input "1.7"
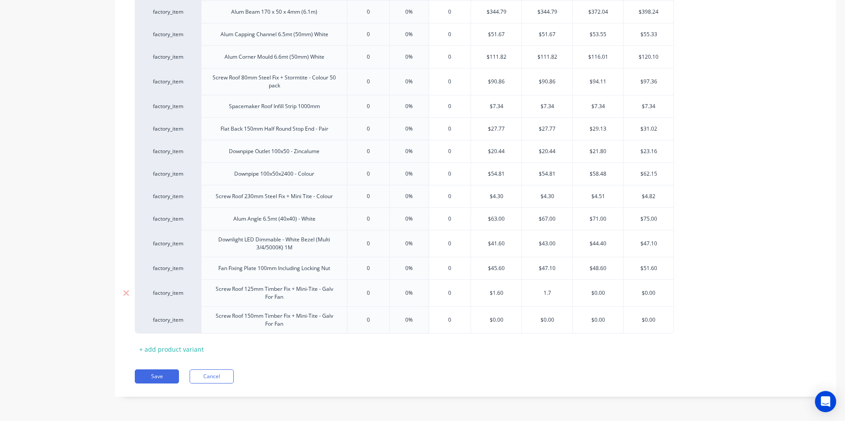
type textarea "x"
type input "1.70"
type input "$0.00"
type input "$1.70"
type input "1"
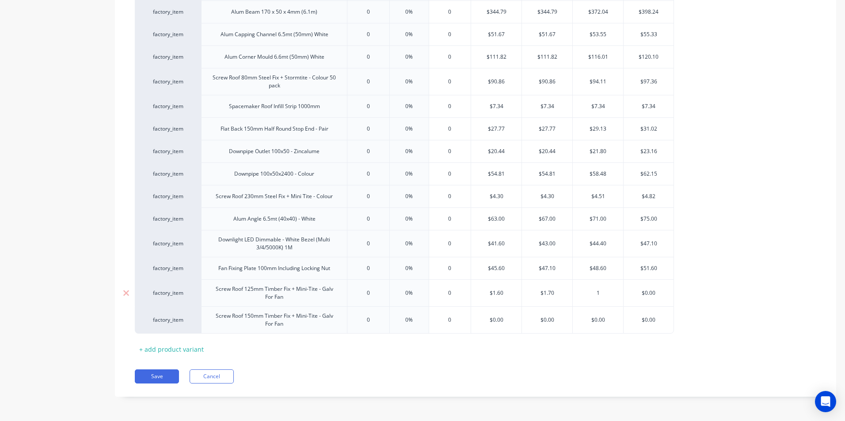
type textarea "x"
type input "1."
type textarea "x"
type input "1.80"
type textarea "x"
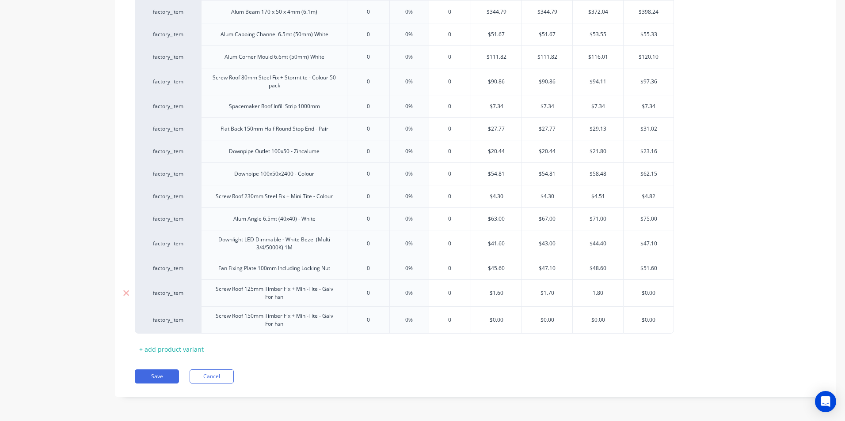
type input "1.80"
type input "$0.00"
type input "$1.80"
type input "1"
type textarea "x"
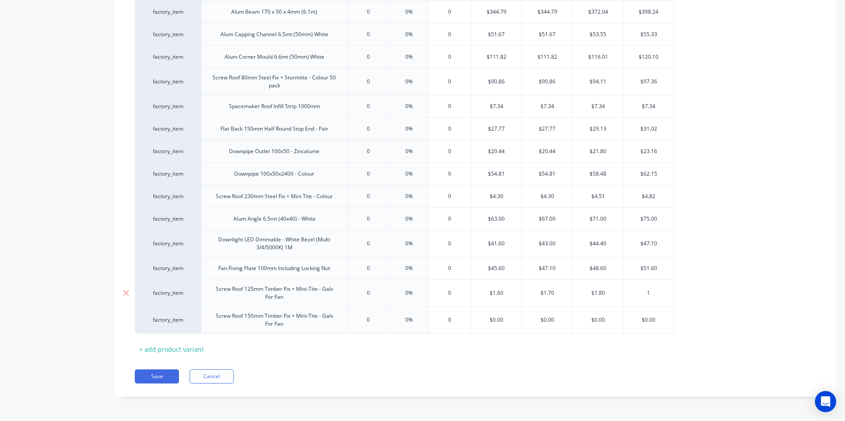
type input "1."
type textarea "x"
type input "1.9"
type textarea "x"
type input "1.90"
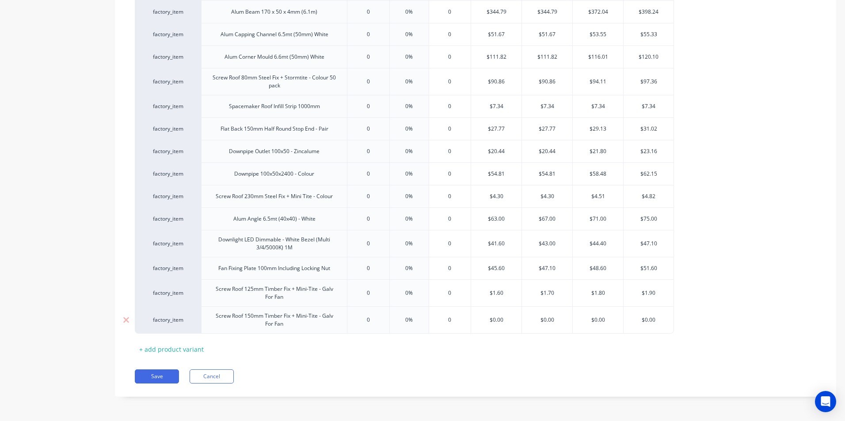
type input "$0.00"
click at [507, 319] on input "$0.00" at bounding box center [496, 320] width 50 height 8
type input "0"
type input "2"
type textarea "x"
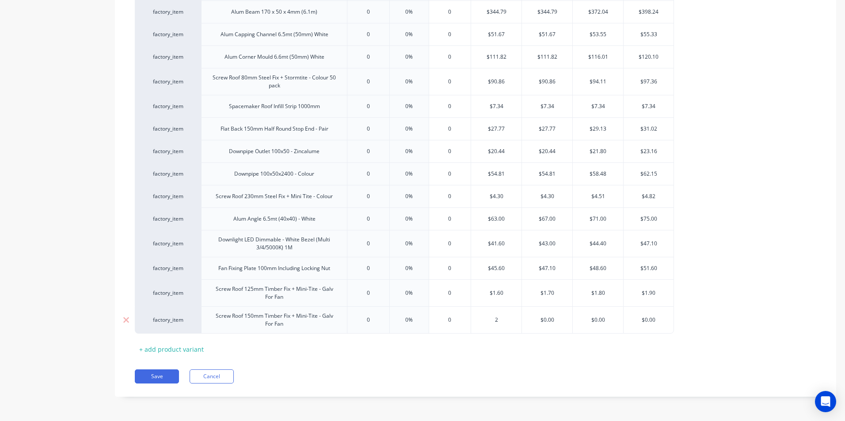
type input "2."
type textarea "x"
type input "2.2"
type textarea "x"
type input "2.20"
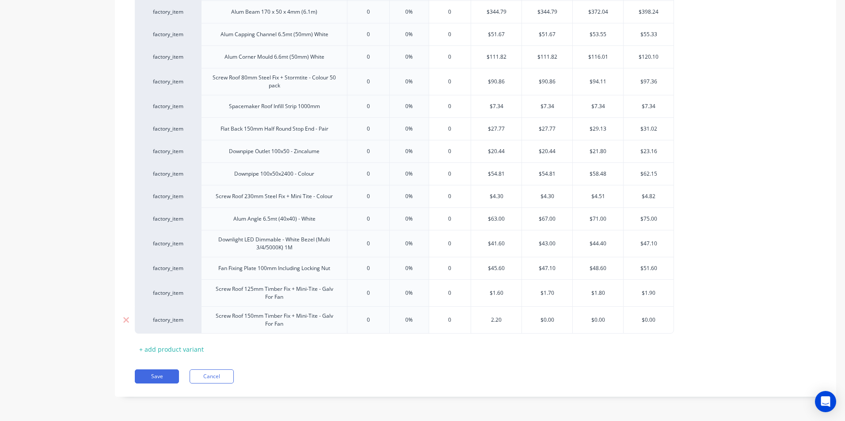
type input "$0.00"
type input "$2.20"
type input "2"
type textarea "x"
type input "2."
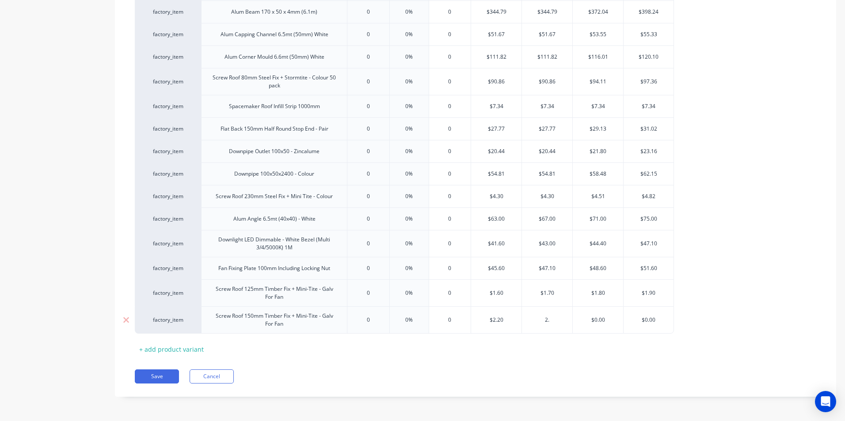
type textarea "x"
type input "2.3"
type textarea "x"
type input "2.30"
type input "$0.00"
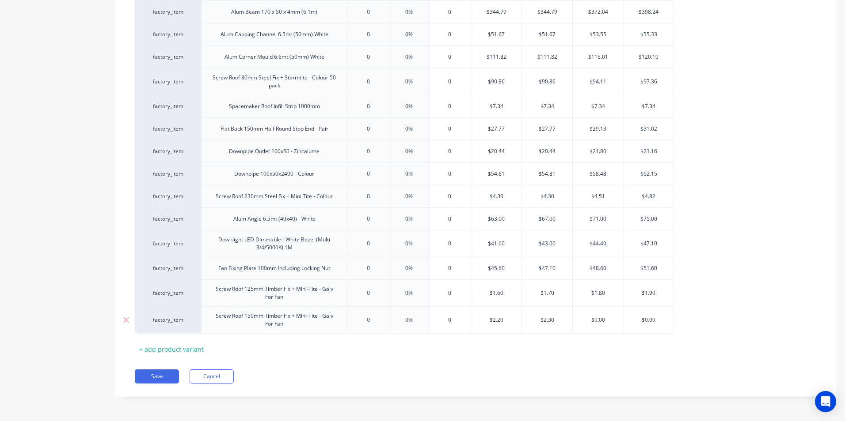
type input "$2.30"
type input "2"
type textarea "x"
type input "2.4"
type textarea "x"
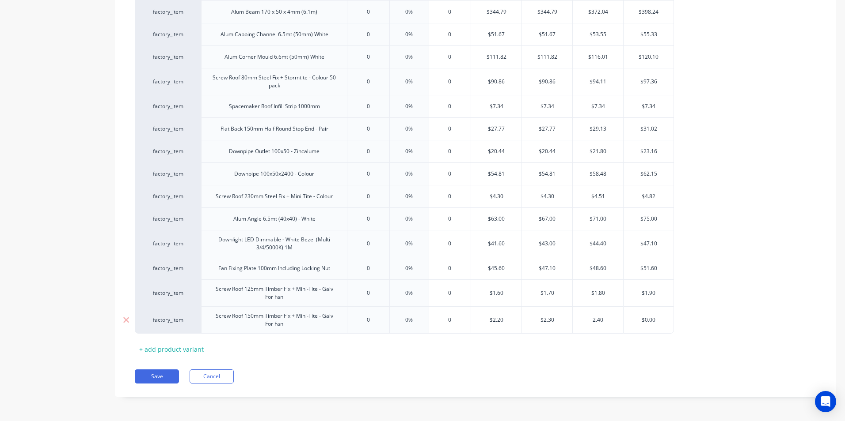
type input "2.40"
type input "$0.00"
type input "$2.40"
type textarea "x"
type input "2"
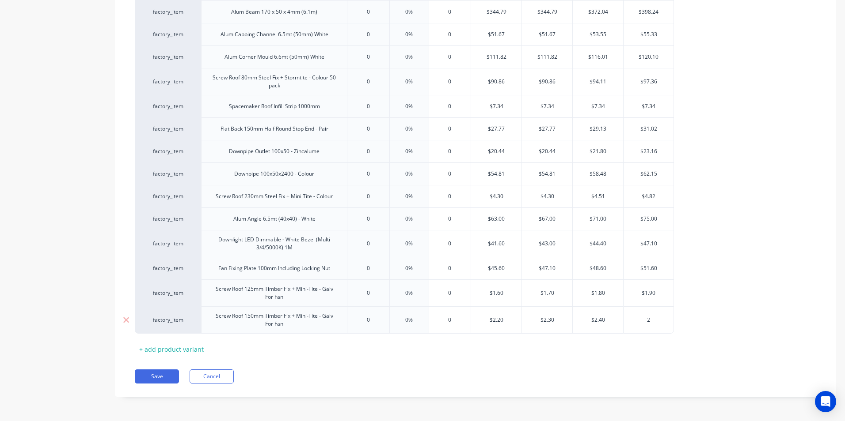
type textarea "x"
type input "2."
type textarea "x"
type input "2.5"
type textarea "x"
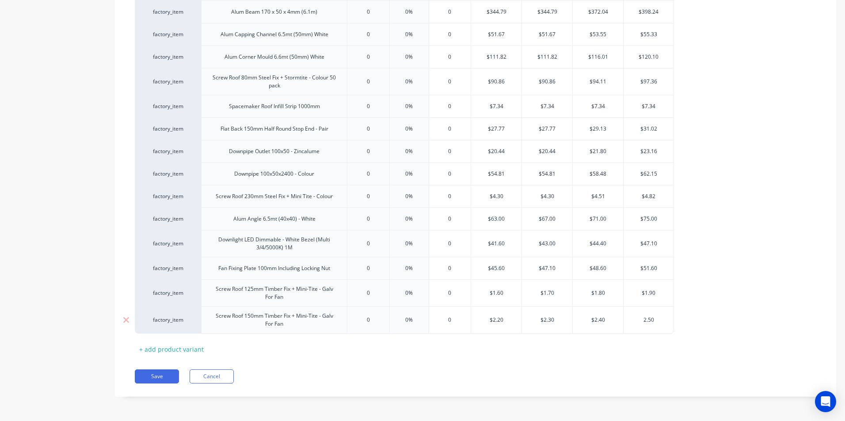
type input "2.50"
click at [157, 373] on button "Save" at bounding box center [157, 377] width 44 height 14
type textarea "x"
